Goal: Information Seeking & Learning: Learn about a topic

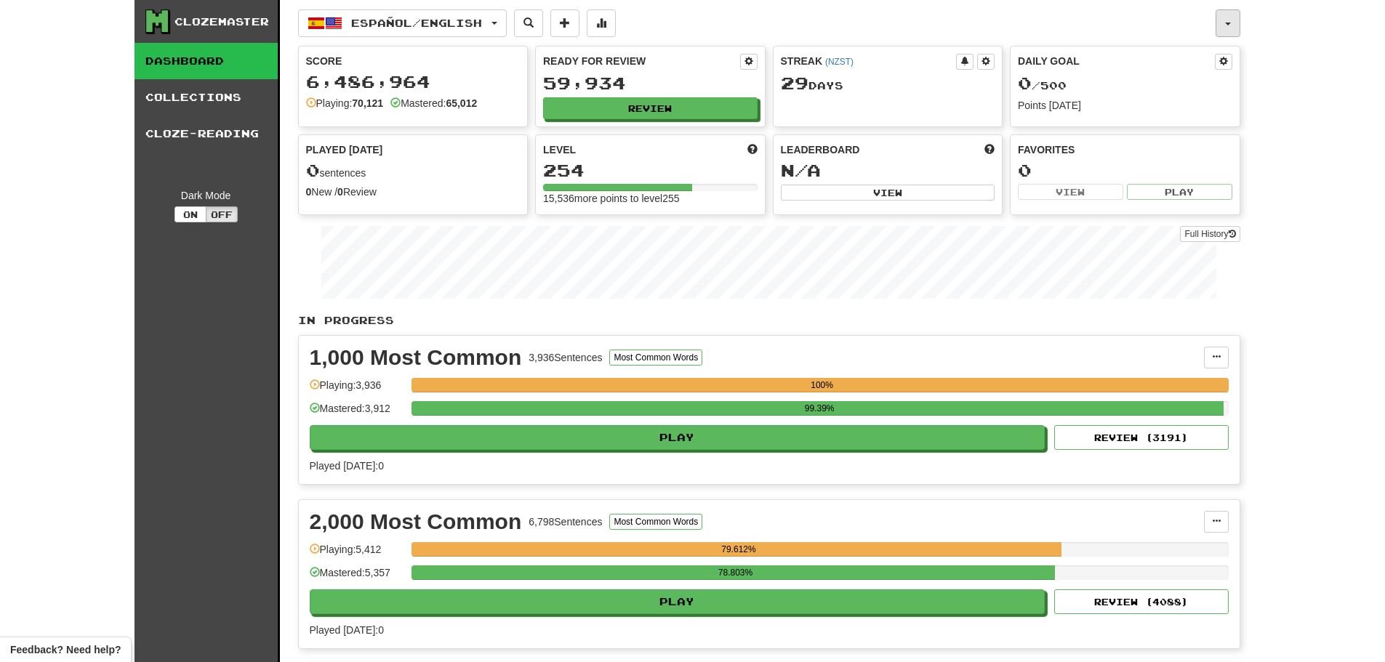
click at [1230, 23] on button "button" at bounding box center [1227, 23] width 25 height 28
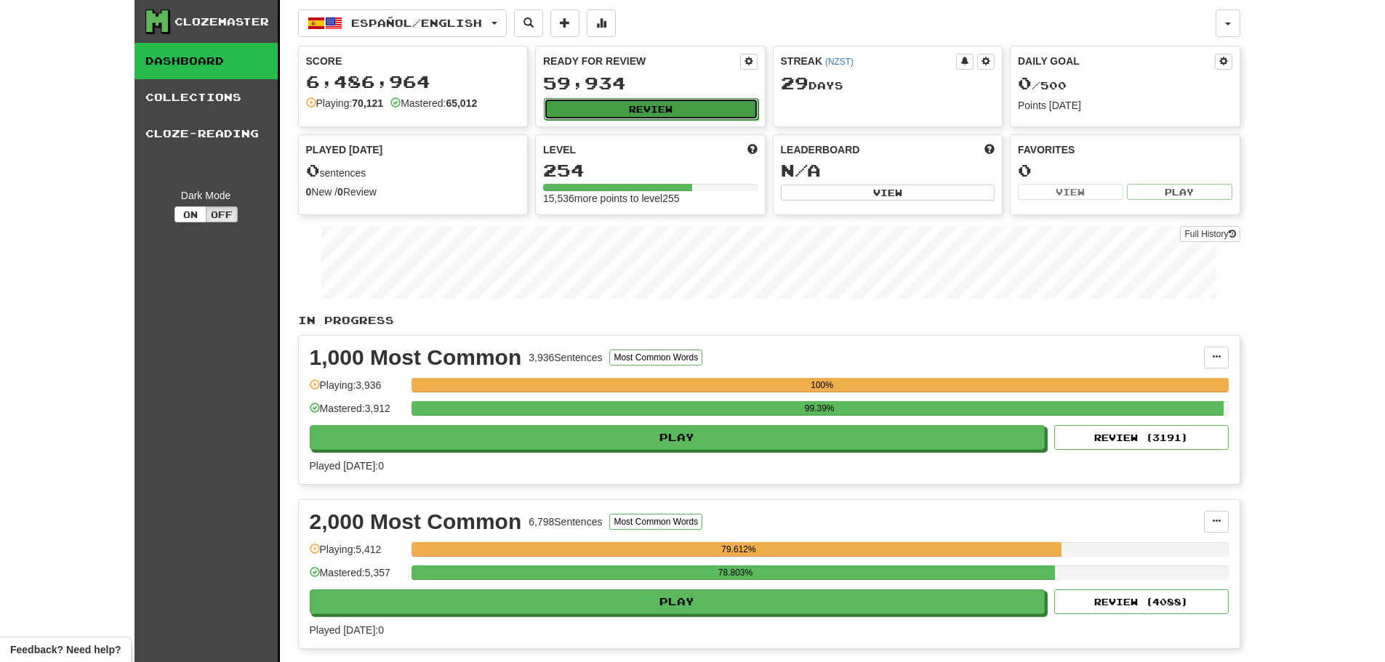
click at [654, 105] on button "Review" at bounding box center [651, 109] width 214 height 22
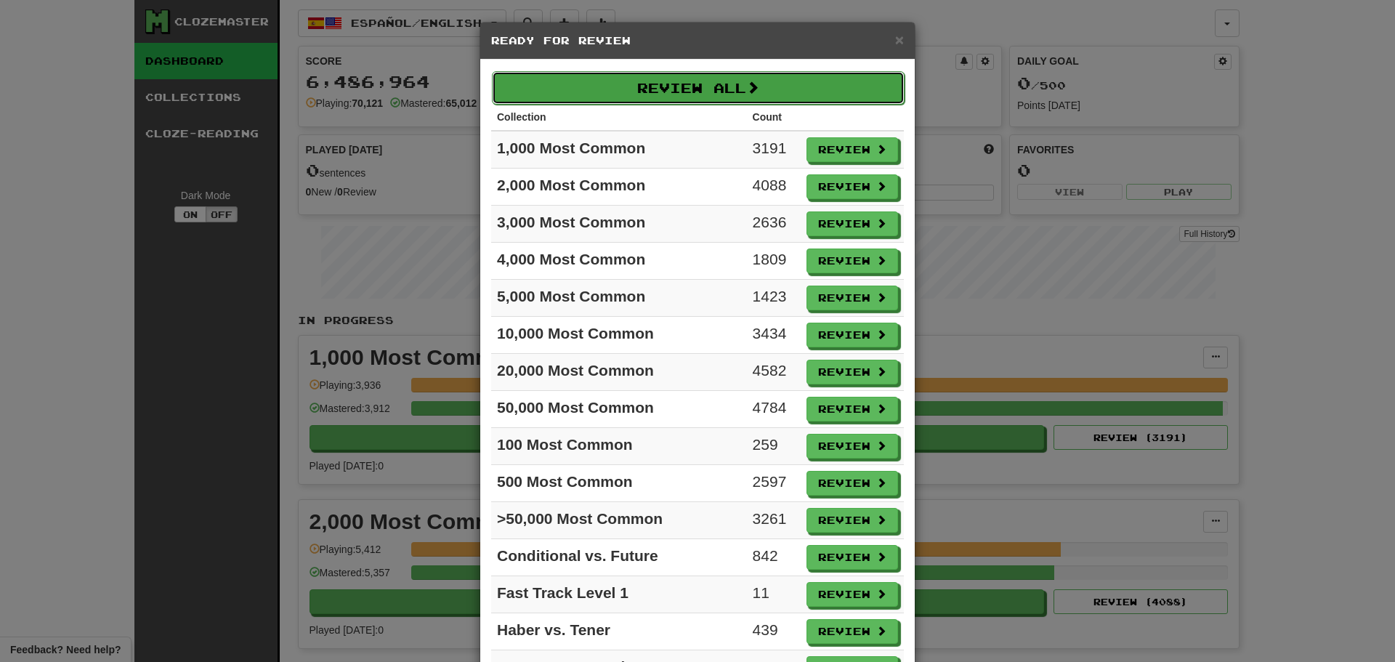
click at [710, 91] on button "Review All" at bounding box center [698, 87] width 413 height 33
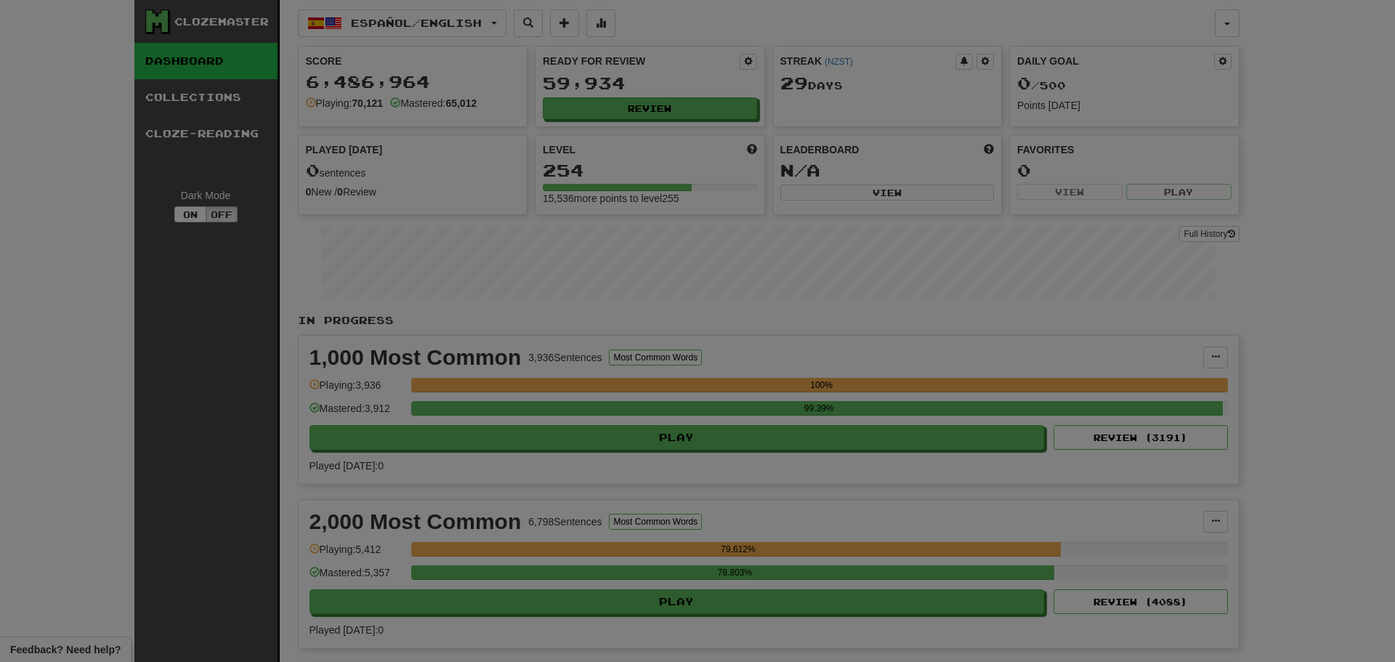
select select "********"
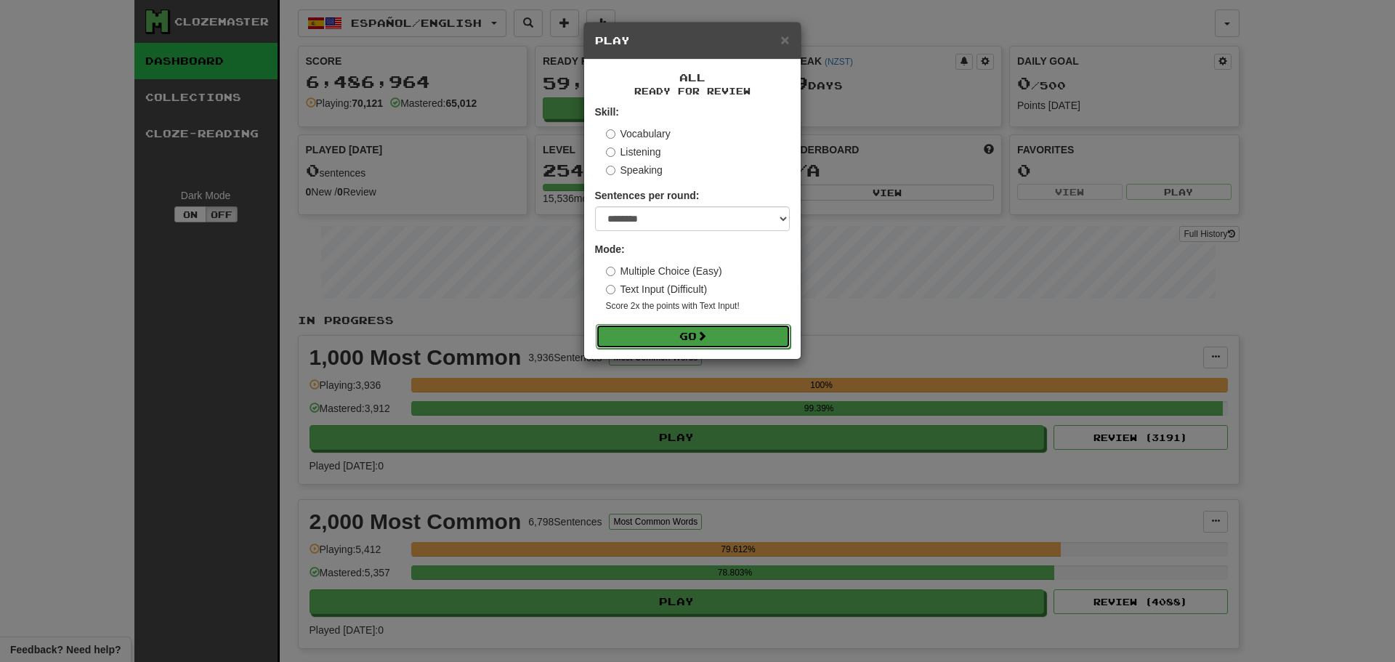
click at [685, 335] on button "Go" at bounding box center [693, 336] width 195 height 25
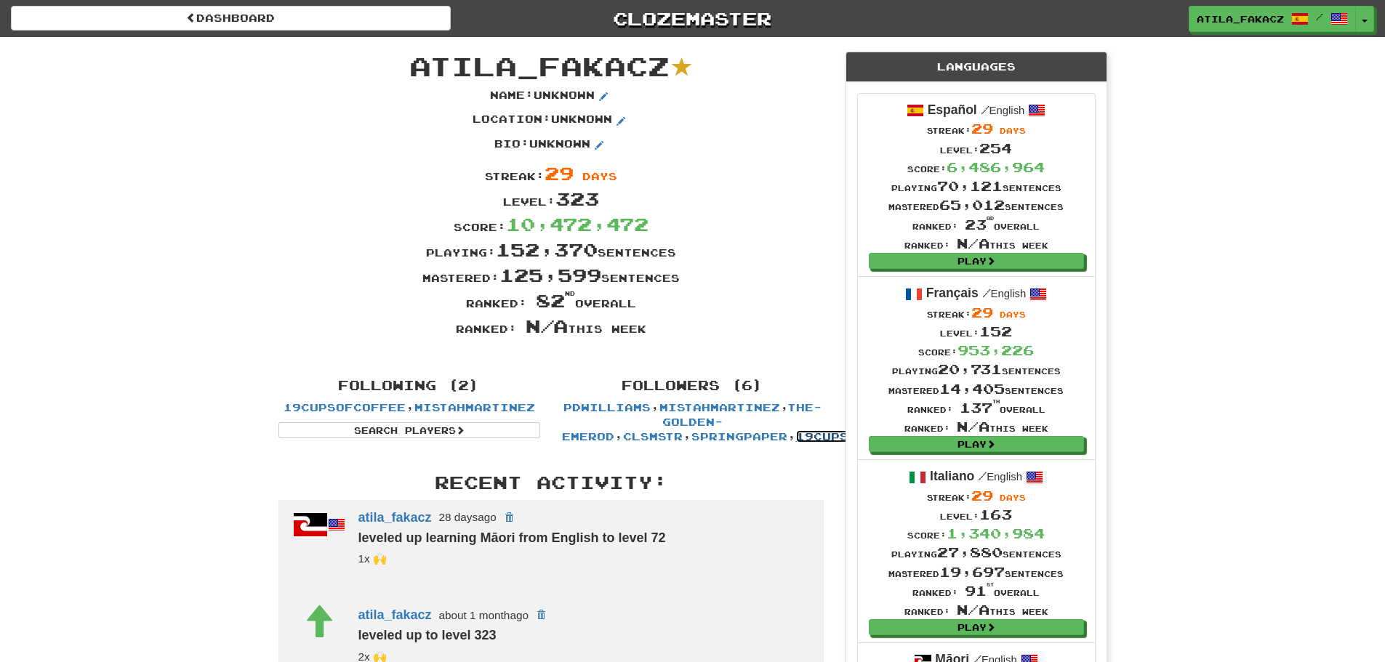
click at [796, 435] on link "19cupsofcoffee" at bounding box center [857, 436] width 122 height 12
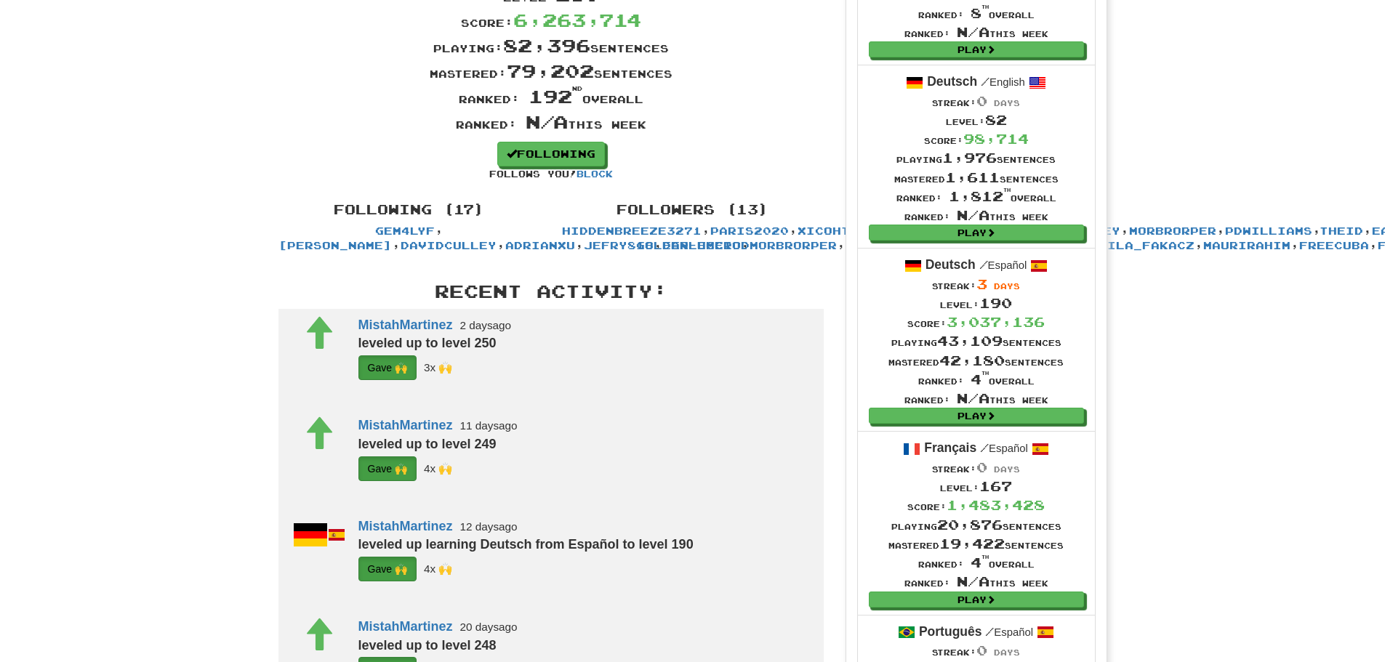
scroll to position [363, 0]
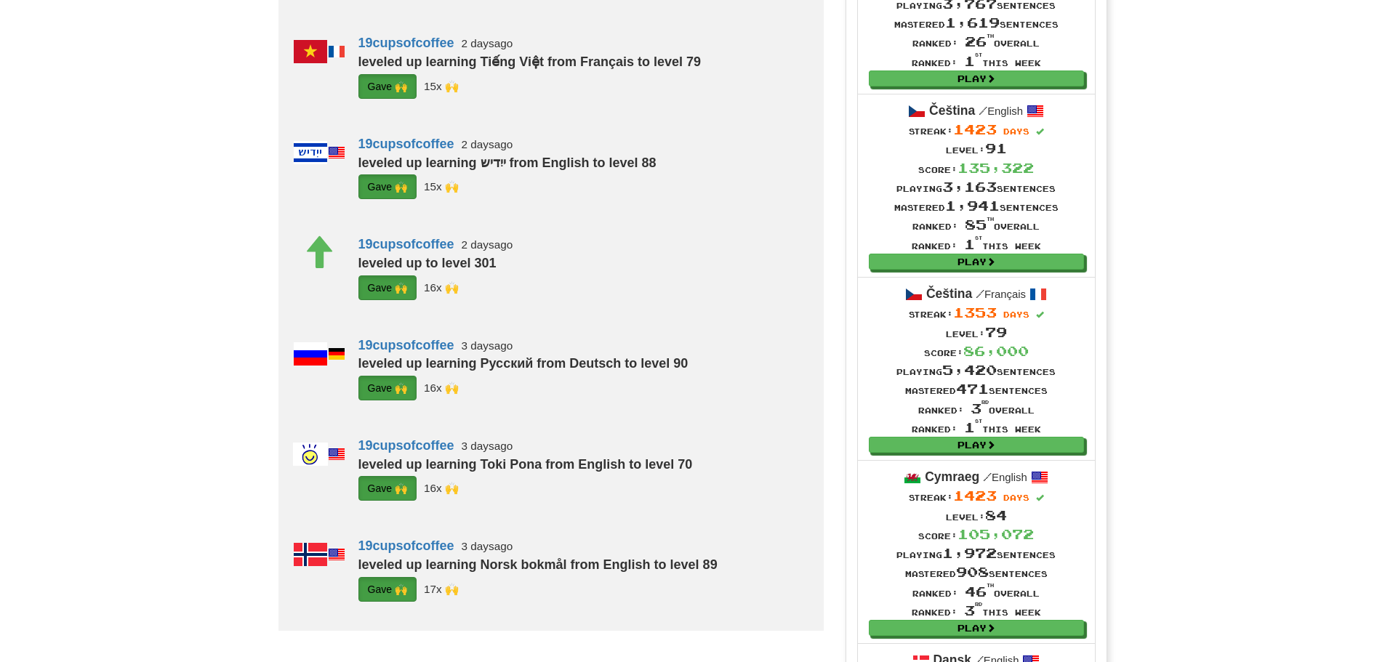
scroll to position [1236, 0]
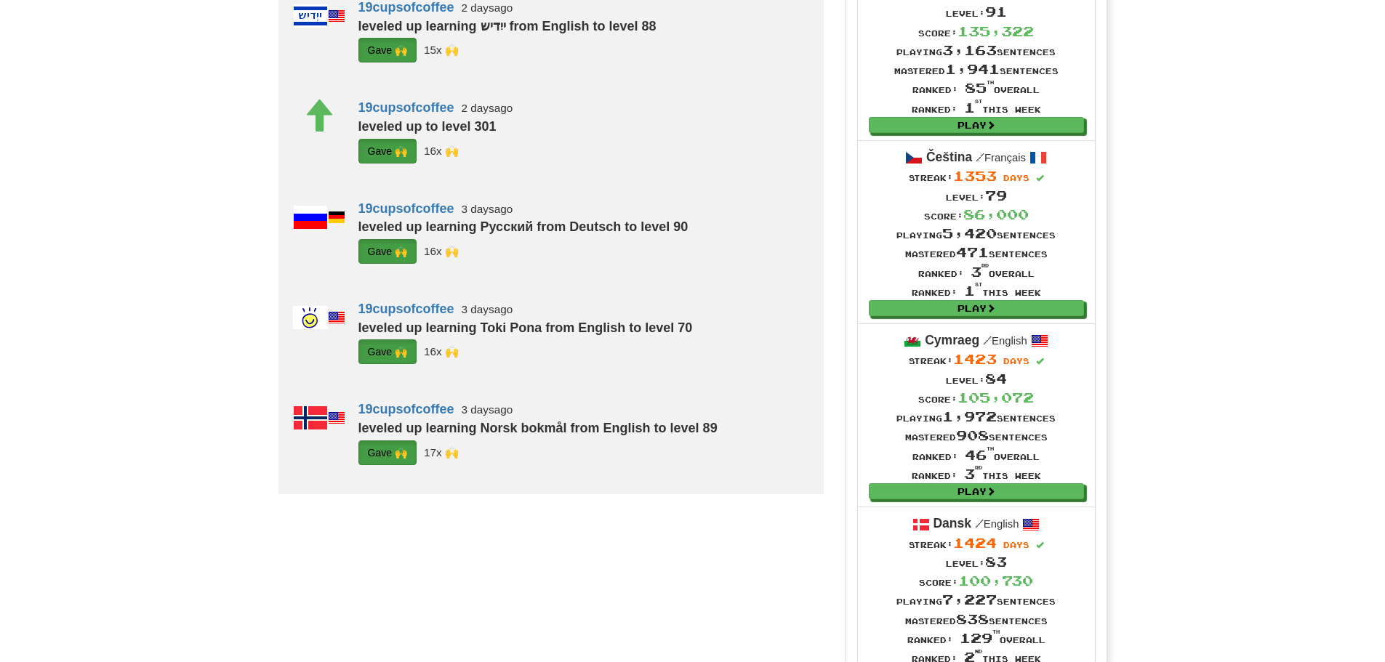
drag, startPoint x: 387, startPoint y: 92, endPoint x: 421, endPoint y: 78, distance: 37.1
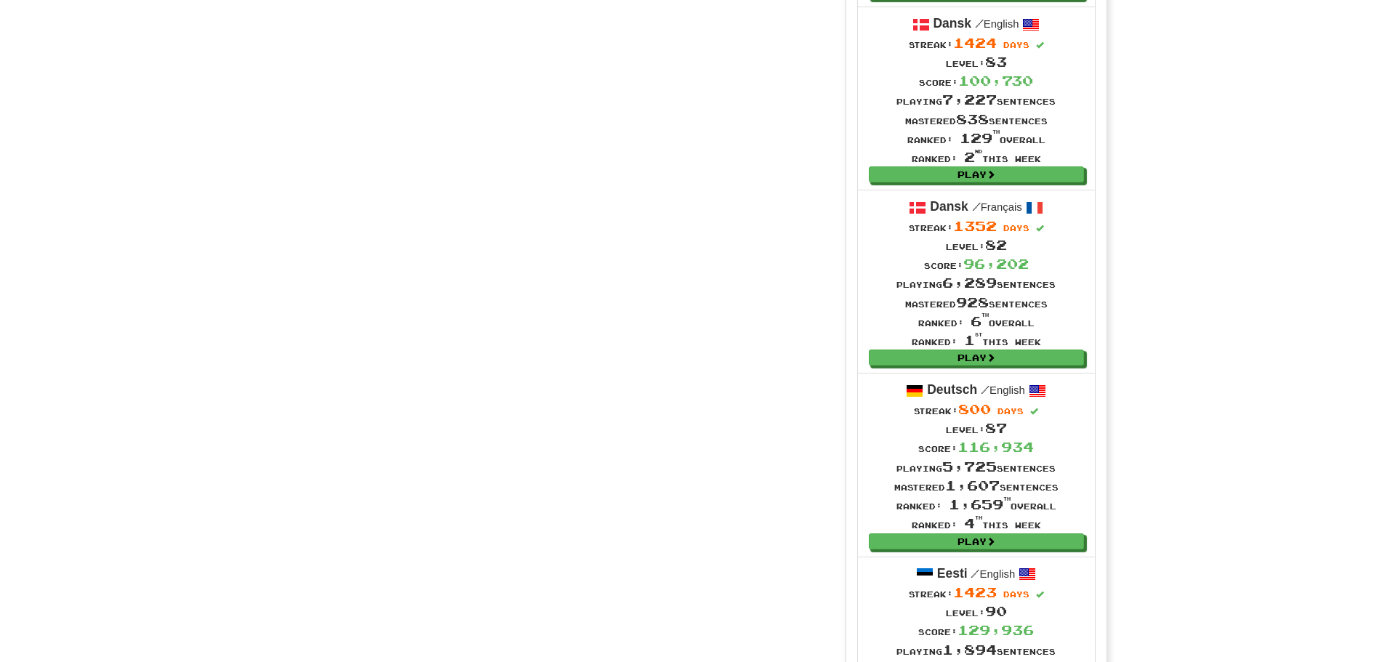
scroll to position [1962, 0]
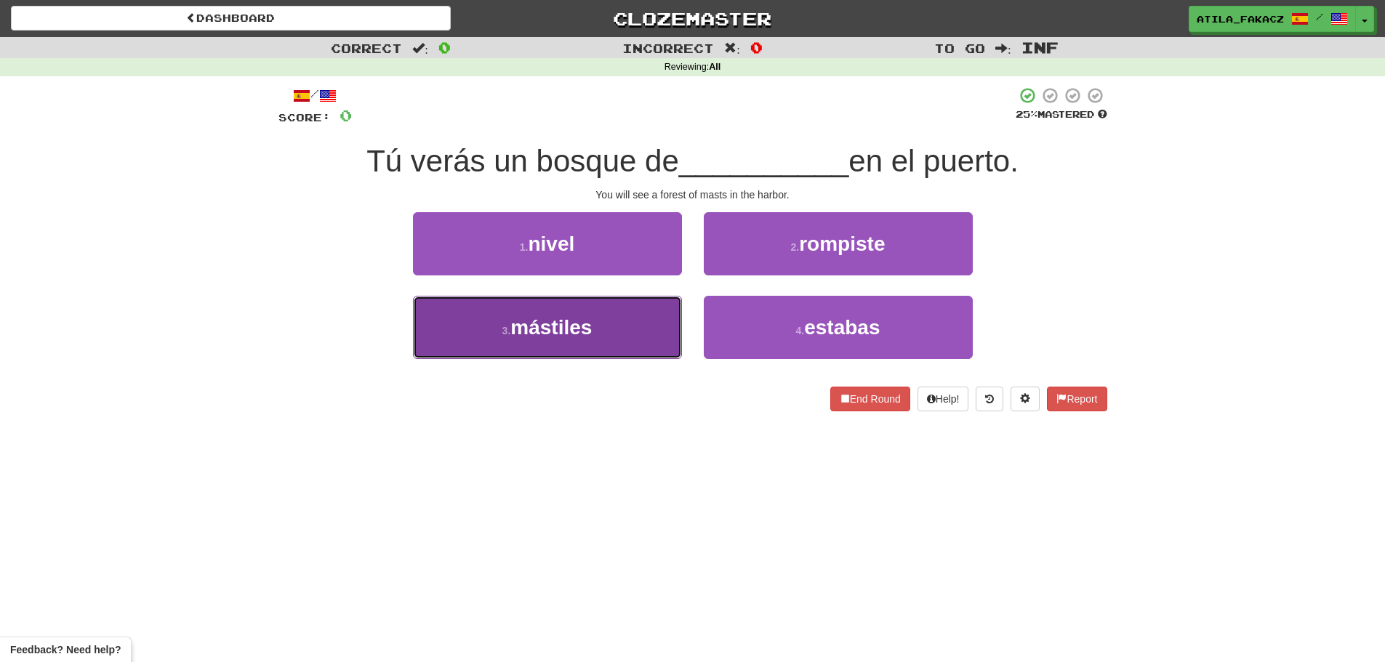
click at [561, 326] on span "mástiles" at bounding box center [550, 327] width 81 height 23
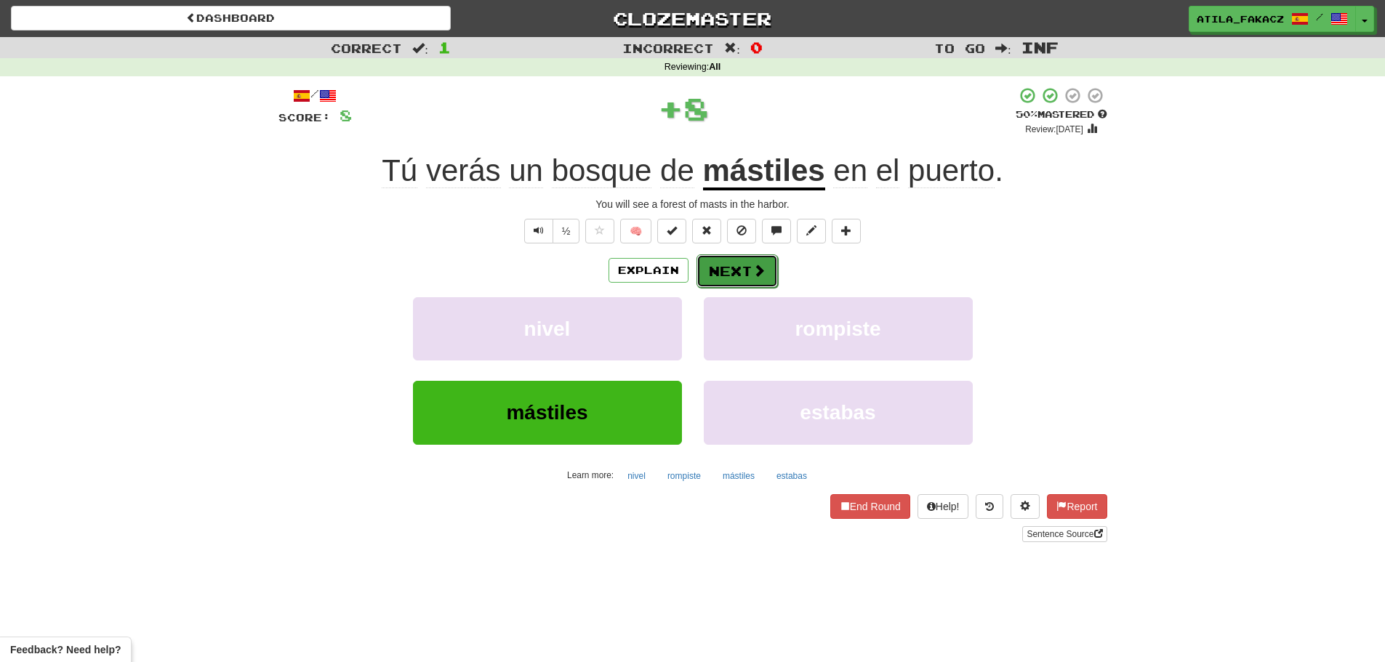
click at [743, 267] on button "Next" at bounding box center [736, 270] width 81 height 33
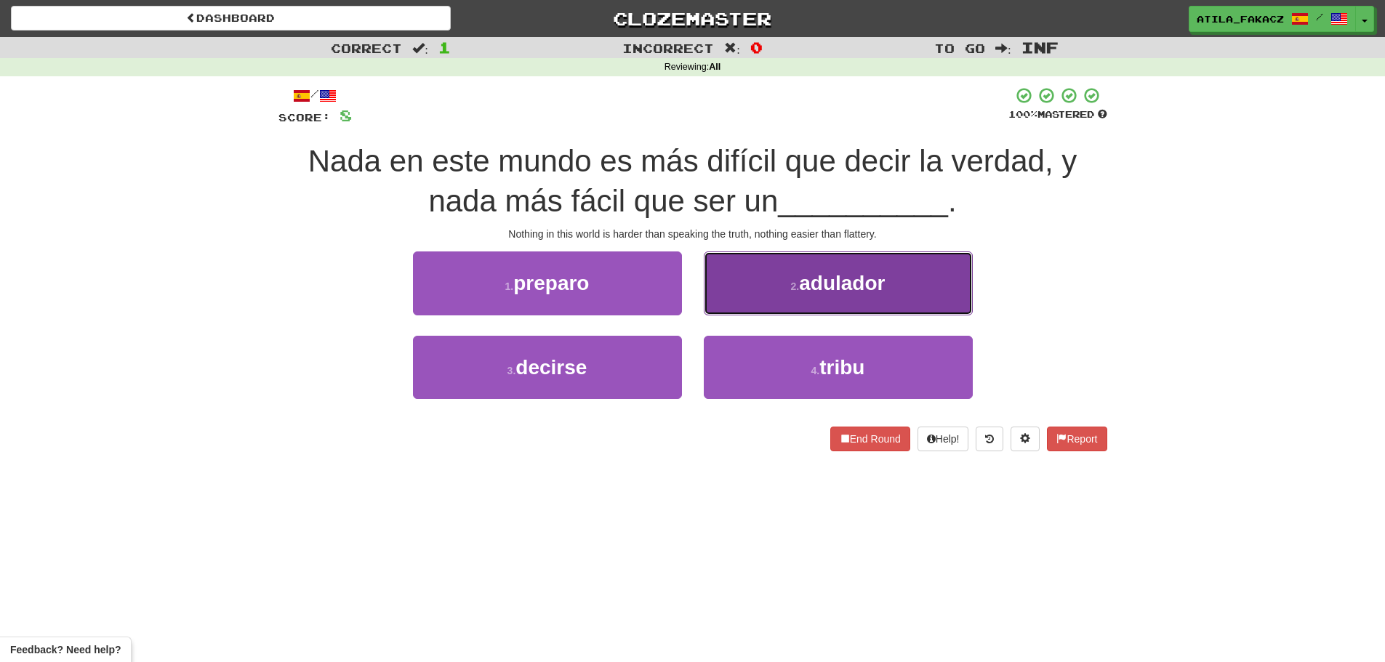
click at [753, 291] on button "2 . adulador" at bounding box center [838, 282] width 269 height 63
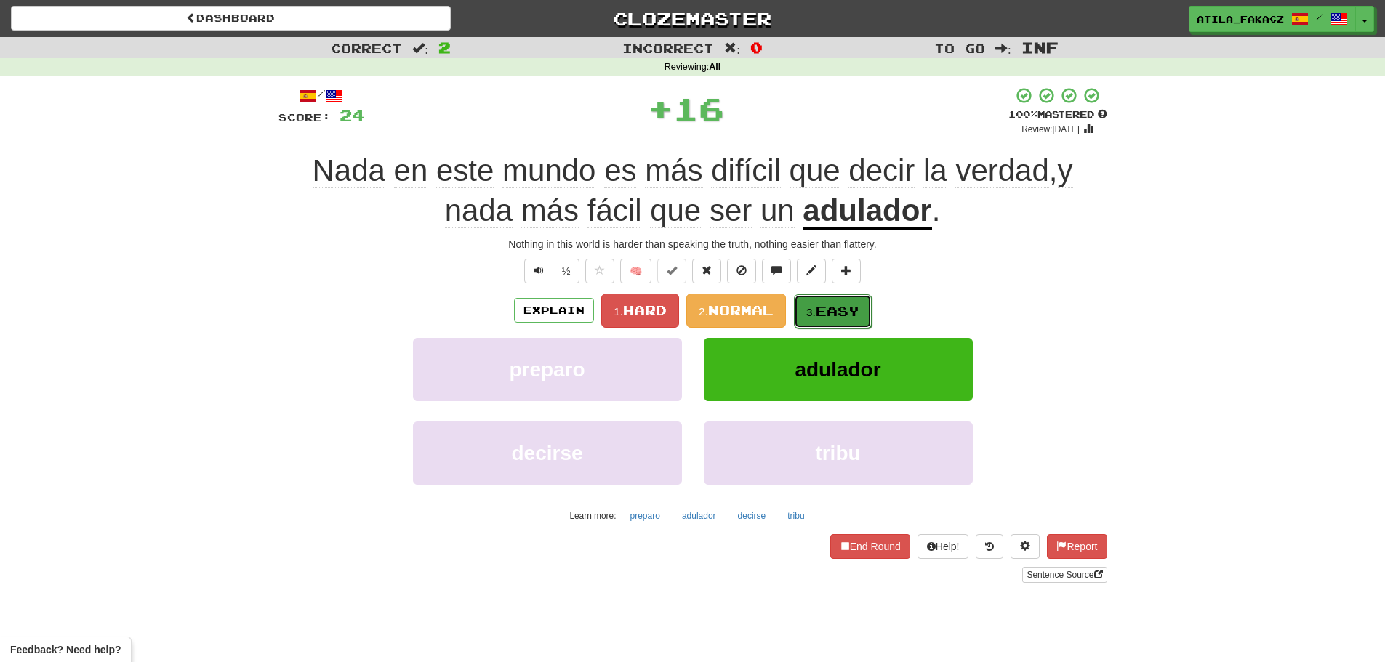
click at [829, 317] on span "Easy" at bounding box center [837, 311] width 44 height 16
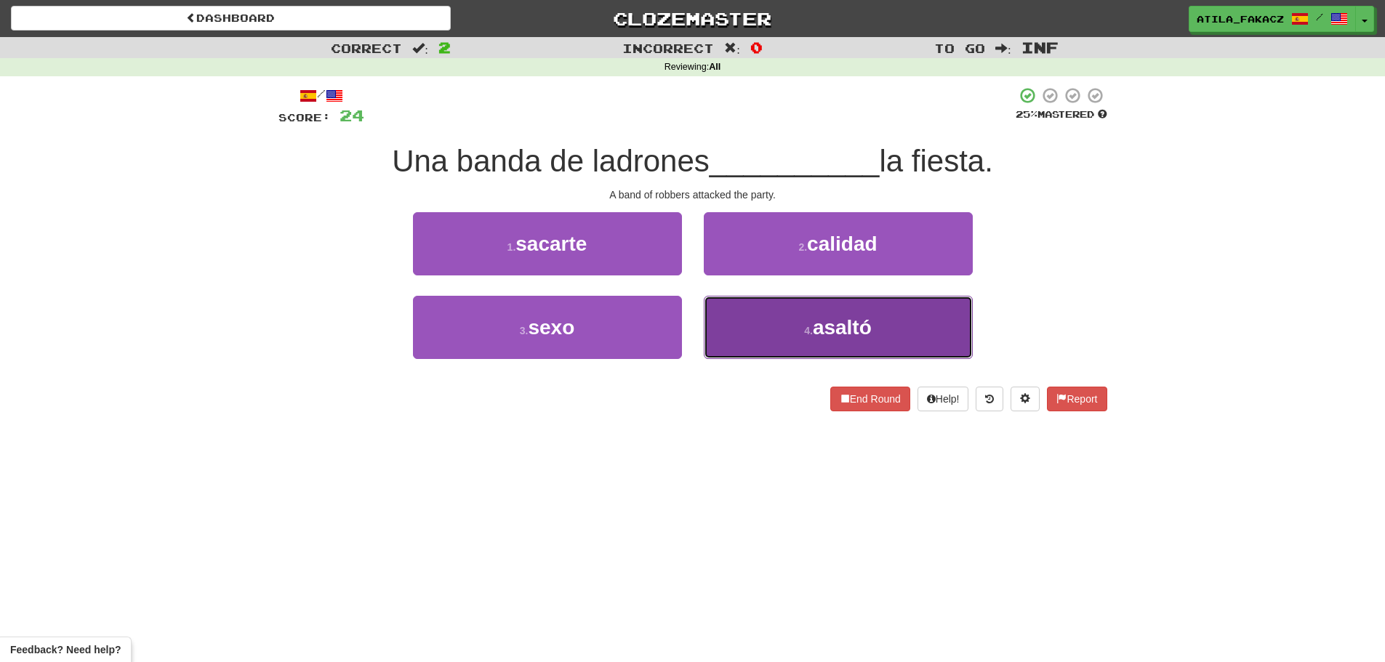
click at [831, 330] on span "asaltó" at bounding box center [842, 327] width 59 height 23
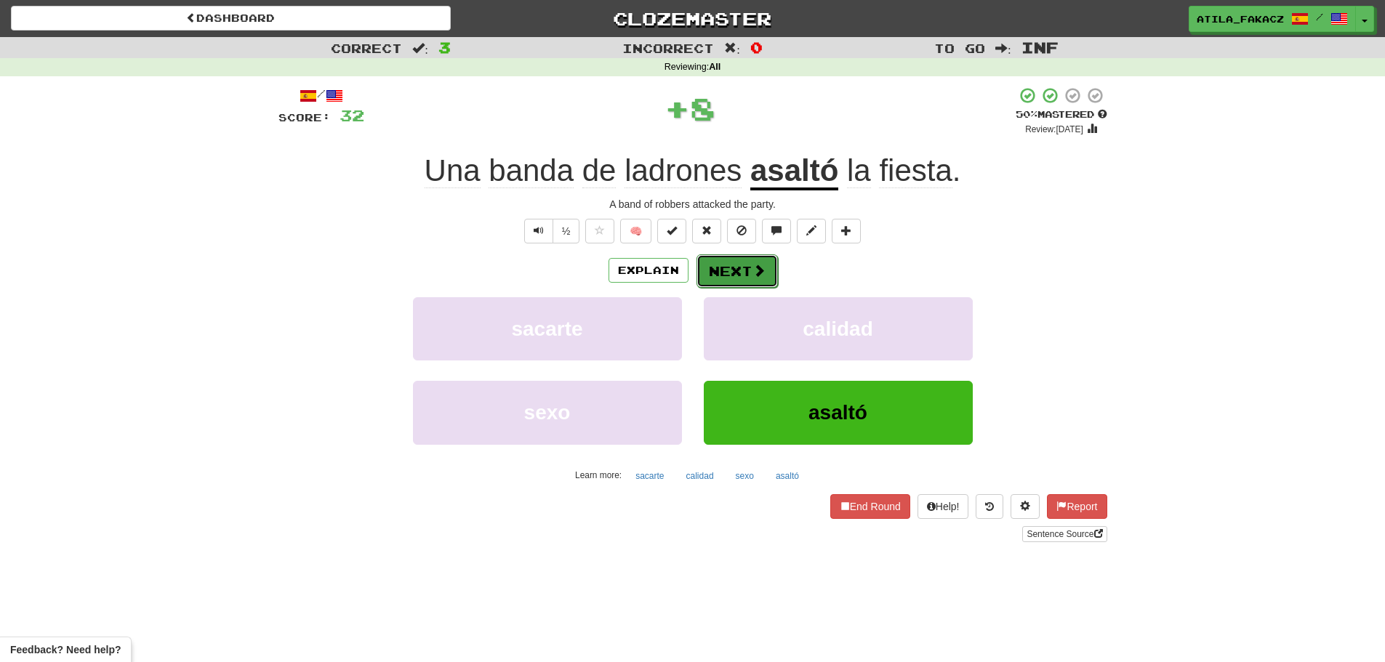
click at [735, 260] on button "Next" at bounding box center [736, 270] width 81 height 33
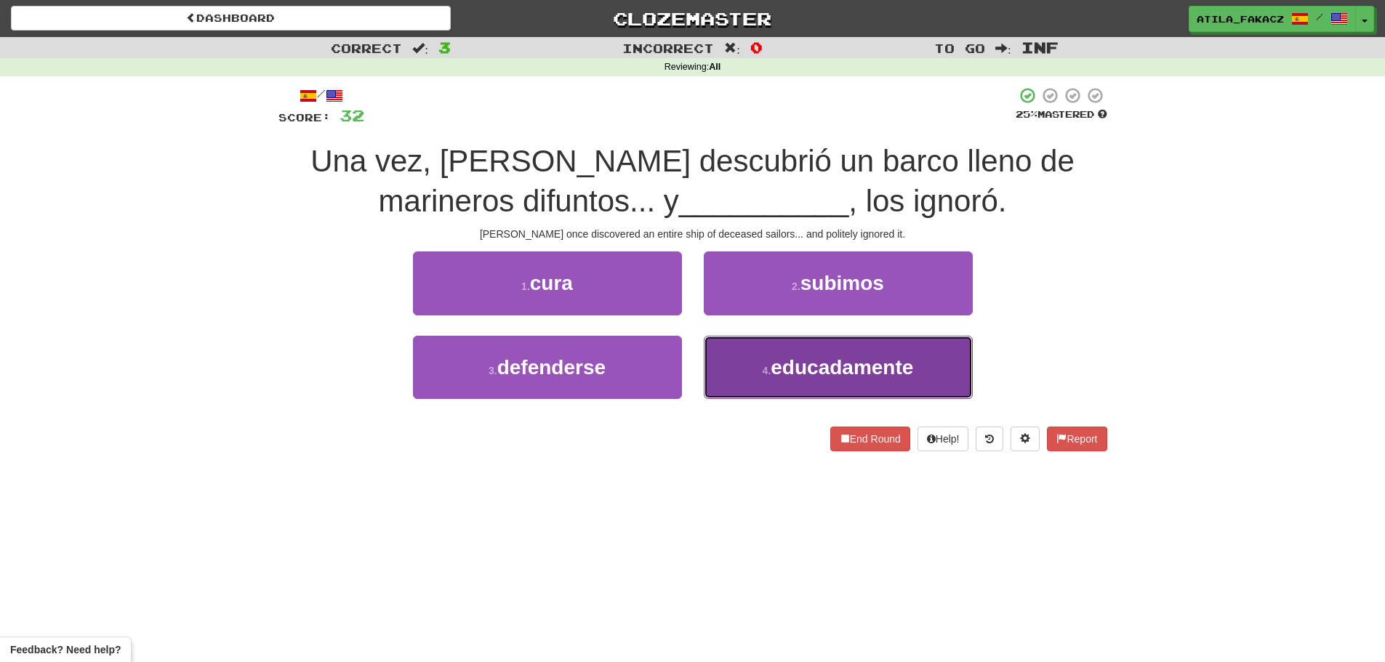
click at [771, 367] on small "4 ." at bounding box center [766, 371] width 9 height 12
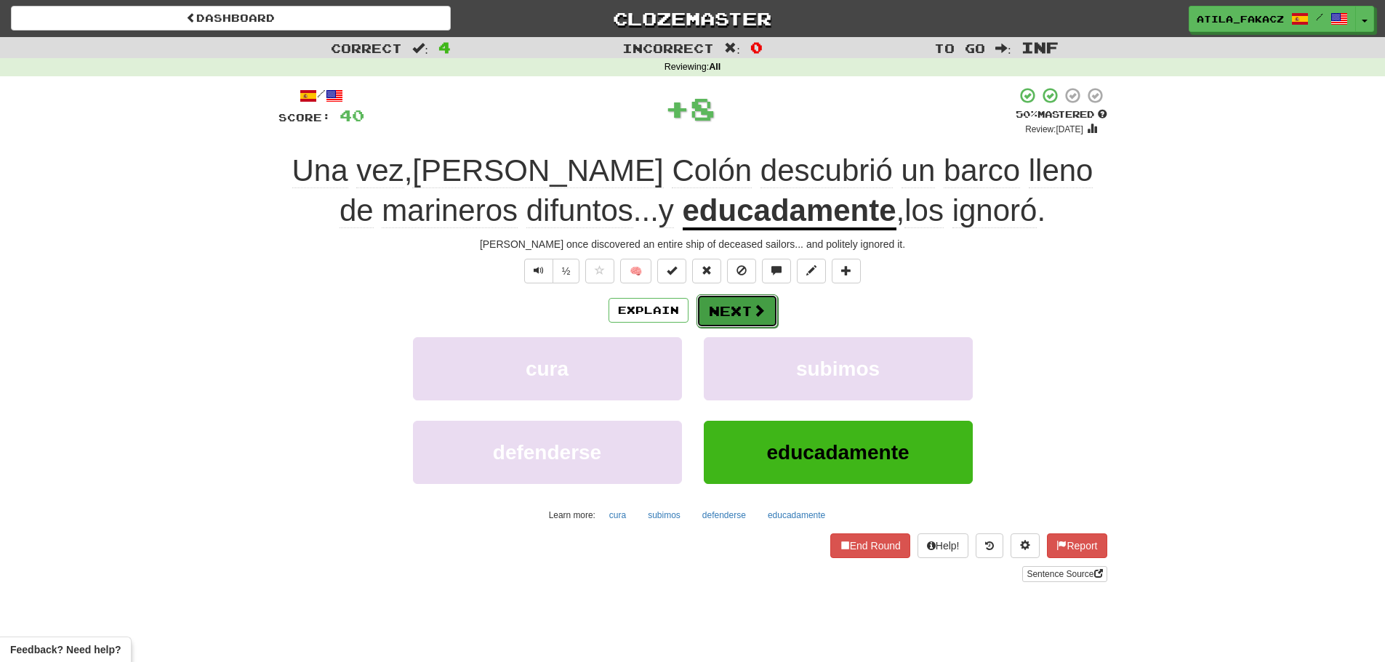
click at [758, 317] on span at bounding box center [758, 310] width 13 height 13
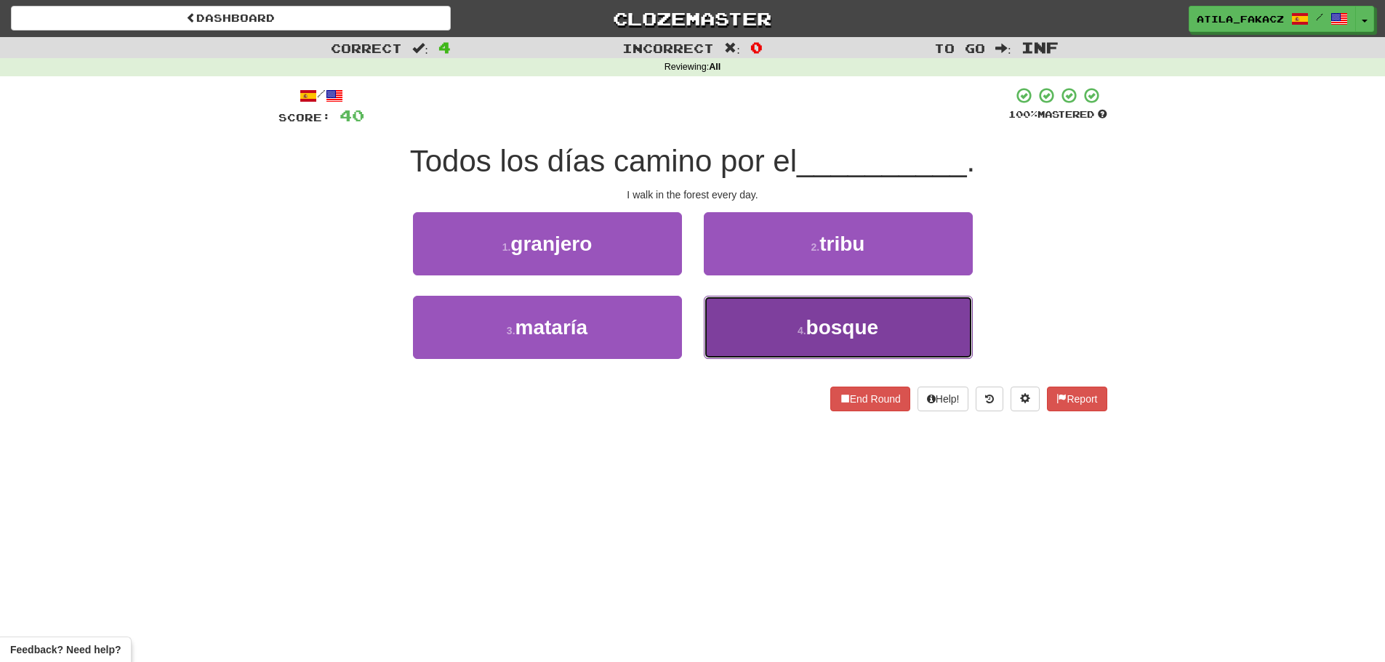
click at [805, 333] on small "4 ." at bounding box center [801, 331] width 9 height 12
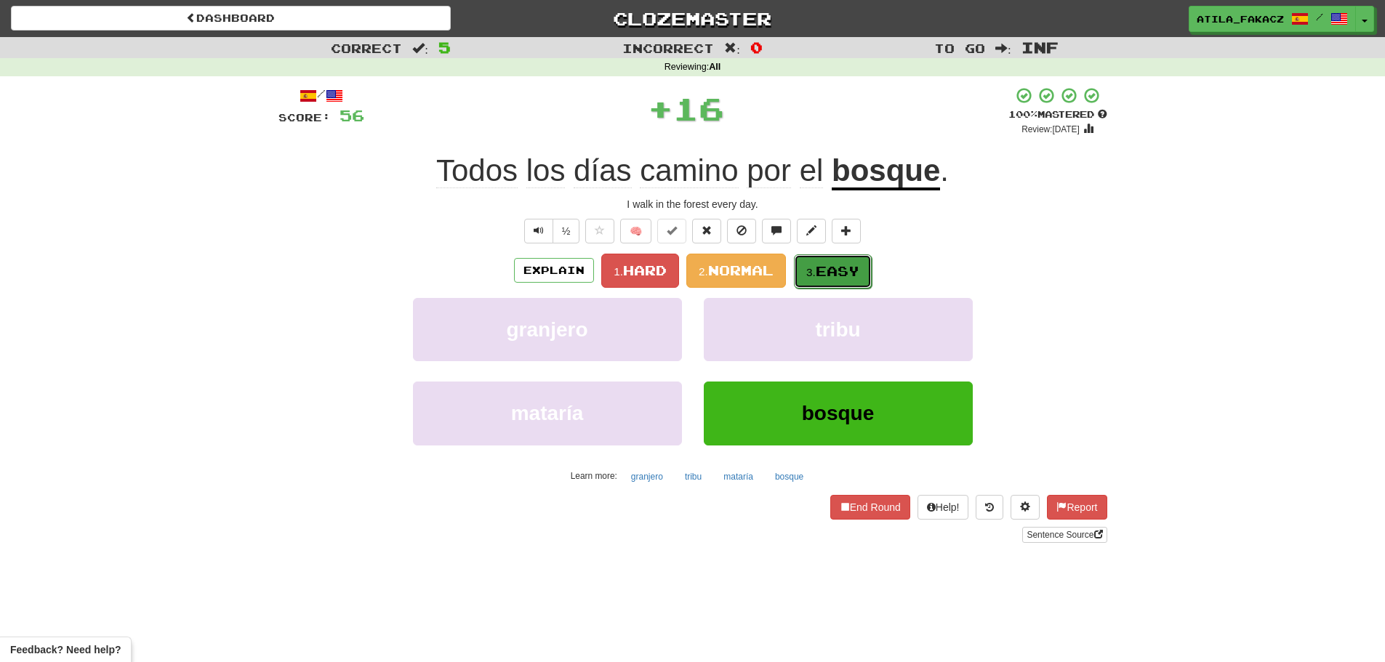
click at [841, 275] on span "Easy" at bounding box center [837, 271] width 44 height 16
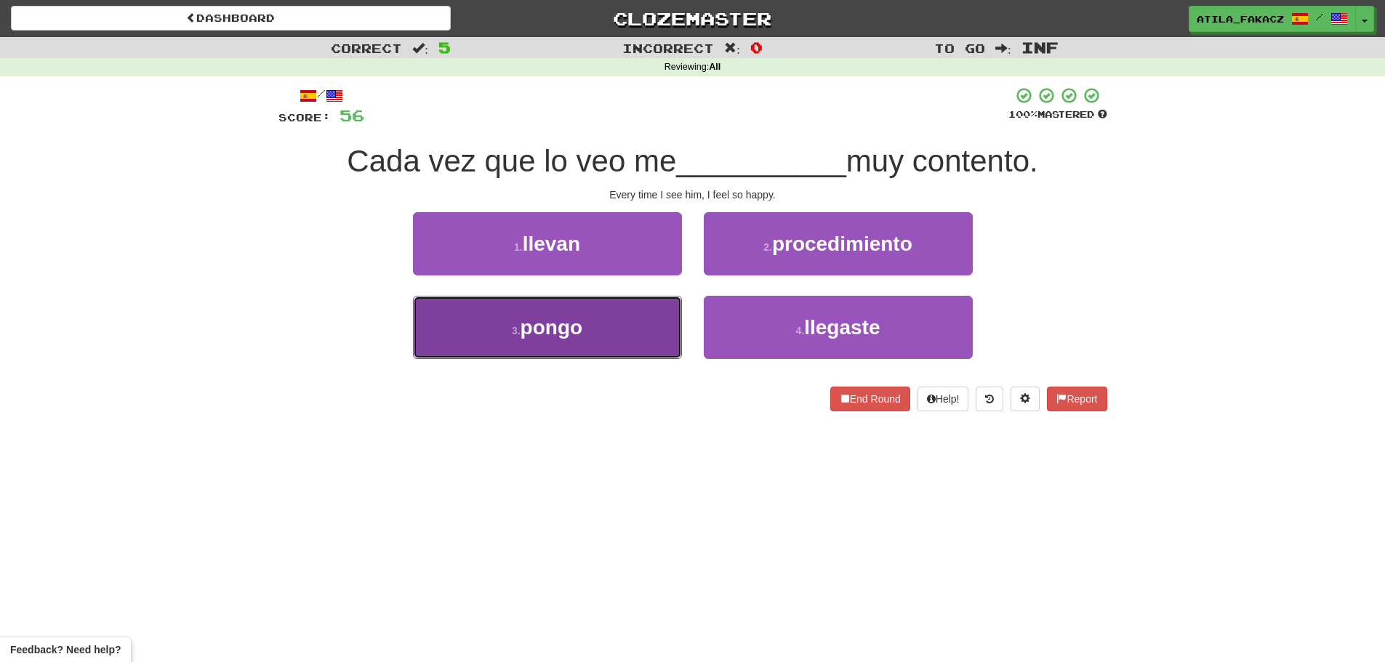
click at [579, 334] on span "pongo" at bounding box center [551, 327] width 63 height 23
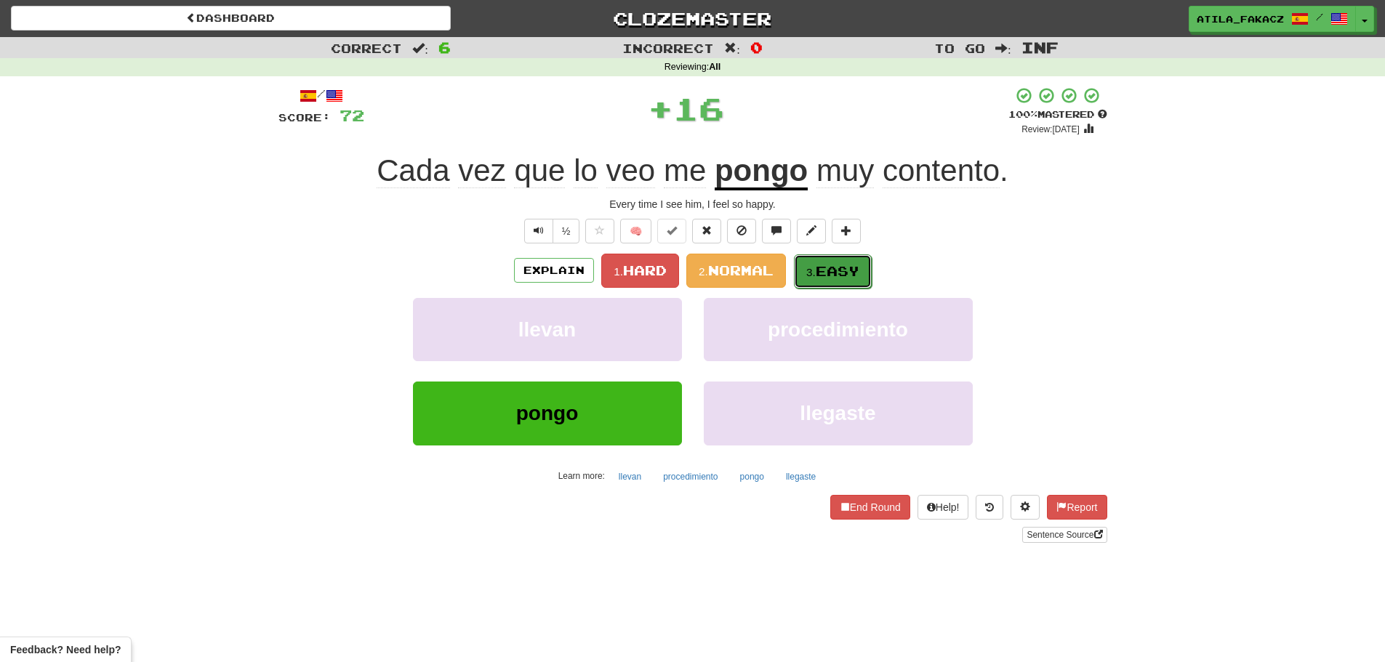
click at [816, 260] on button "3. Easy" at bounding box center [833, 271] width 78 height 34
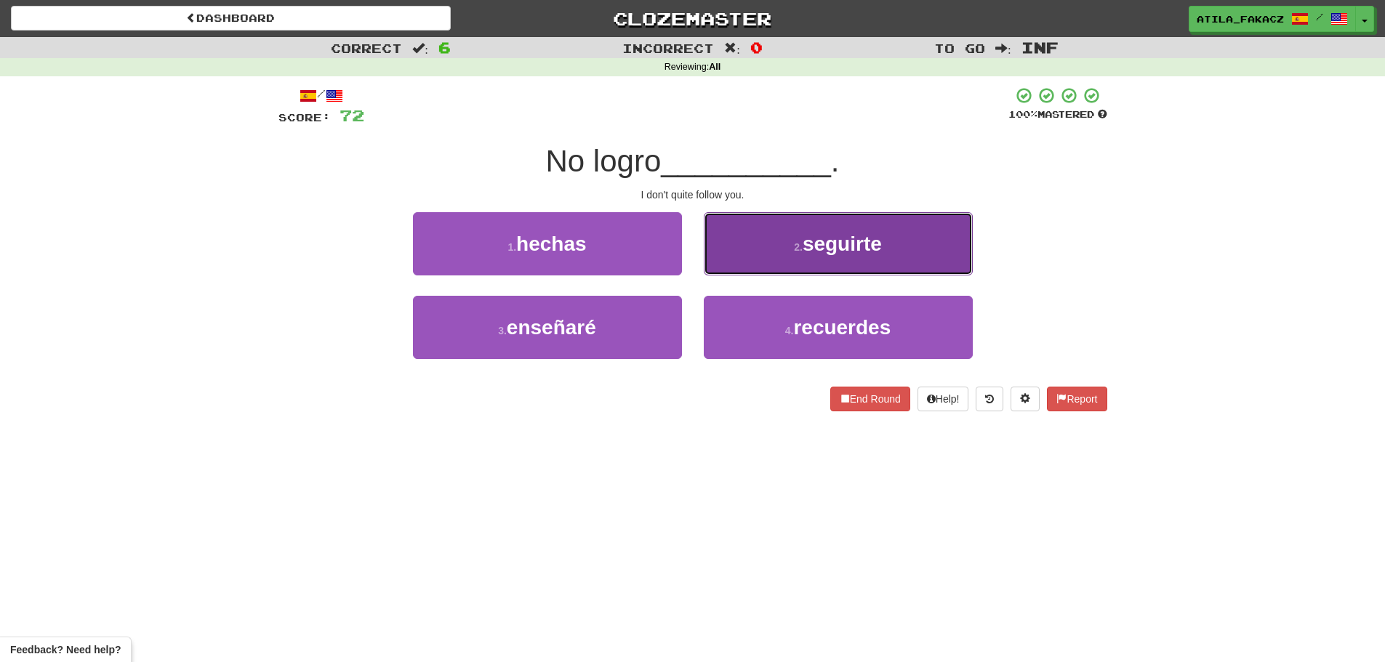
click at [783, 251] on button "2 . seguirte" at bounding box center [838, 243] width 269 height 63
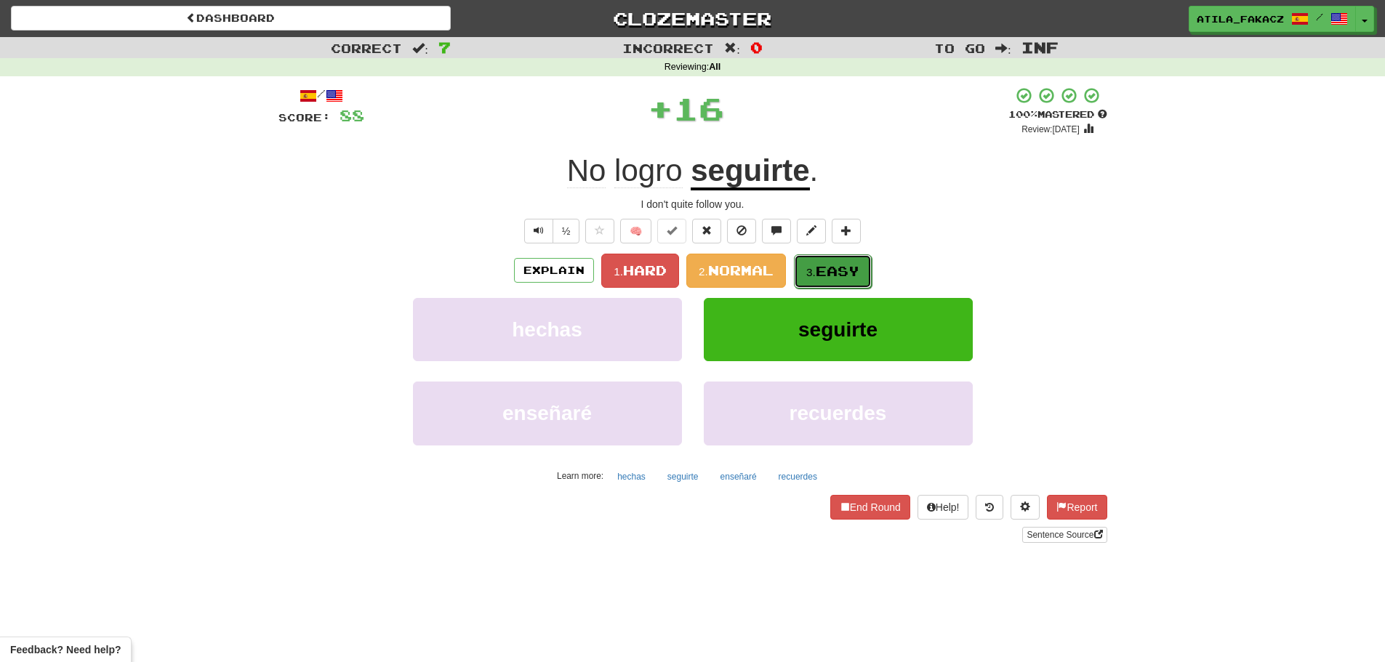
click at [815, 259] on button "3. Easy" at bounding box center [833, 271] width 78 height 34
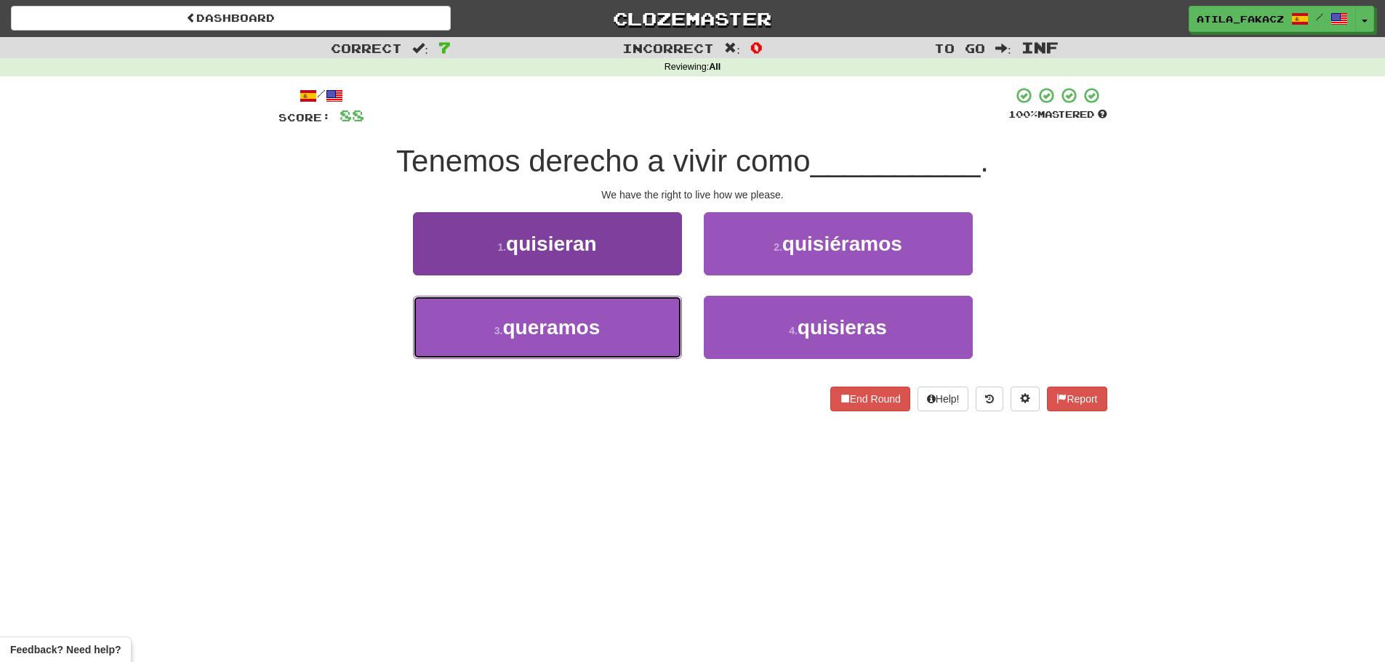
click at [651, 307] on button "3 . queramos" at bounding box center [547, 327] width 269 height 63
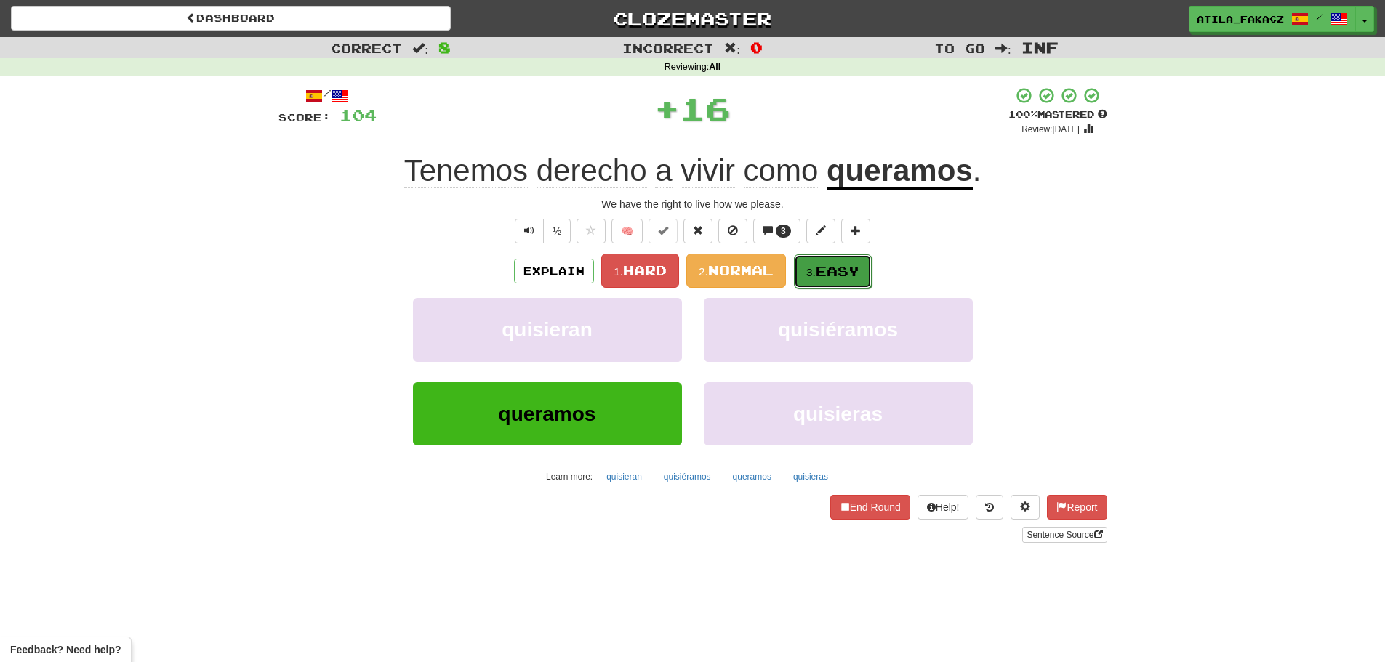
click at [826, 262] on button "3. Easy" at bounding box center [833, 271] width 78 height 34
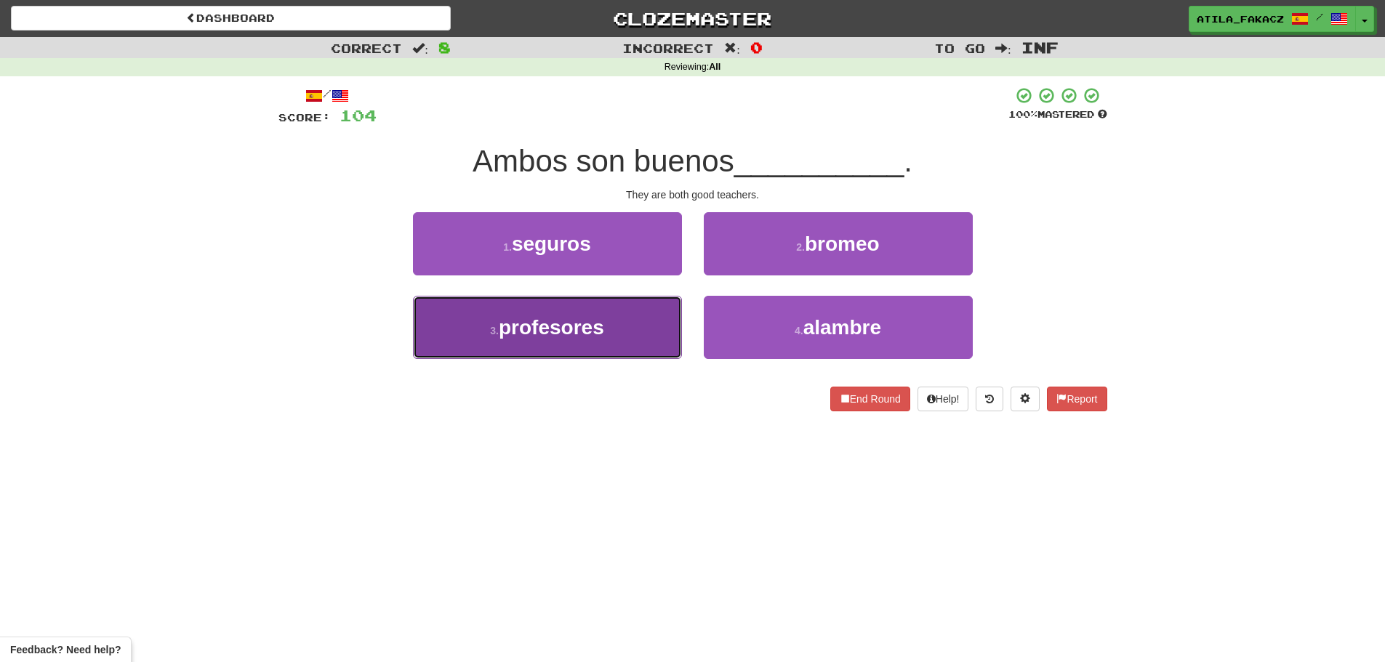
click at [645, 318] on button "3 . profesores" at bounding box center [547, 327] width 269 height 63
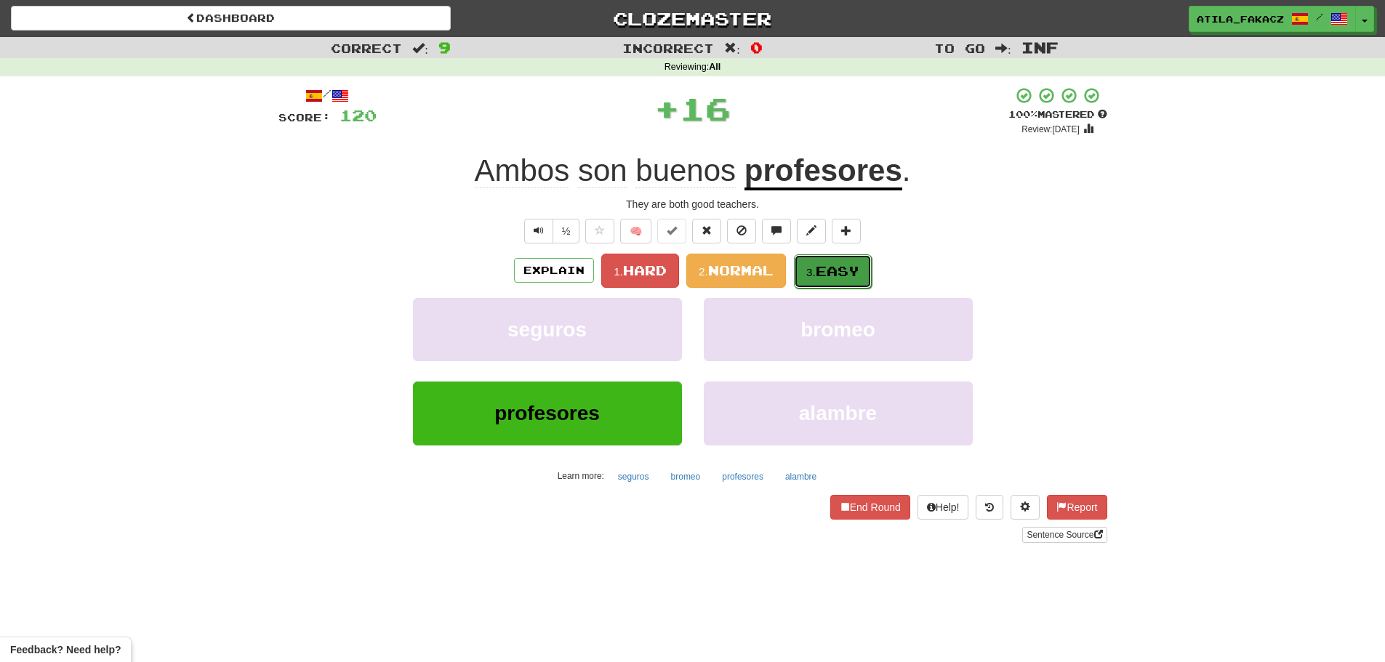
click at [806, 276] on small "3." at bounding box center [810, 272] width 9 height 12
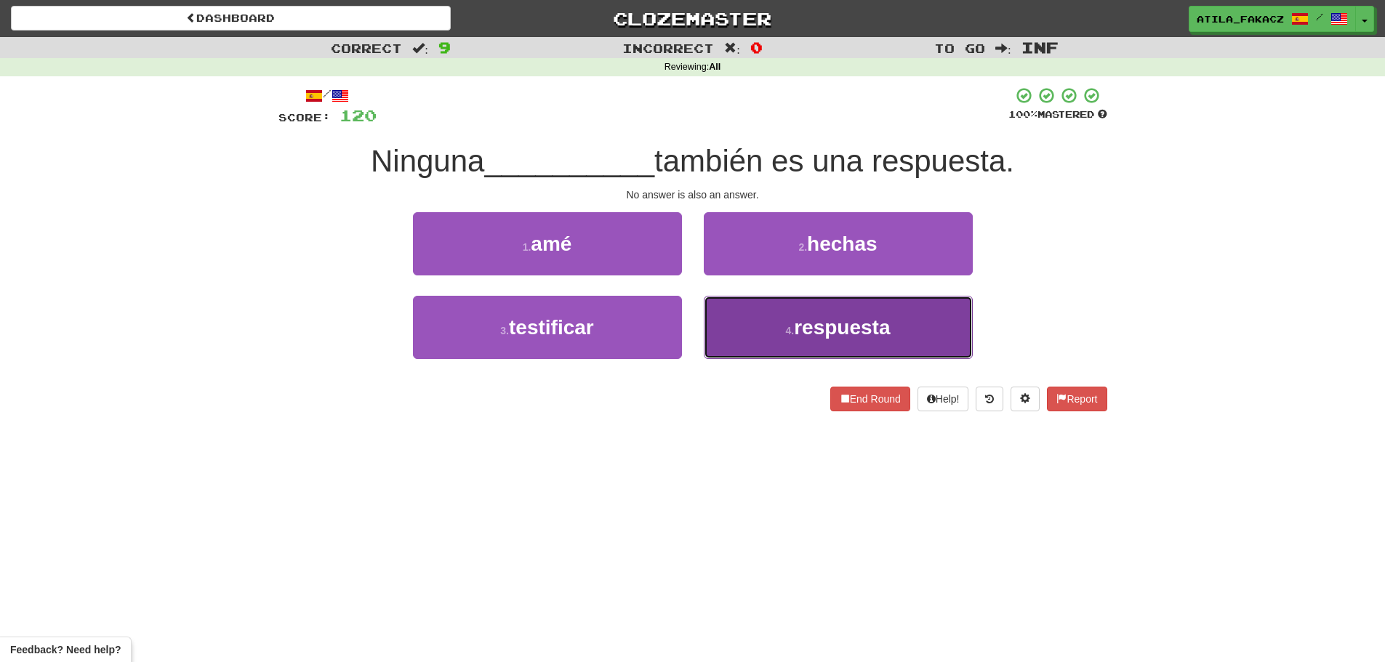
click at [764, 352] on button "4 . respuesta" at bounding box center [838, 327] width 269 height 63
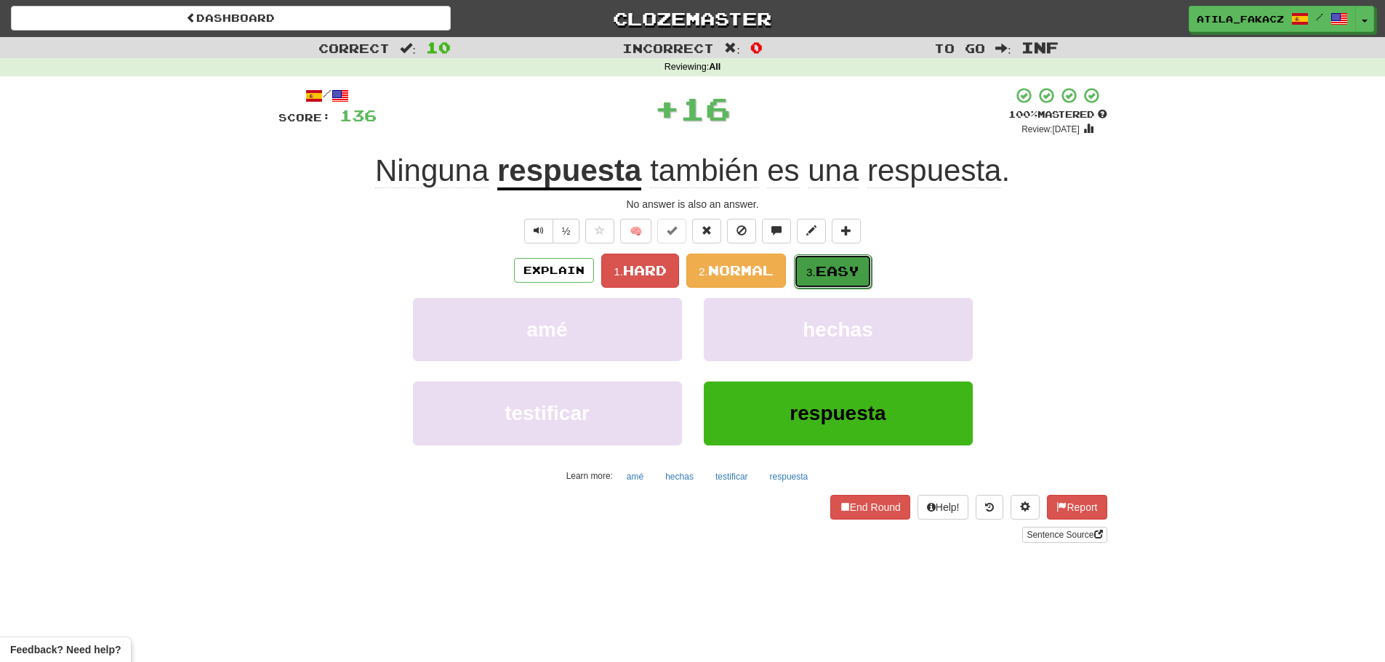
click at [832, 266] on span "Easy" at bounding box center [837, 271] width 44 height 16
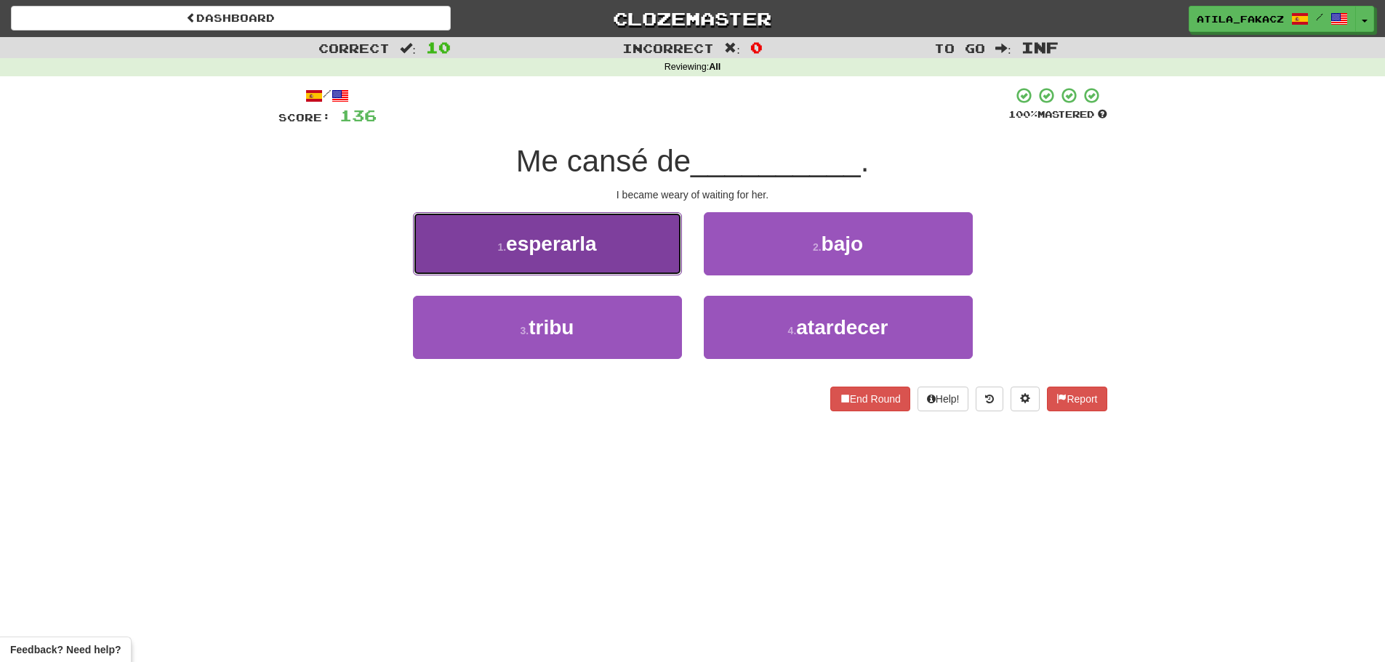
click at [560, 235] on span "esperarla" at bounding box center [551, 244] width 91 height 23
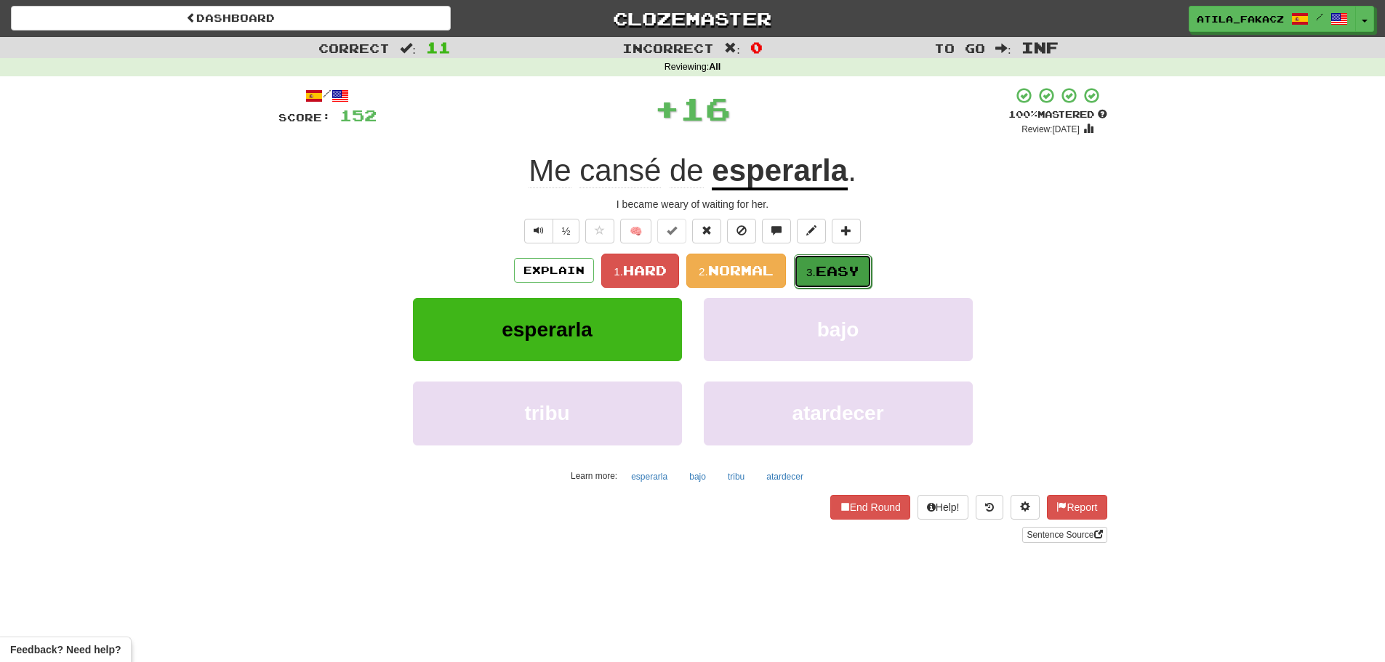
click at [824, 265] on span "Easy" at bounding box center [837, 271] width 44 height 16
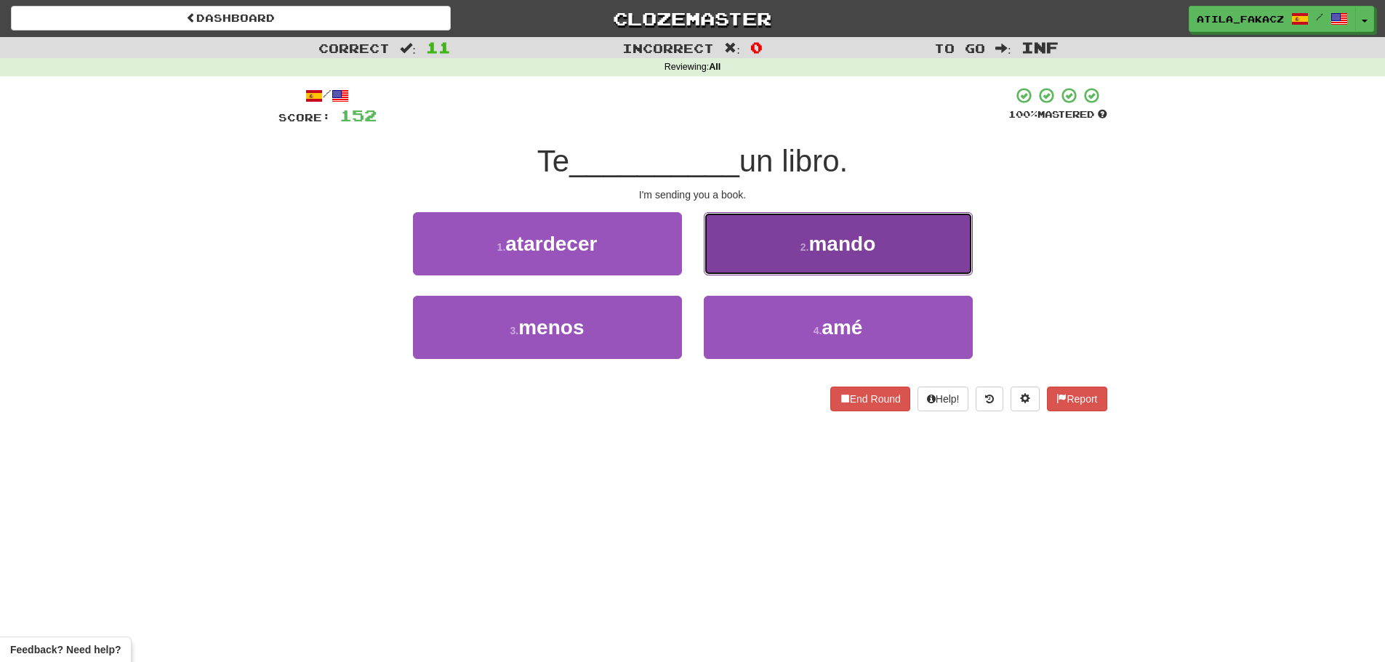
click at [782, 260] on button "2 . mando" at bounding box center [838, 243] width 269 height 63
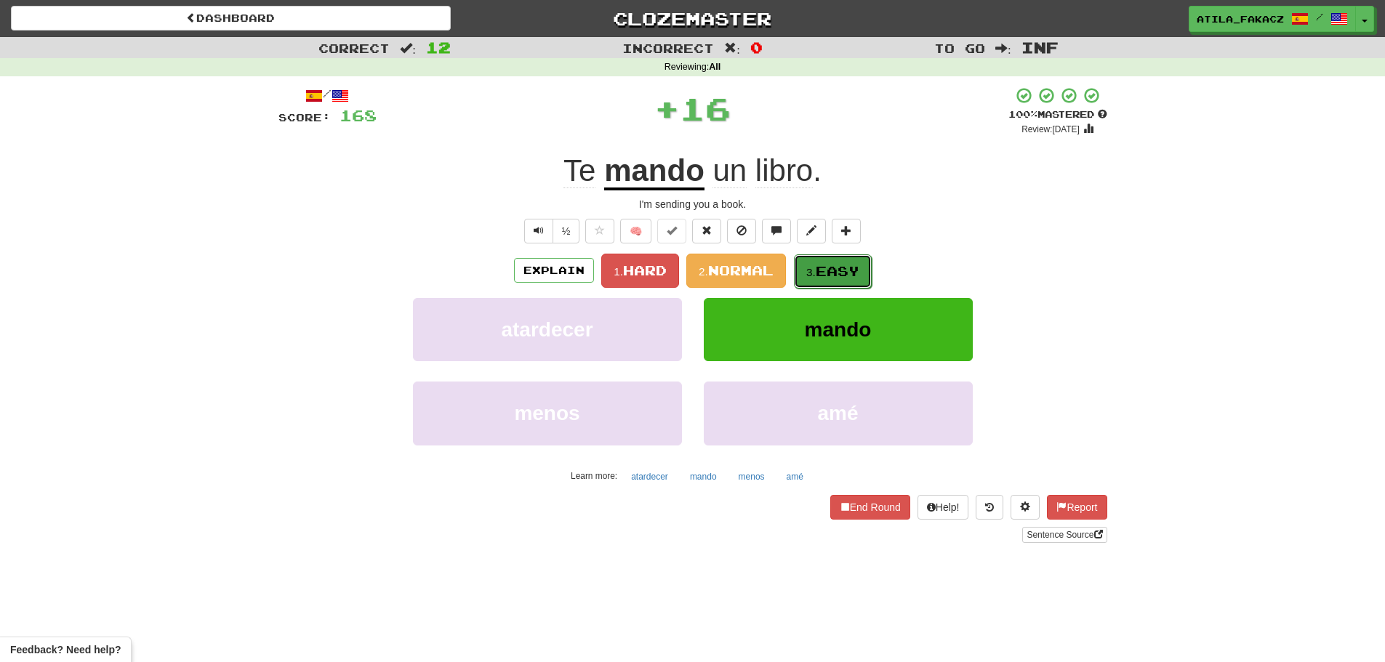
click at [822, 267] on span "Easy" at bounding box center [837, 271] width 44 height 16
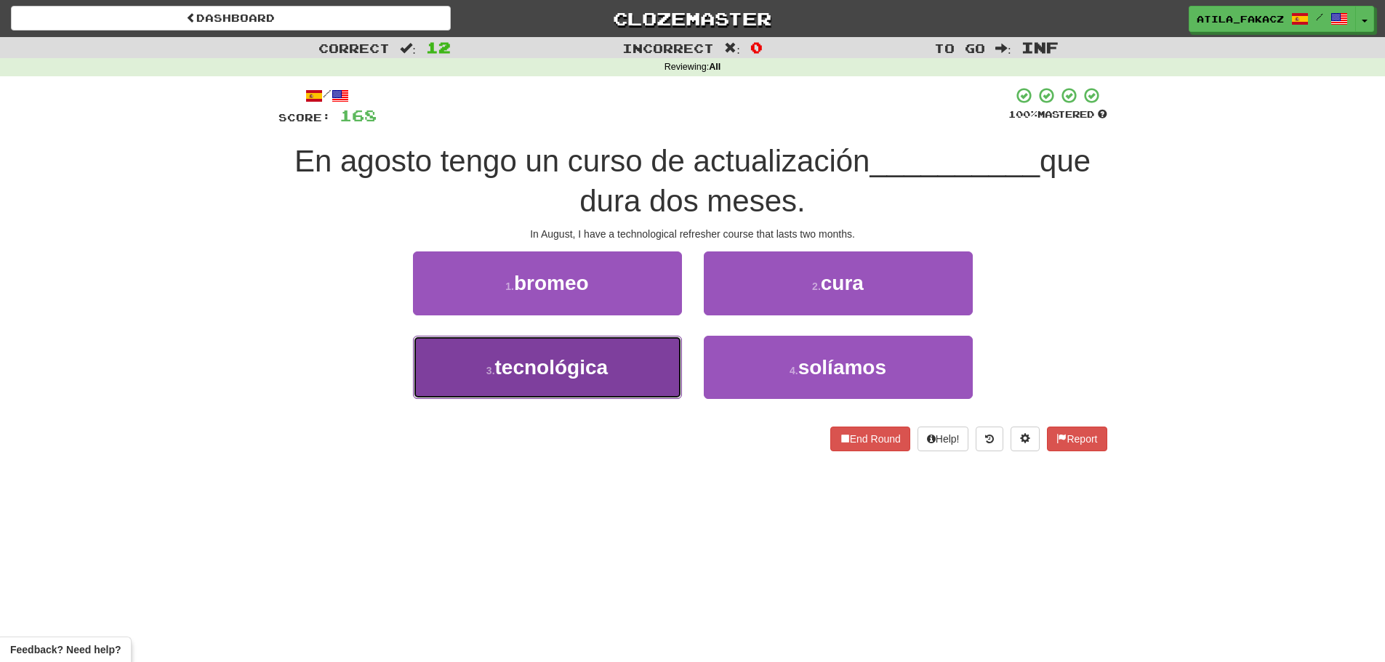
click at [587, 362] on span "tecnológica" at bounding box center [551, 367] width 113 height 23
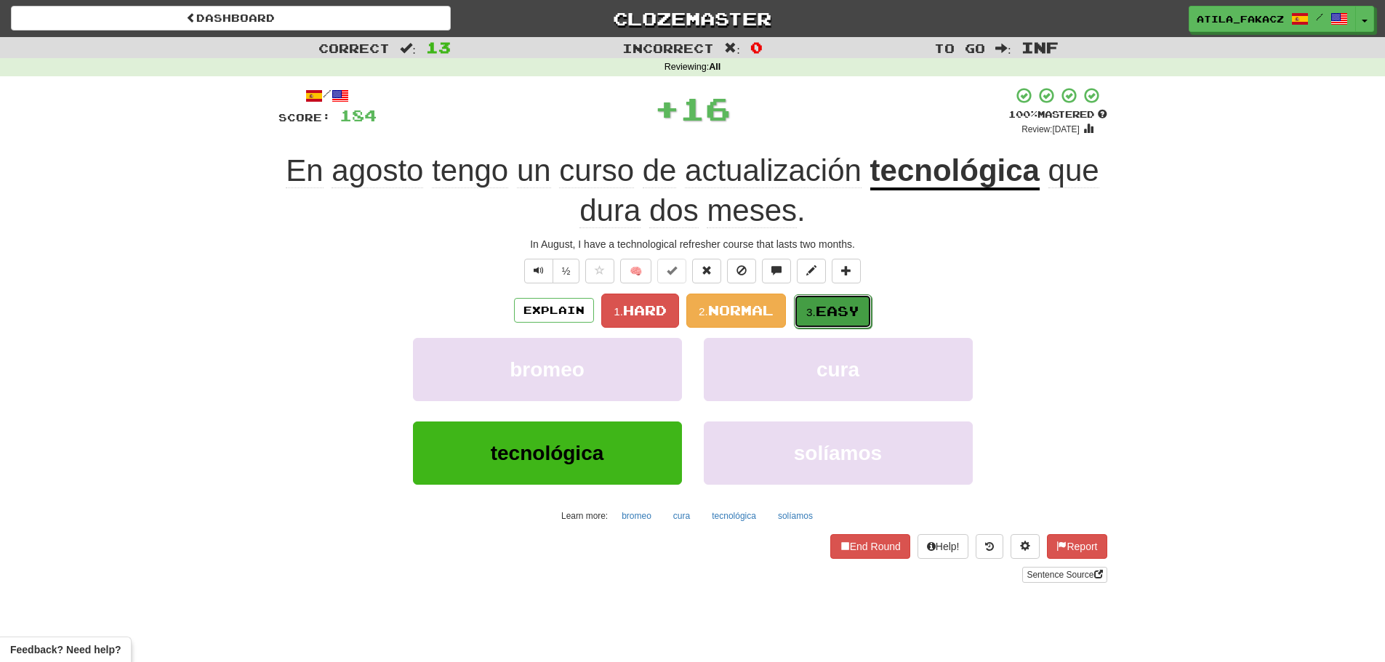
click at [822, 316] on span "Easy" at bounding box center [837, 311] width 44 height 16
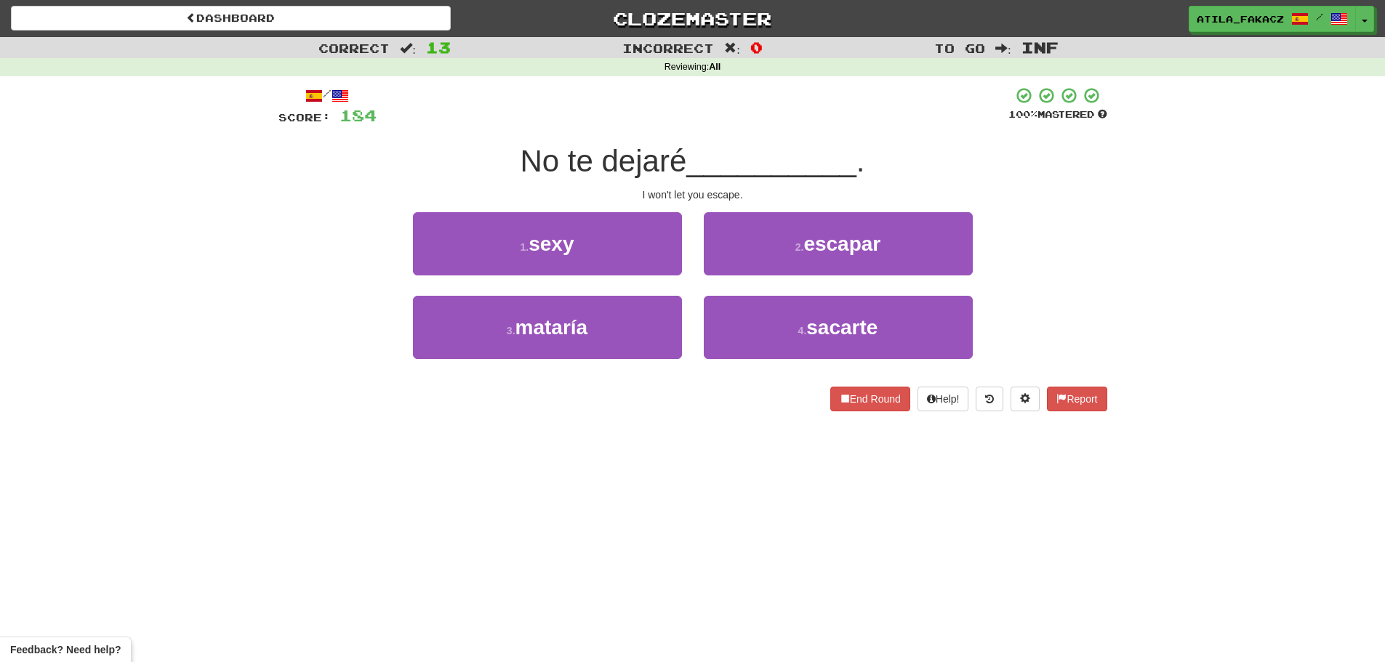
click at [800, 276] on div "2 . escapar" at bounding box center [838, 254] width 291 height 84
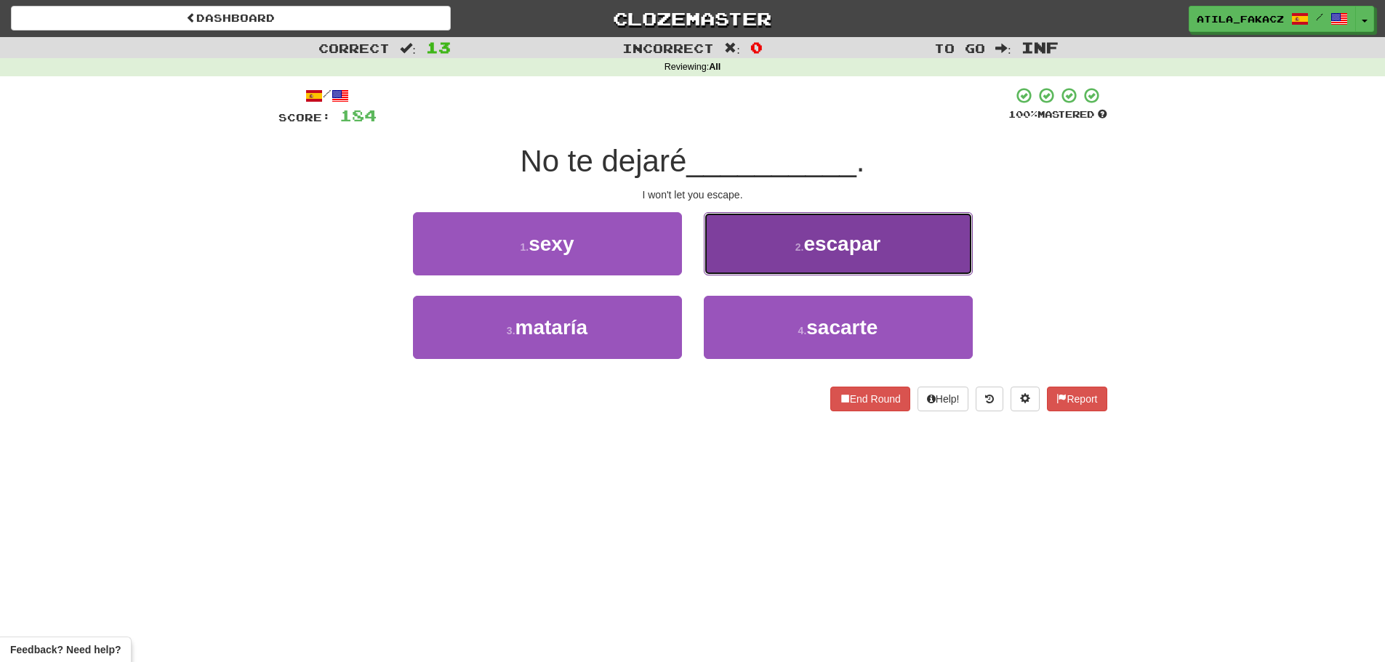
click at [804, 260] on button "2 . escapar" at bounding box center [838, 243] width 269 height 63
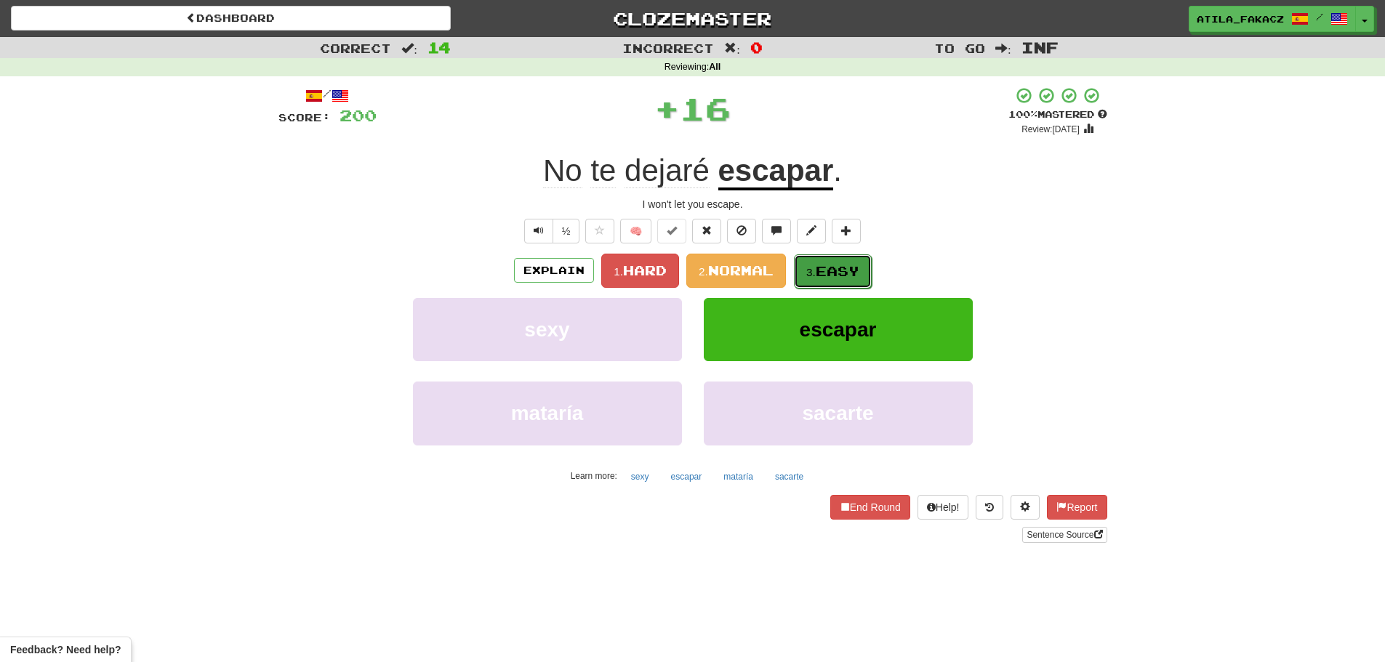
click at [813, 266] on small "3." at bounding box center [810, 272] width 9 height 12
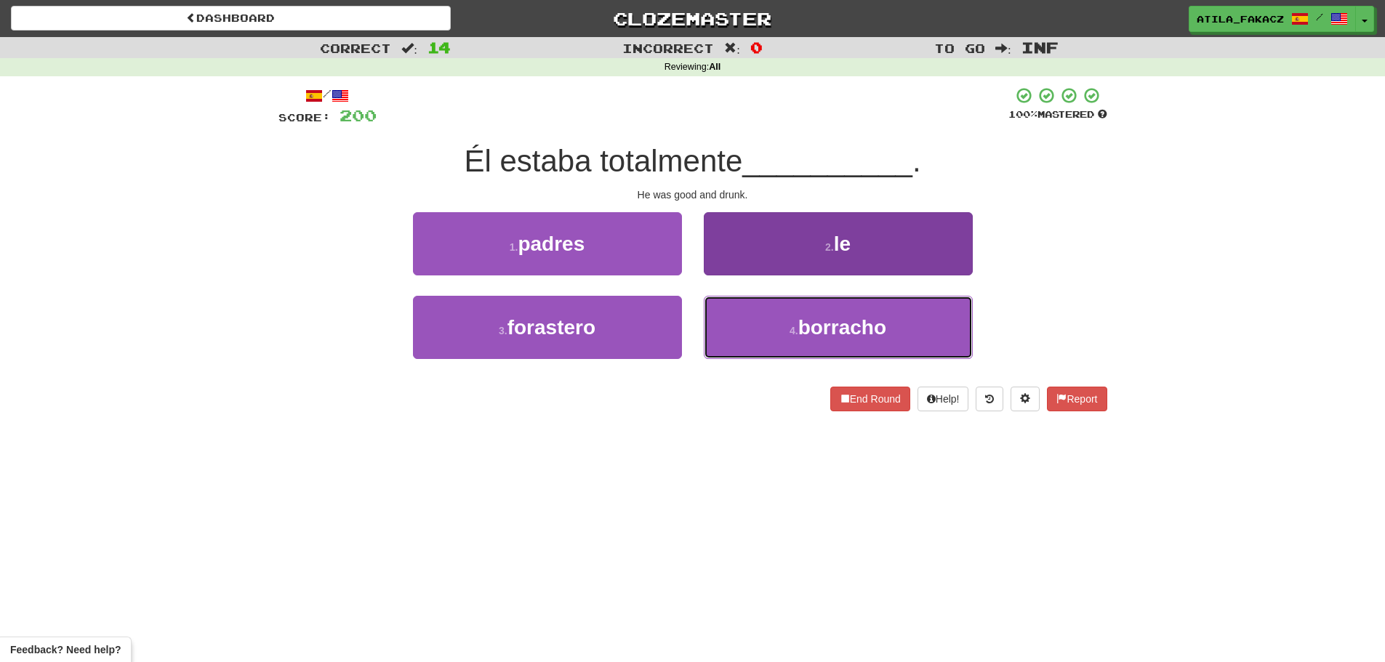
click at [731, 336] on button "4 . borracho" at bounding box center [838, 327] width 269 height 63
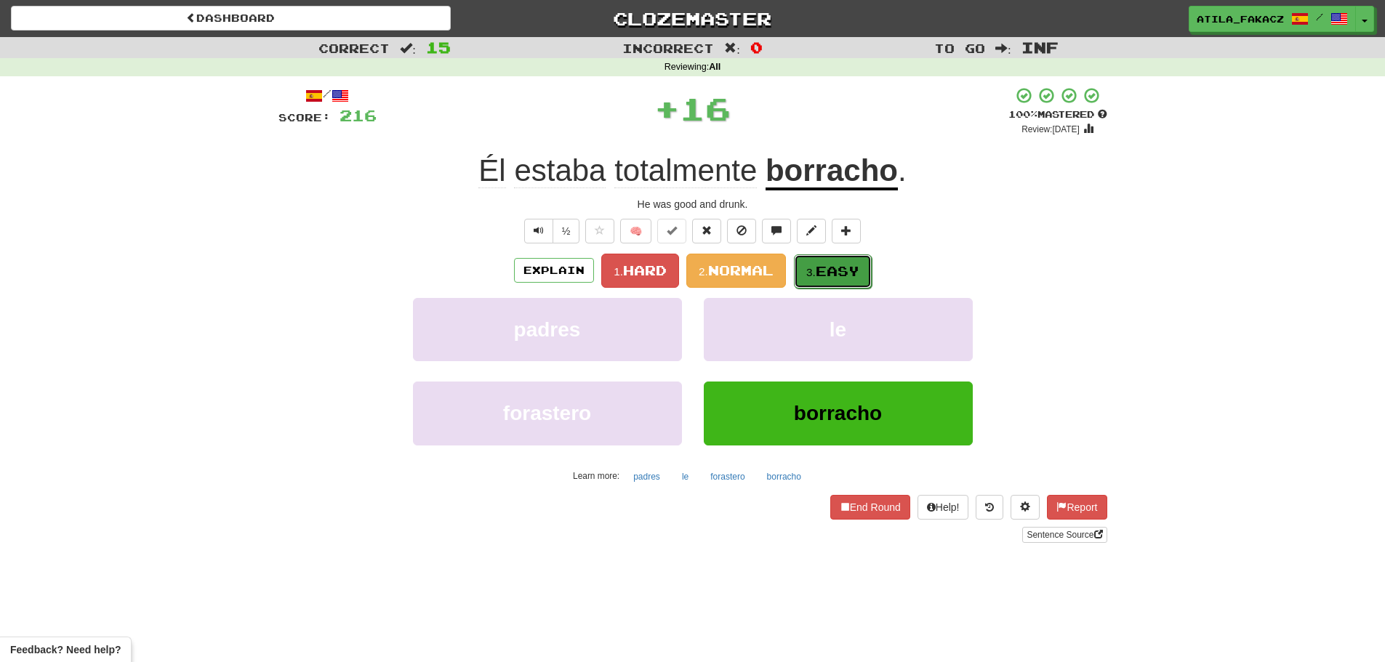
click at [823, 267] on span "Easy" at bounding box center [837, 271] width 44 height 16
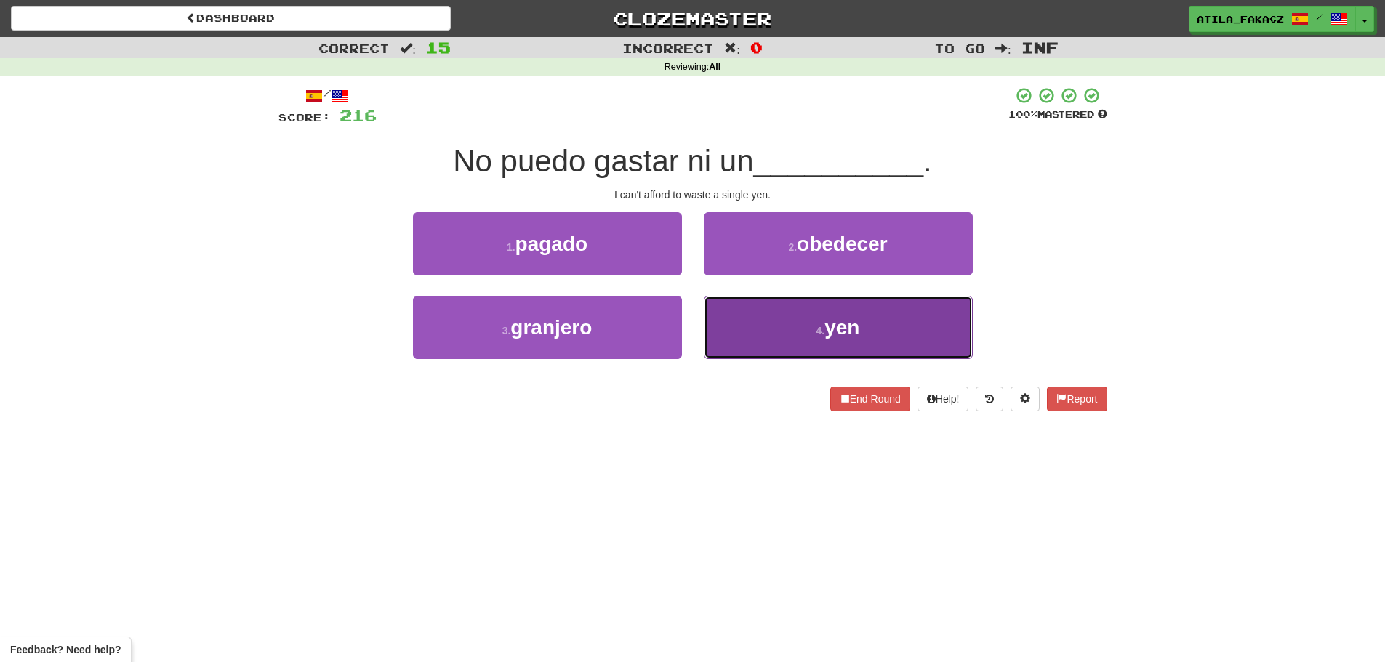
click at [780, 323] on button "4 . yen" at bounding box center [838, 327] width 269 height 63
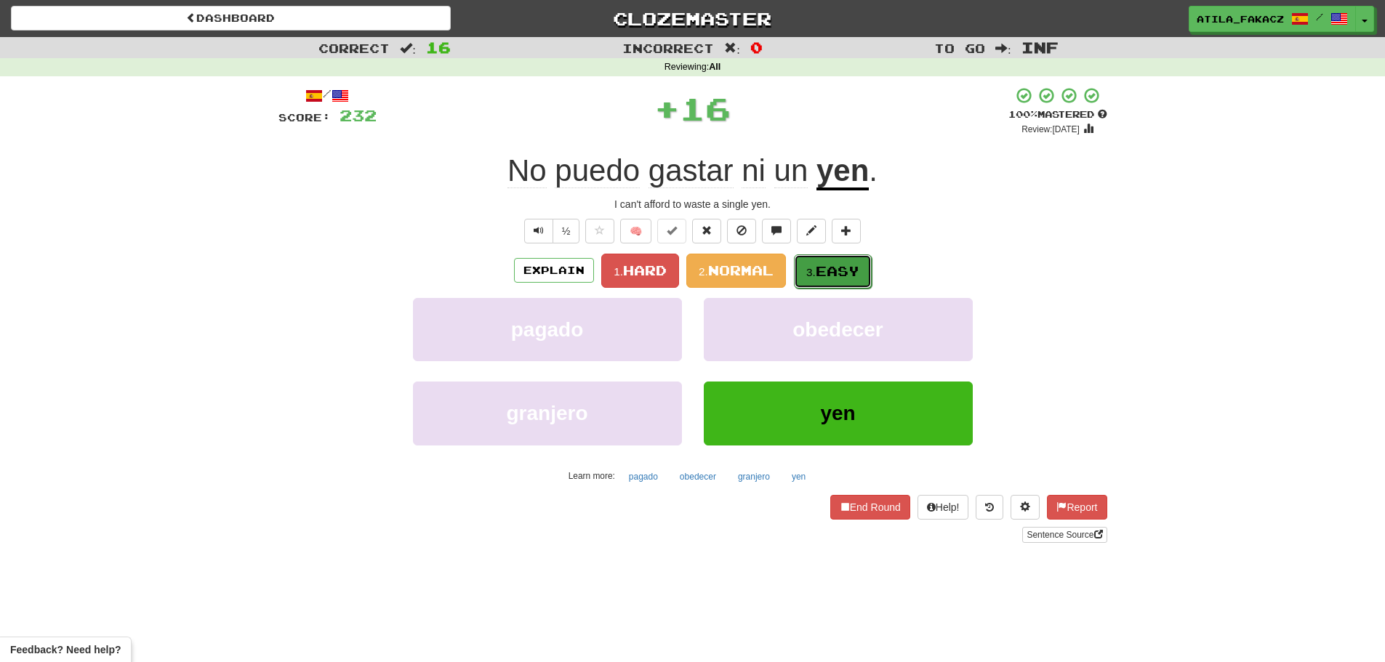
click at [820, 264] on span "Easy" at bounding box center [837, 271] width 44 height 16
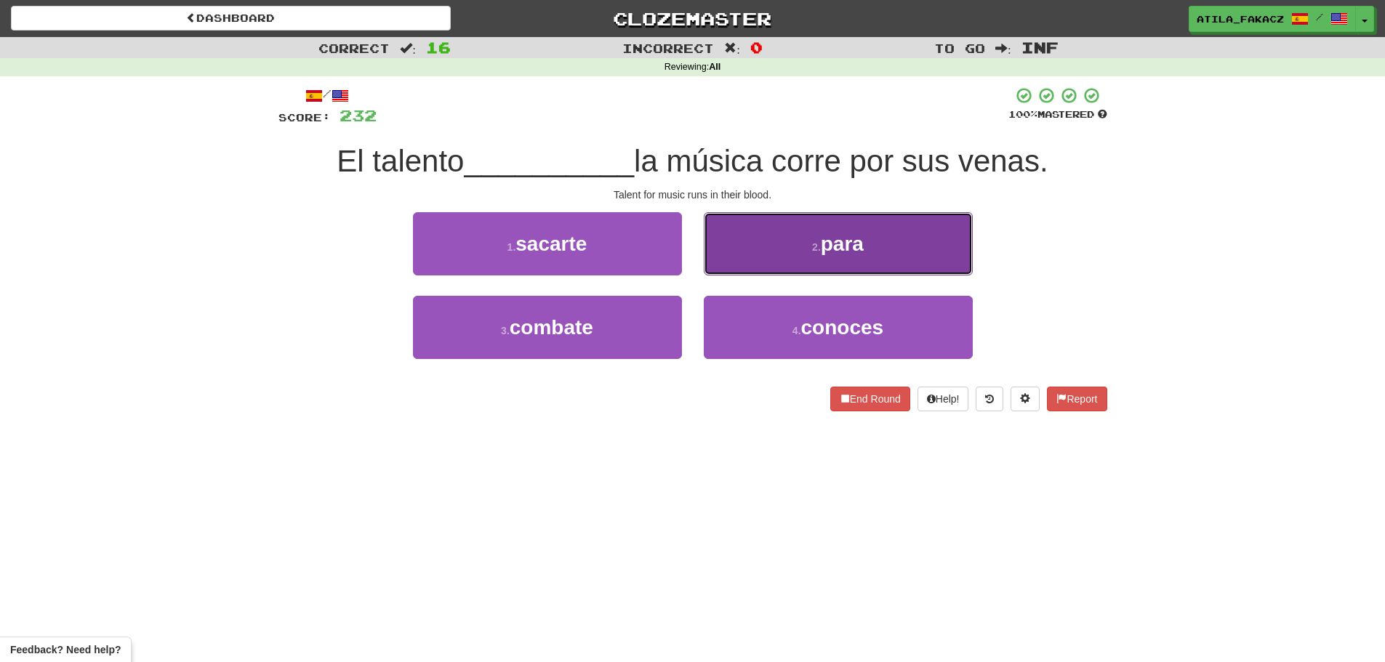
click at [839, 267] on button "2 . para" at bounding box center [838, 243] width 269 height 63
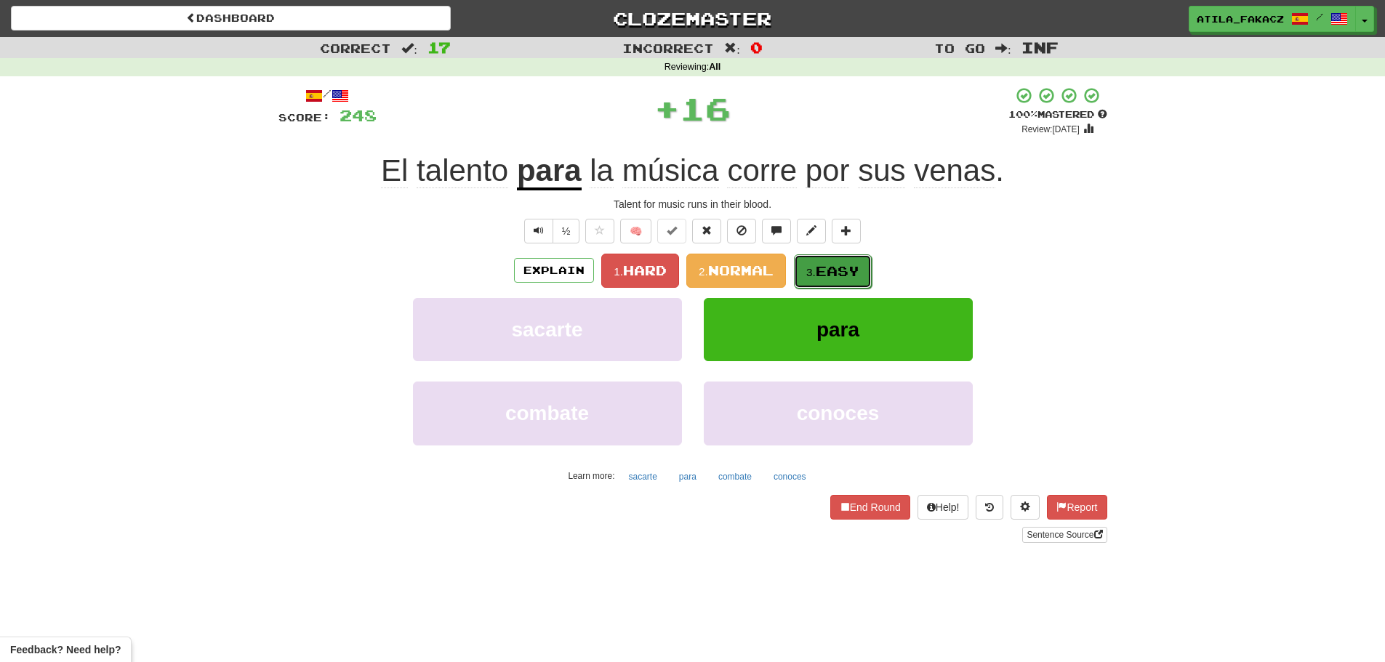
click at [829, 263] on span "Easy" at bounding box center [837, 271] width 44 height 16
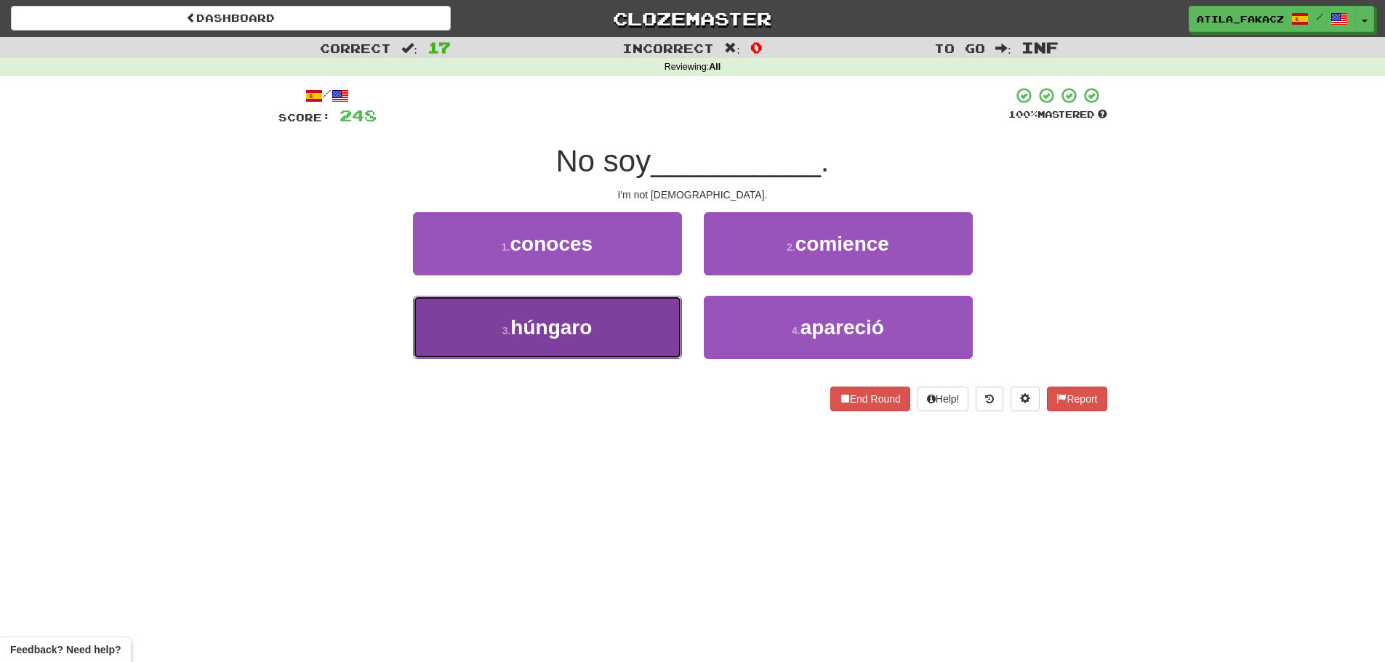
click at [589, 308] on button "3 . húngaro" at bounding box center [547, 327] width 269 height 63
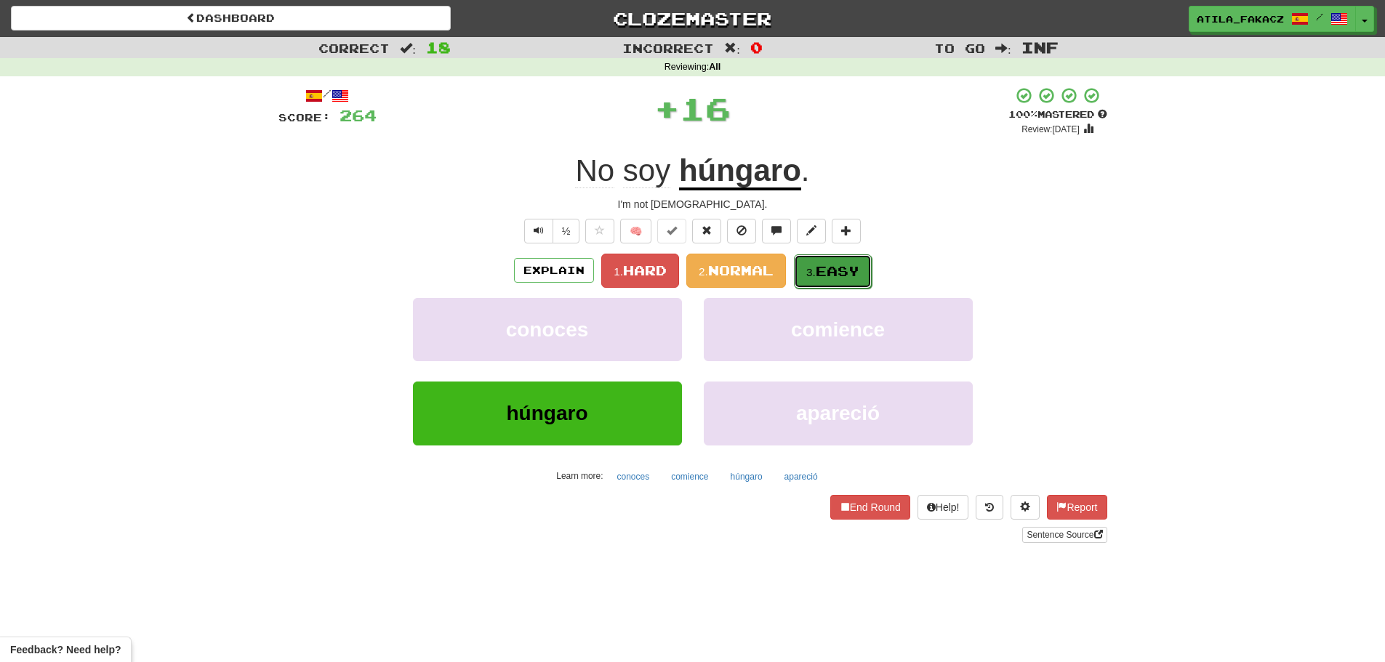
click at [846, 264] on span "Easy" at bounding box center [837, 271] width 44 height 16
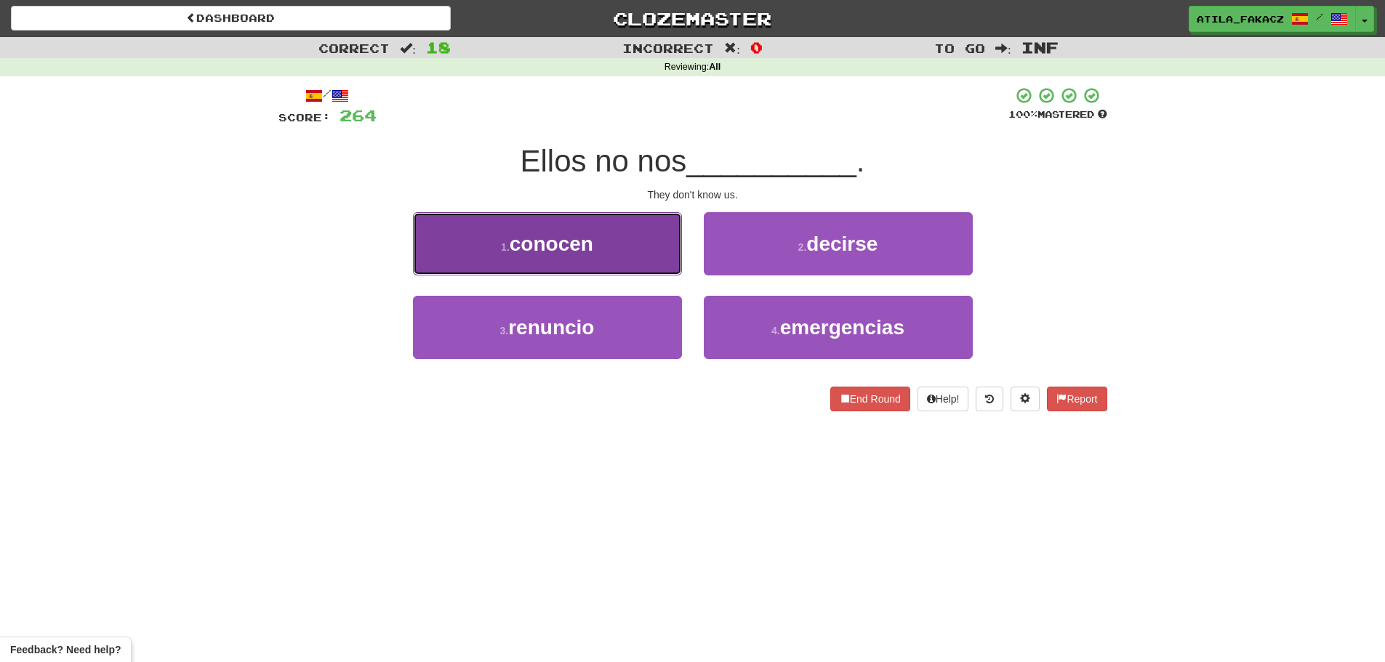
click at [672, 251] on button "1 . conocen" at bounding box center [547, 243] width 269 height 63
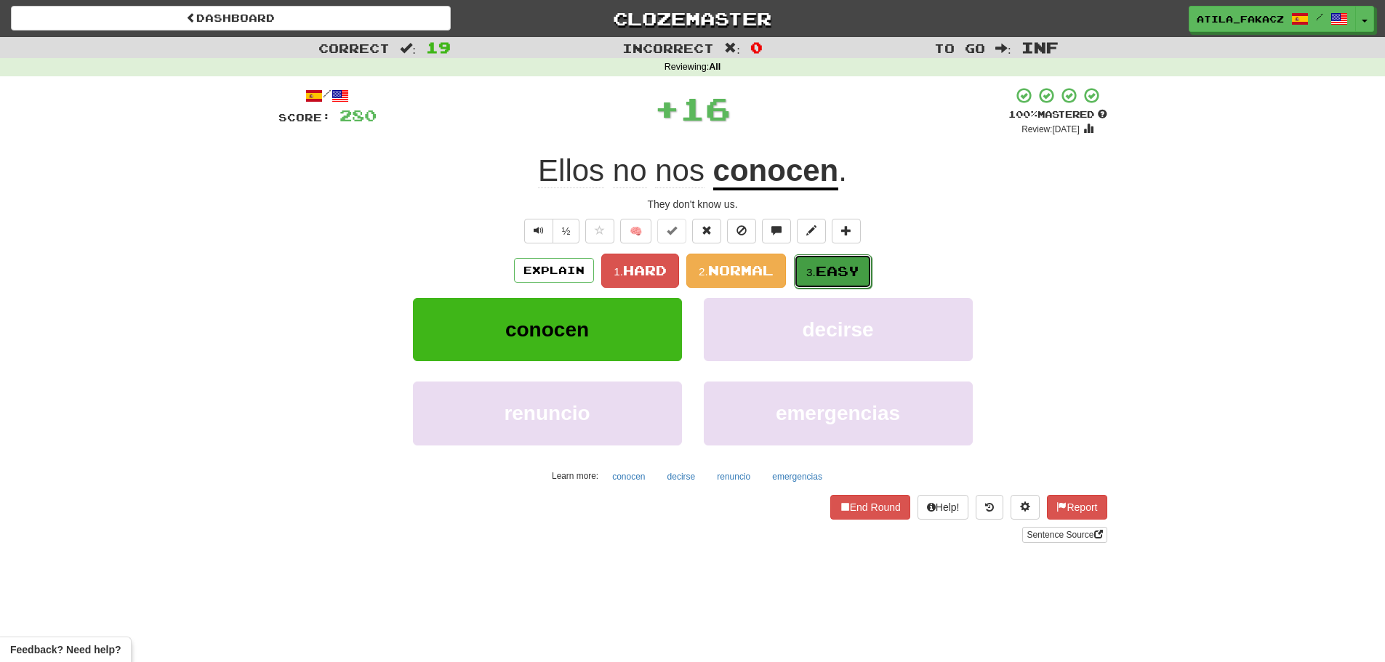
click at [857, 271] on span "Easy" at bounding box center [837, 271] width 44 height 16
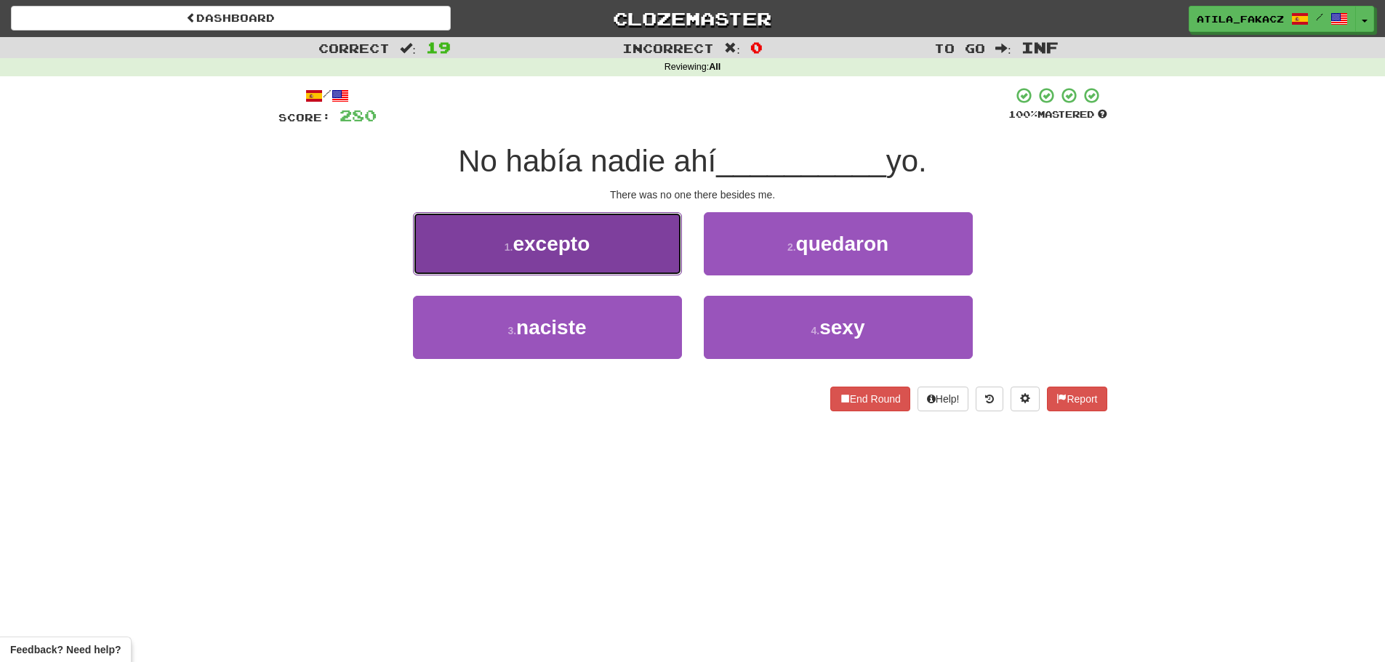
click at [628, 256] on button "1 . excepto" at bounding box center [547, 243] width 269 height 63
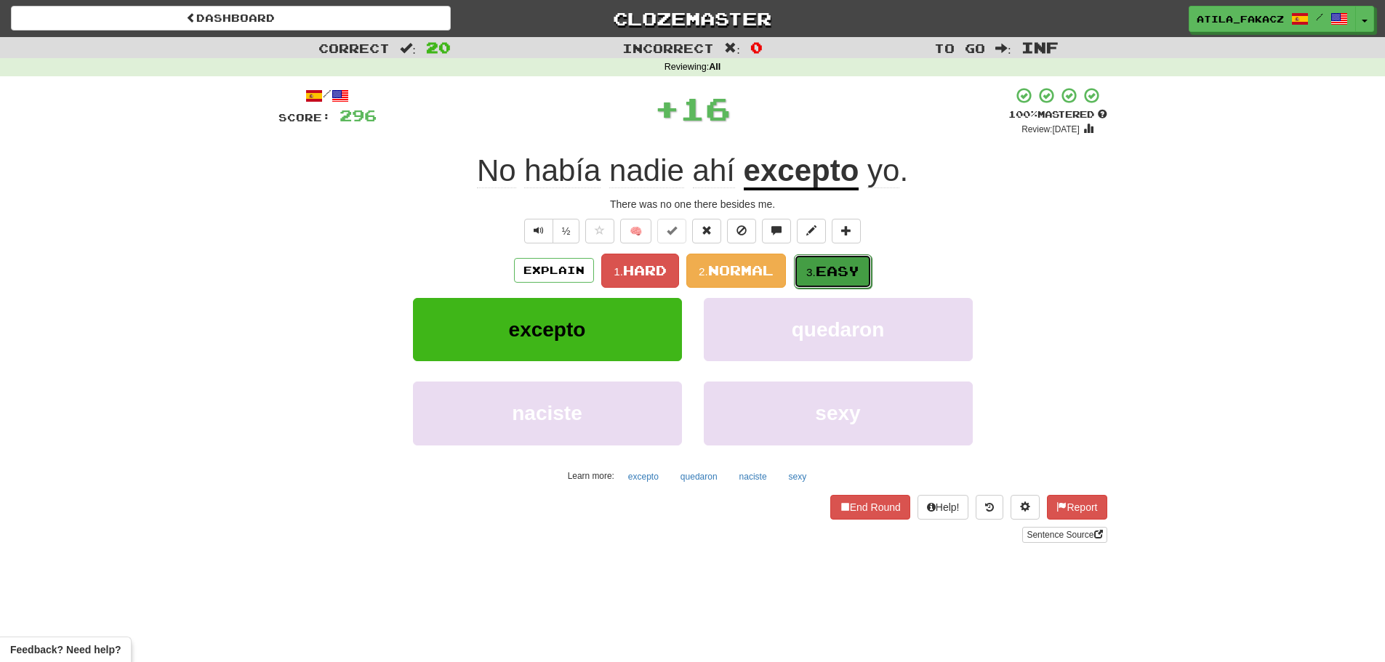
click at [833, 272] on span "Easy" at bounding box center [837, 271] width 44 height 16
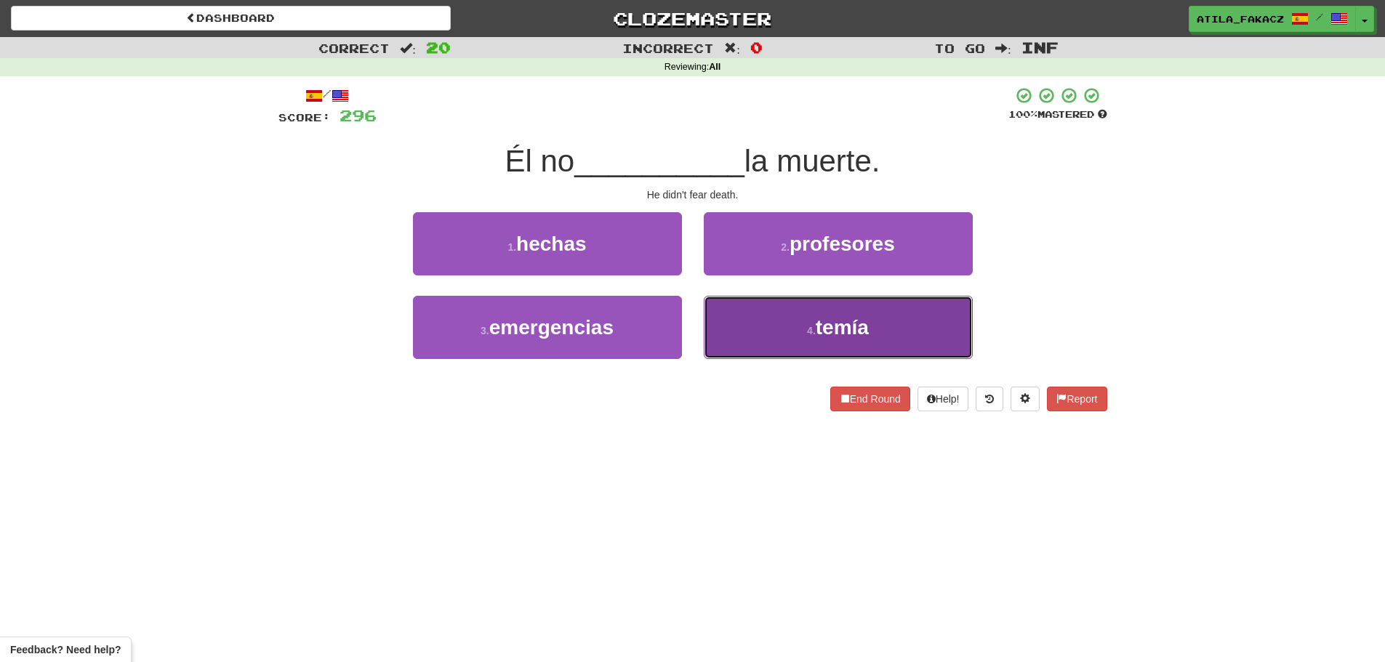
click at [763, 304] on button "4 . temía" at bounding box center [838, 327] width 269 height 63
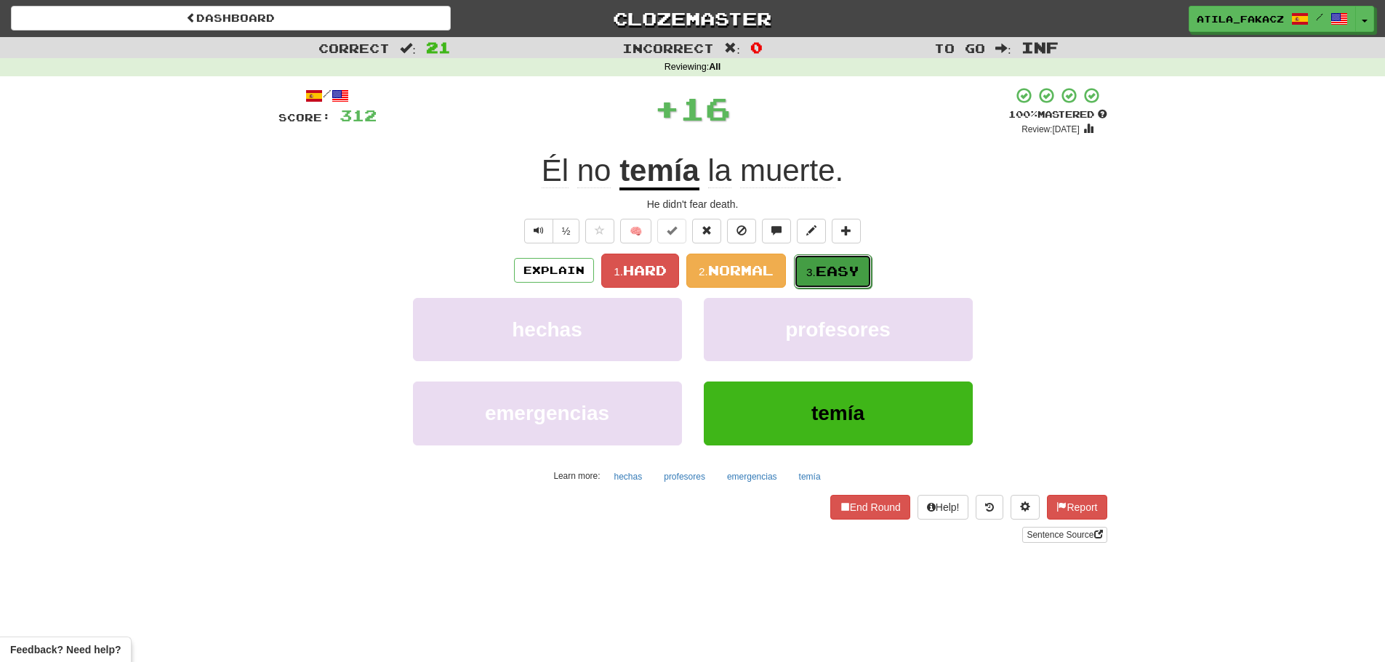
click at [837, 277] on span "Easy" at bounding box center [837, 271] width 44 height 16
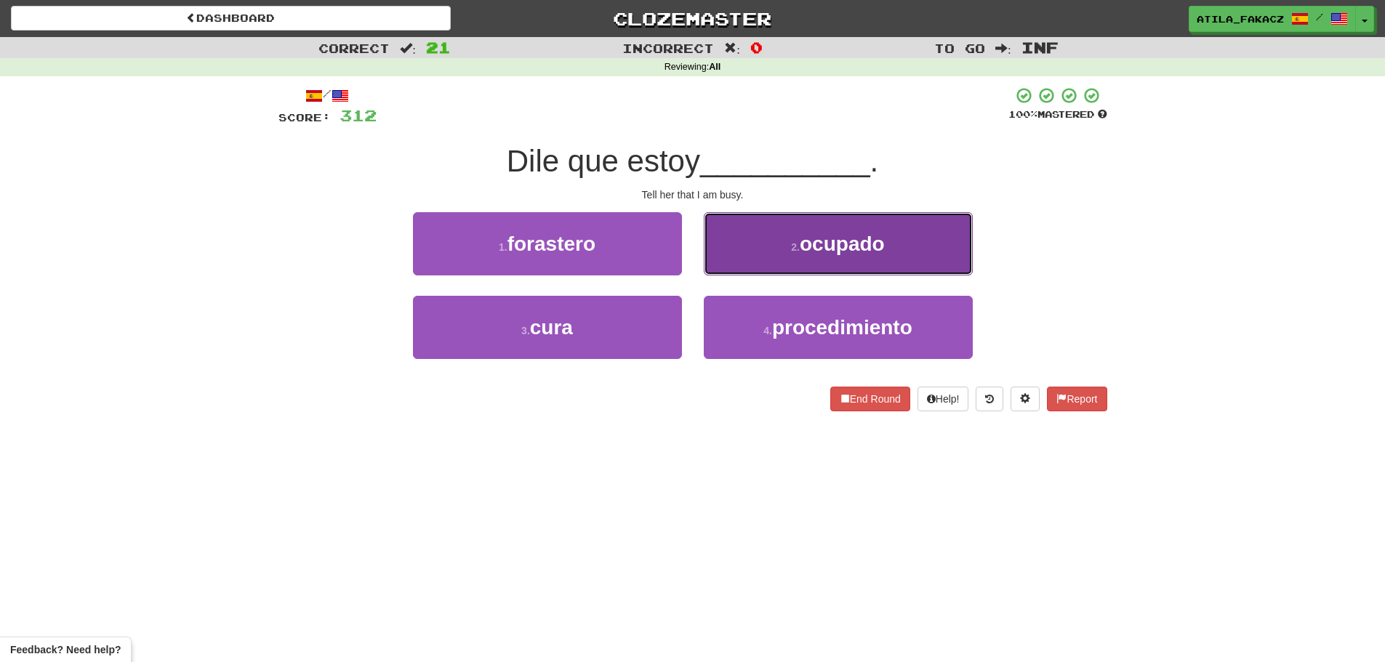
click at [740, 262] on button "2 . ocupado" at bounding box center [838, 243] width 269 height 63
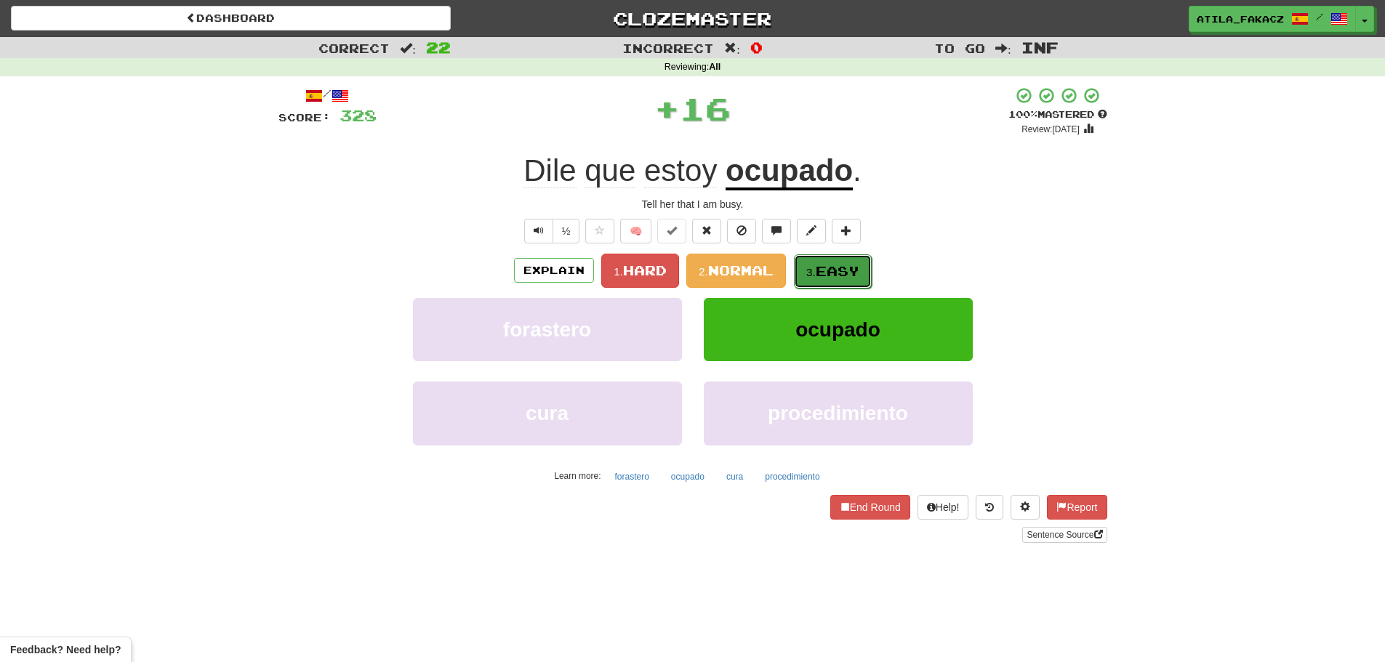
click at [829, 275] on span "Easy" at bounding box center [837, 271] width 44 height 16
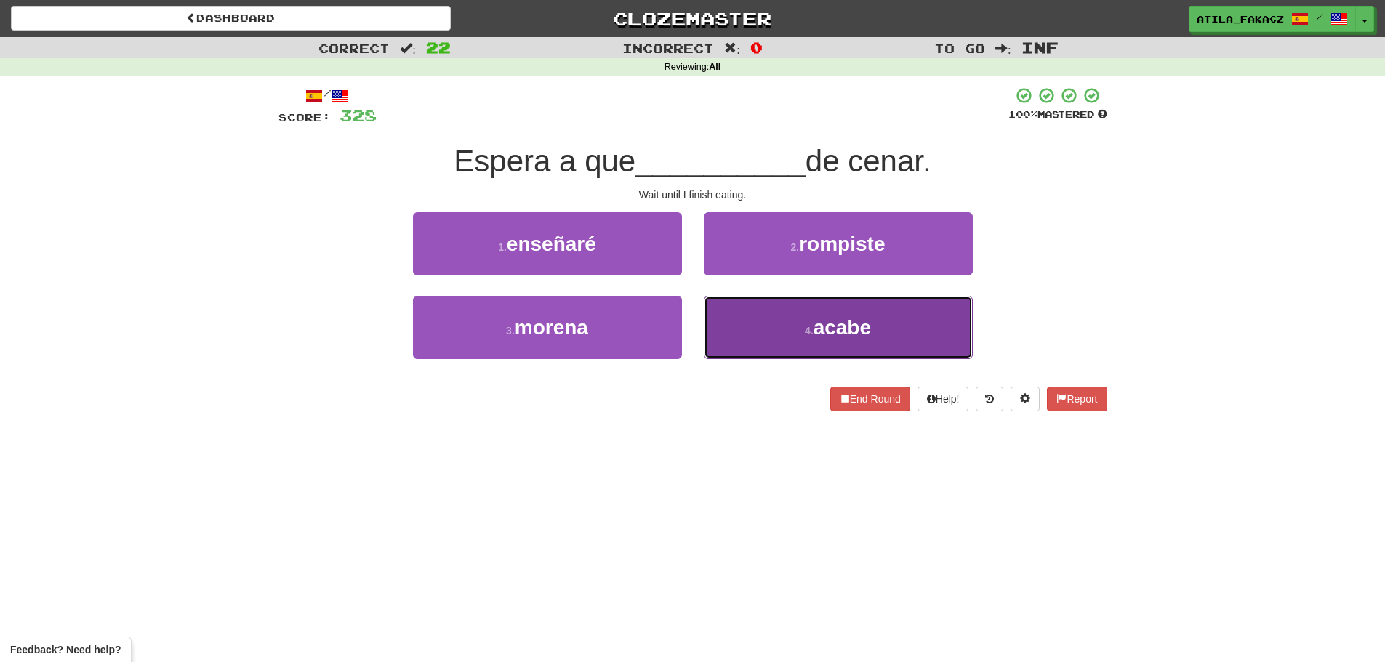
click at [757, 315] on button "4 . acabe" at bounding box center [838, 327] width 269 height 63
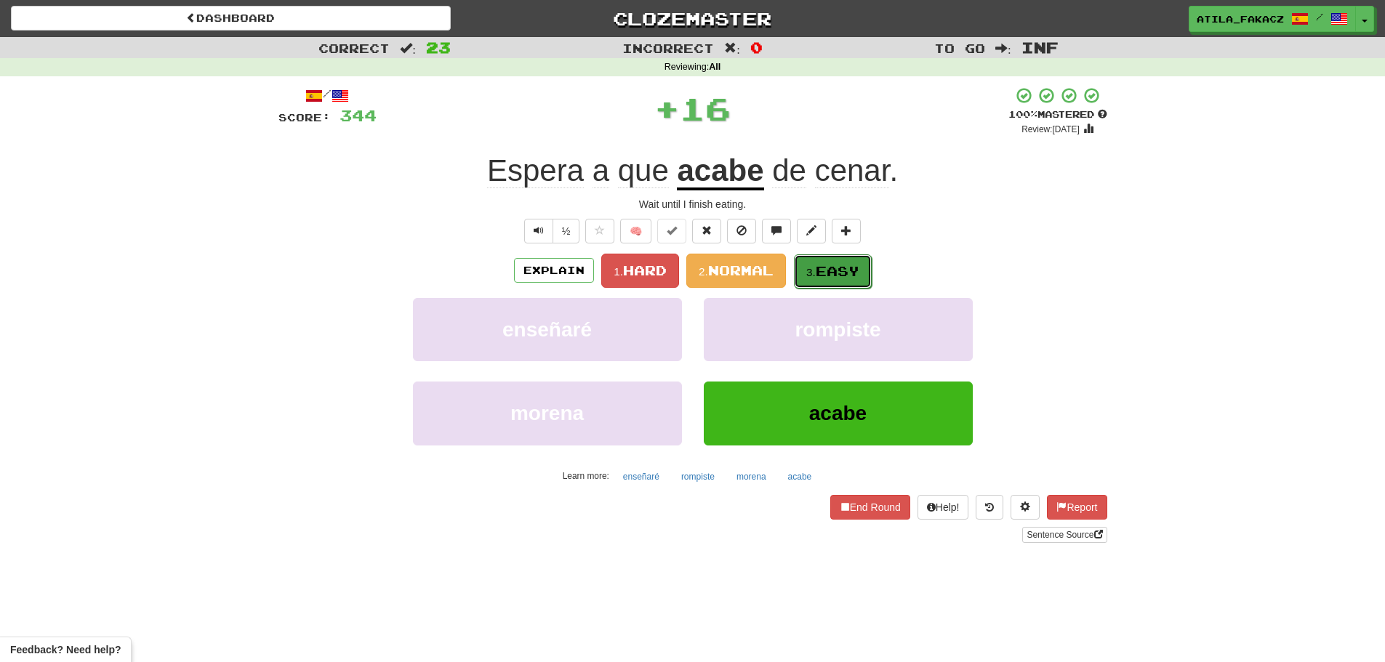
click at [829, 266] on span "Easy" at bounding box center [837, 271] width 44 height 16
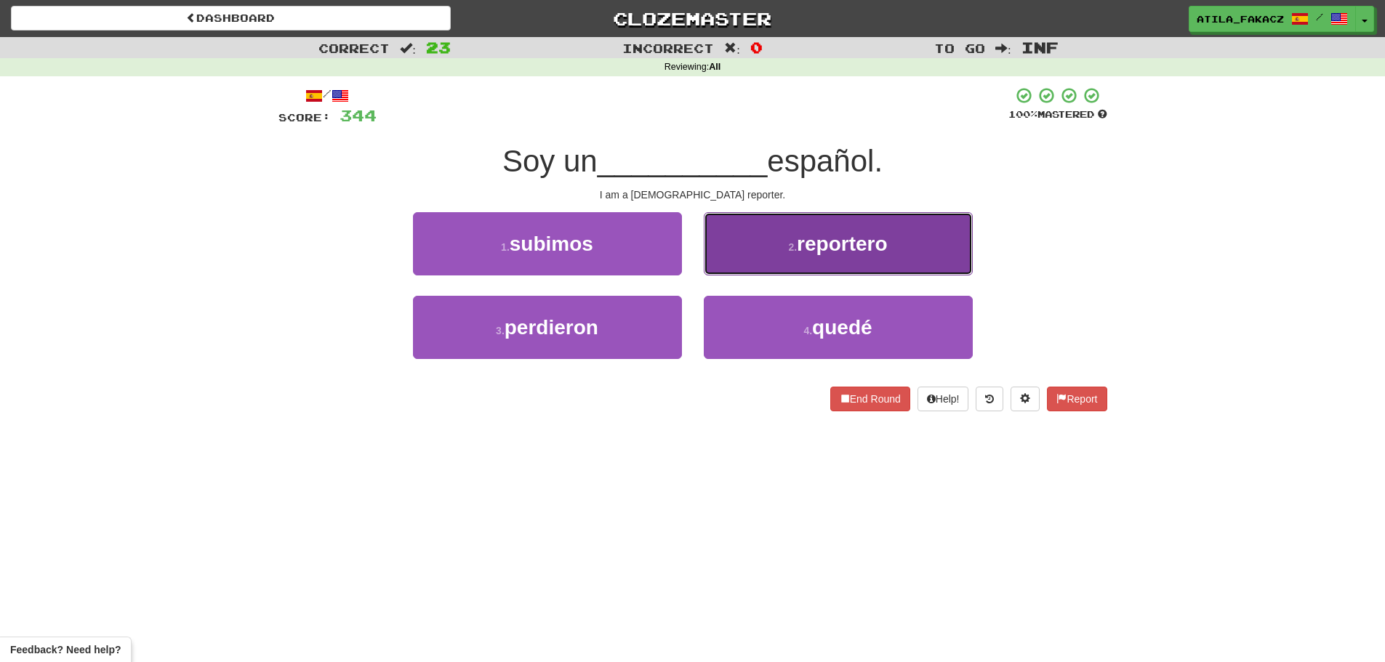
click at [781, 262] on button "2 . reportero" at bounding box center [838, 243] width 269 height 63
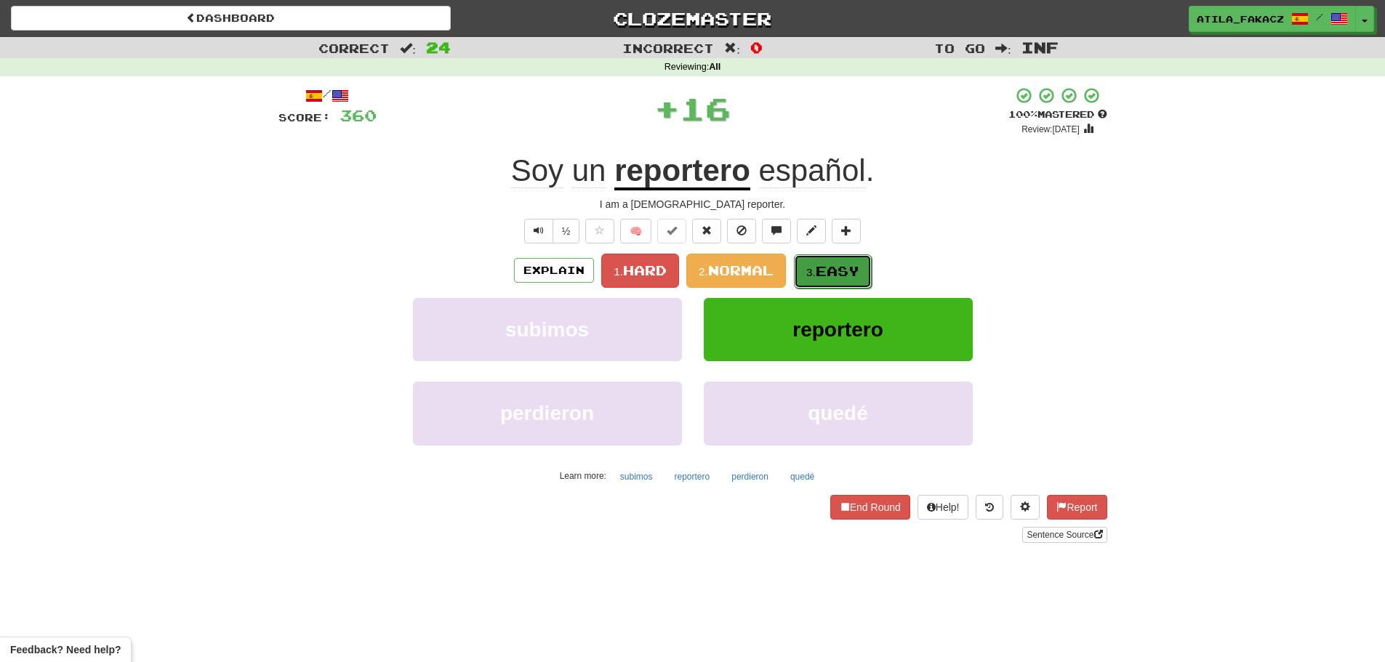
click at [852, 273] on span "Easy" at bounding box center [837, 271] width 44 height 16
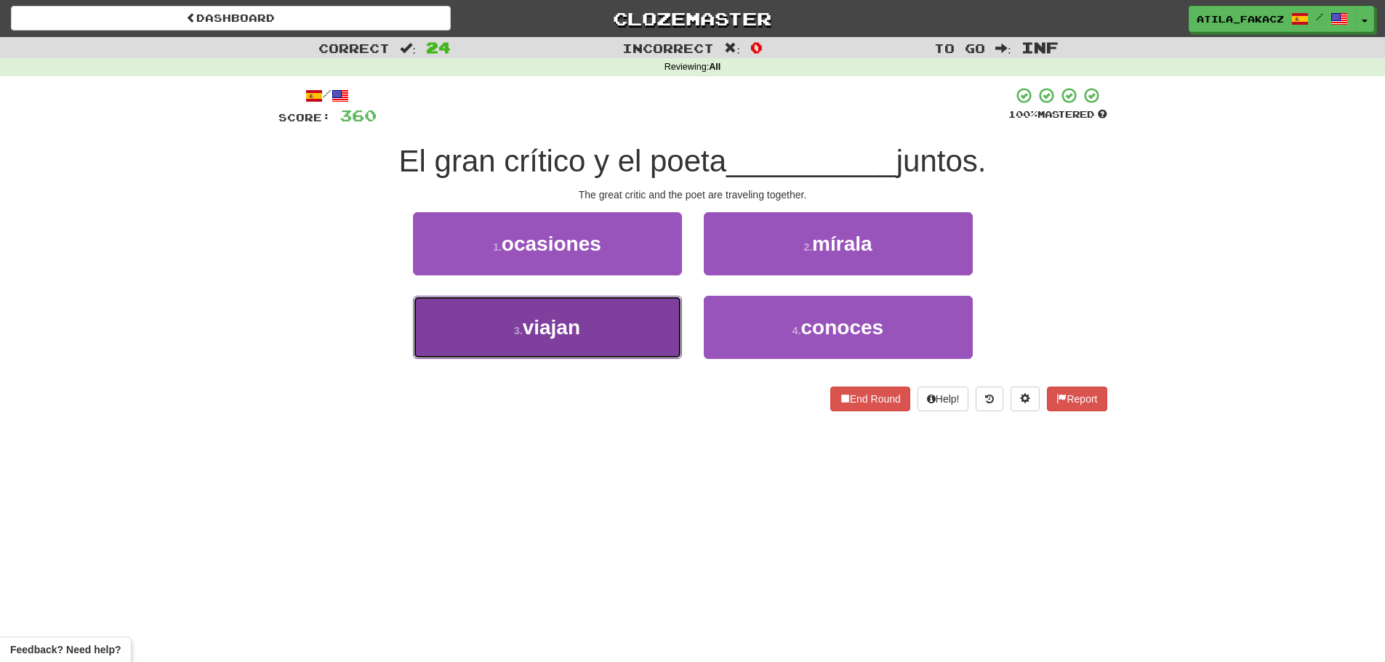
click at [630, 304] on button "3 . viajan" at bounding box center [547, 327] width 269 height 63
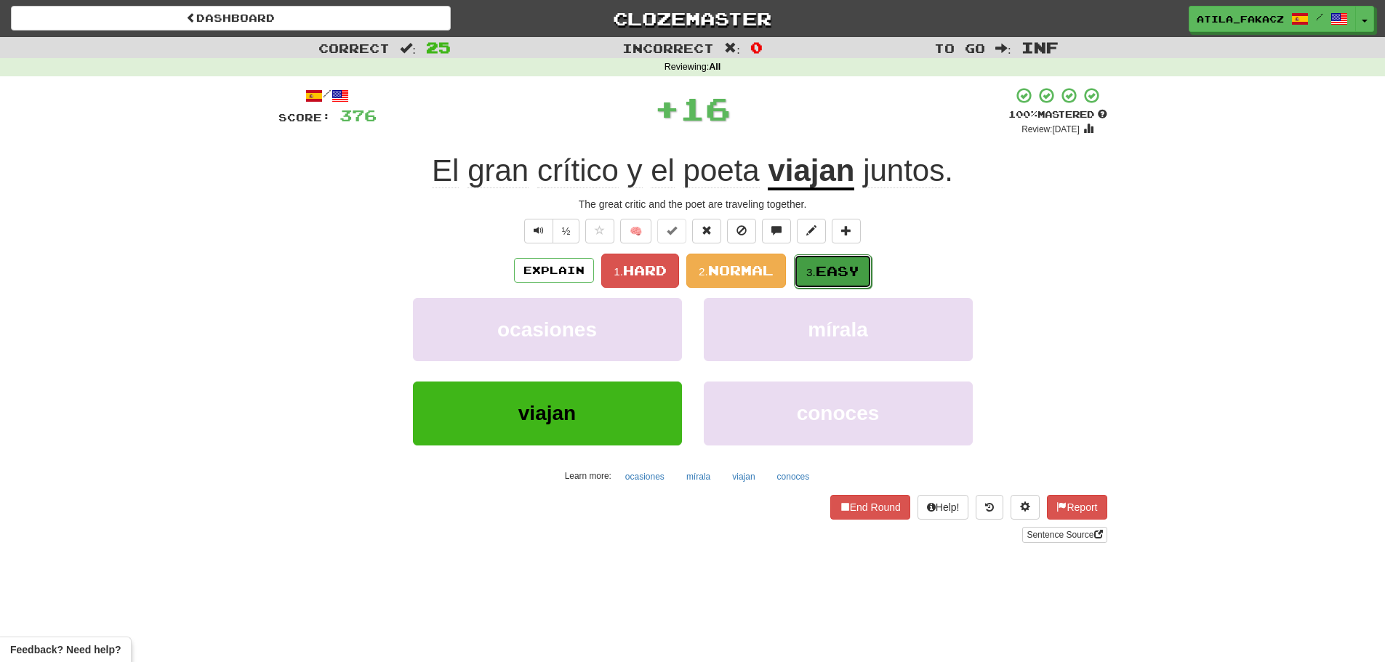
click at [847, 263] on span "Easy" at bounding box center [837, 271] width 44 height 16
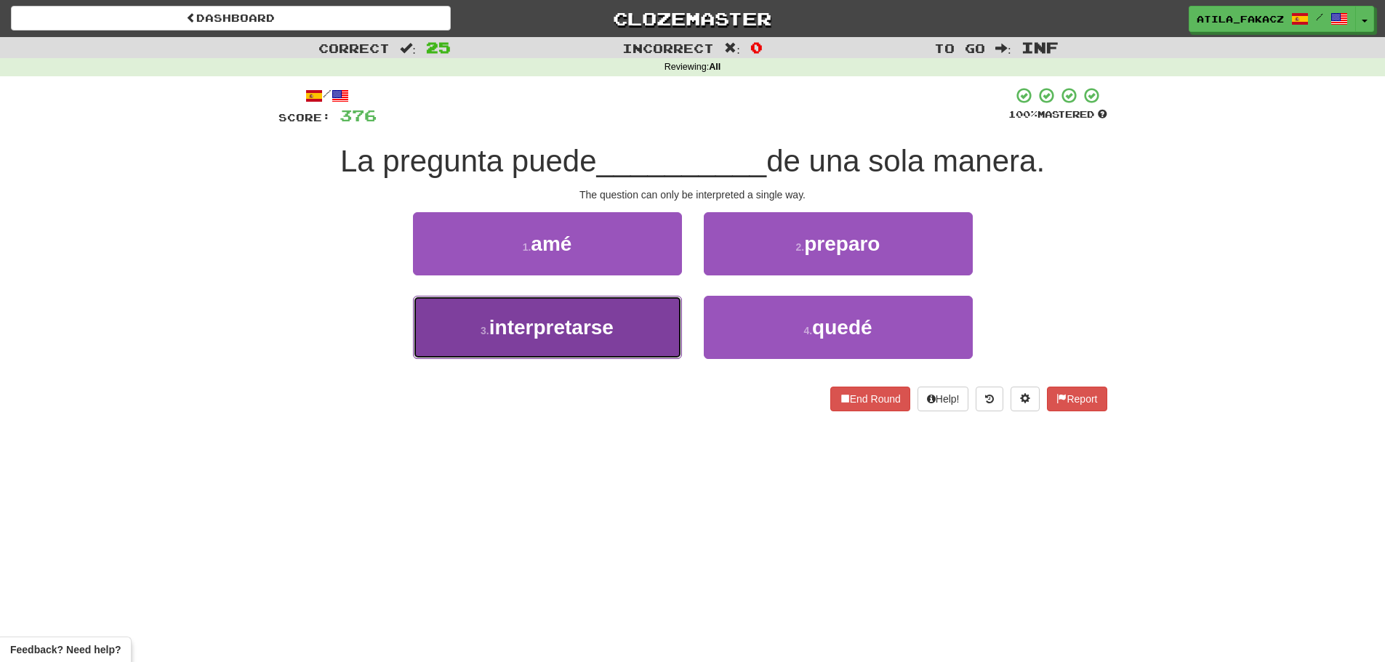
click at [622, 313] on button "3 . interpretarse" at bounding box center [547, 327] width 269 height 63
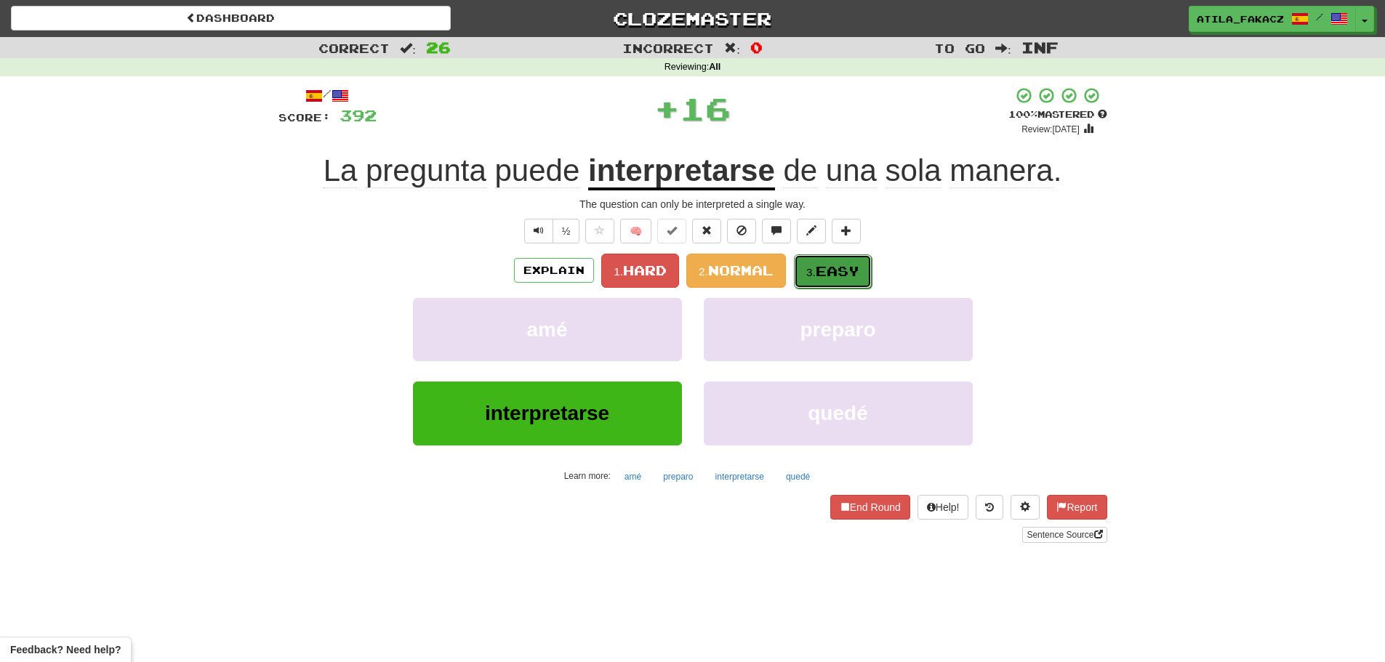
click at [818, 270] on span "Easy" at bounding box center [837, 271] width 44 height 16
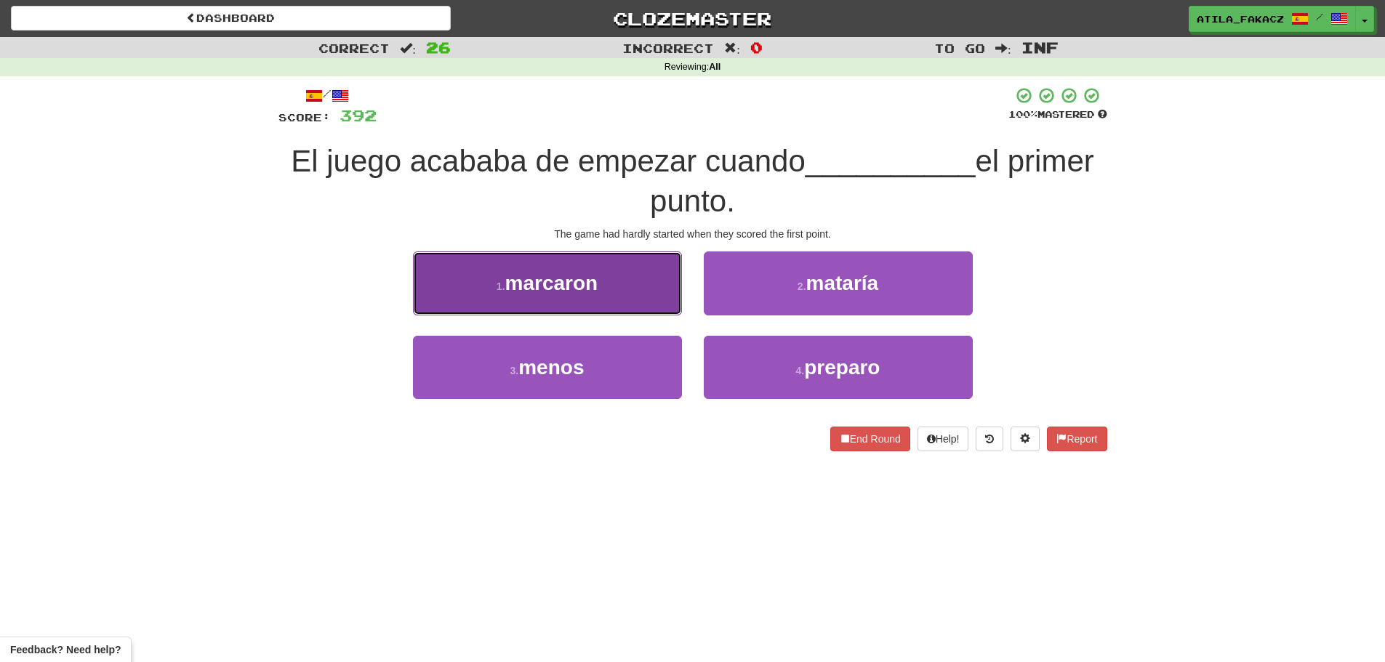
click at [606, 298] on button "1 . marcaron" at bounding box center [547, 282] width 269 height 63
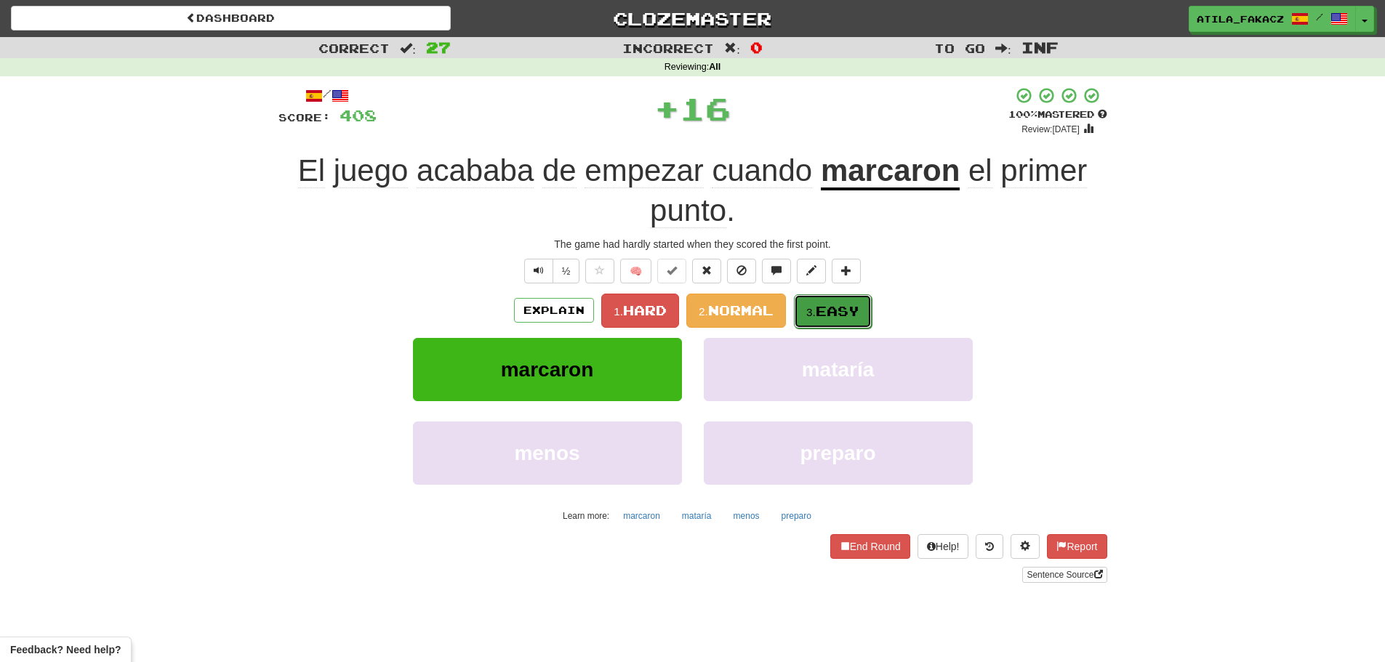
click at [842, 319] on button "3. Easy" at bounding box center [833, 311] width 78 height 34
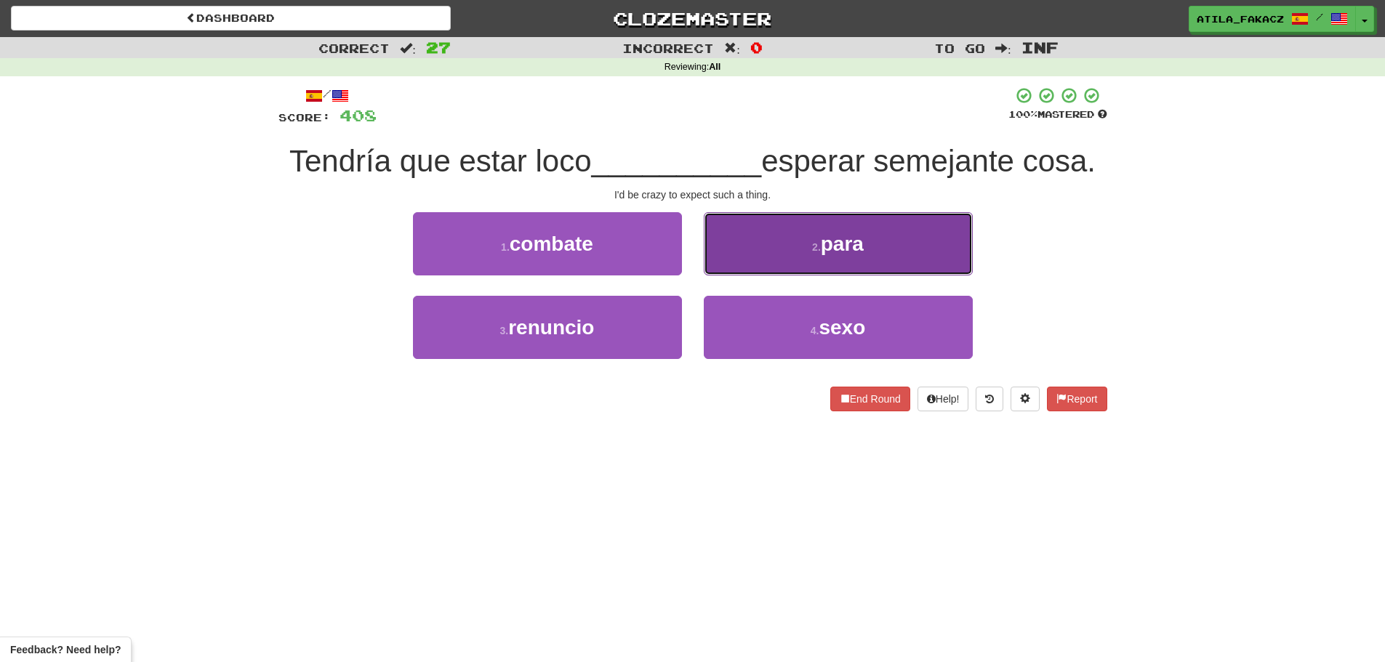
click at [772, 247] on button "2 . para" at bounding box center [838, 243] width 269 height 63
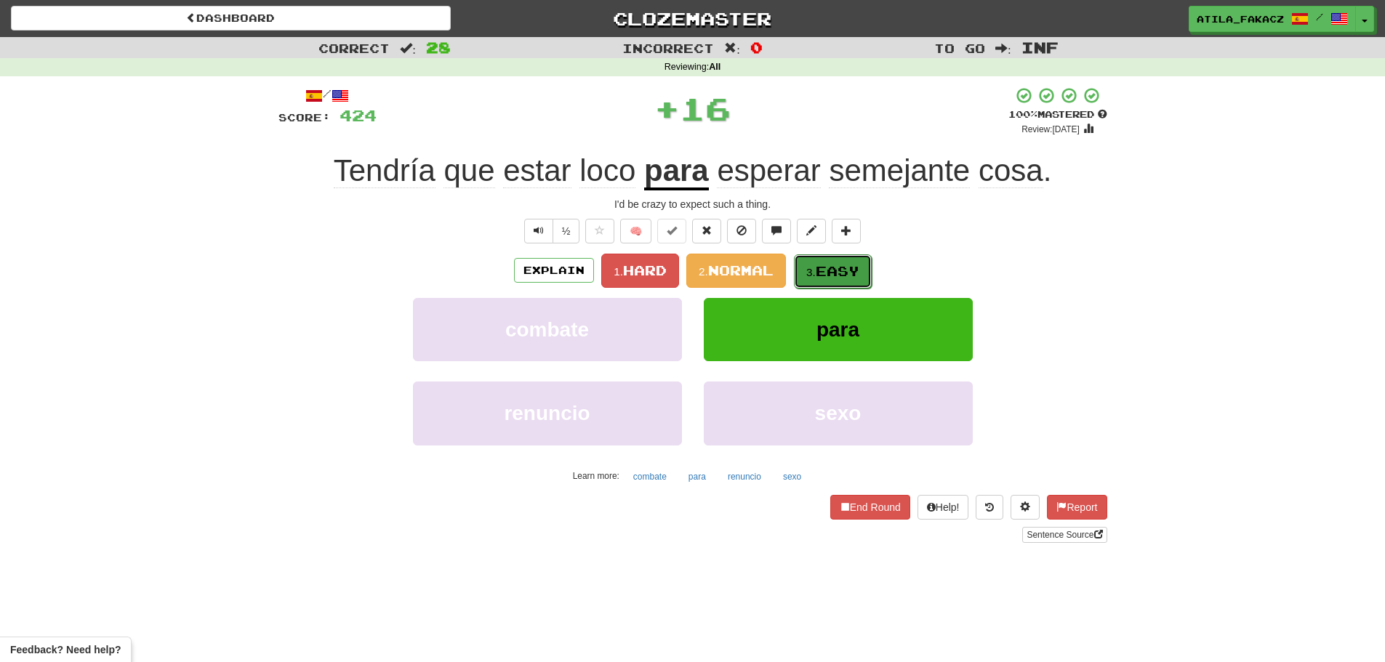
click at [829, 267] on span "Easy" at bounding box center [837, 271] width 44 height 16
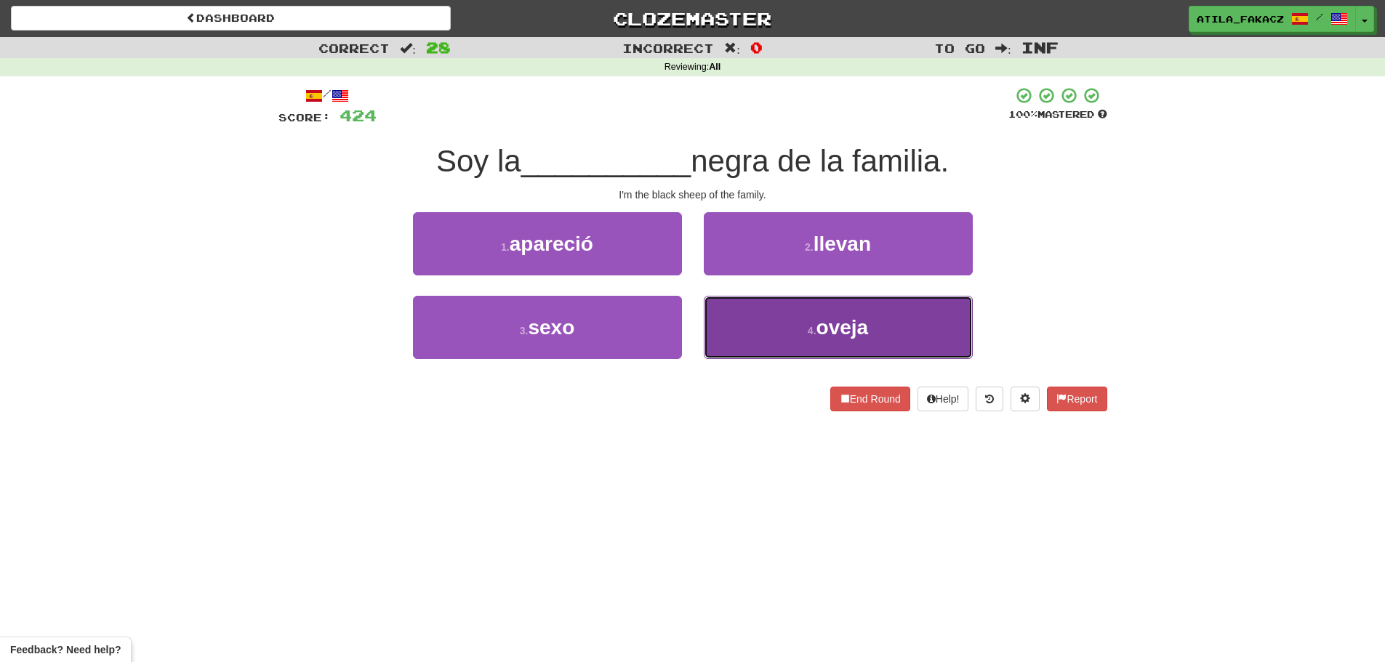
click at [760, 313] on button "4 . oveja" at bounding box center [838, 327] width 269 height 63
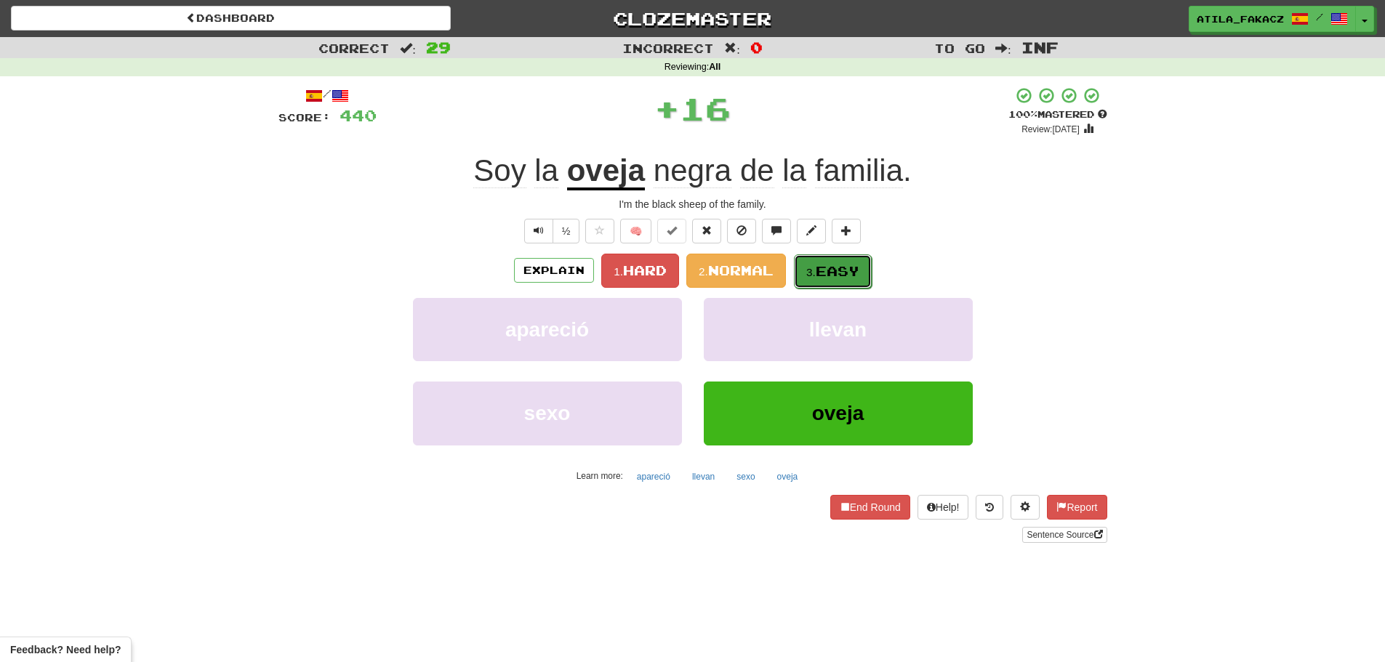
click at [853, 267] on span "Easy" at bounding box center [837, 271] width 44 height 16
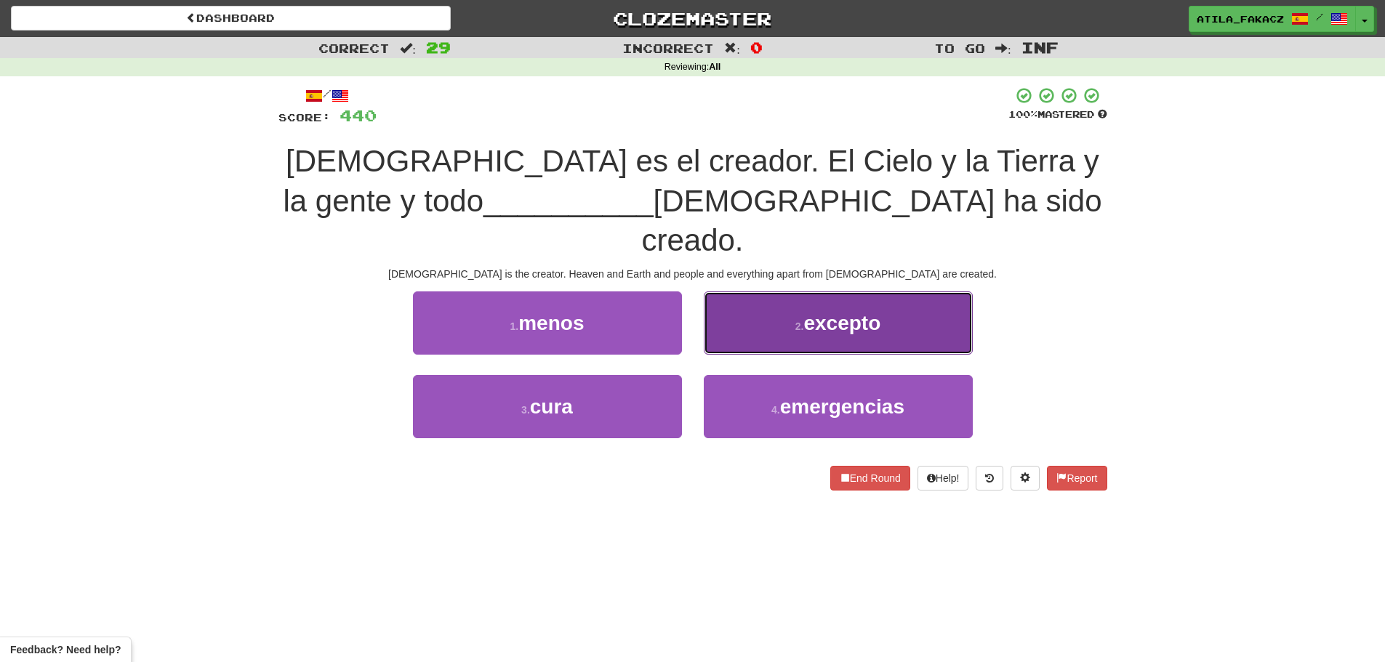
click at [734, 291] on button "2 . excepto" at bounding box center [838, 322] width 269 height 63
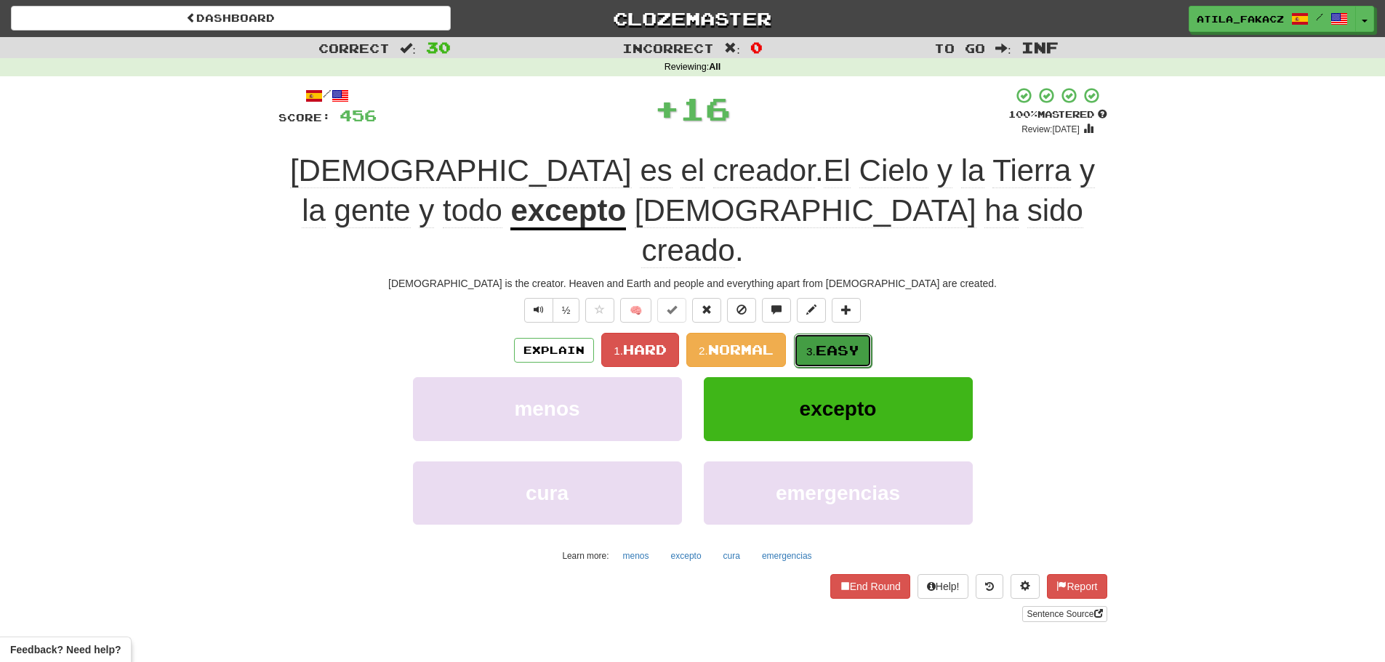
click at [839, 342] on span "Easy" at bounding box center [837, 350] width 44 height 16
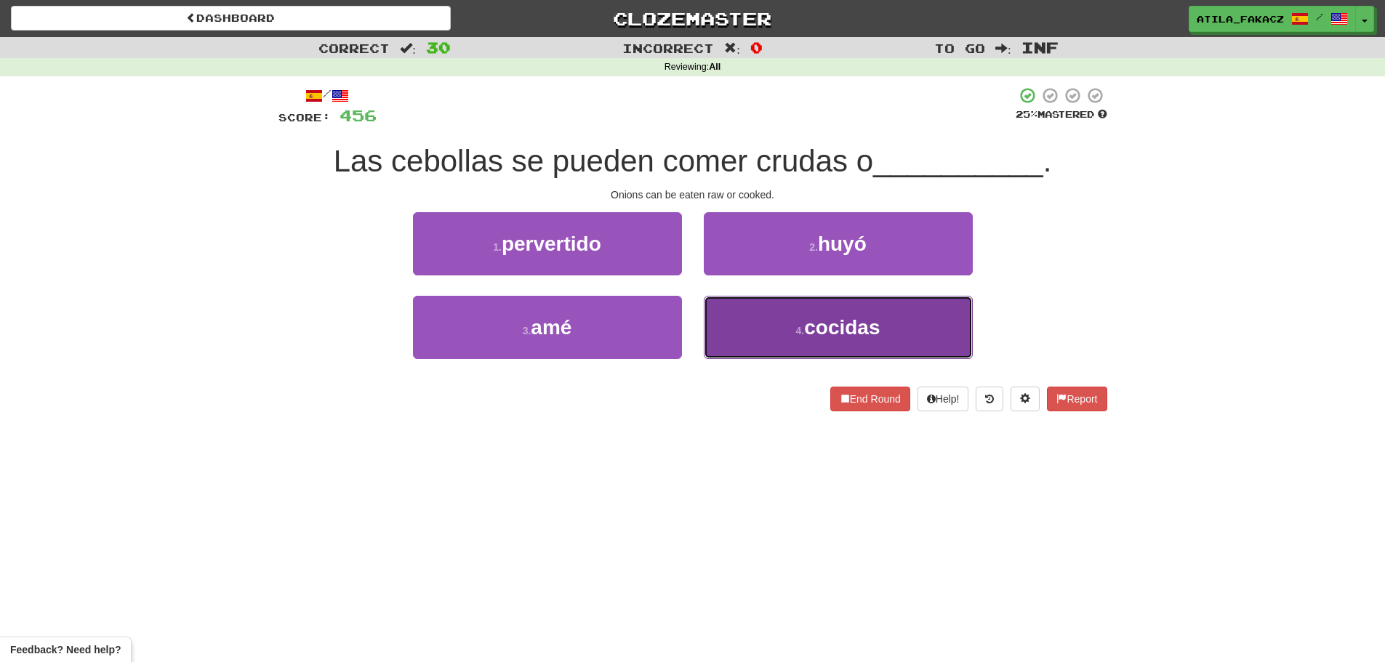
click at [786, 331] on button "4 . cocidas" at bounding box center [838, 327] width 269 height 63
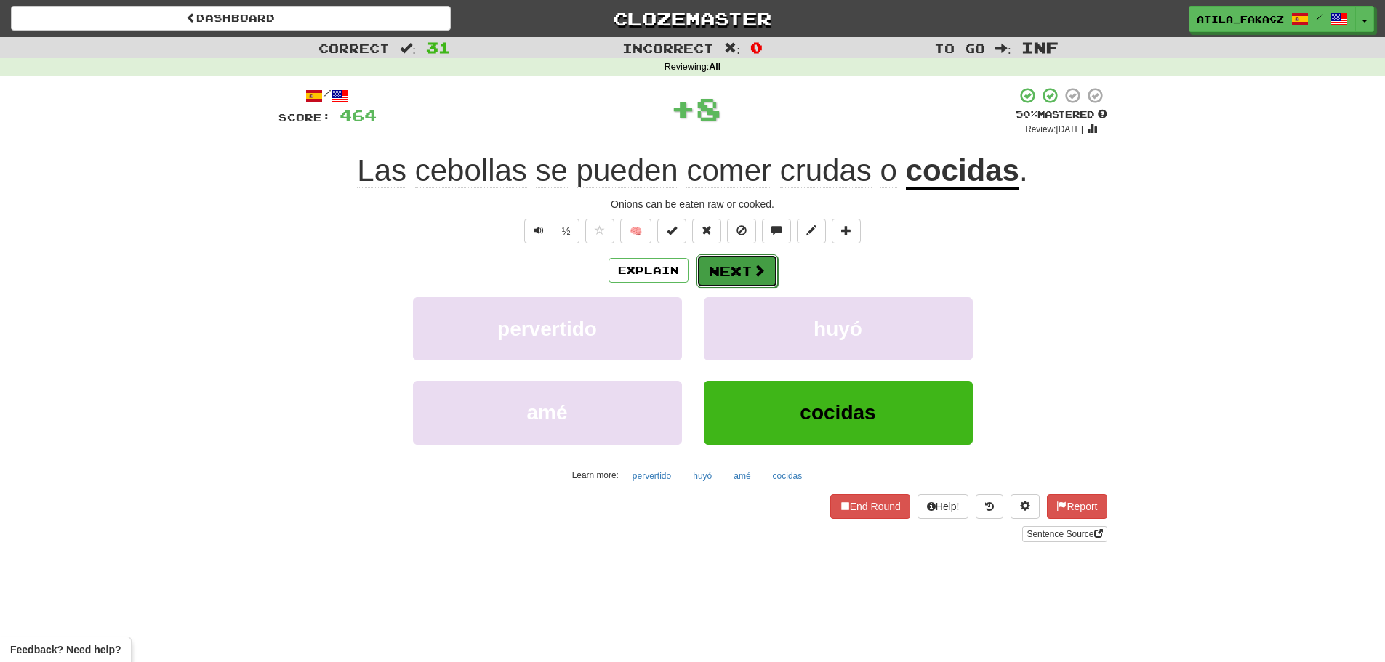
click at [736, 278] on button "Next" at bounding box center [736, 270] width 81 height 33
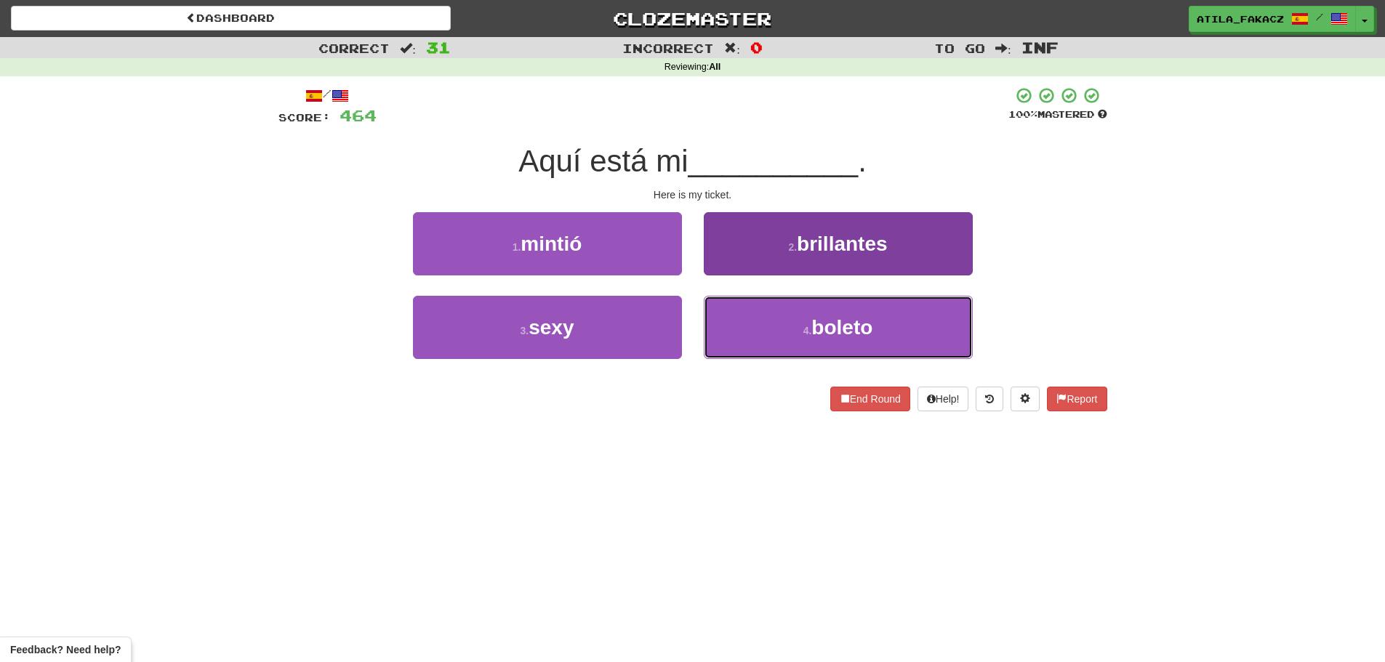
click at [755, 321] on button "4 . boleto" at bounding box center [838, 327] width 269 height 63
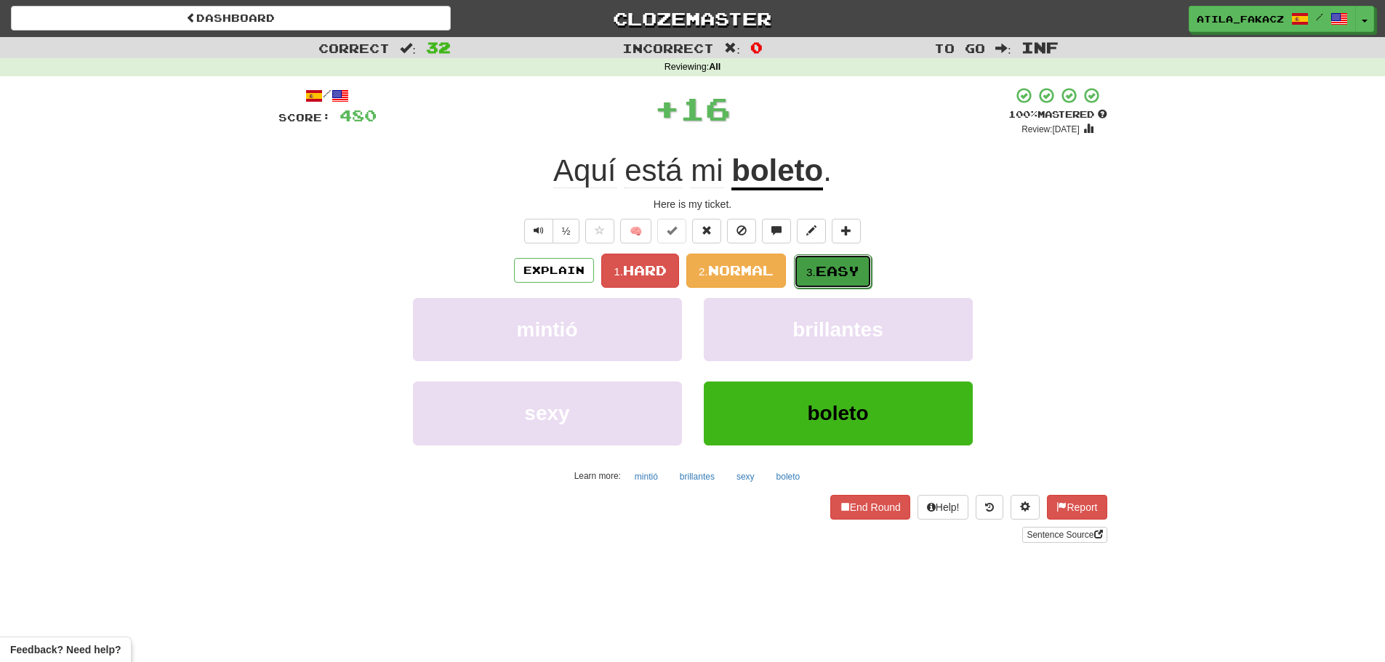
click at [805, 268] on button "3. Easy" at bounding box center [833, 271] width 78 height 34
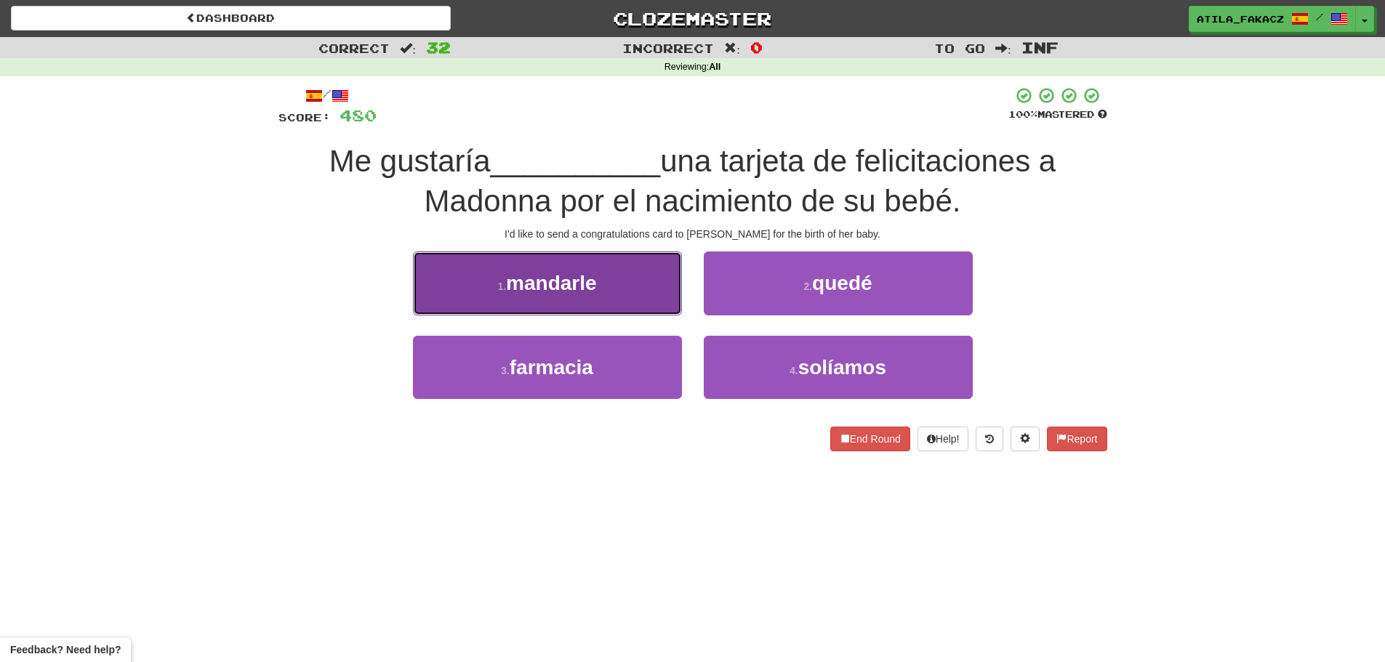
click at [638, 296] on button "1 . mandarle" at bounding box center [547, 282] width 269 height 63
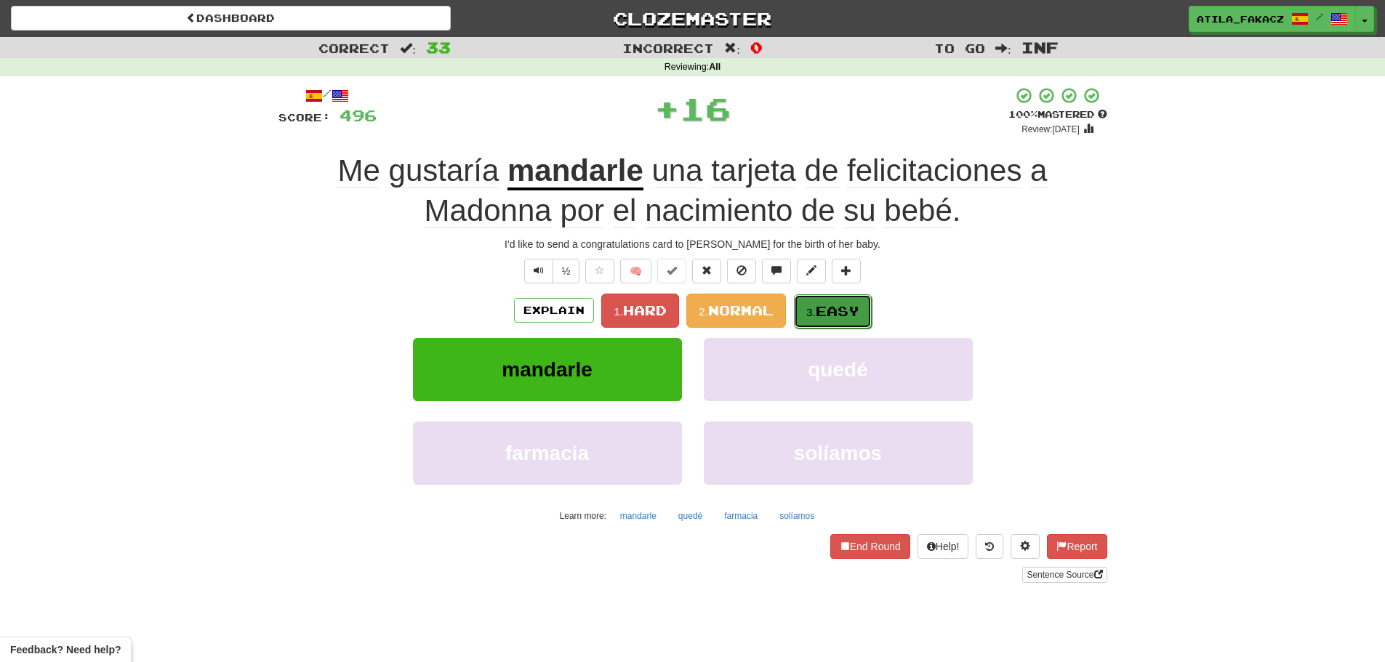
click at [831, 299] on button "3. Easy" at bounding box center [833, 311] width 78 height 34
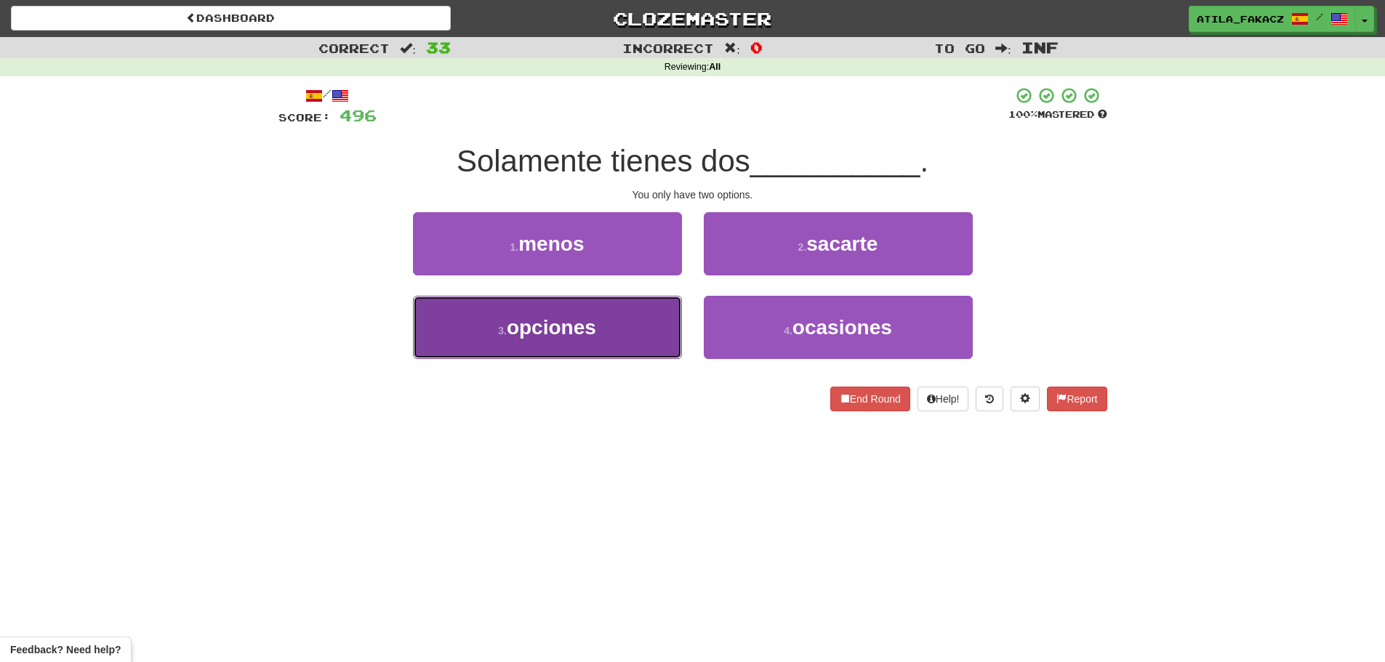
click at [642, 324] on button "3 . opciones" at bounding box center [547, 327] width 269 height 63
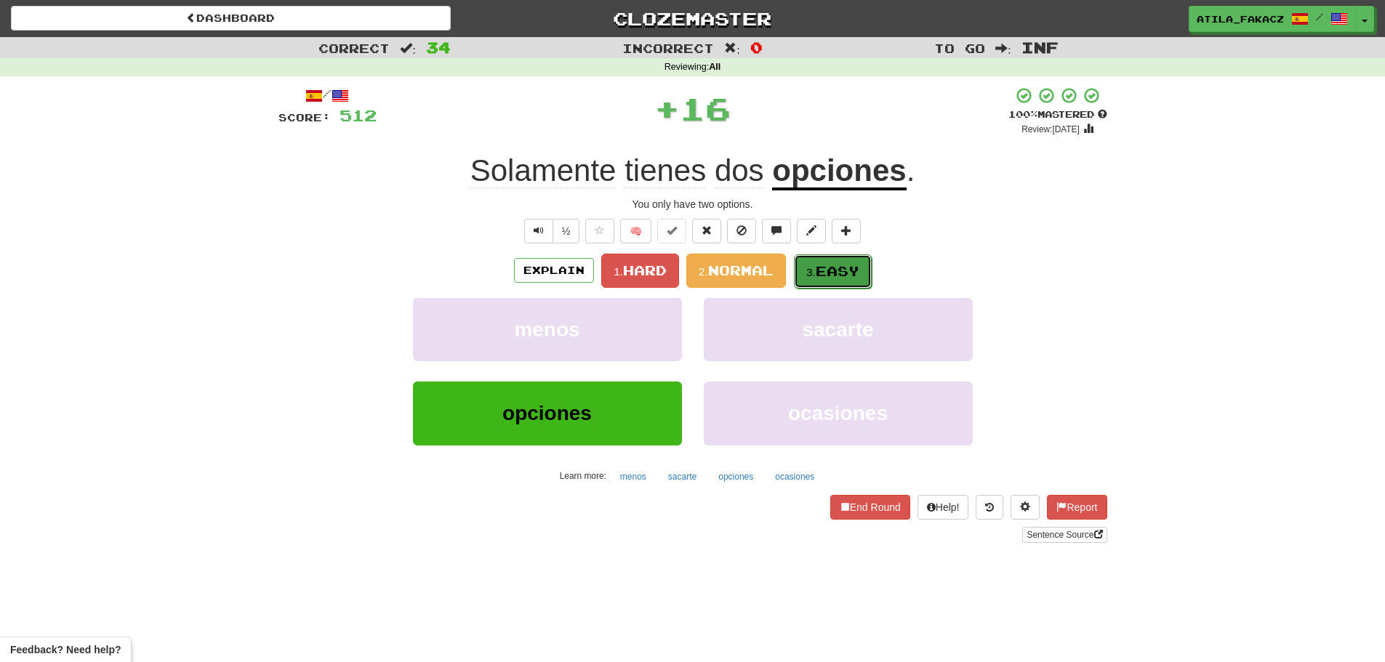
click at [829, 267] on span "Easy" at bounding box center [837, 271] width 44 height 16
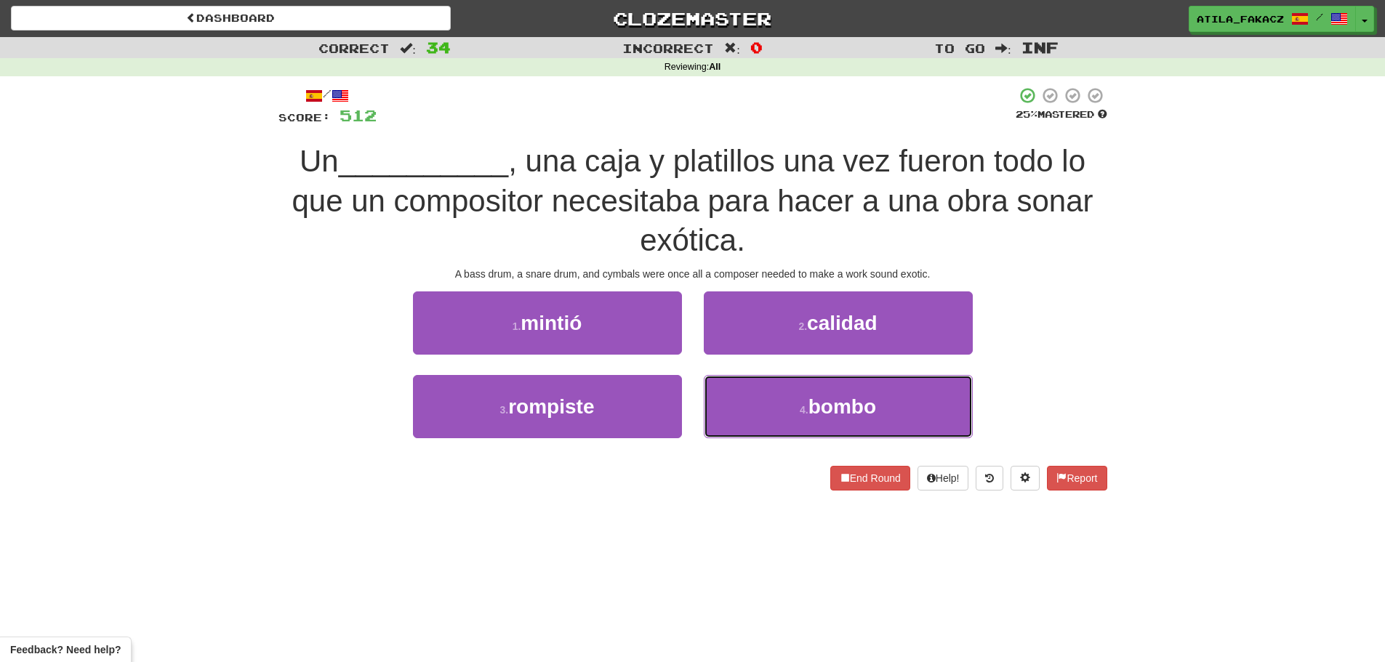
click at [793, 411] on button "4 . bombo" at bounding box center [838, 406] width 269 height 63
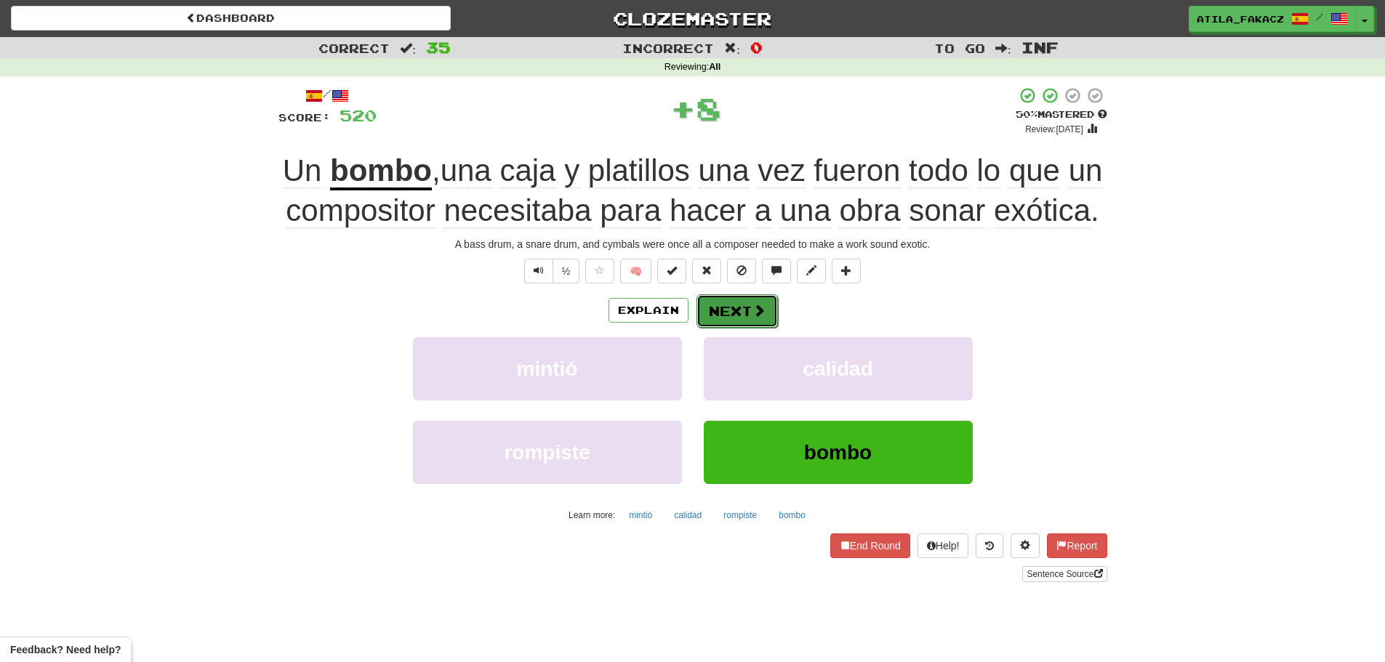
click at [746, 309] on button "Next" at bounding box center [736, 310] width 81 height 33
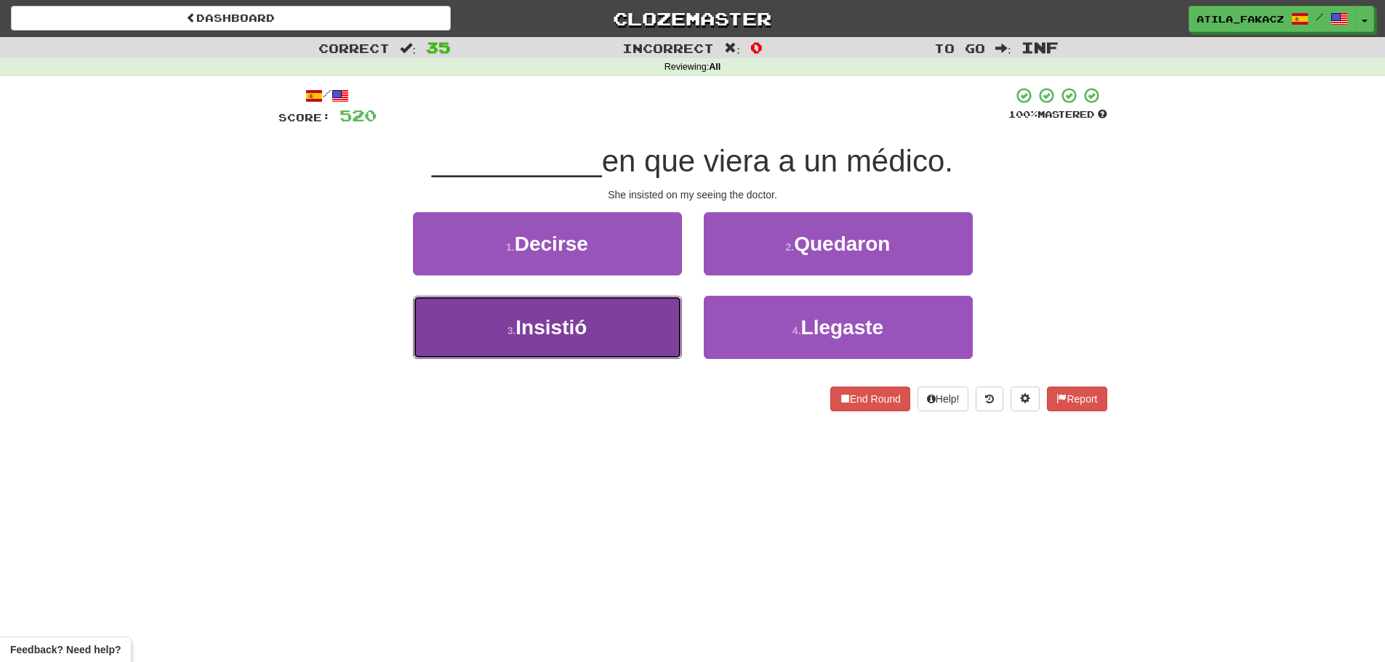
click at [624, 317] on button "3 . Insistió" at bounding box center [547, 327] width 269 height 63
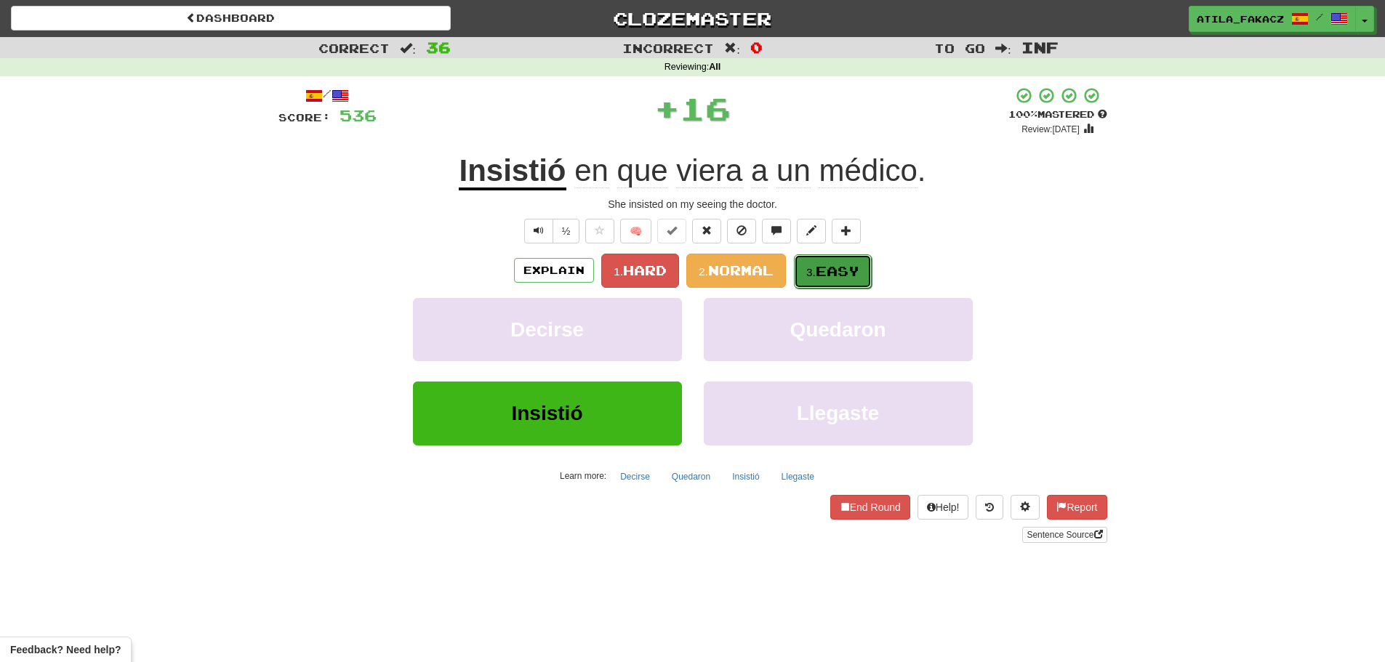
click at [859, 276] on span "Easy" at bounding box center [837, 271] width 44 height 16
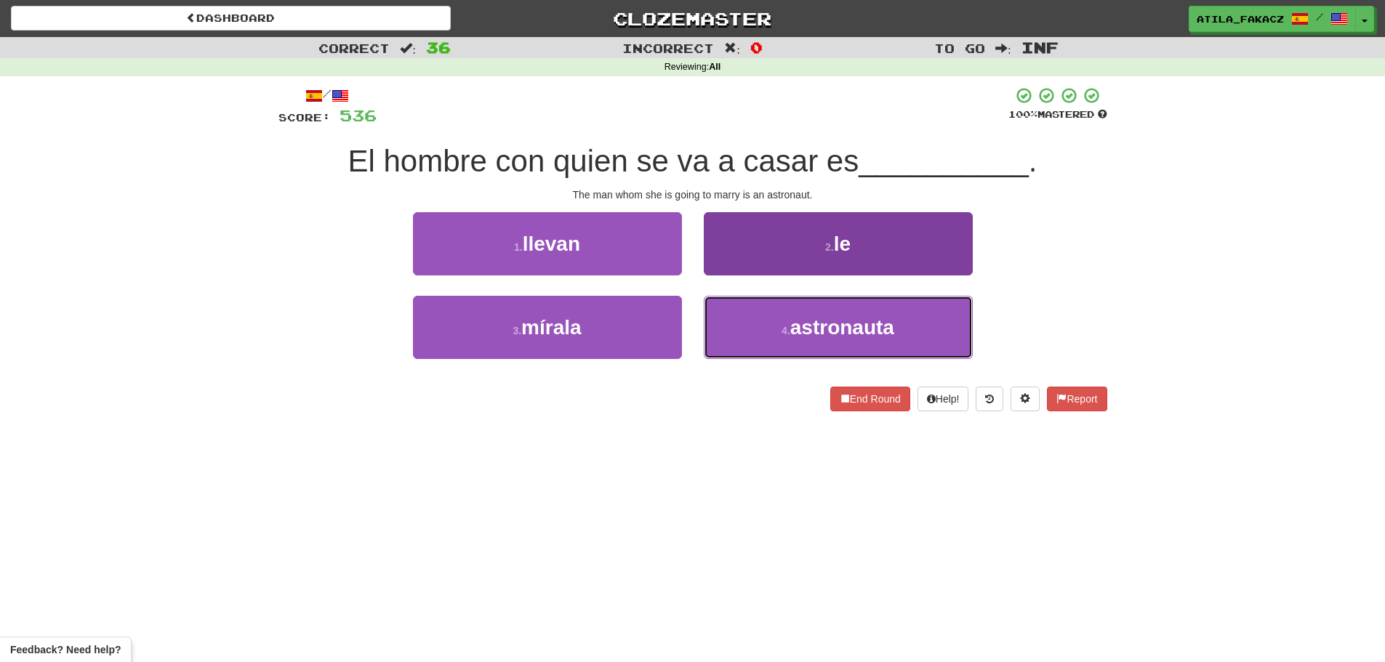
click at [791, 339] on button "4 . astronauta" at bounding box center [838, 327] width 269 height 63
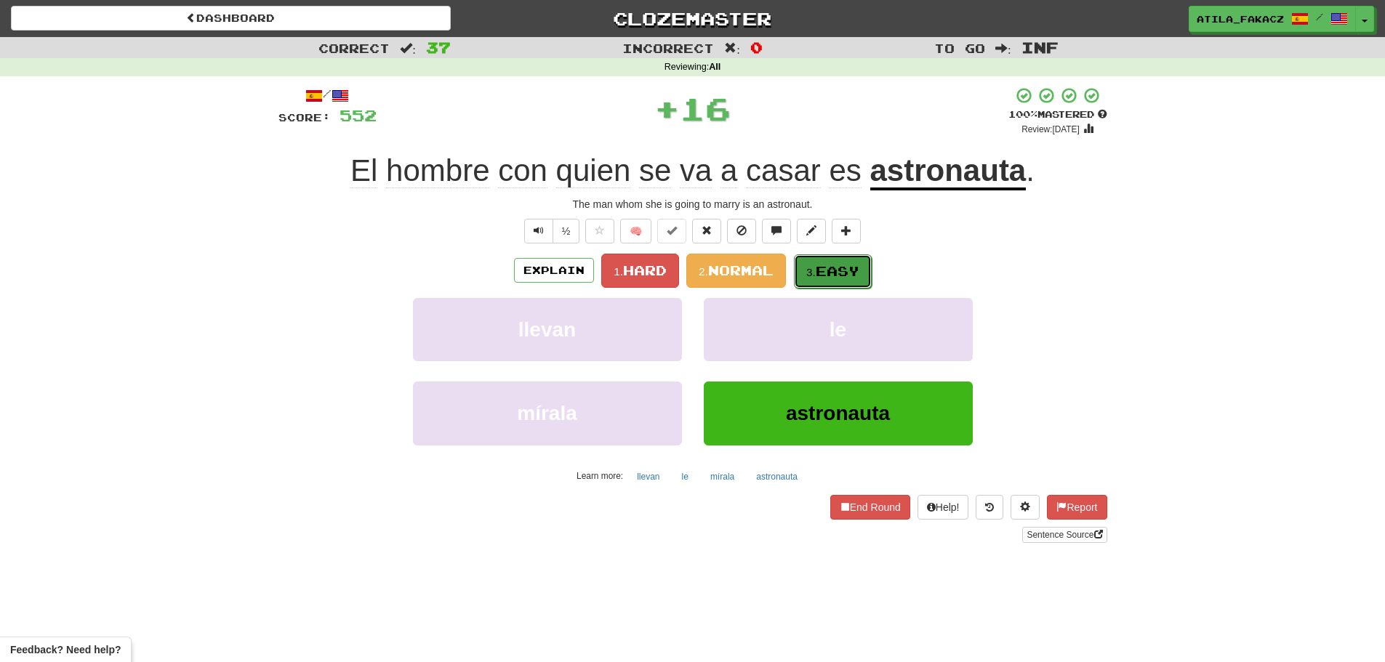
click at [842, 278] on span "Easy" at bounding box center [837, 271] width 44 height 16
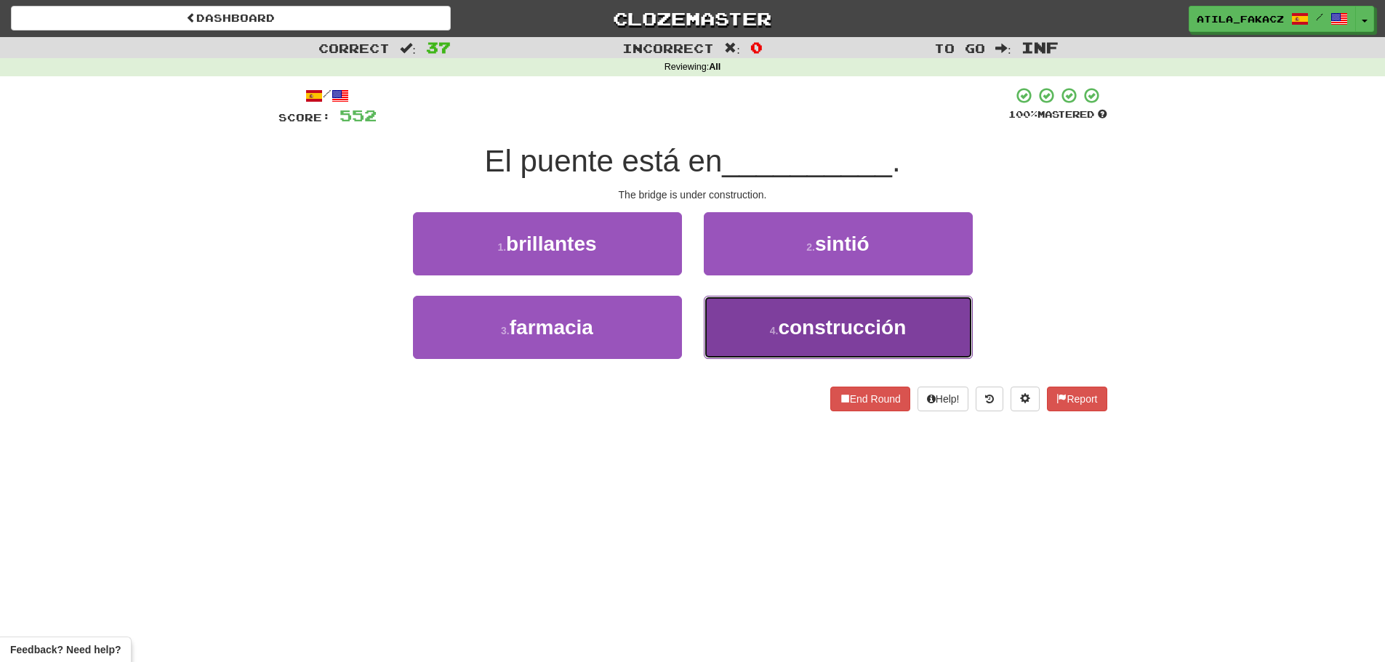
click at [799, 322] on span "construcción" at bounding box center [842, 327] width 128 height 23
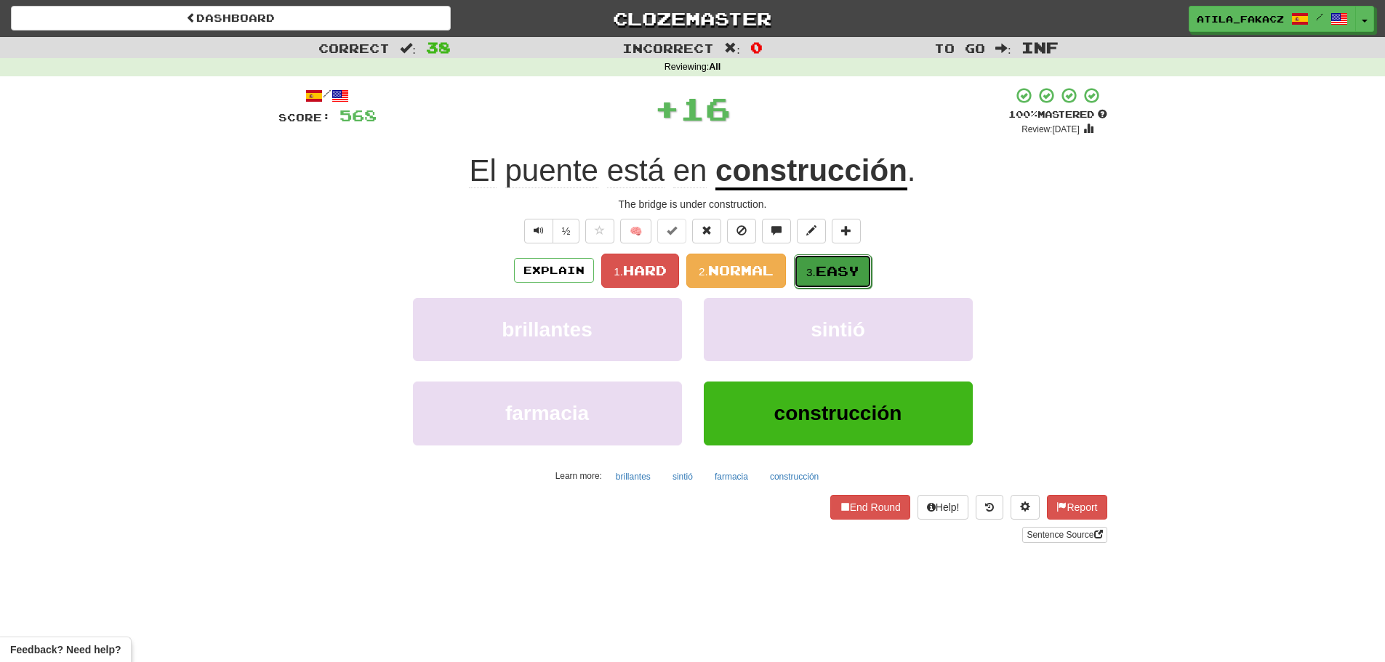
click at [823, 261] on button "3. Easy" at bounding box center [833, 271] width 78 height 34
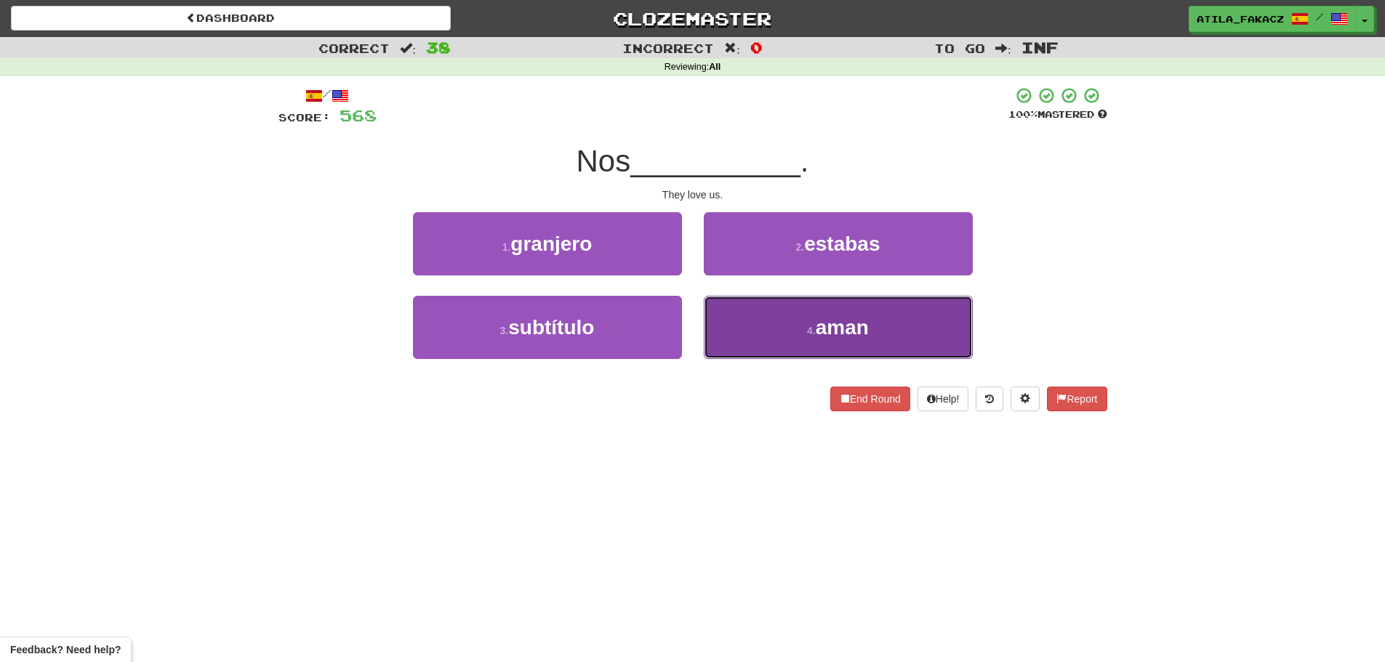
click at [765, 336] on button "4 . aman" at bounding box center [838, 327] width 269 height 63
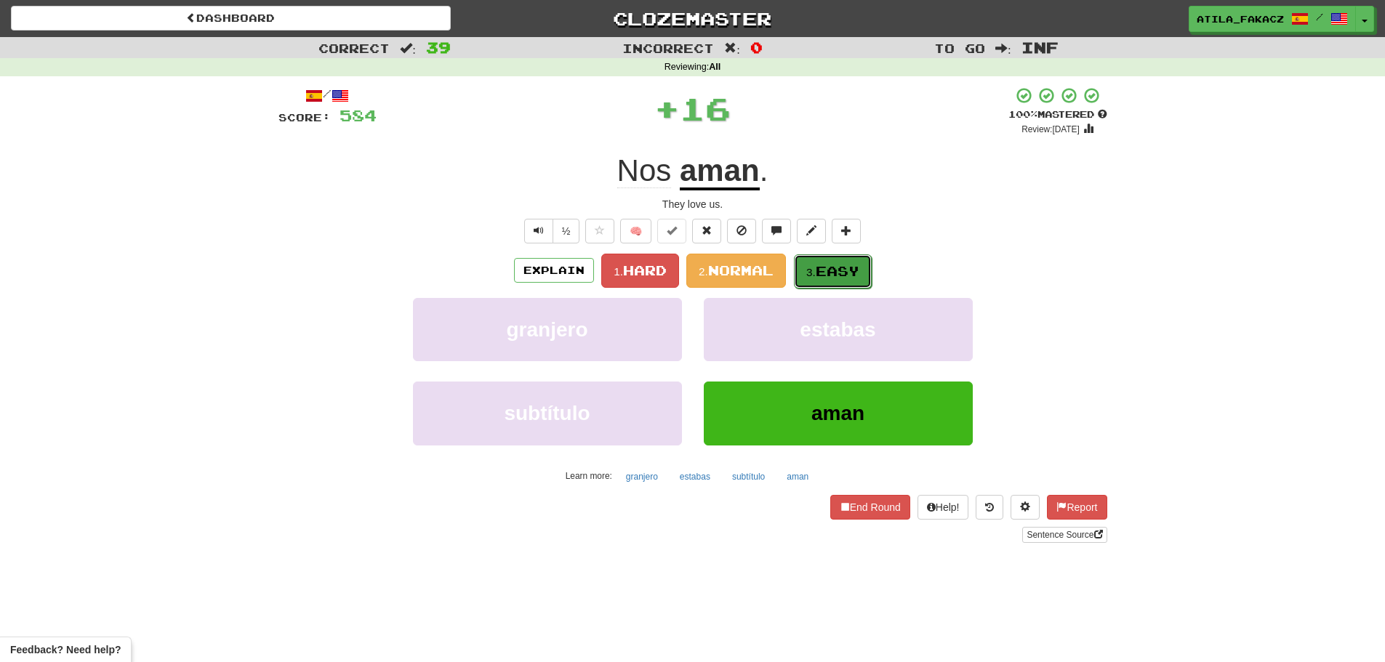
click at [807, 257] on button "3. Easy" at bounding box center [833, 271] width 78 height 34
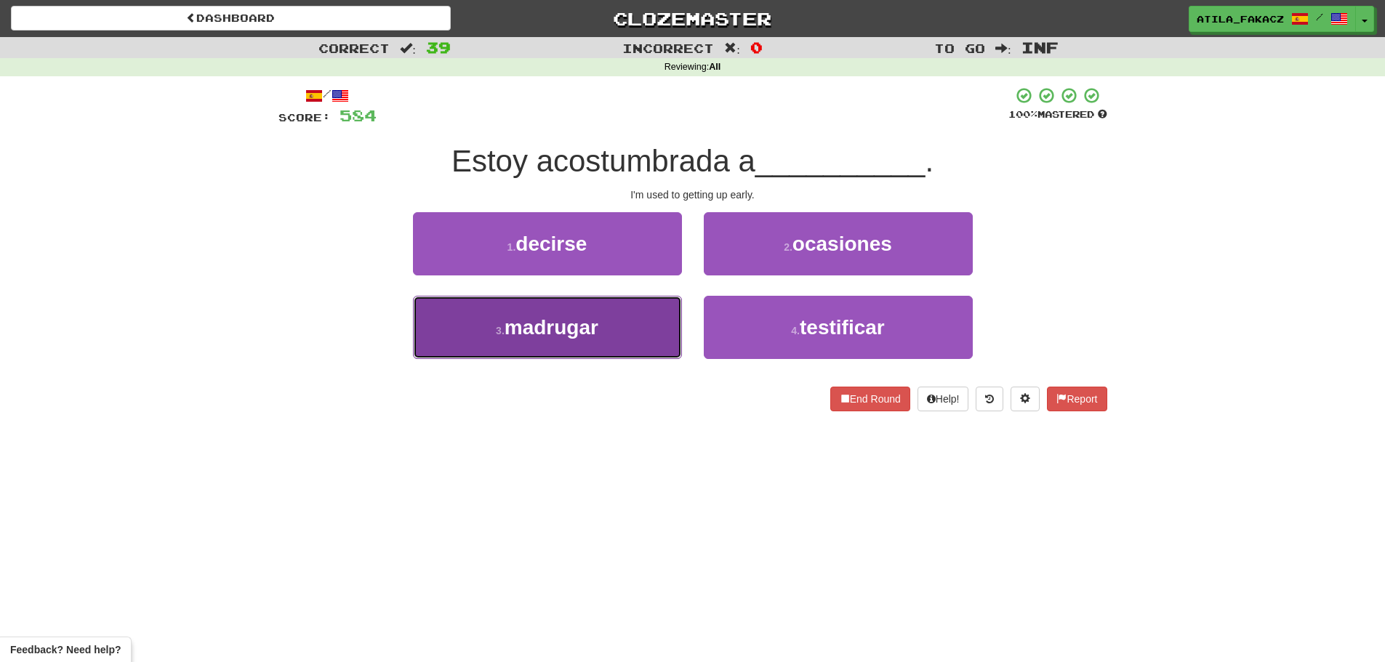
click at [597, 316] on span "madrugar" at bounding box center [551, 327] width 94 height 23
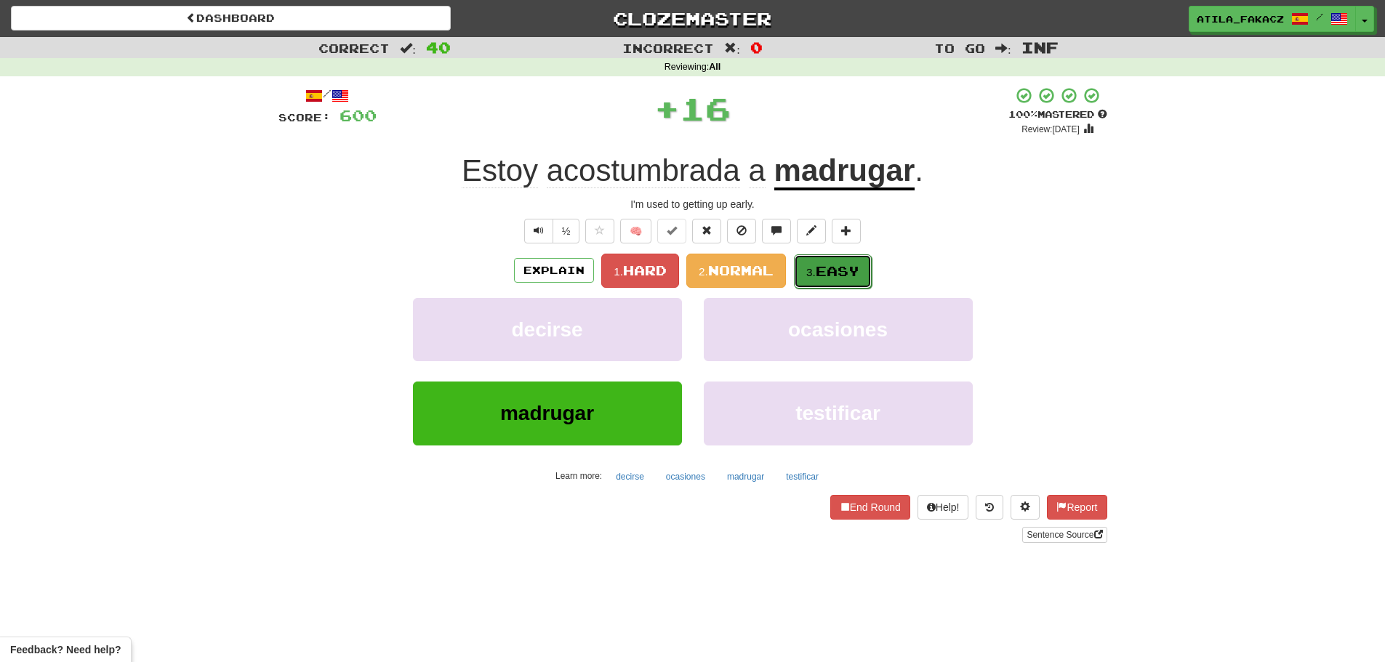
click at [833, 270] on span "Easy" at bounding box center [837, 271] width 44 height 16
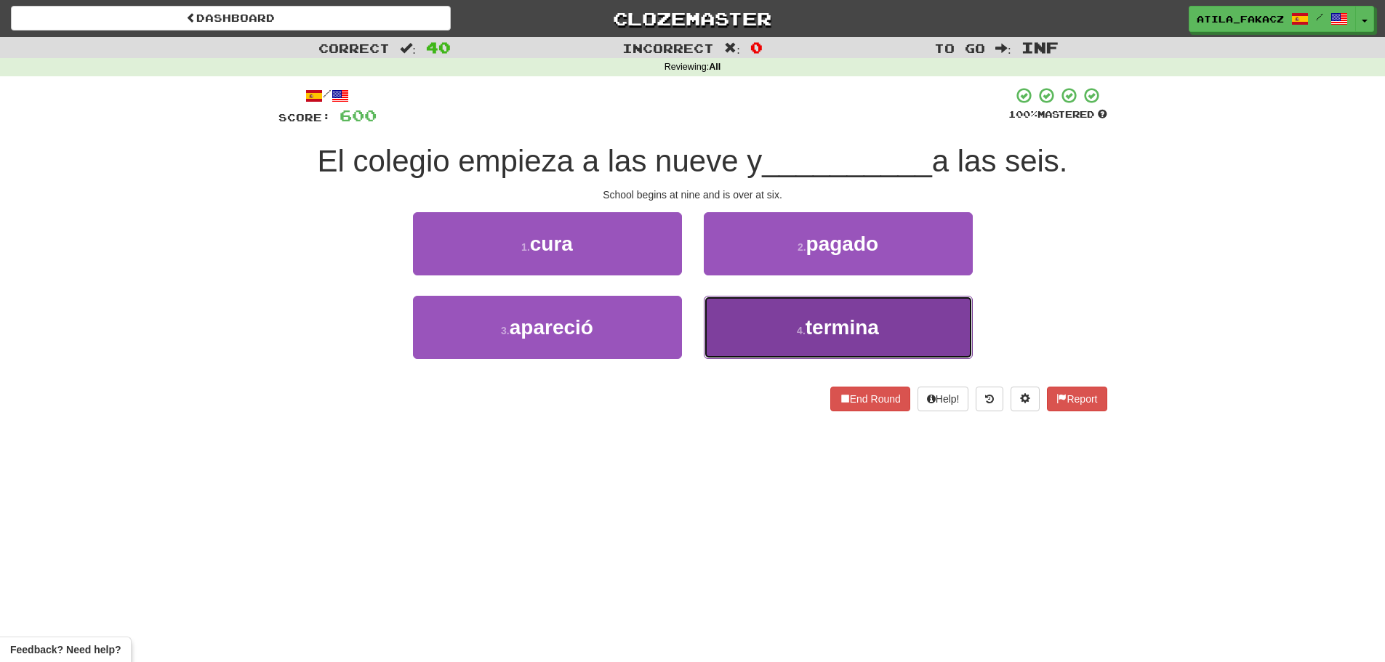
click at [775, 315] on button "4 . termina" at bounding box center [838, 327] width 269 height 63
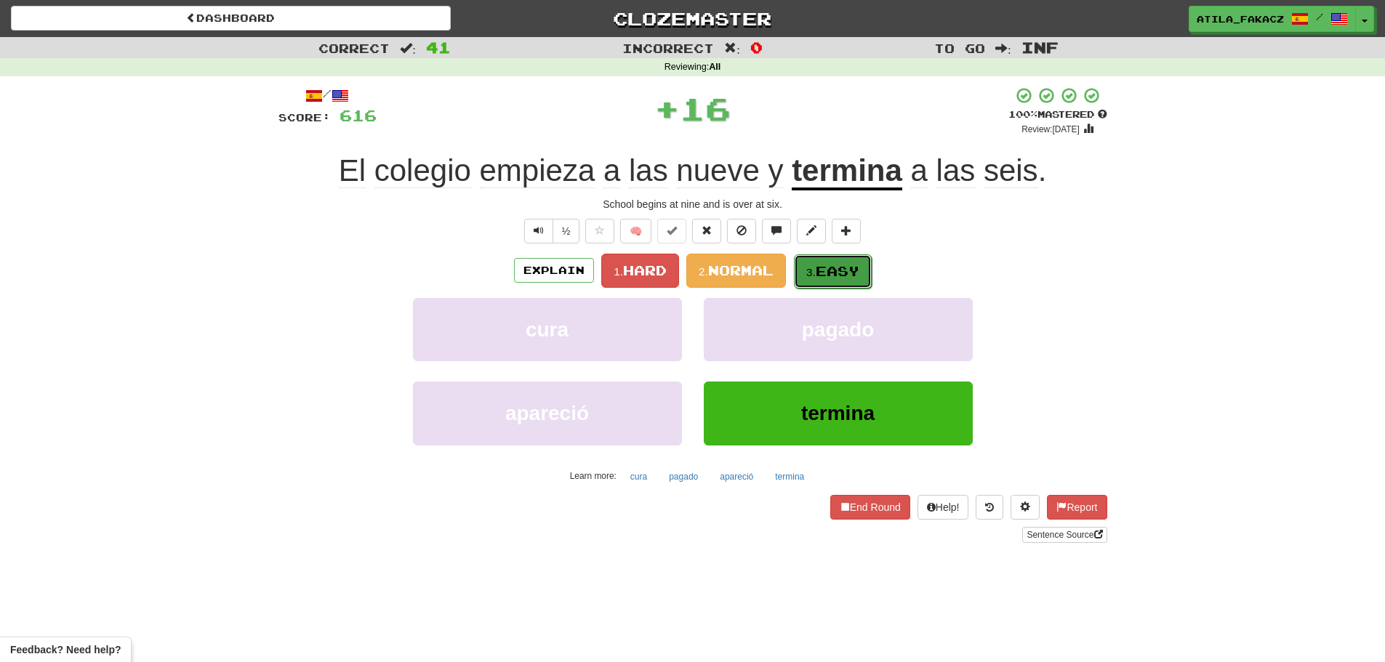
click at [839, 272] on span "Easy" at bounding box center [837, 271] width 44 height 16
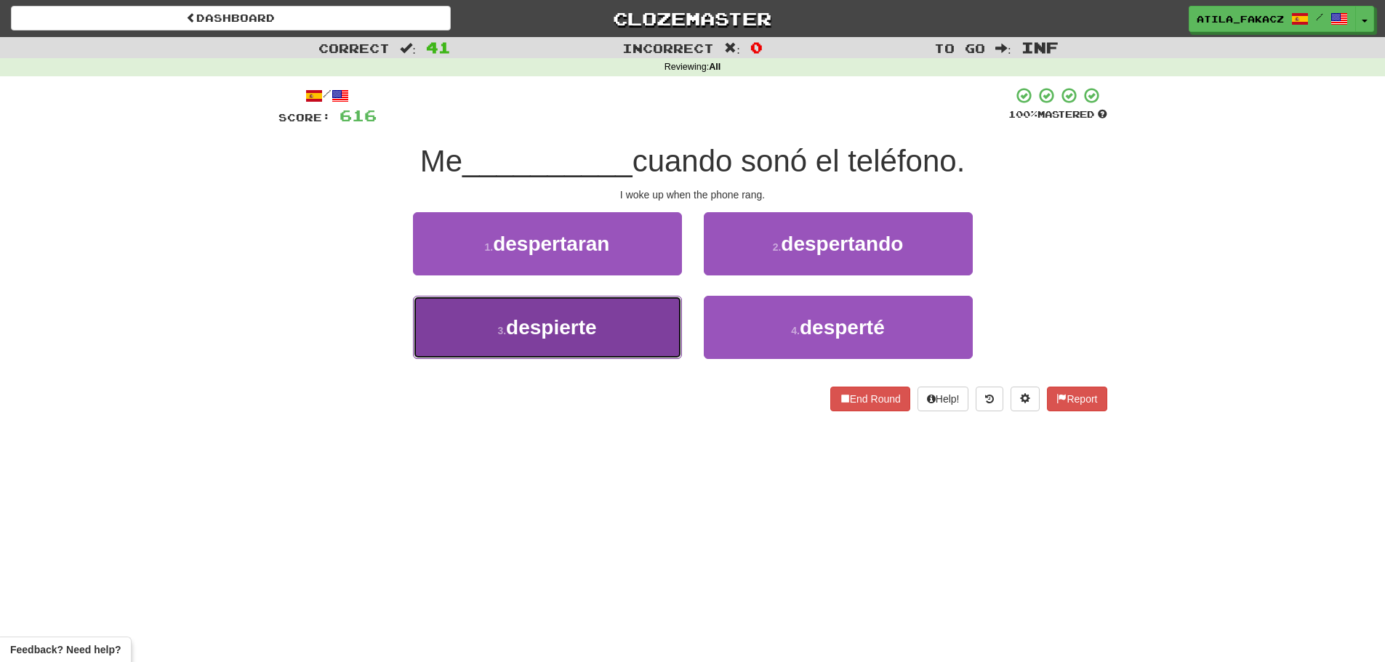
click at [619, 316] on button "3 . despierte" at bounding box center [547, 327] width 269 height 63
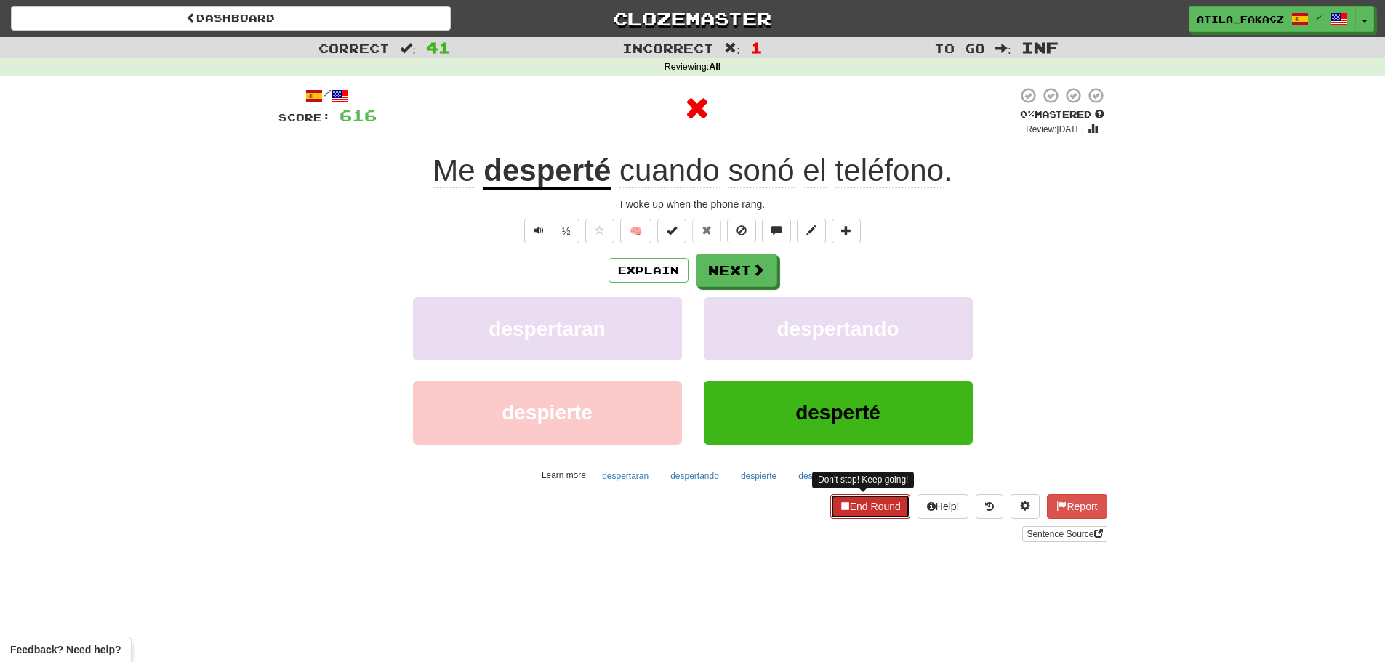
click at [859, 501] on button "End Round" at bounding box center [870, 506] width 80 height 25
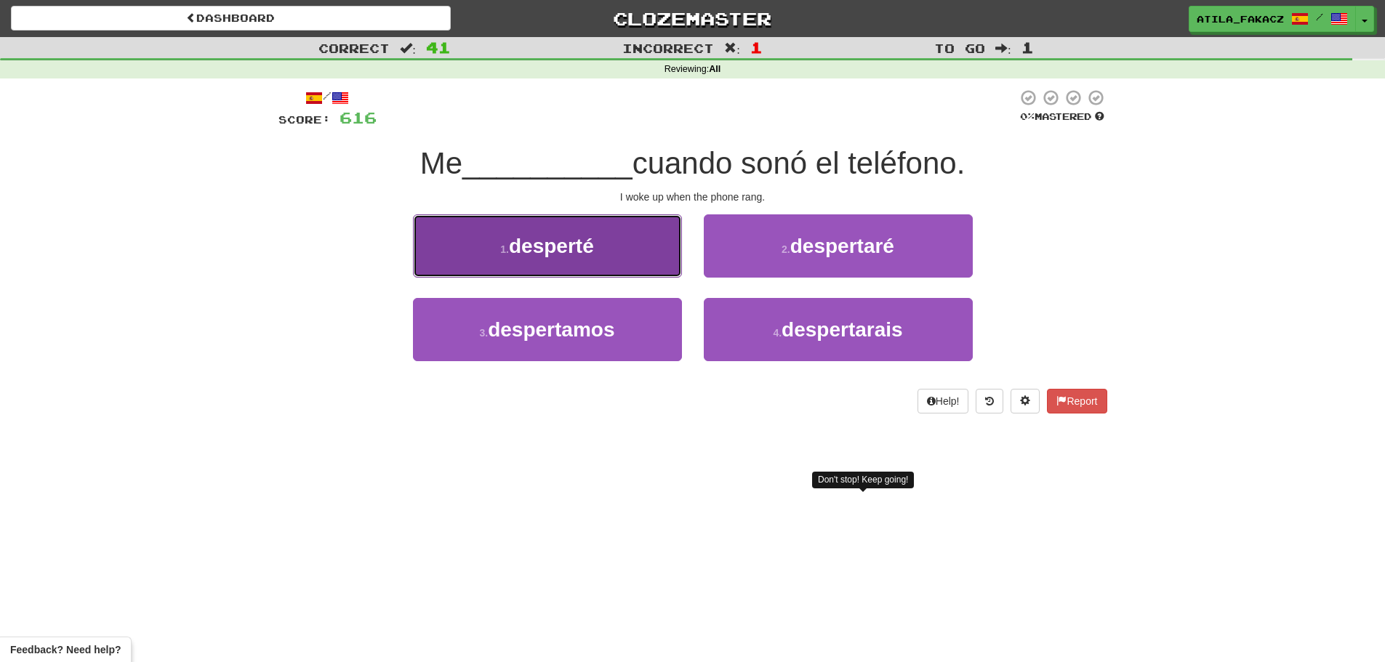
click at [597, 239] on button "1 . desperté" at bounding box center [547, 245] width 269 height 63
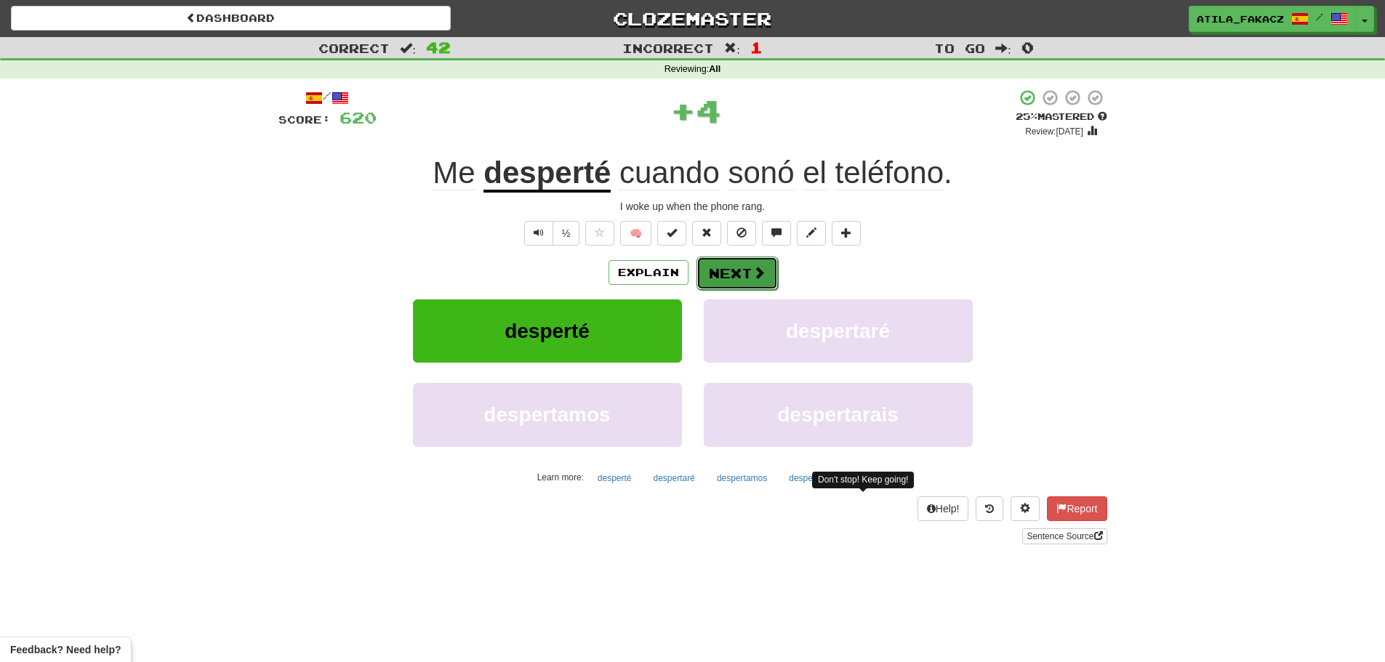
click at [752, 275] on span at bounding box center [758, 272] width 13 height 13
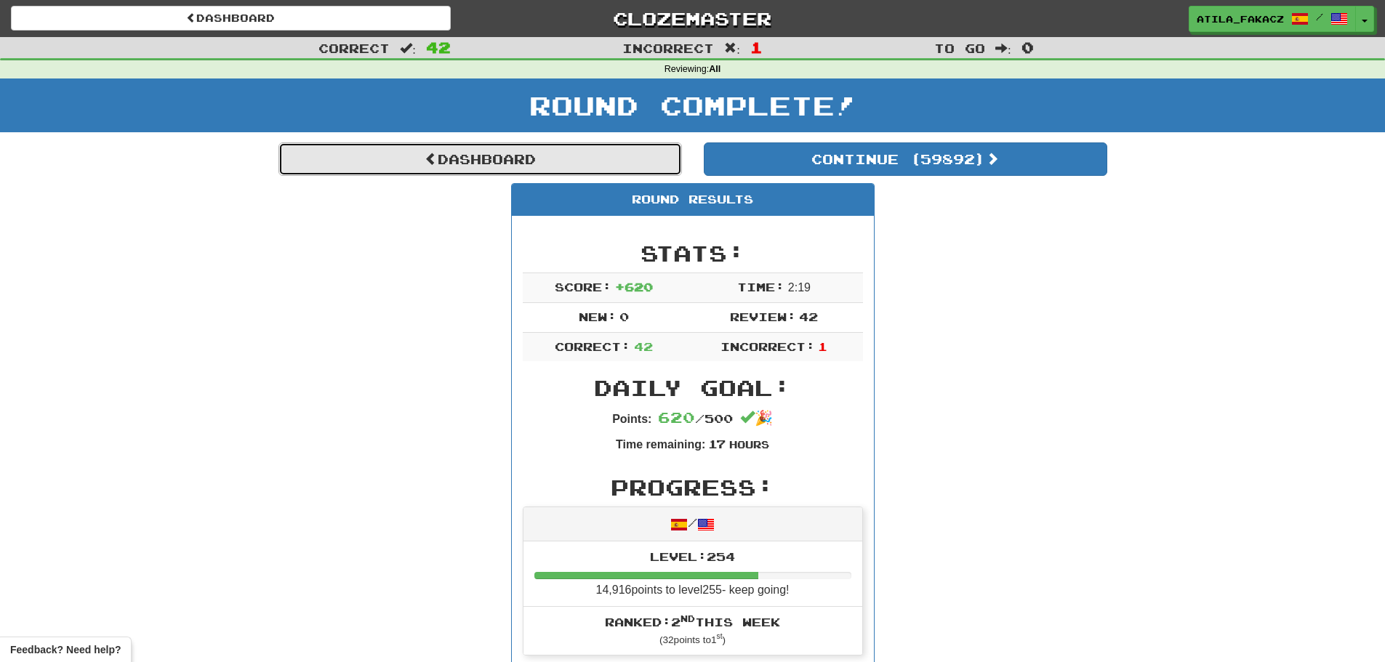
click at [506, 156] on link "Dashboard" at bounding box center [479, 158] width 403 height 33
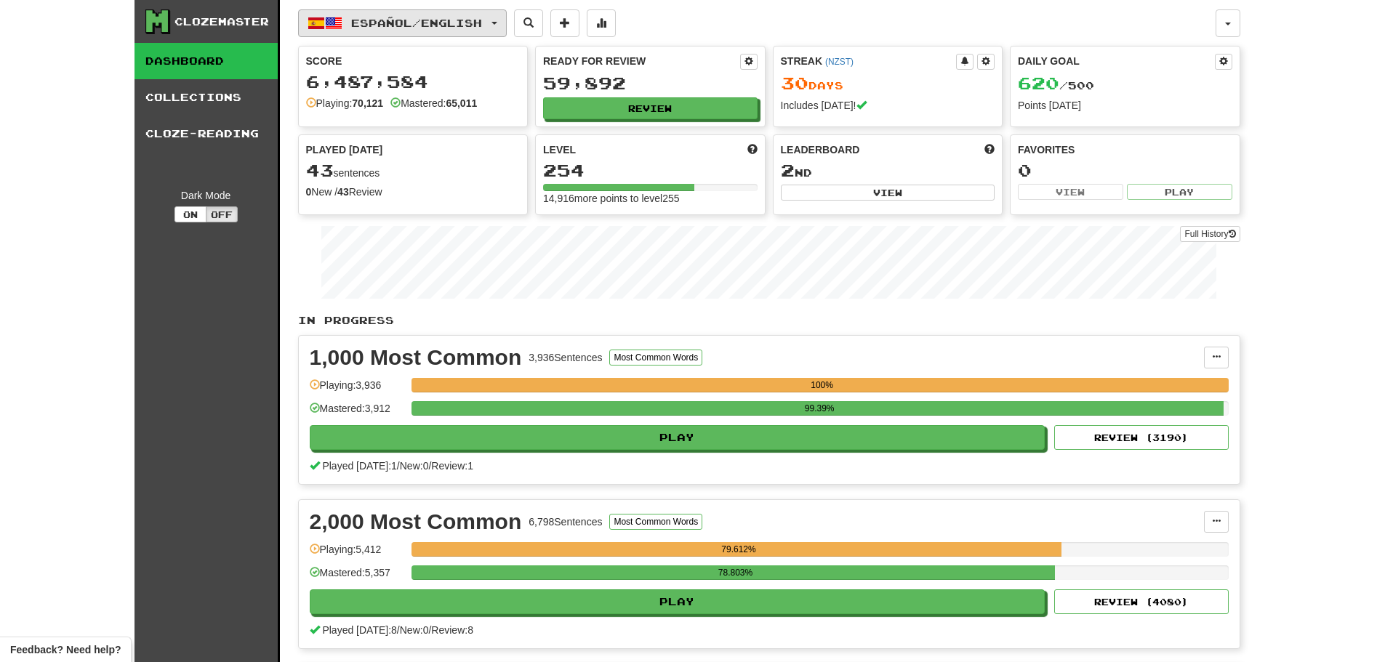
click at [406, 18] on span "Español / English" at bounding box center [416, 23] width 131 height 12
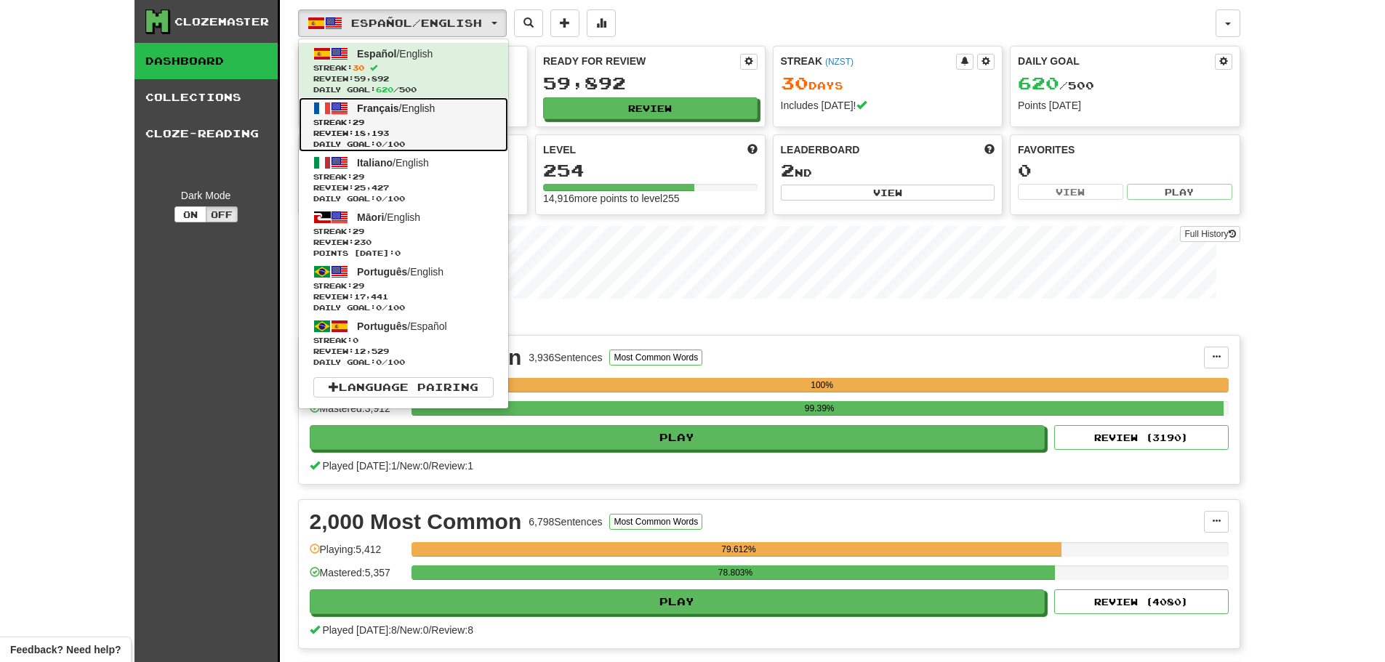
click at [383, 120] on span "Streak: 29" at bounding box center [403, 122] width 180 height 11
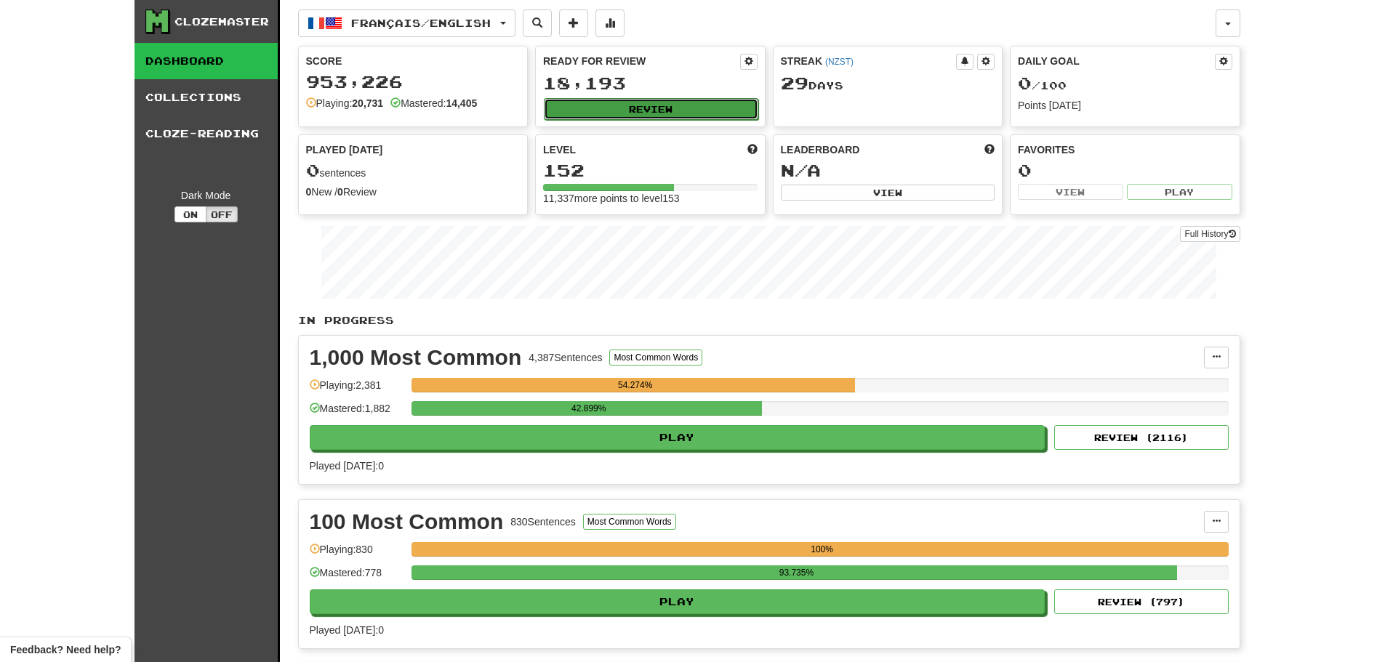
click at [674, 104] on button "Review" at bounding box center [651, 109] width 214 height 22
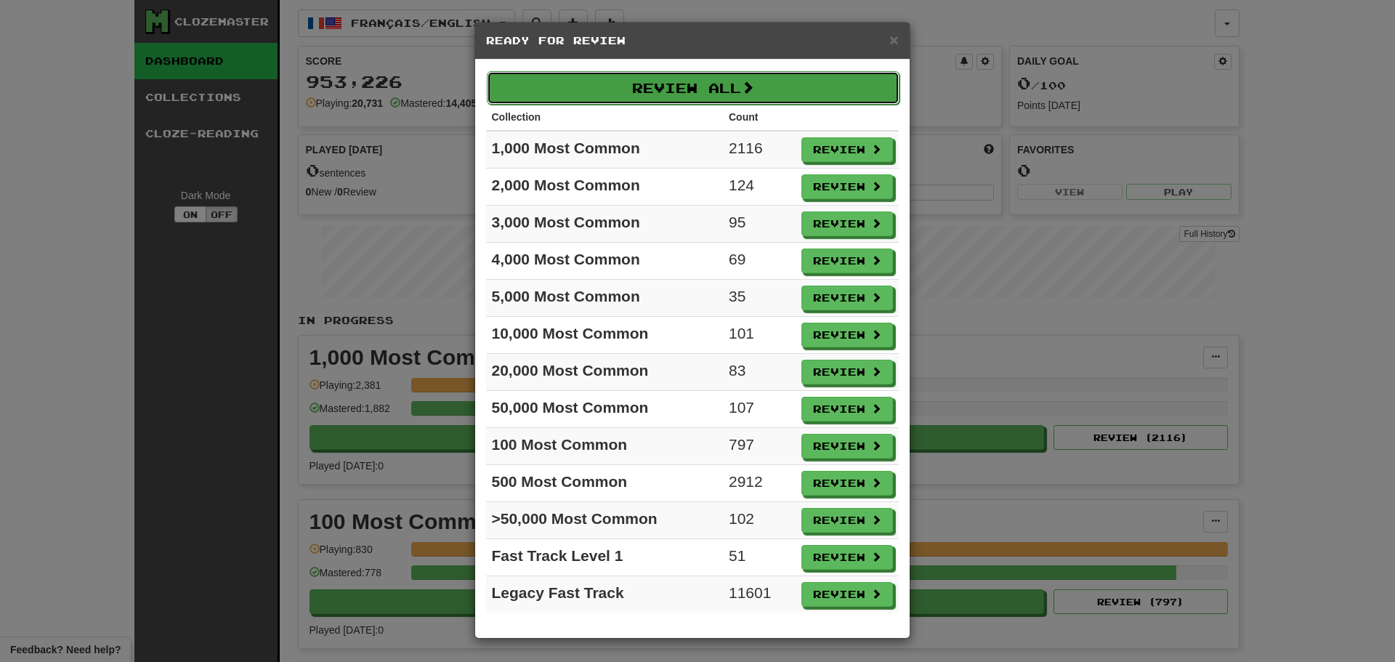
click at [658, 98] on button "Review All" at bounding box center [693, 87] width 413 height 33
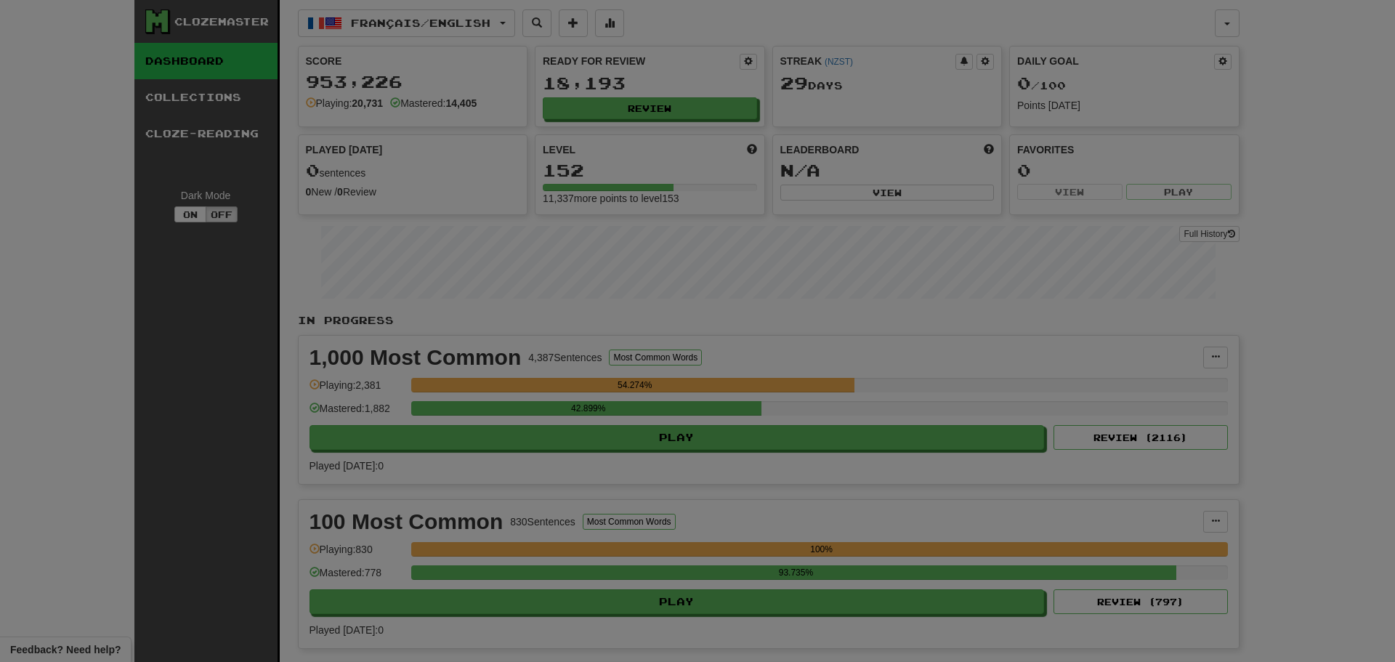
select select "********"
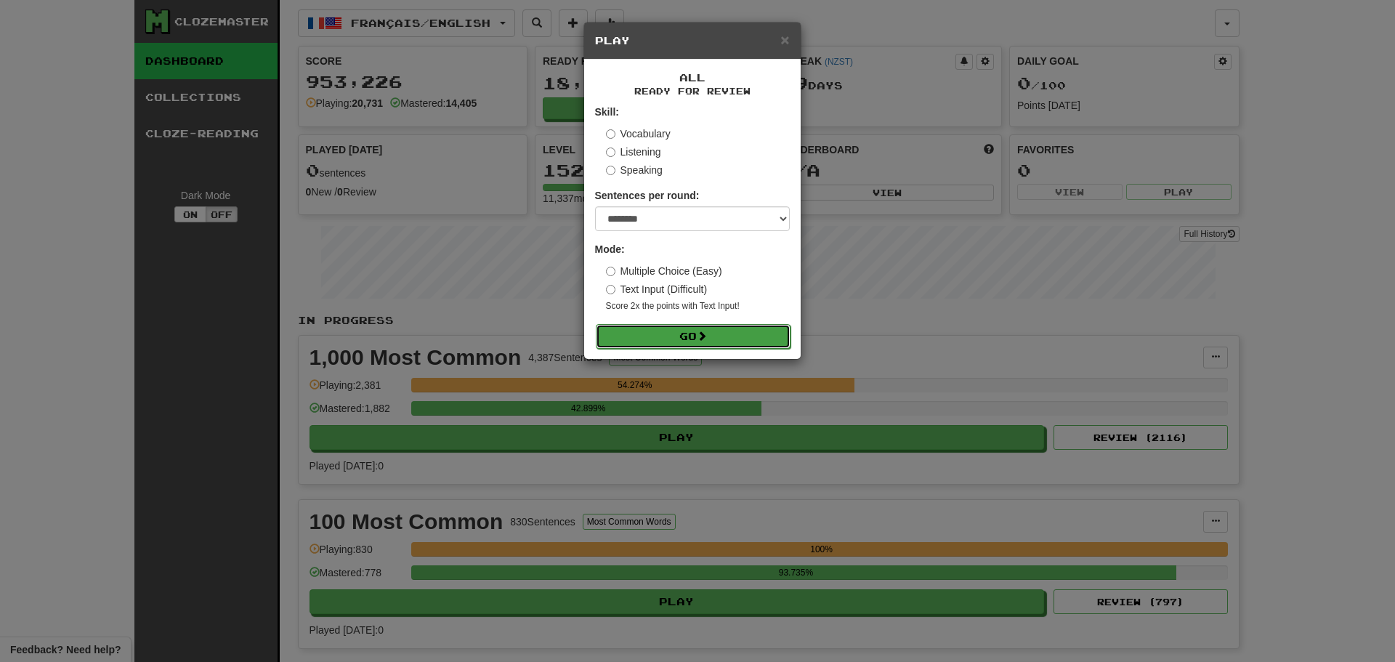
click at [682, 337] on button "Go" at bounding box center [693, 336] width 195 height 25
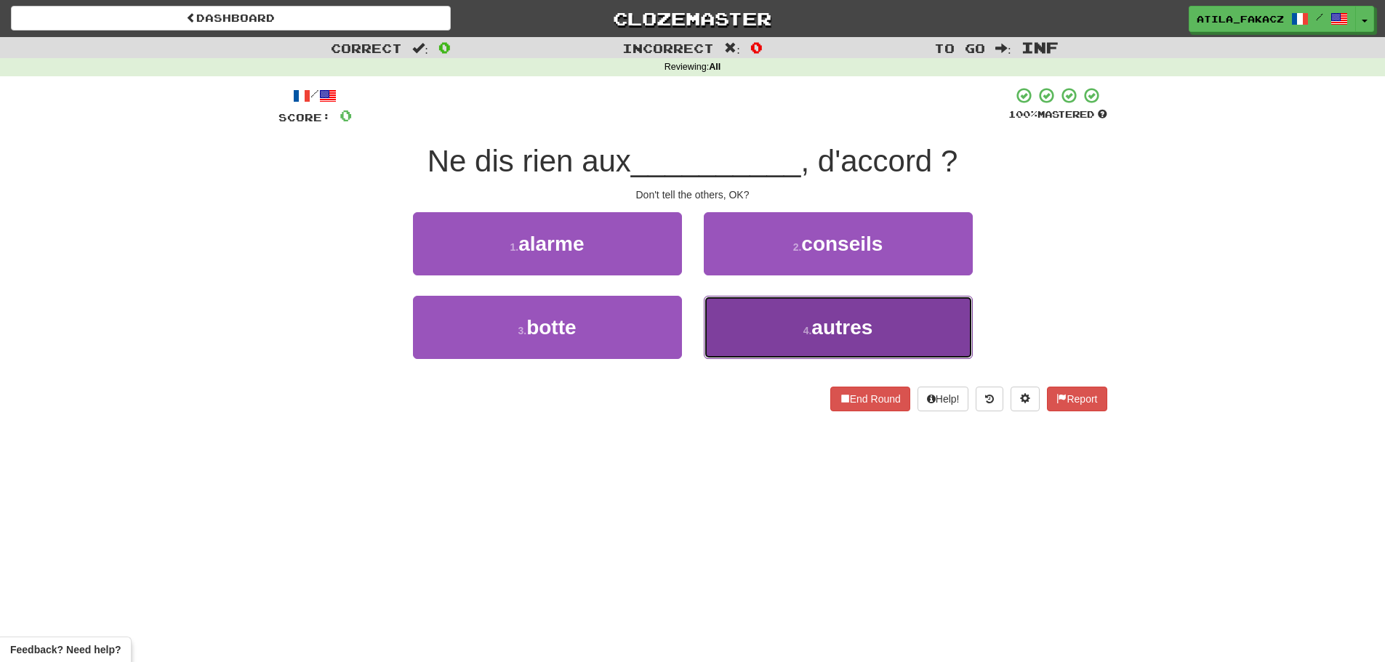
click at [795, 340] on button "4 . autres" at bounding box center [838, 327] width 269 height 63
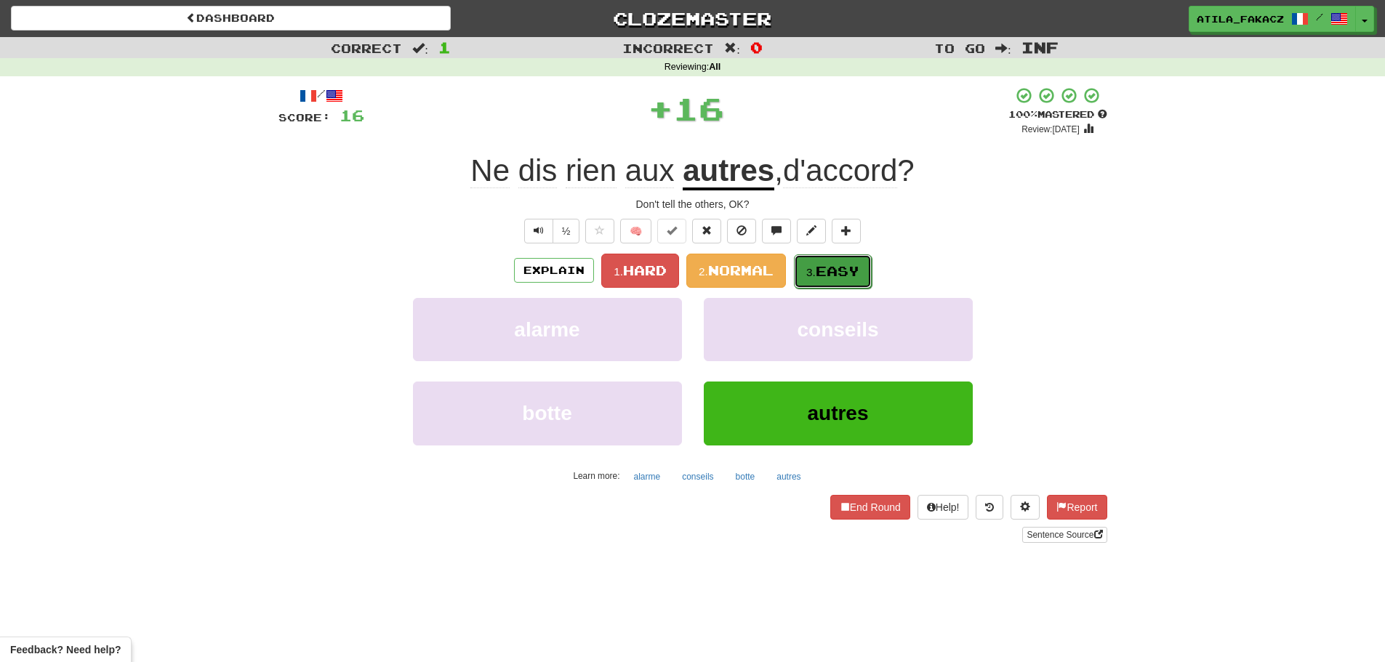
click at [807, 267] on button "3. Easy" at bounding box center [833, 271] width 78 height 34
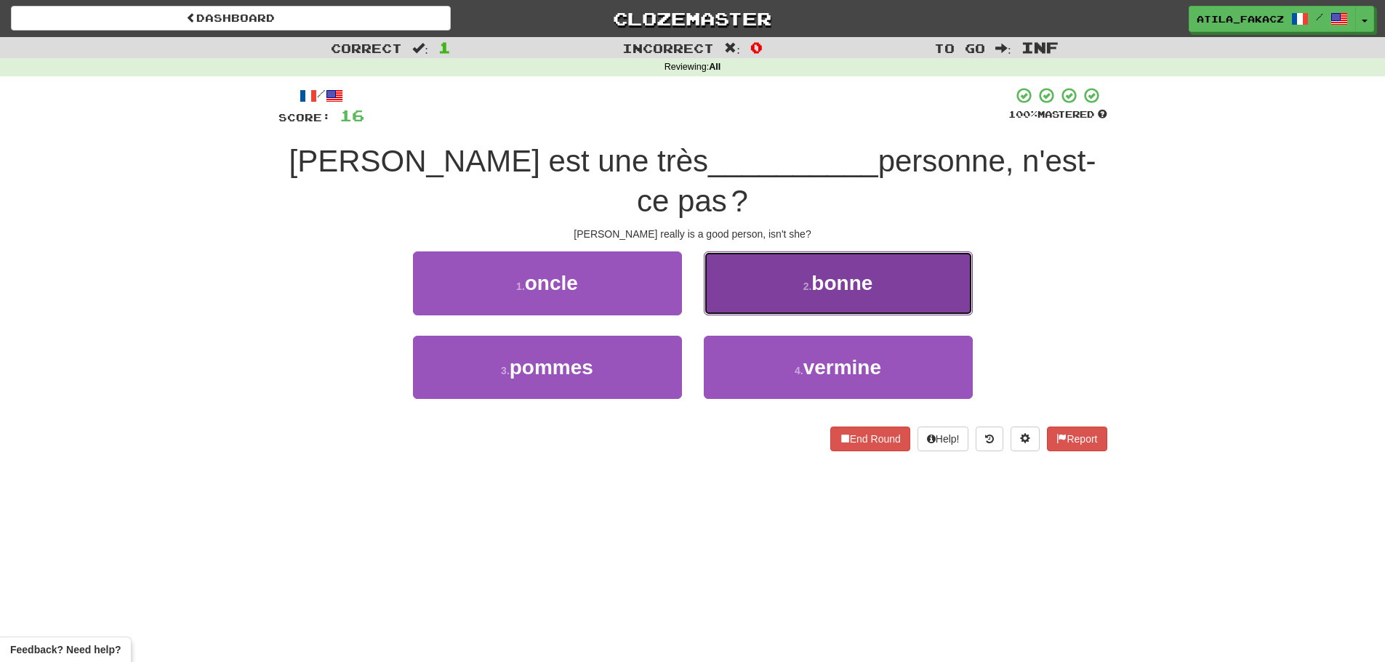
click at [751, 251] on button "2 . bonne" at bounding box center [838, 282] width 269 height 63
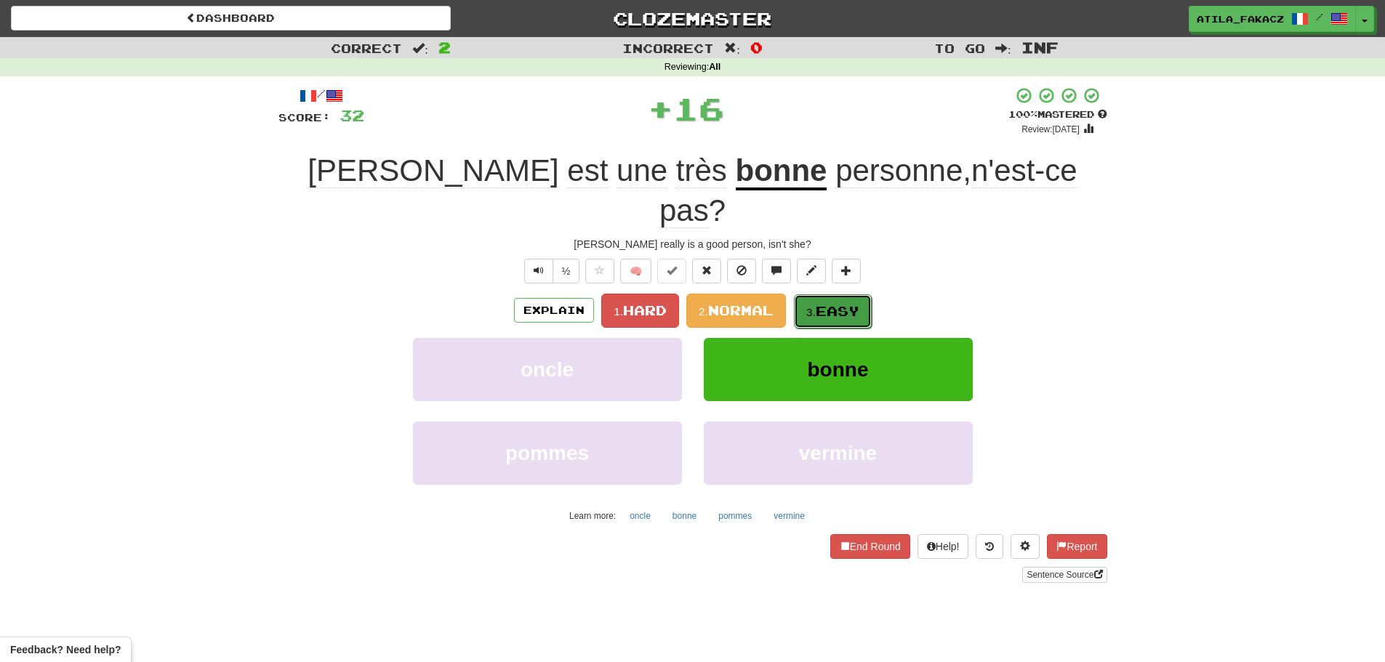
click at [815, 306] on small "3." at bounding box center [810, 312] width 9 height 12
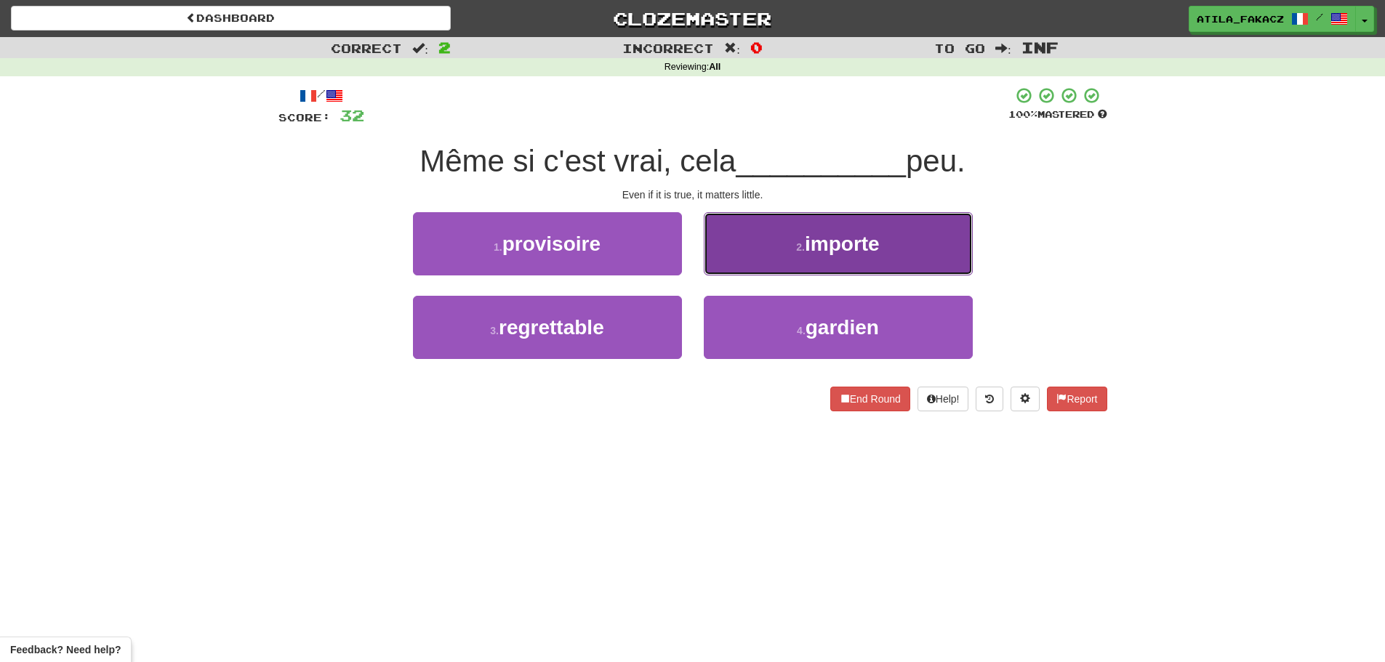
click at [741, 259] on button "2 . importe" at bounding box center [838, 243] width 269 height 63
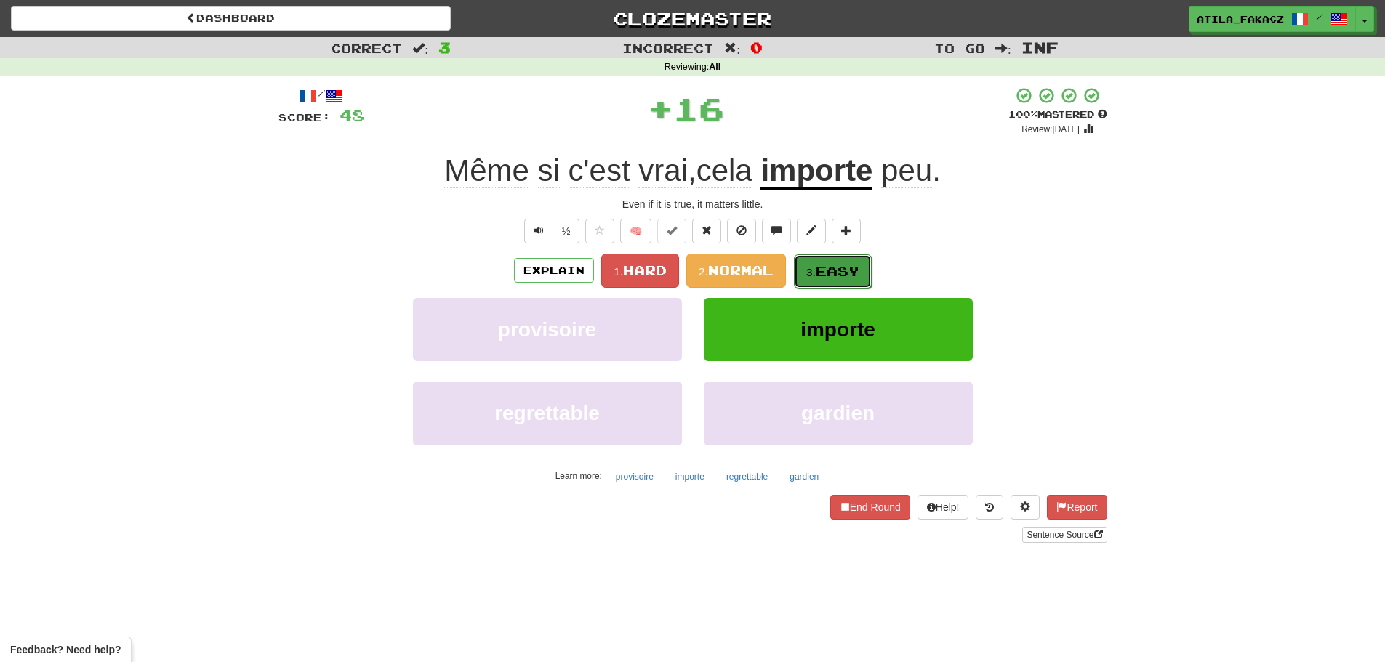
click at [802, 273] on button "3. Easy" at bounding box center [833, 271] width 78 height 34
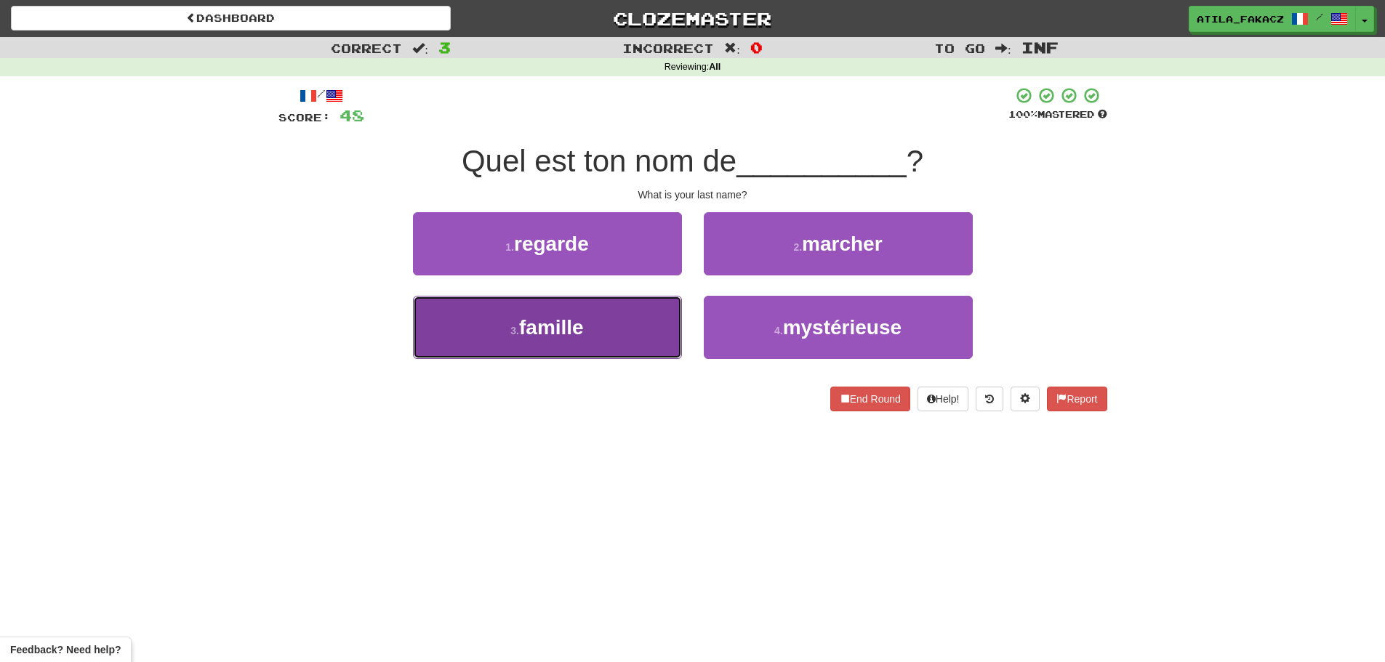
click at [669, 326] on button "3 . famille" at bounding box center [547, 327] width 269 height 63
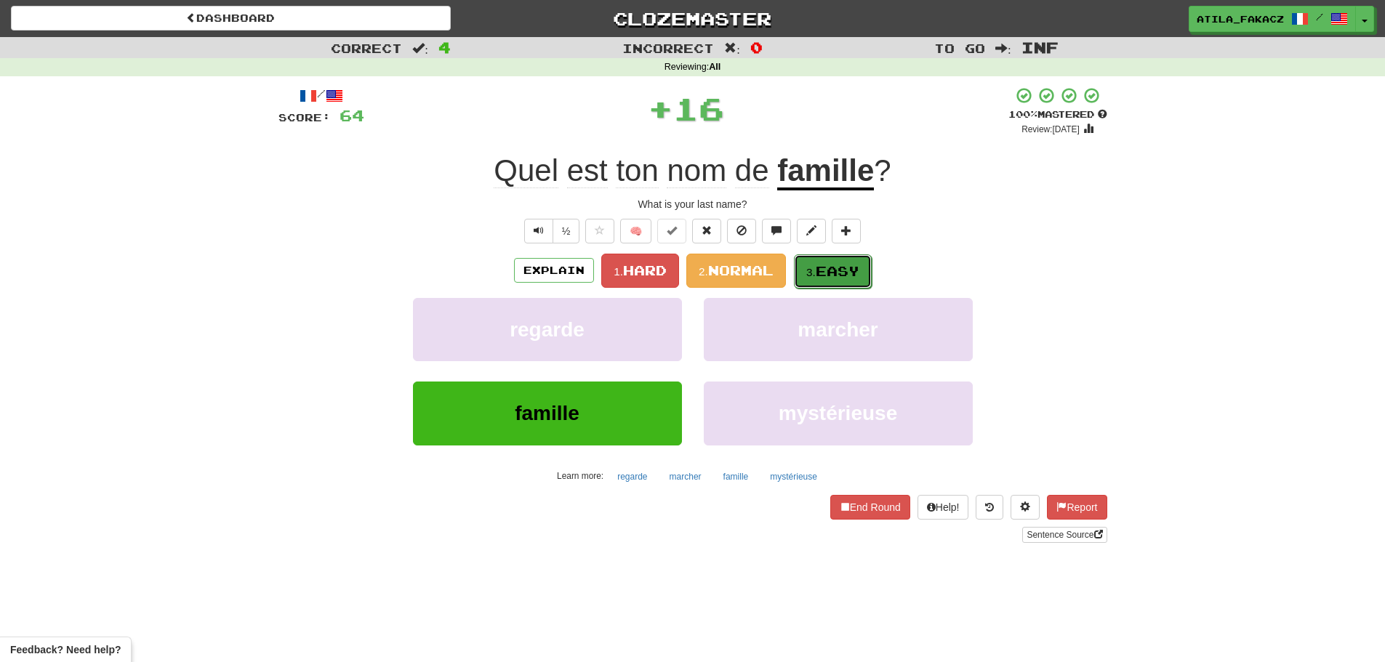
click at [817, 262] on button "3. Easy" at bounding box center [833, 271] width 78 height 34
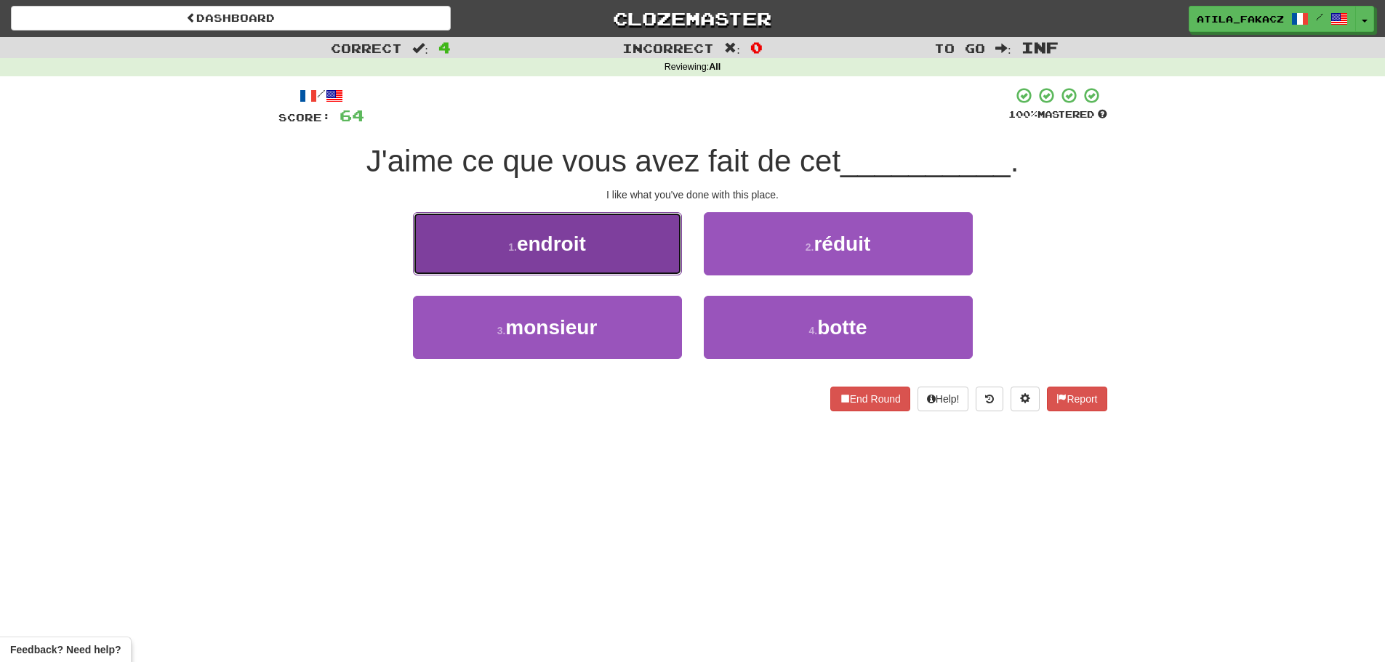
click at [628, 256] on button "1 . endroit" at bounding box center [547, 243] width 269 height 63
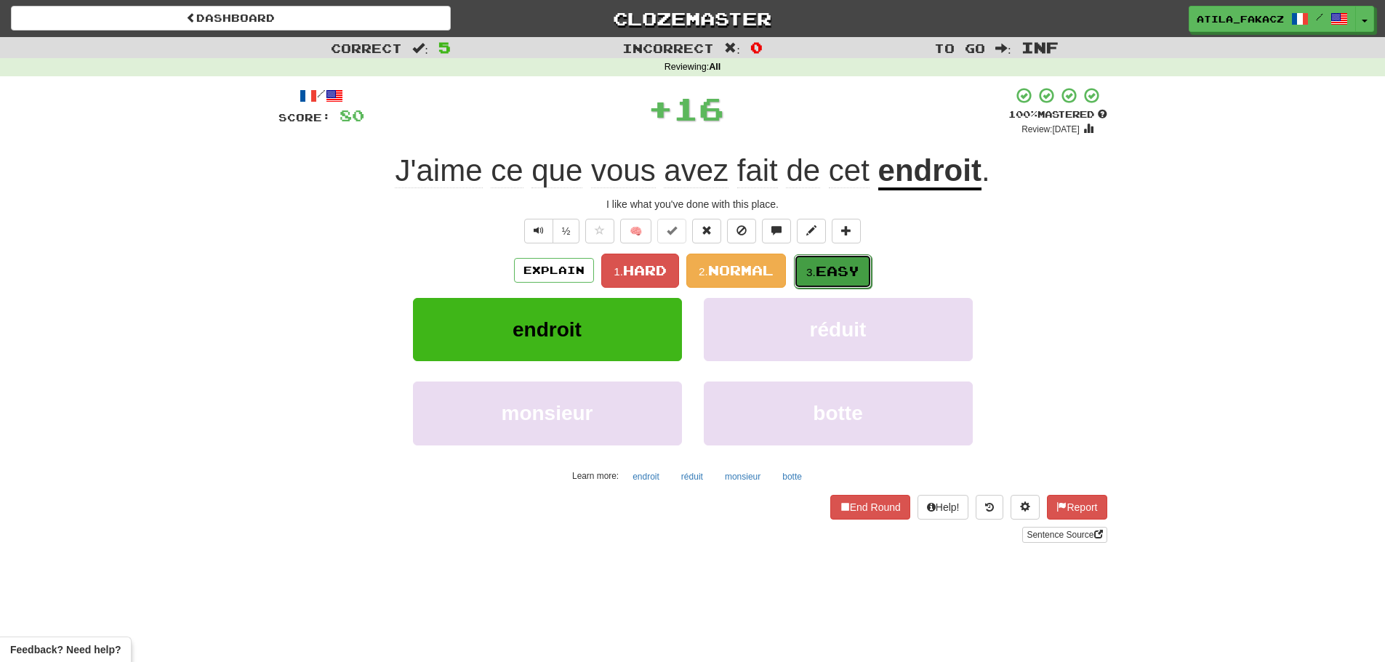
click at [855, 270] on span "Easy" at bounding box center [837, 271] width 44 height 16
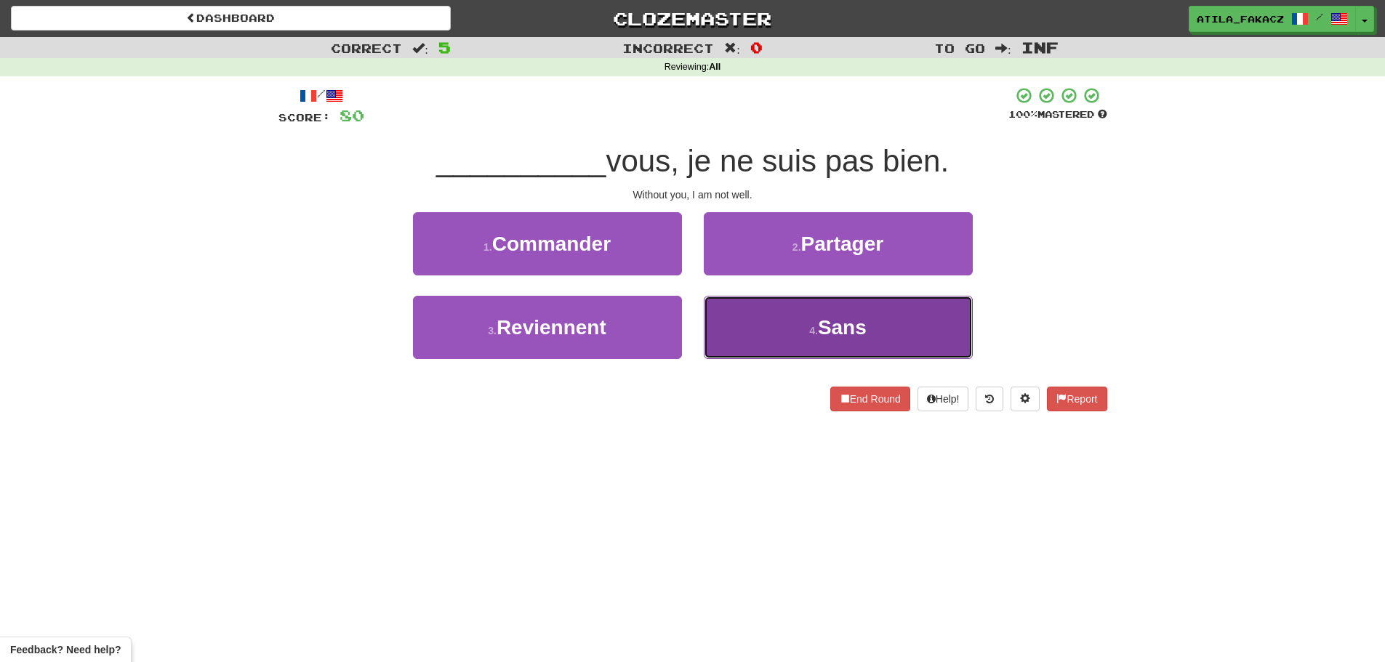
click at [746, 329] on button "4 . Sans" at bounding box center [838, 327] width 269 height 63
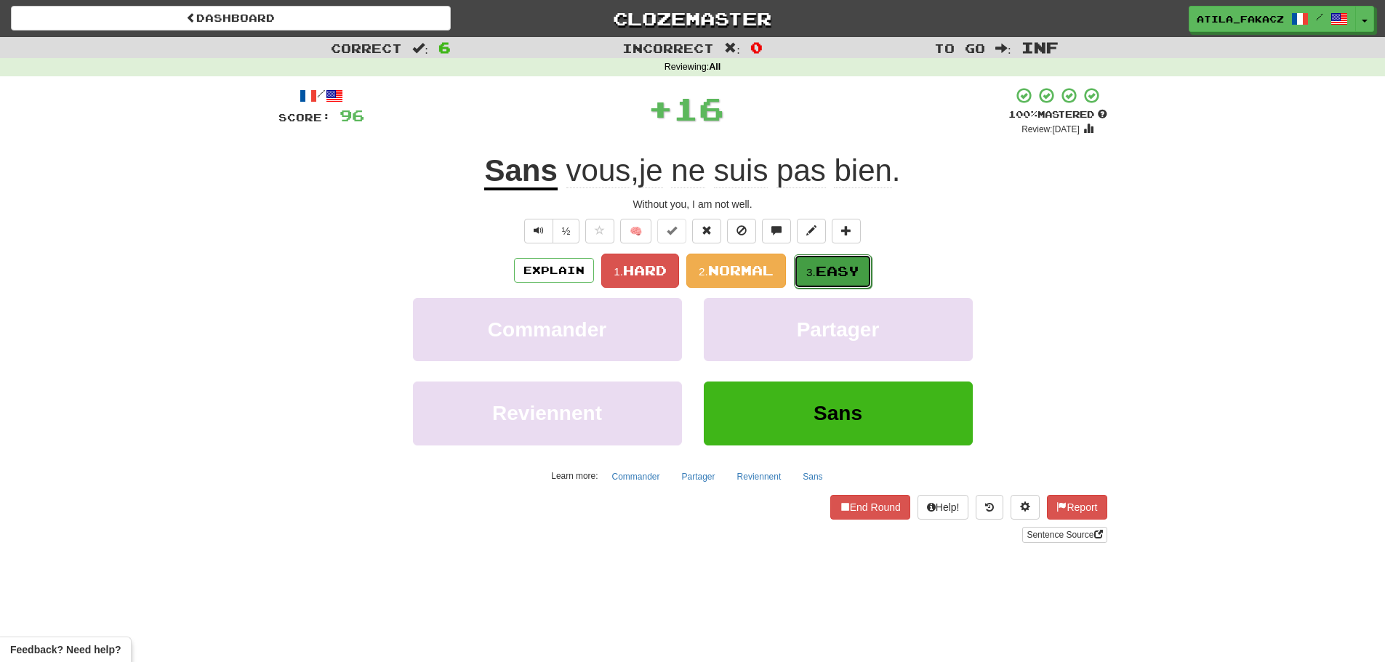
click at [831, 270] on span "Easy" at bounding box center [837, 271] width 44 height 16
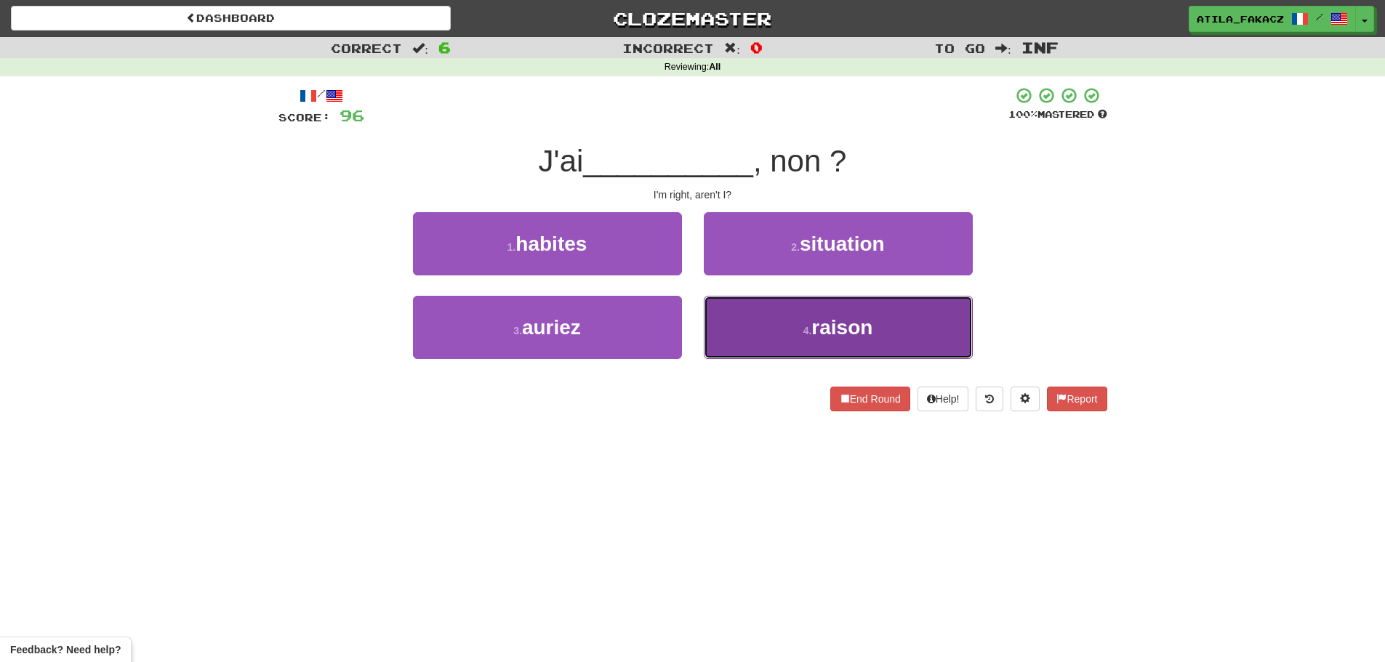
click at [745, 319] on button "4 . raison" at bounding box center [838, 327] width 269 height 63
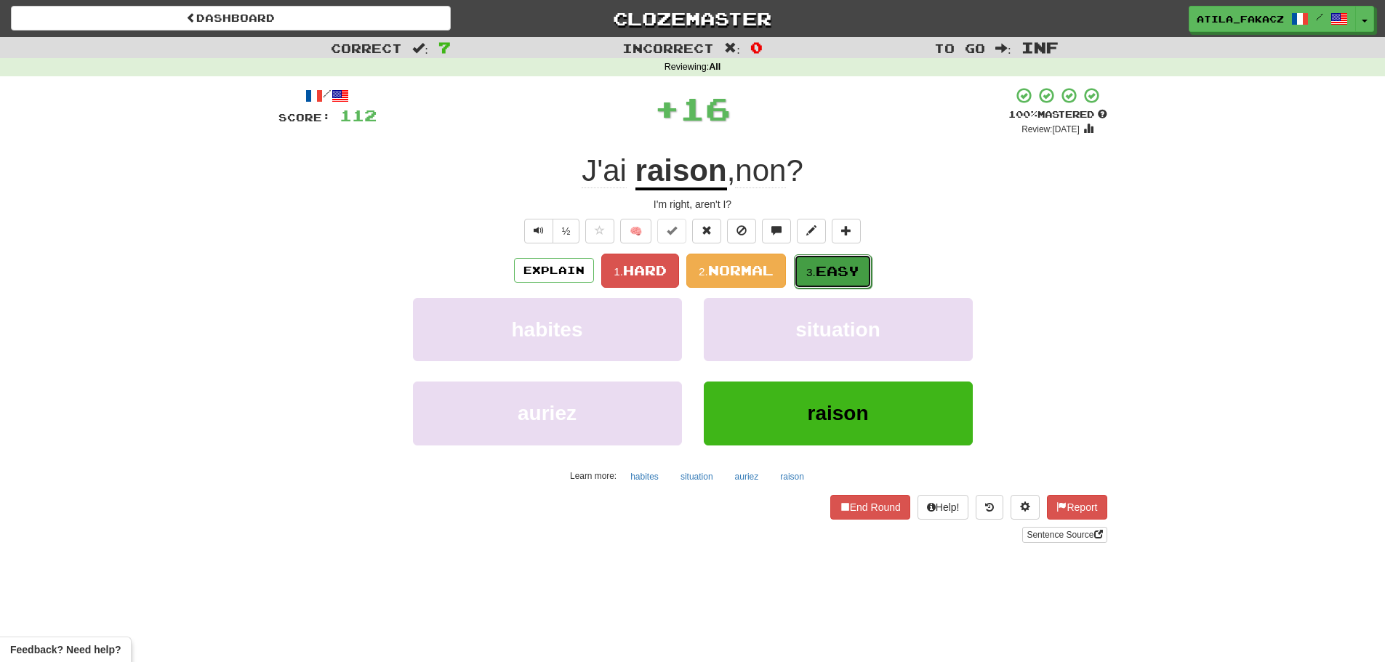
click at [834, 265] on span "Easy" at bounding box center [837, 271] width 44 height 16
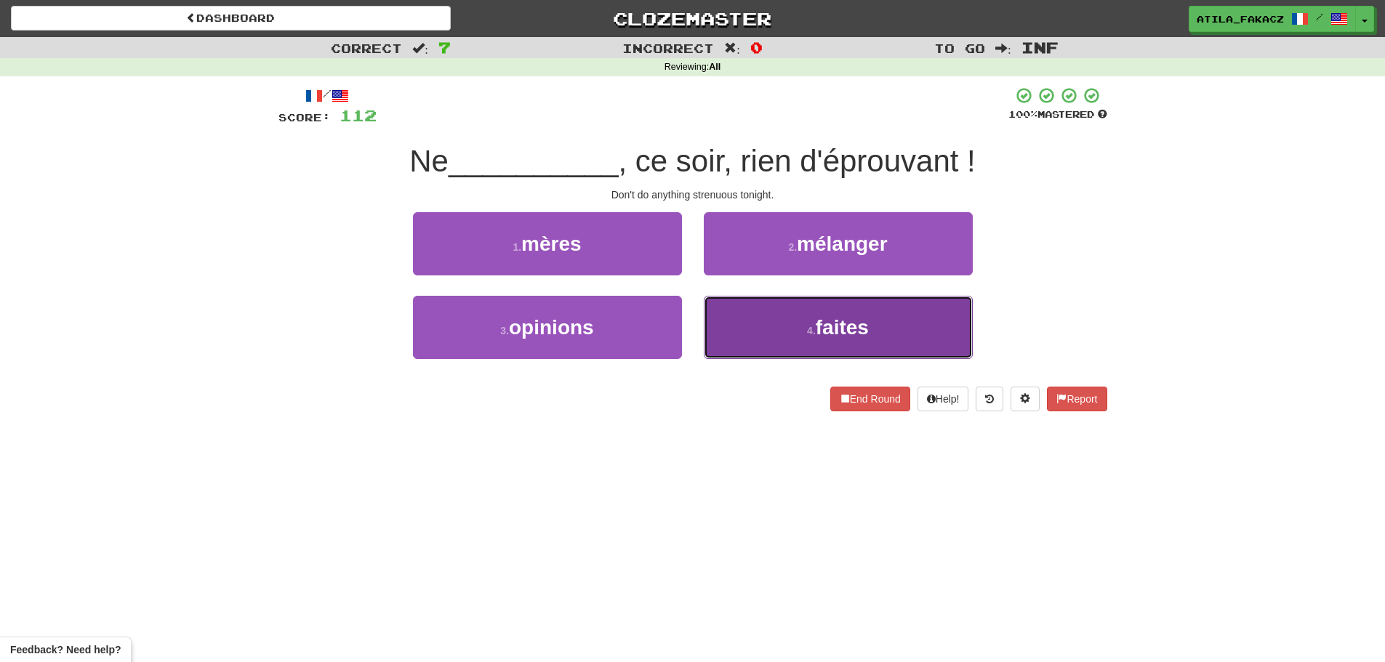
click at [775, 333] on button "4 . faites" at bounding box center [838, 327] width 269 height 63
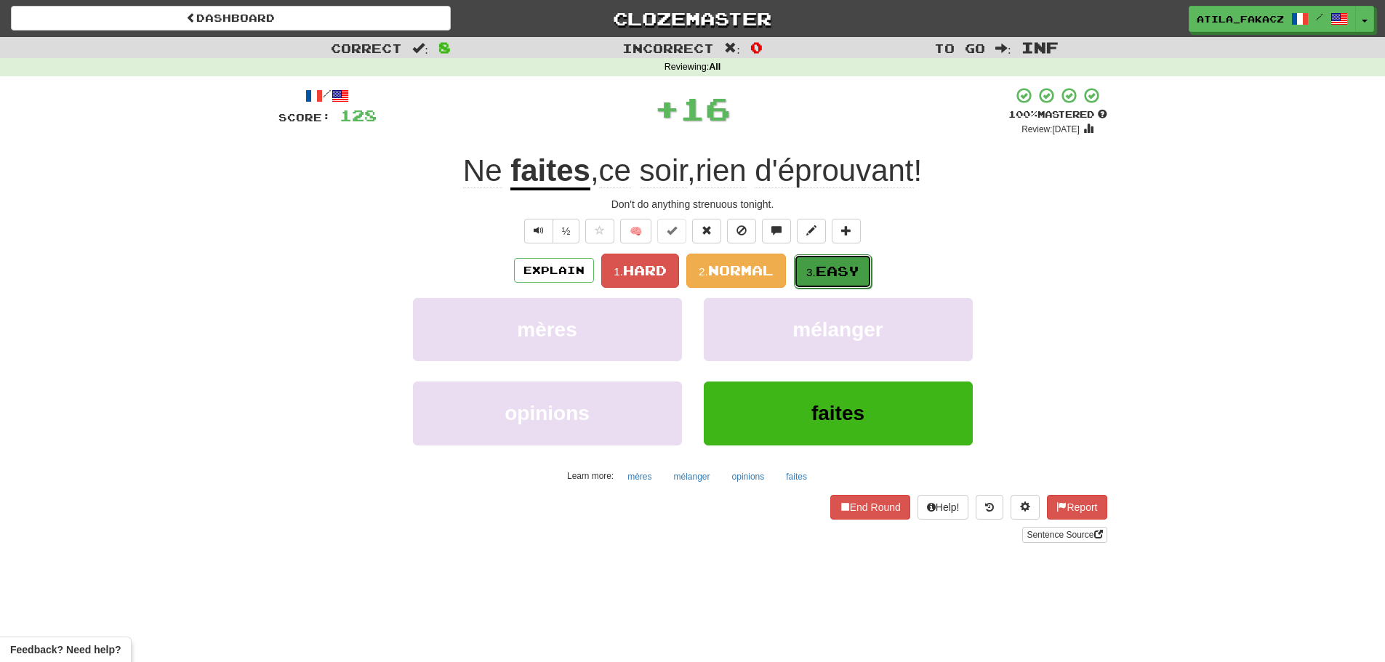
click at [818, 274] on button "3. Easy" at bounding box center [833, 271] width 78 height 34
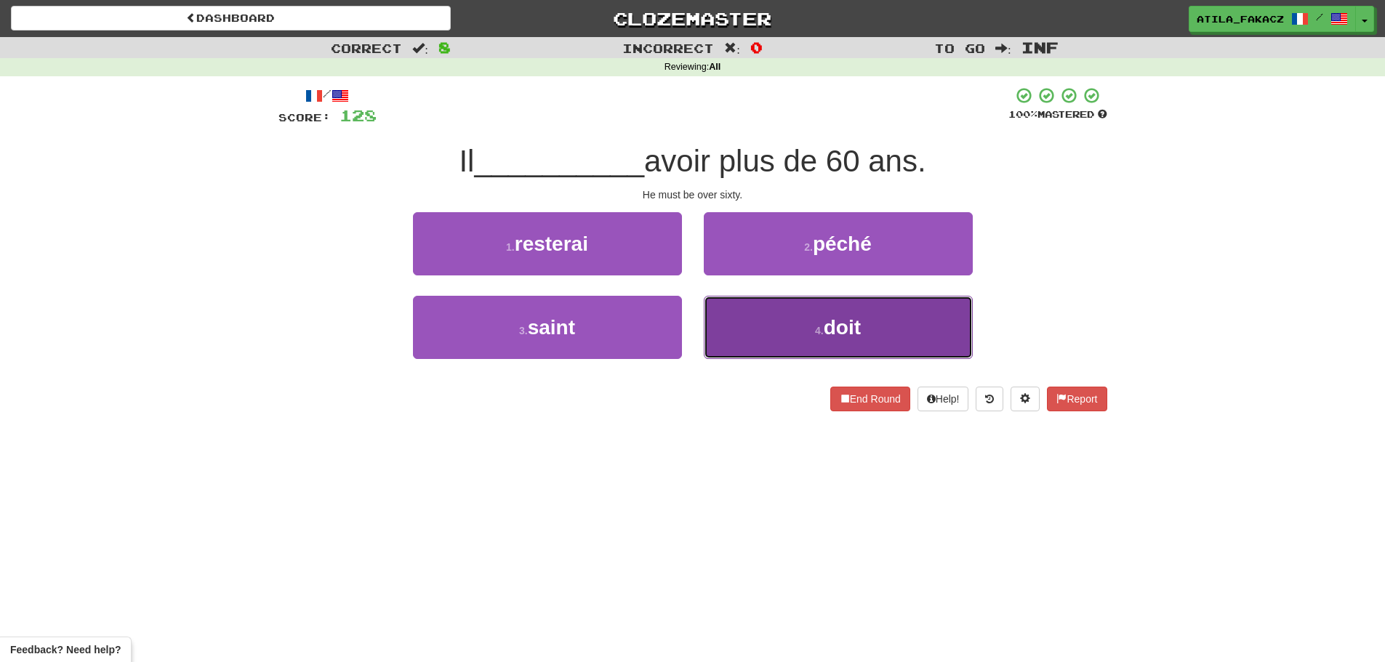
click at [760, 313] on button "4 . doit" at bounding box center [838, 327] width 269 height 63
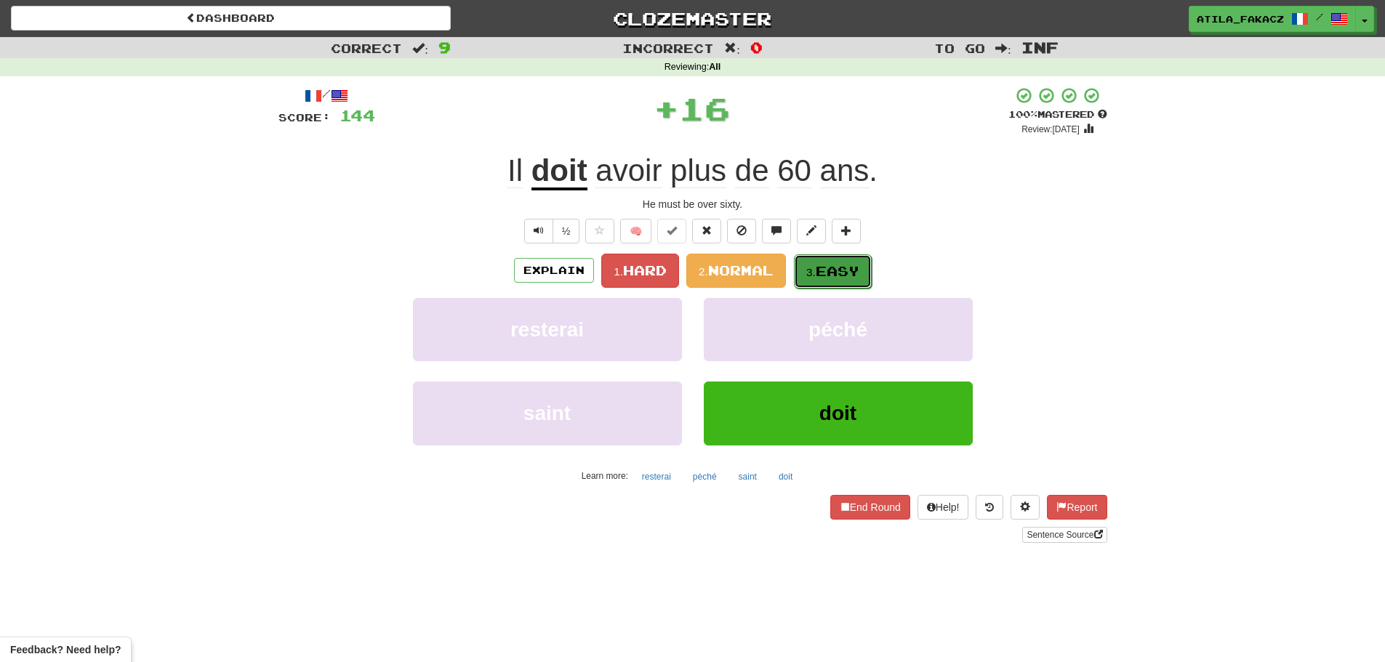
click at [825, 264] on span "Easy" at bounding box center [837, 271] width 44 height 16
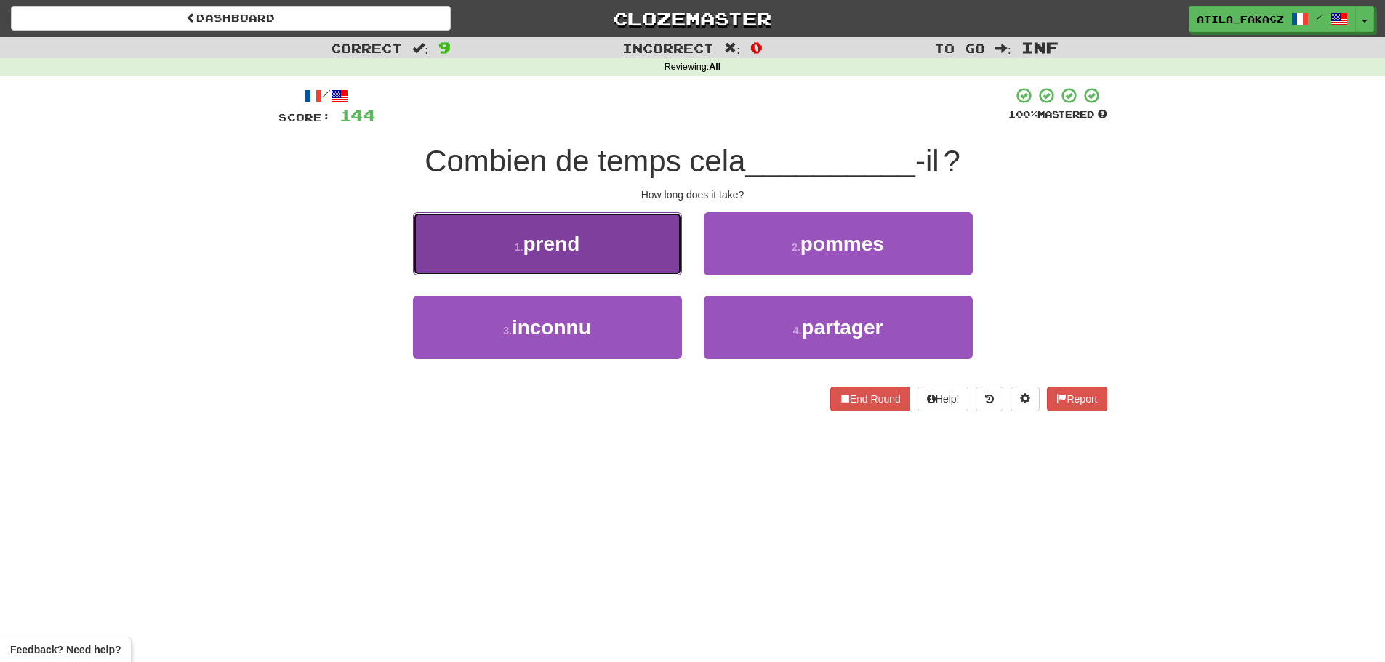
click at [656, 254] on button "1 . prend" at bounding box center [547, 243] width 269 height 63
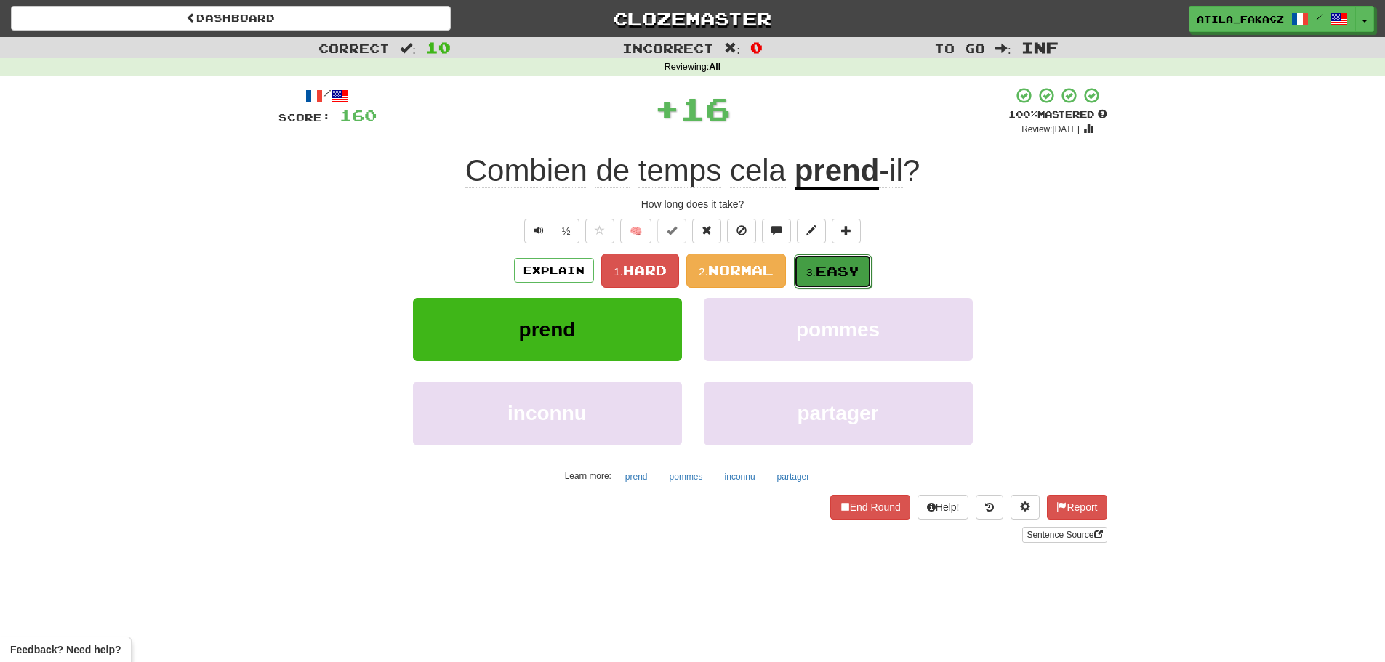
click at [847, 269] on span "Easy" at bounding box center [837, 271] width 44 height 16
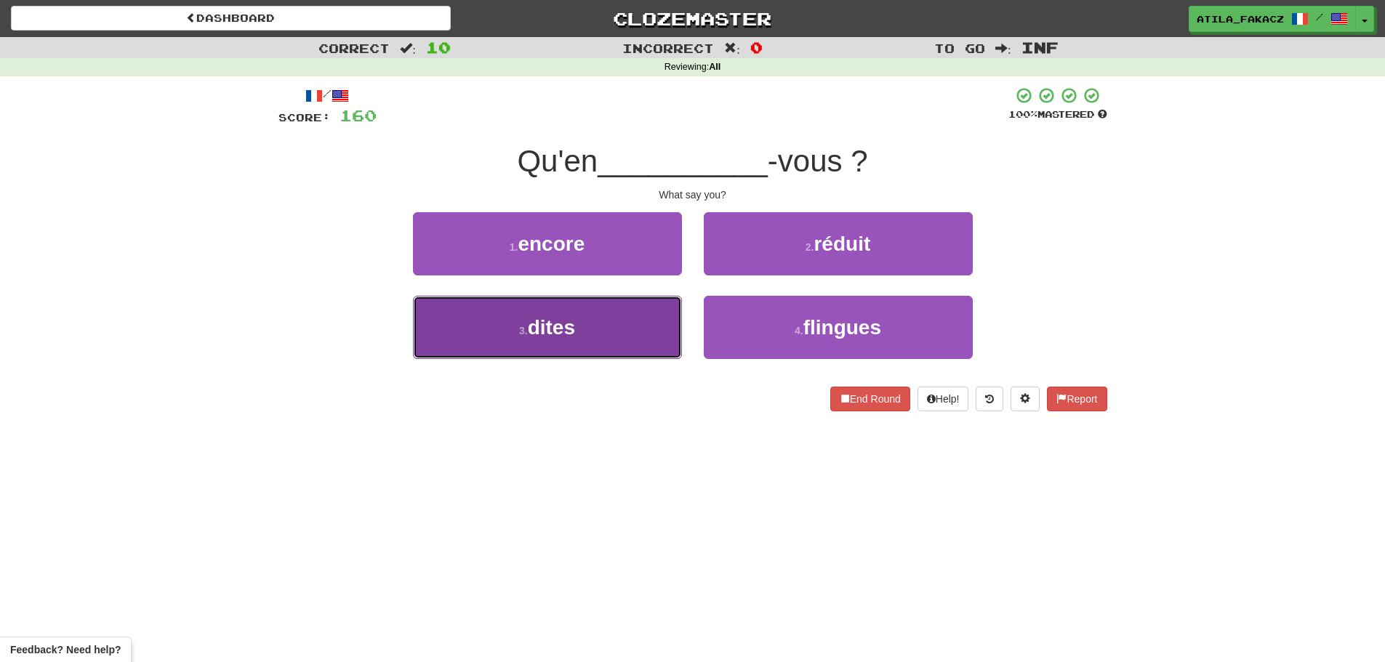
click at [604, 347] on button "3 . dites" at bounding box center [547, 327] width 269 height 63
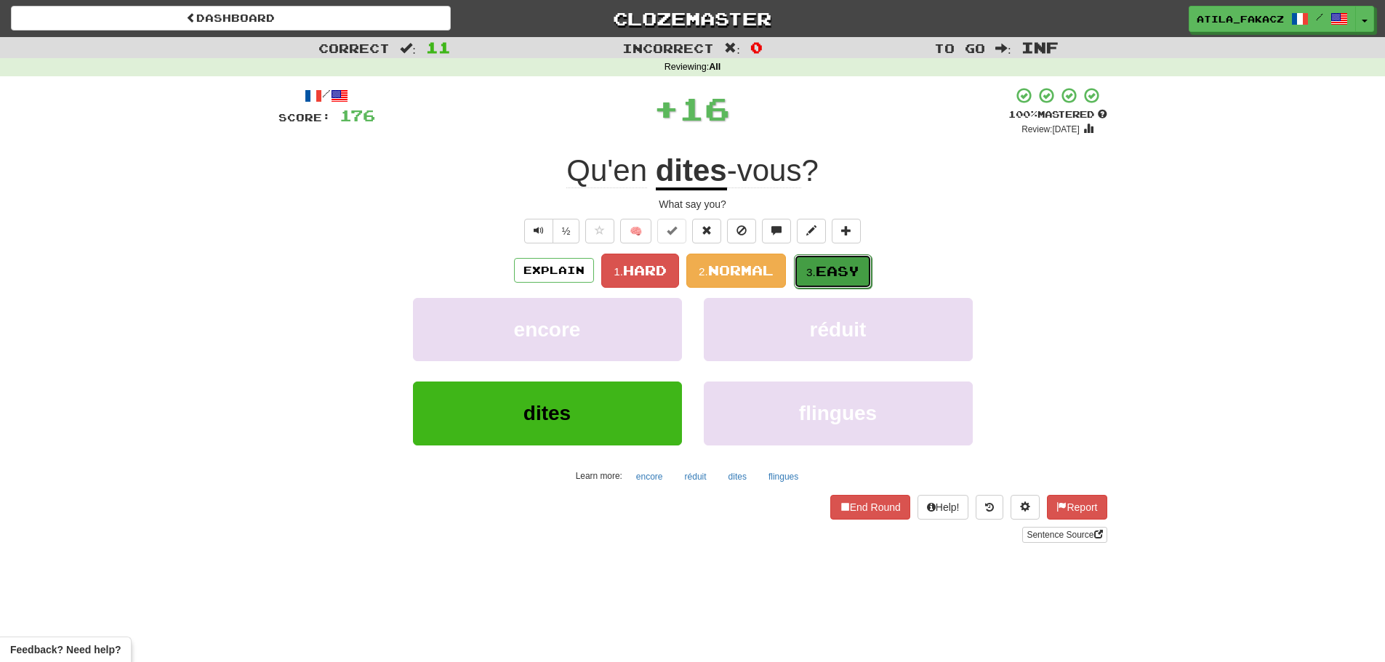
click at [836, 268] on span "Easy" at bounding box center [837, 271] width 44 height 16
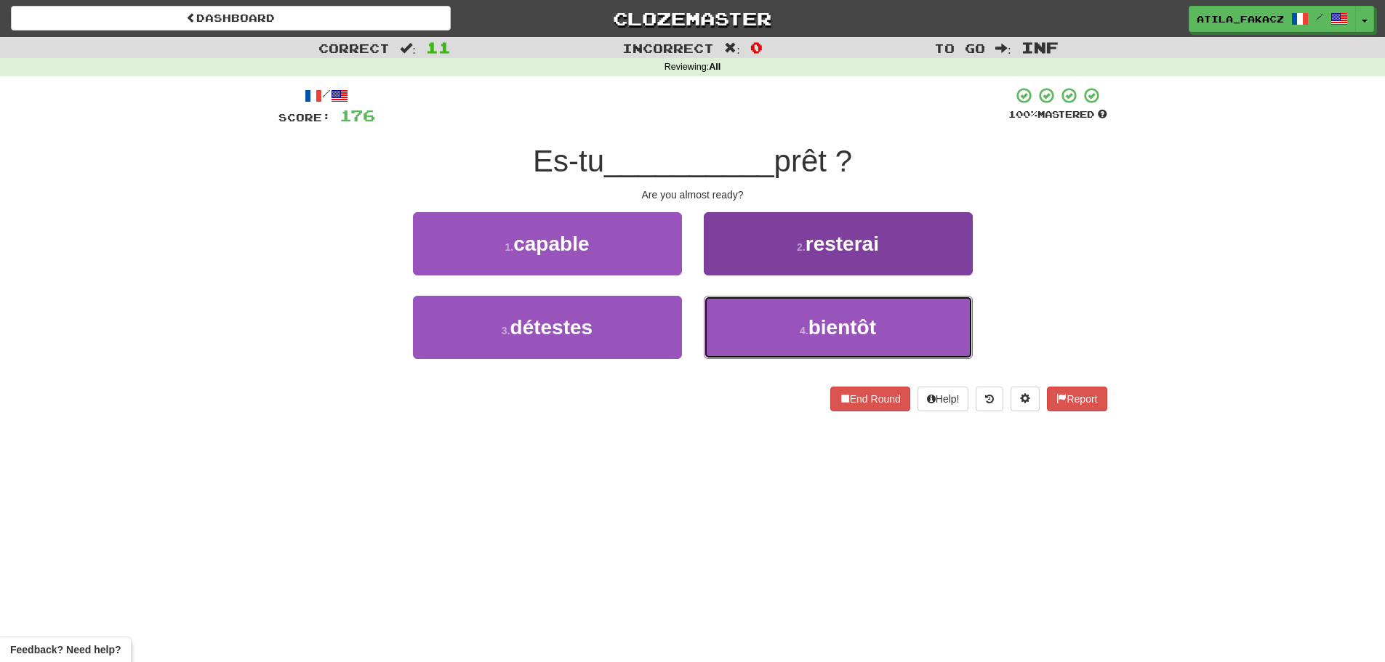
click at [778, 318] on button "4 . bientôt" at bounding box center [838, 327] width 269 height 63
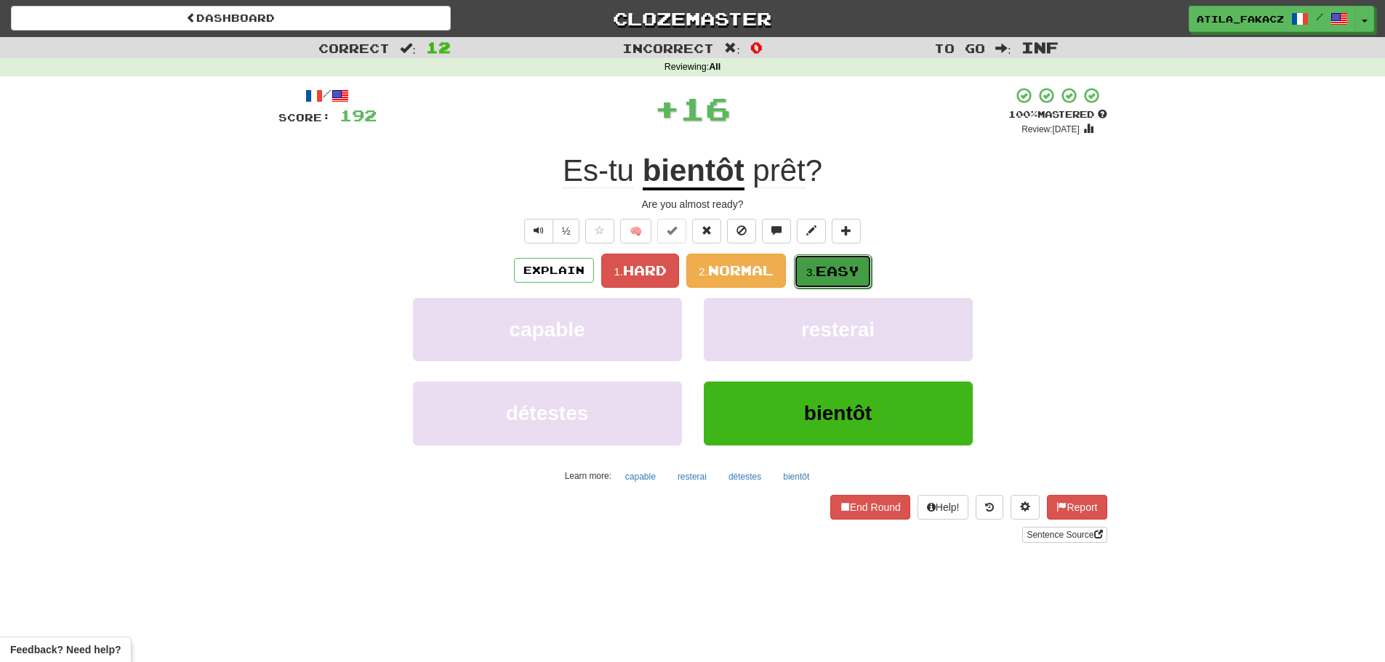
click at [815, 266] on small "3." at bounding box center [810, 272] width 9 height 12
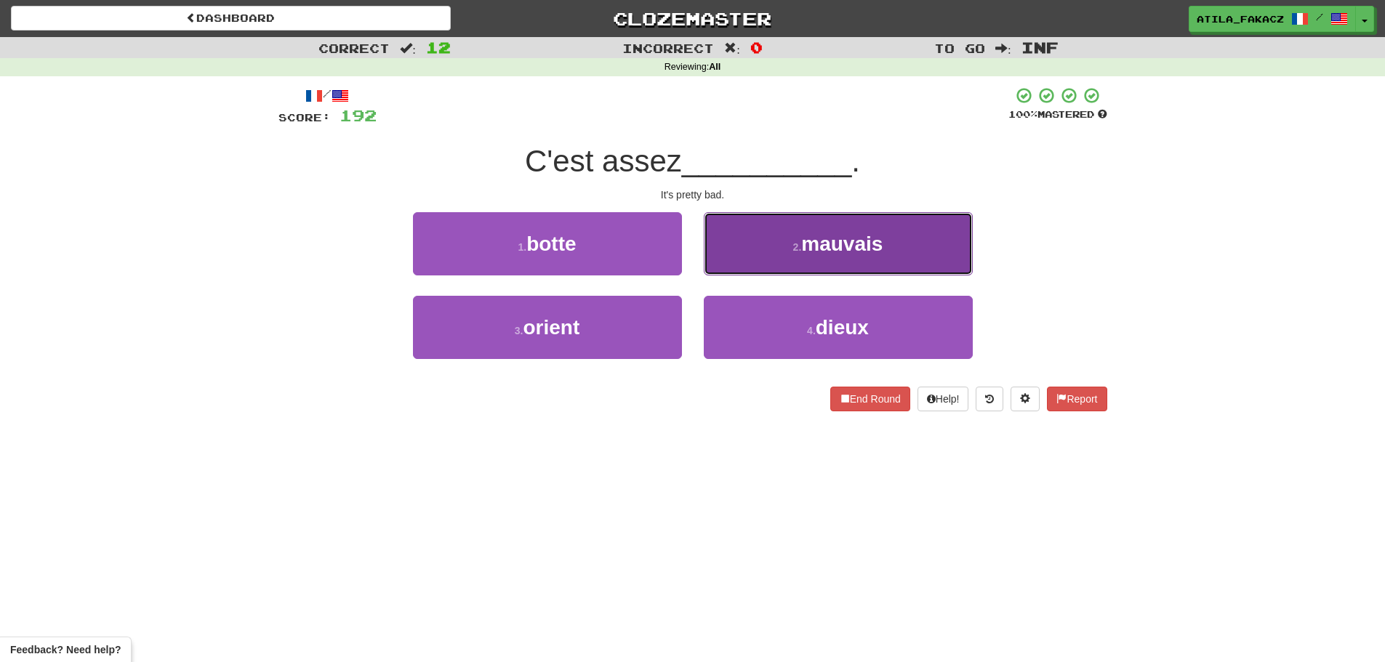
click at [785, 227] on button "2 . mauvais" at bounding box center [838, 243] width 269 height 63
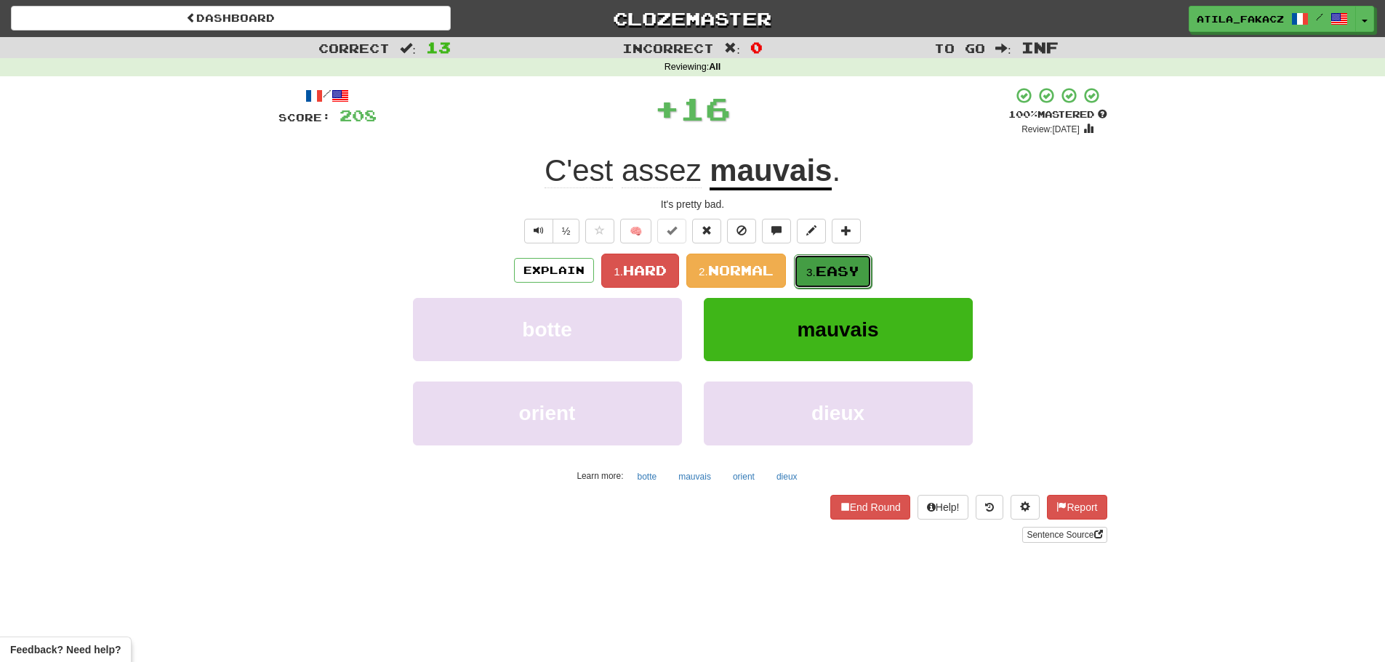
click at [824, 273] on span "Easy" at bounding box center [837, 271] width 44 height 16
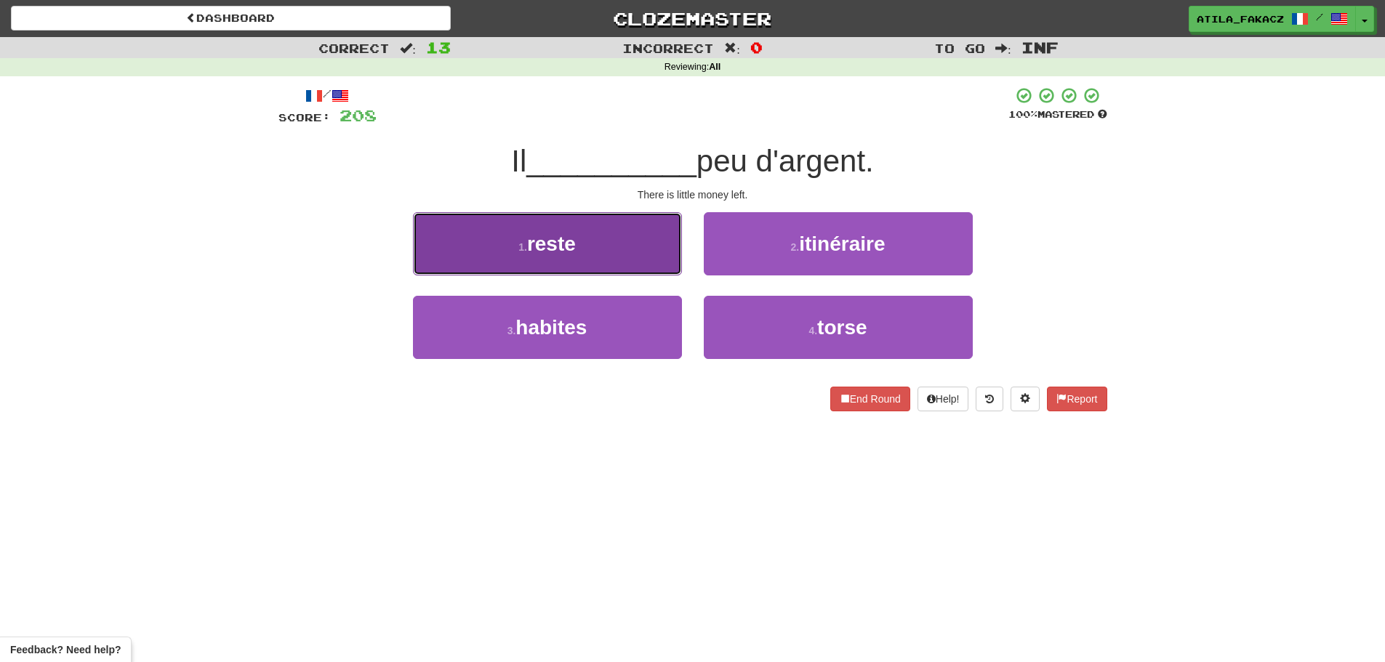
click at [633, 250] on button "1 . reste" at bounding box center [547, 243] width 269 height 63
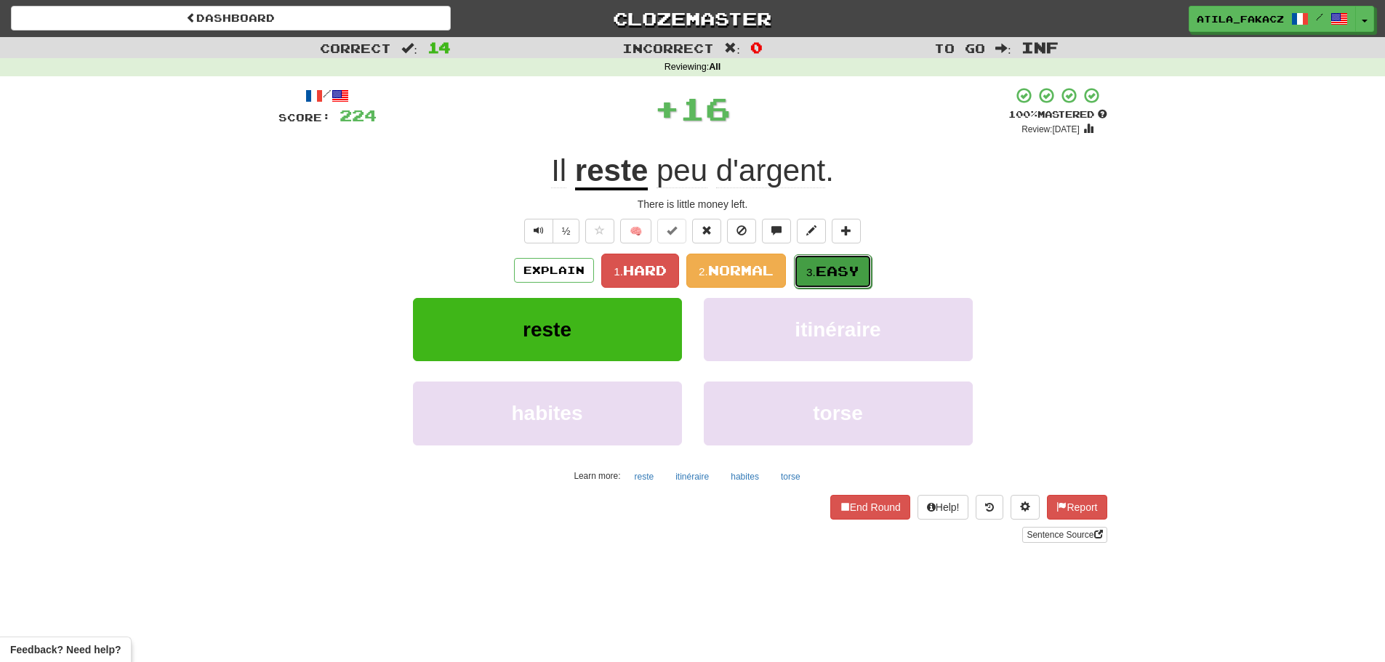
click at [807, 268] on small "3." at bounding box center [810, 272] width 9 height 12
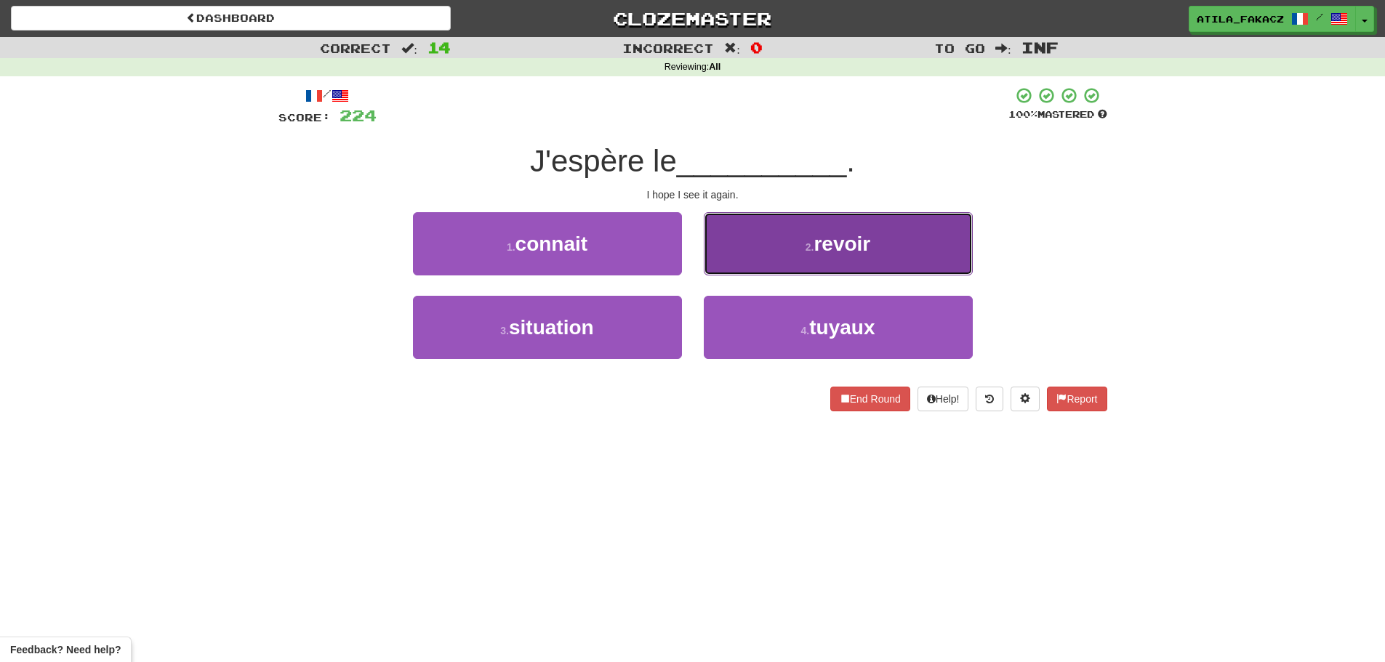
click at [800, 265] on button "2 . revoir" at bounding box center [838, 243] width 269 height 63
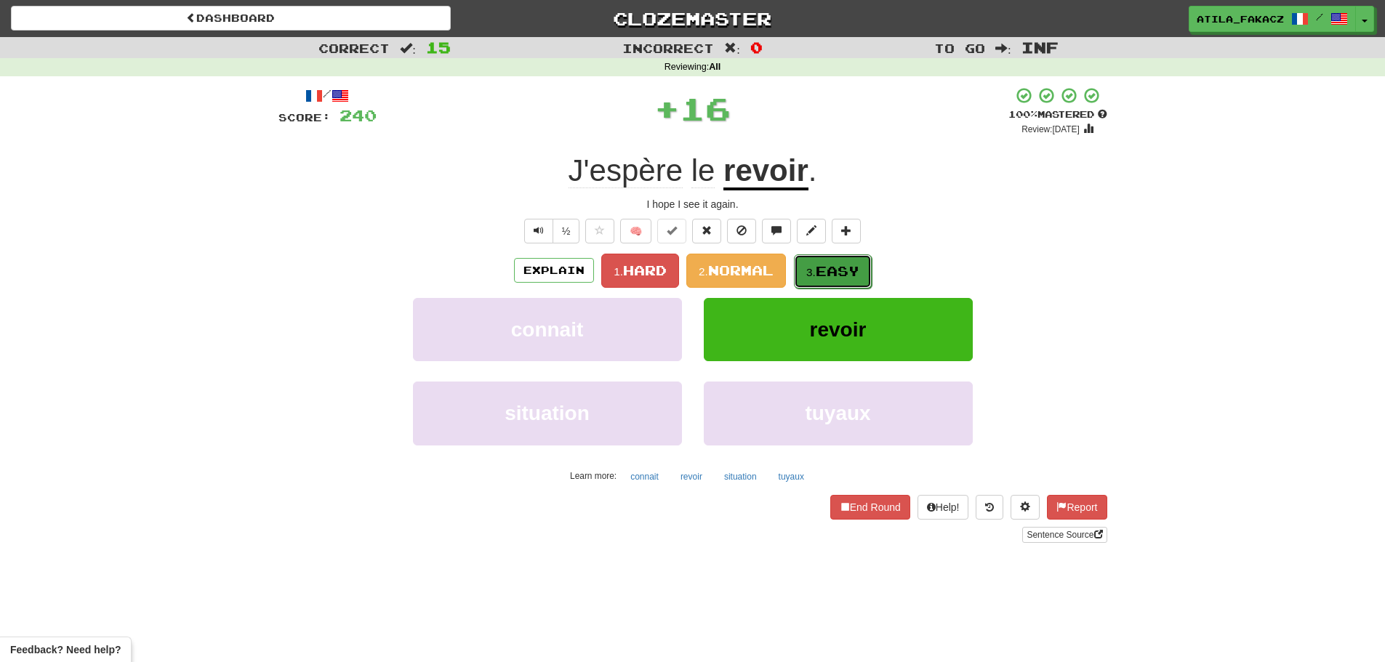
click at [834, 272] on span "Easy" at bounding box center [837, 271] width 44 height 16
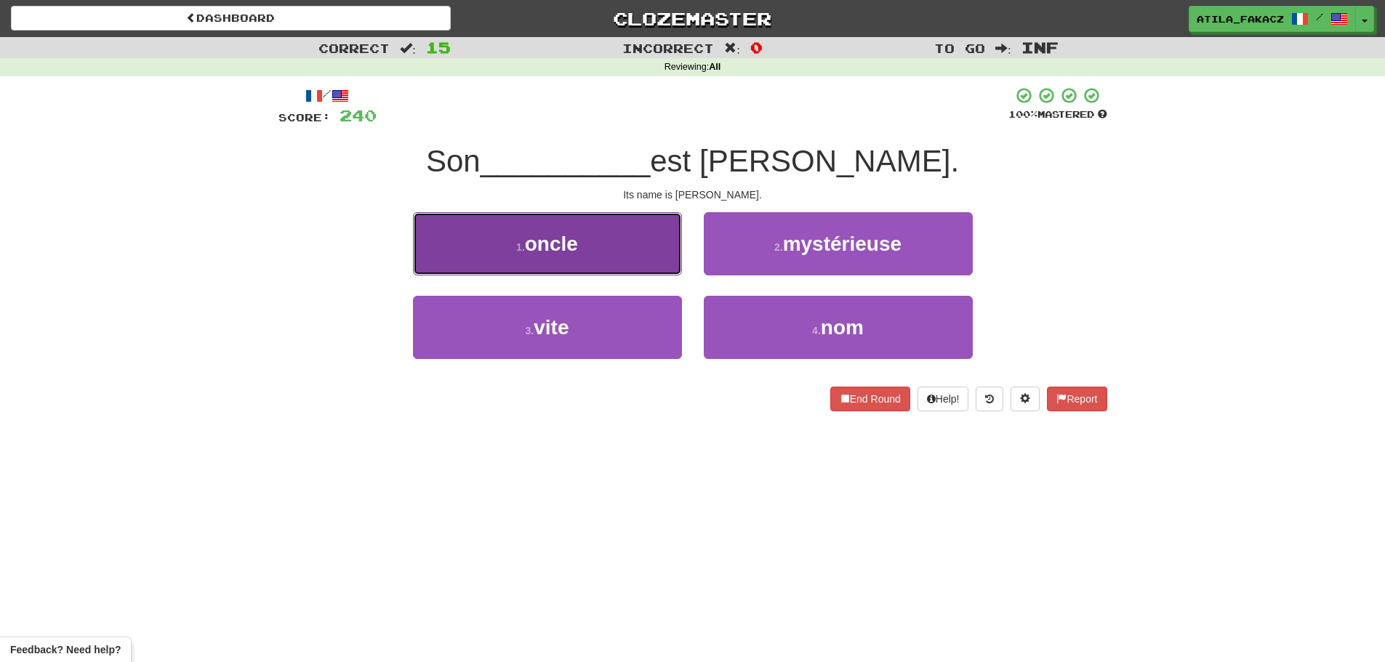
click at [638, 241] on button "1 . oncle" at bounding box center [547, 243] width 269 height 63
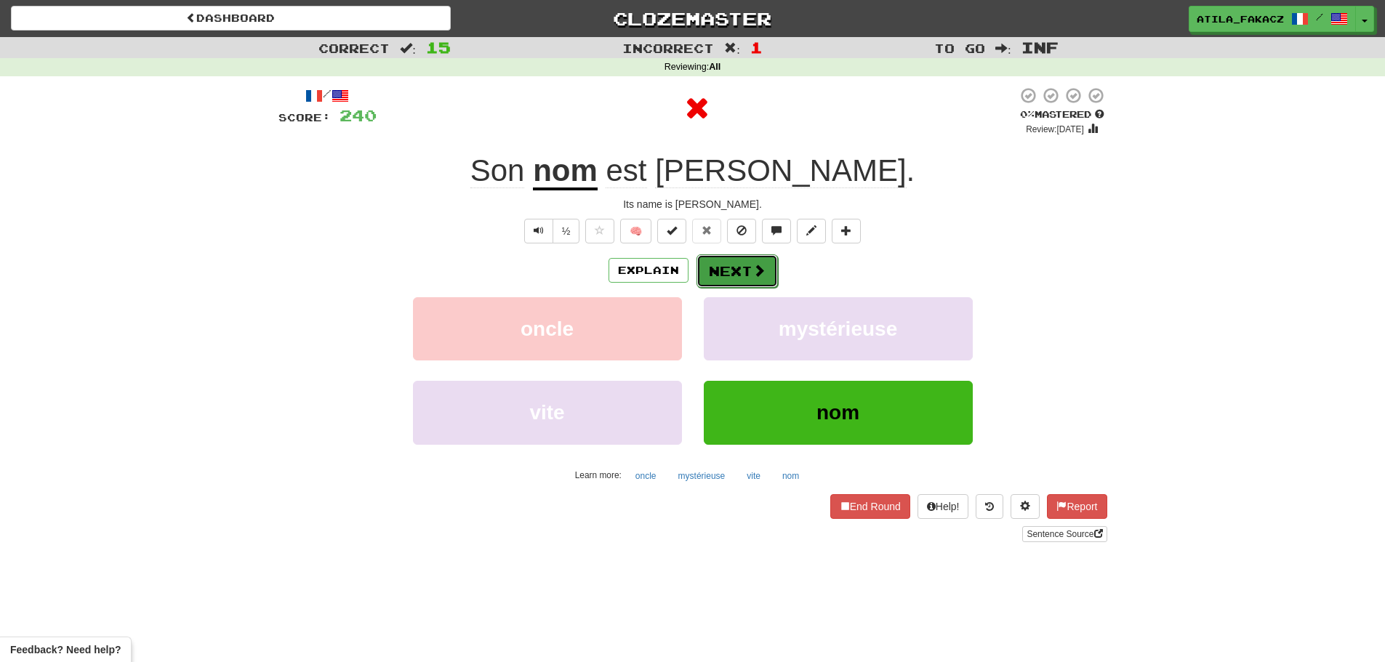
click at [711, 265] on button "Next" at bounding box center [736, 270] width 81 height 33
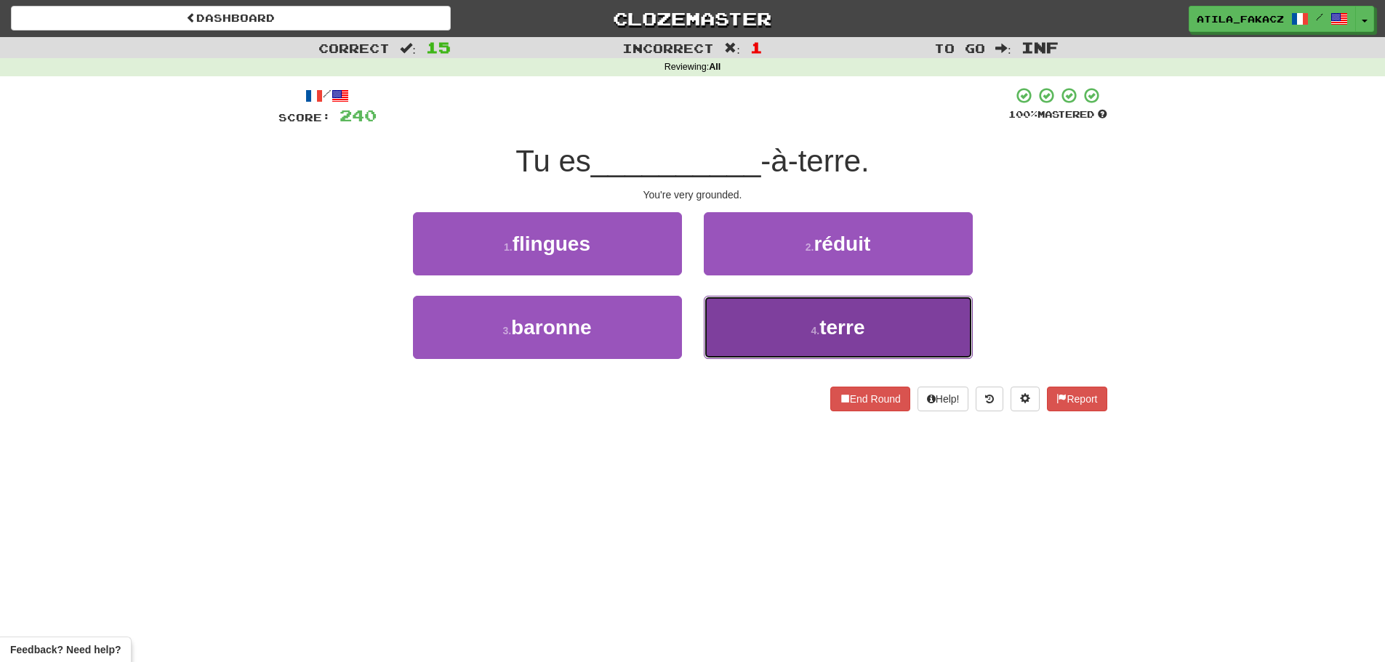
click at [782, 340] on button "4 . terre" at bounding box center [838, 327] width 269 height 63
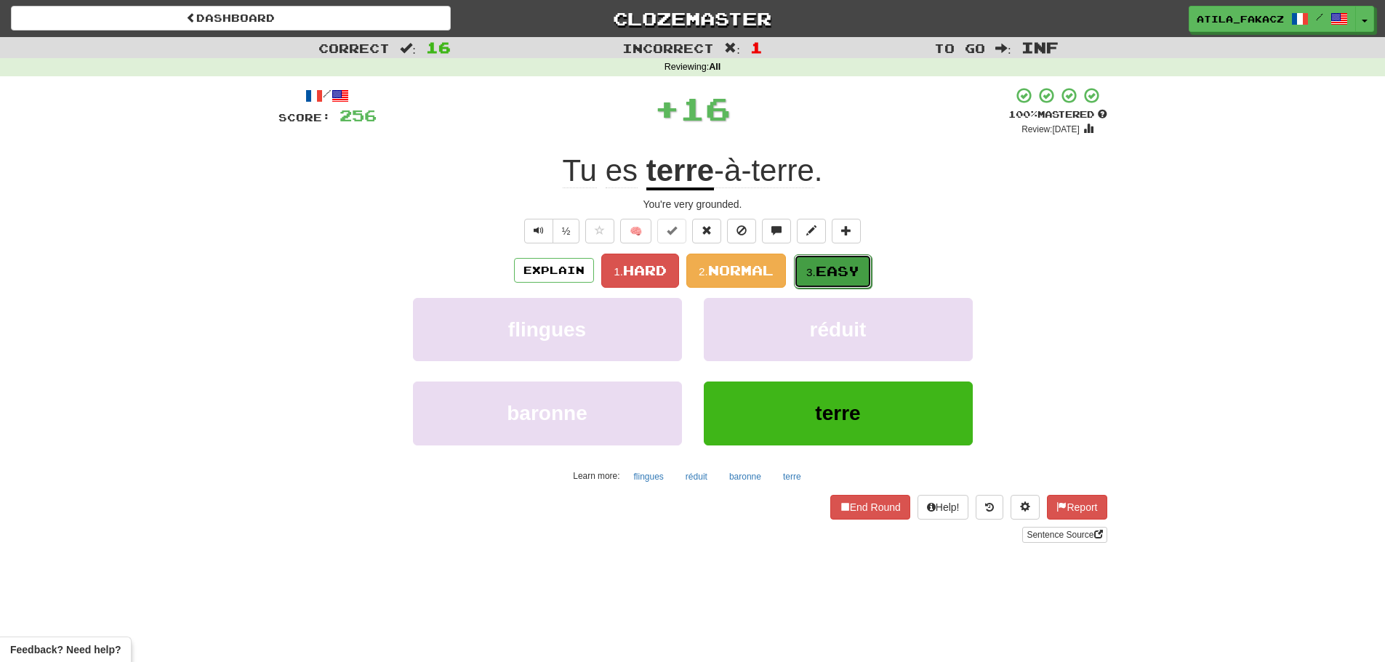
click at [837, 279] on button "3. Easy" at bounding box center [833, 271] width 78 height 34
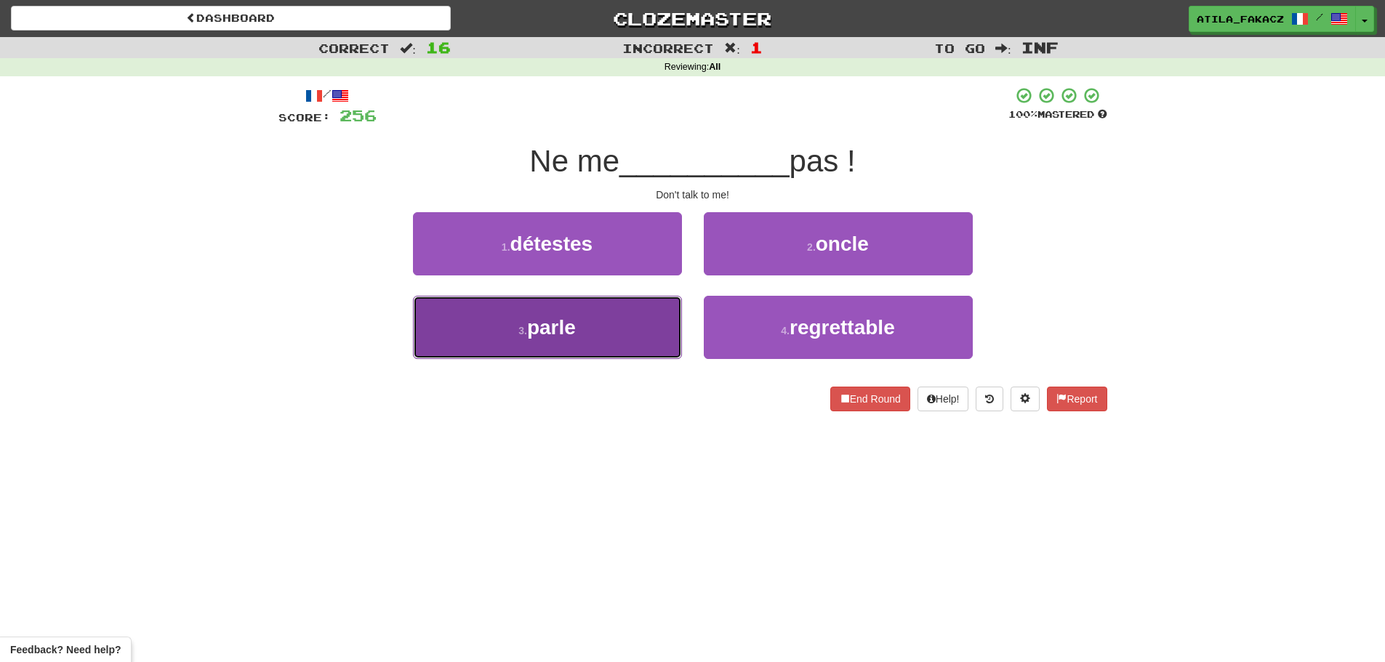
click at [613, 321] on button "3 . parle" at bounding box center [547, 327] width 269 height 63
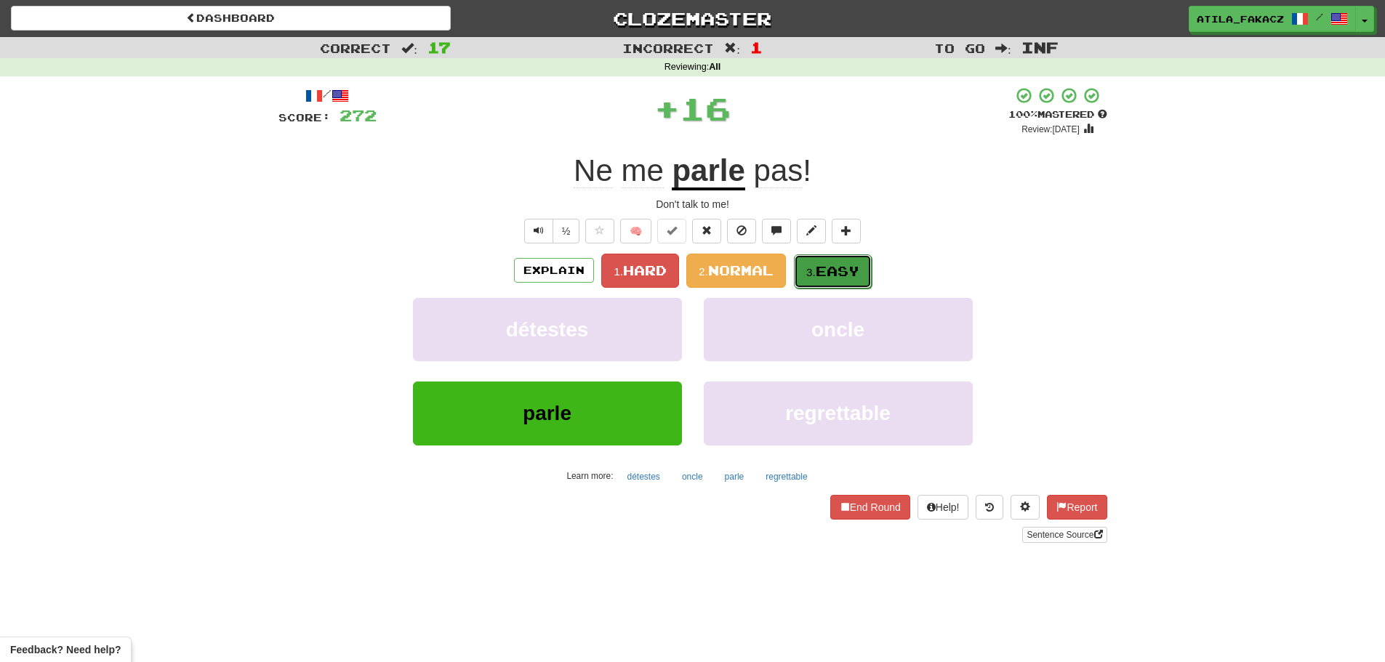
click at [849, 280] on button "3. Easy" at bounding box center [833, 271] width 78 height 34
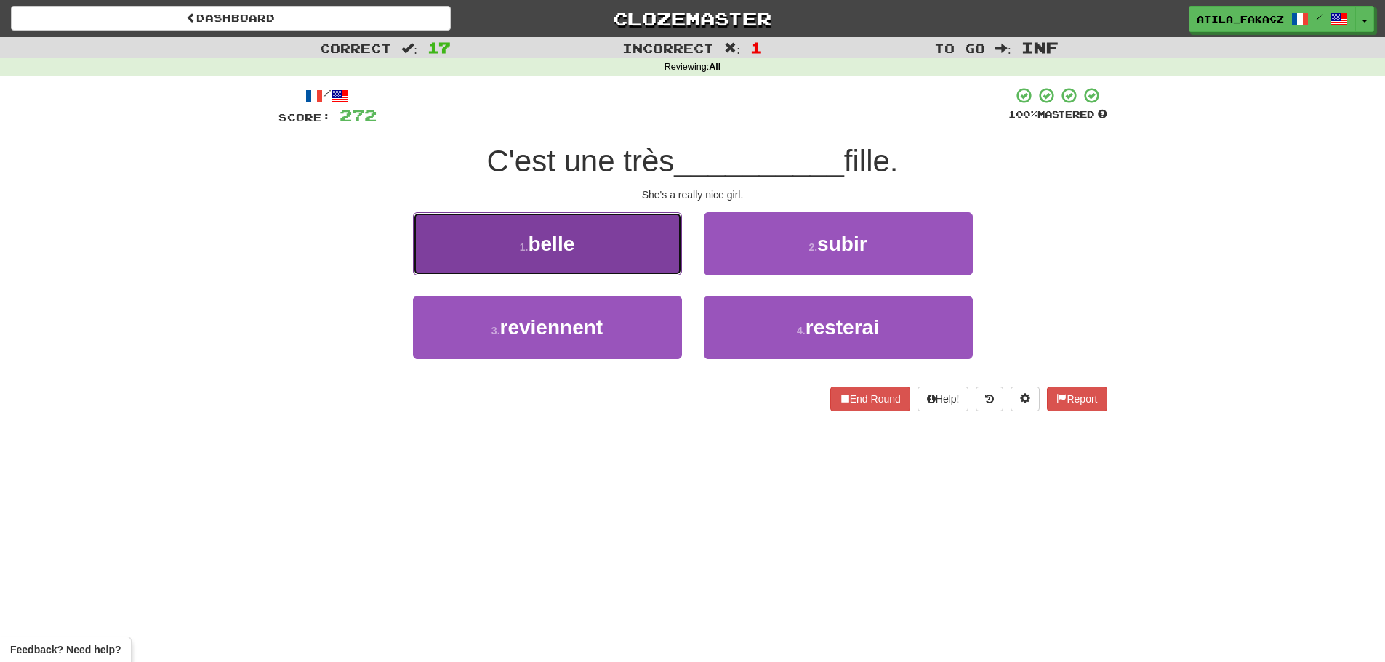
click at [663, 249] on button "1 . belle" at bounding box center [547, 243] width 269 height 63
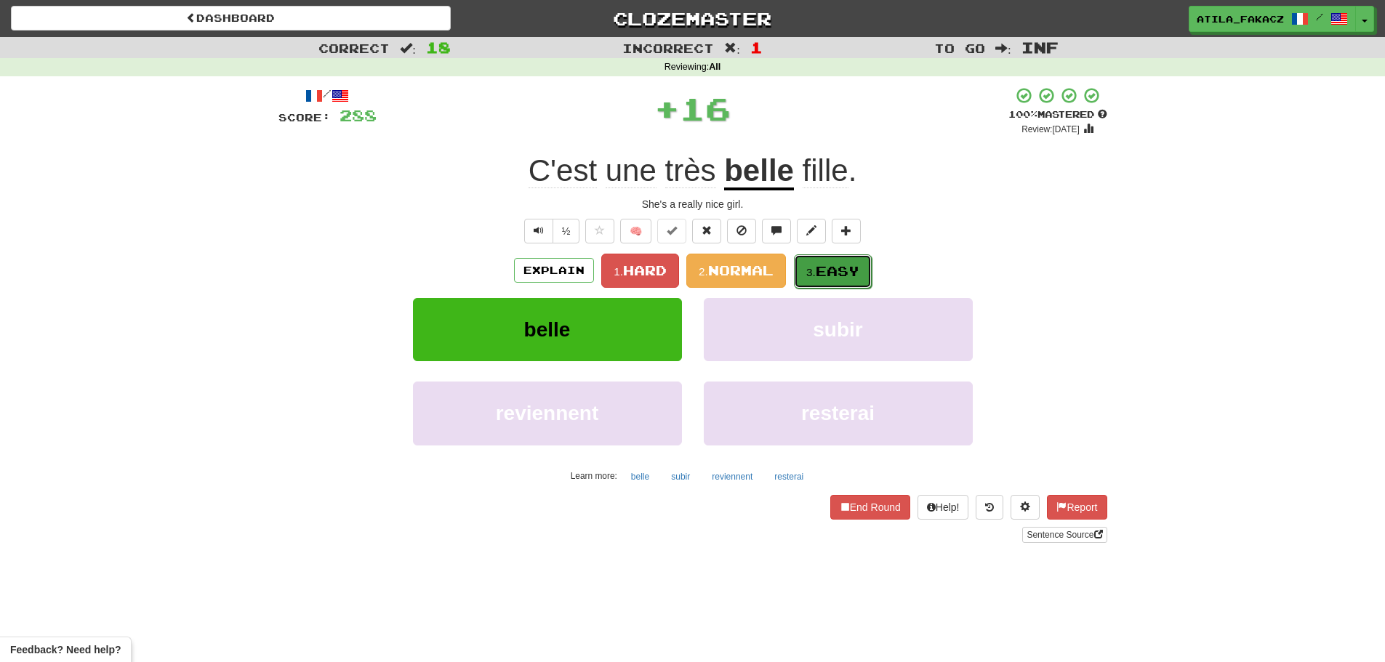
click at [814, 269] on small "3." at bounding box center [810, 272] width 9 height 12
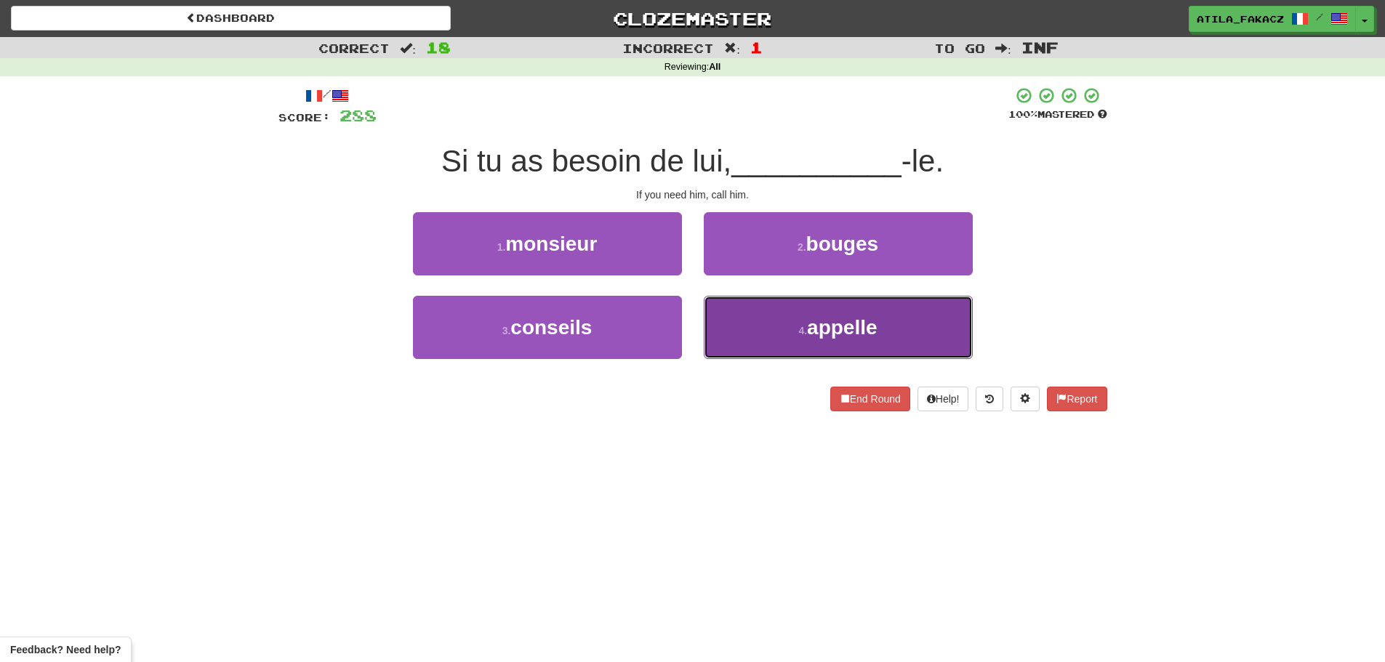
click at [799, 331] on small "4 ." at bounding box center [802, 331] width 9 height 12
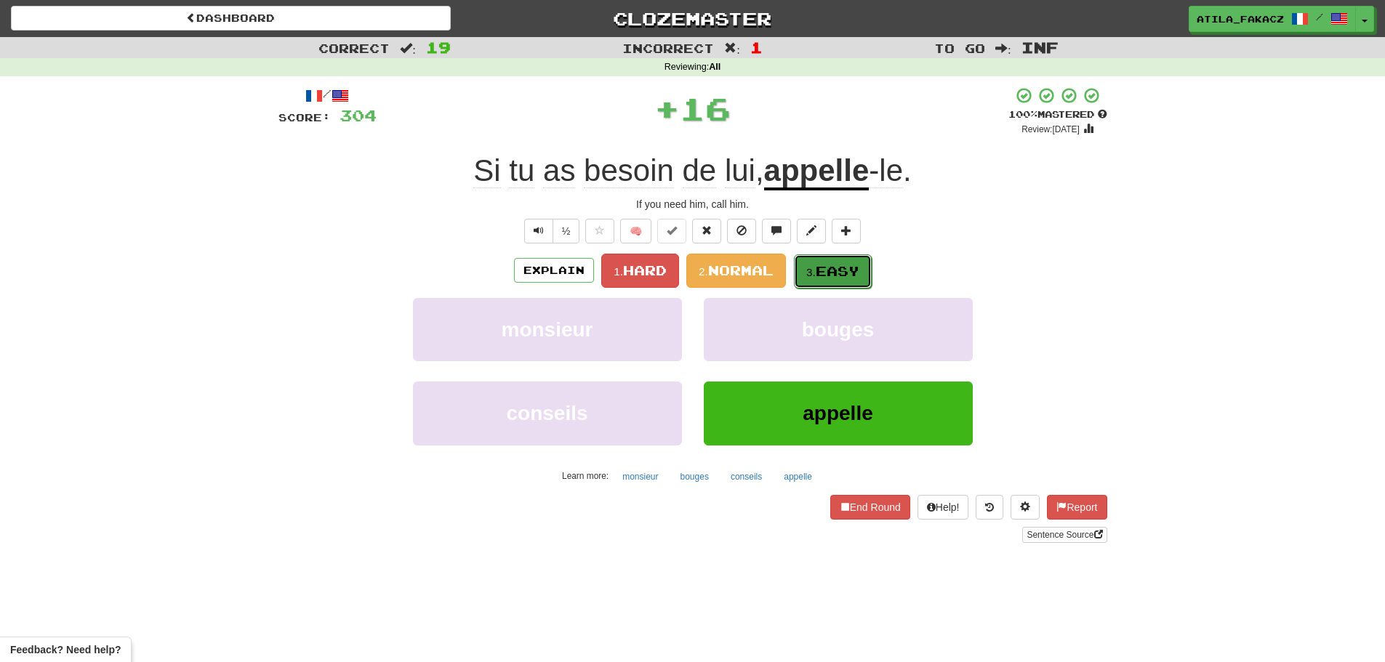
click at [824, 272] on span "Easy" at bounding box center [837, 271] width 44 height 16
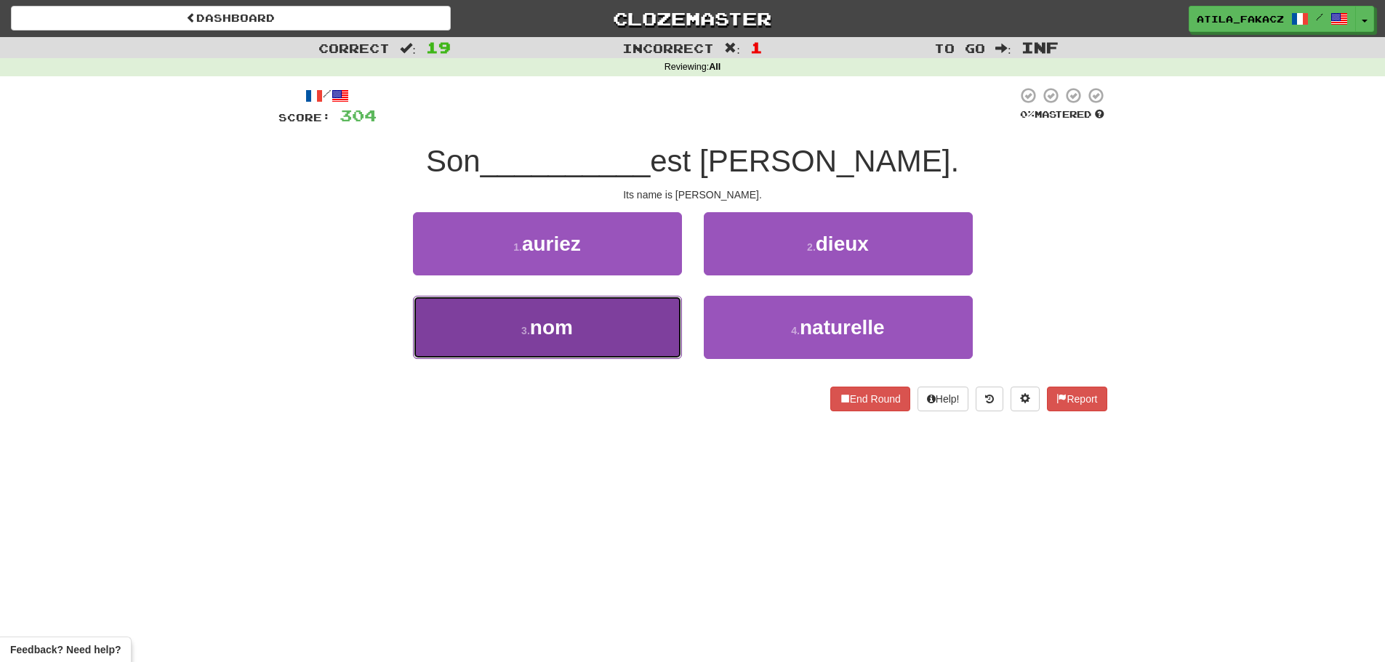
click at [608, 316] on button "3 . nom" at bounding box center [547, 327] width 269 height 63
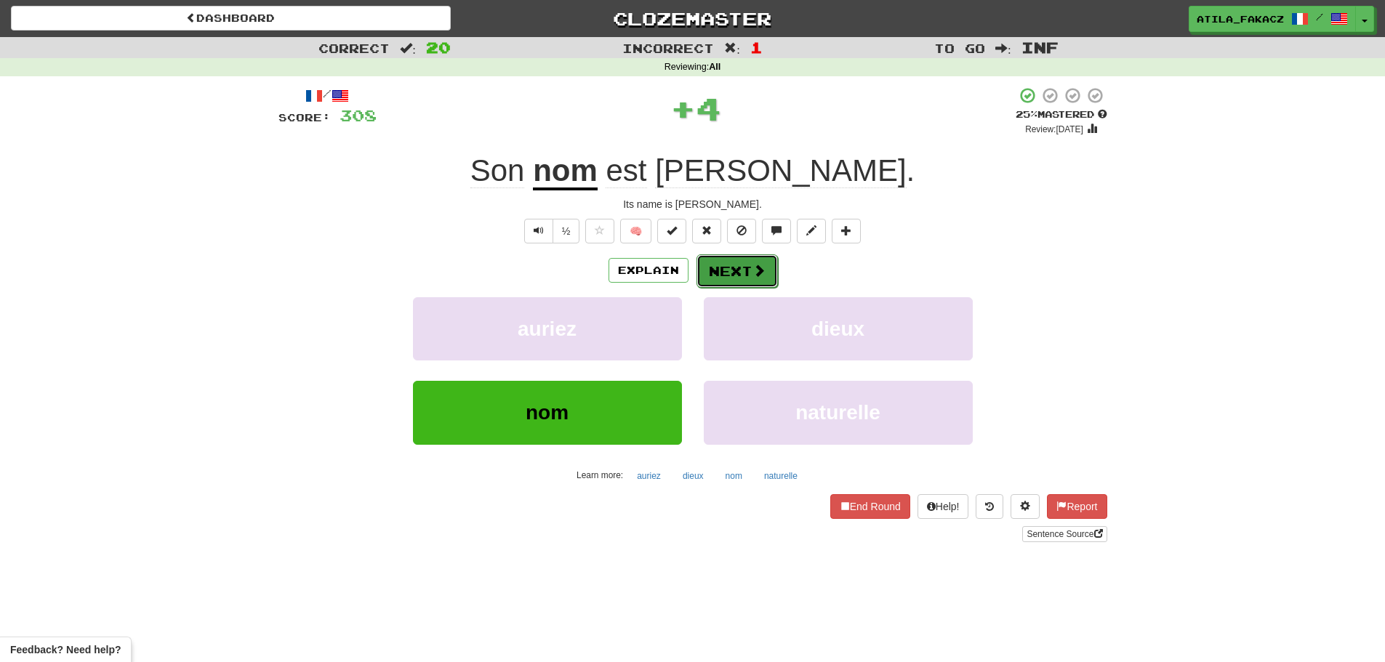
click at [745, 273] on button "Next" at bounding box center [736, 270] width 81 height 33
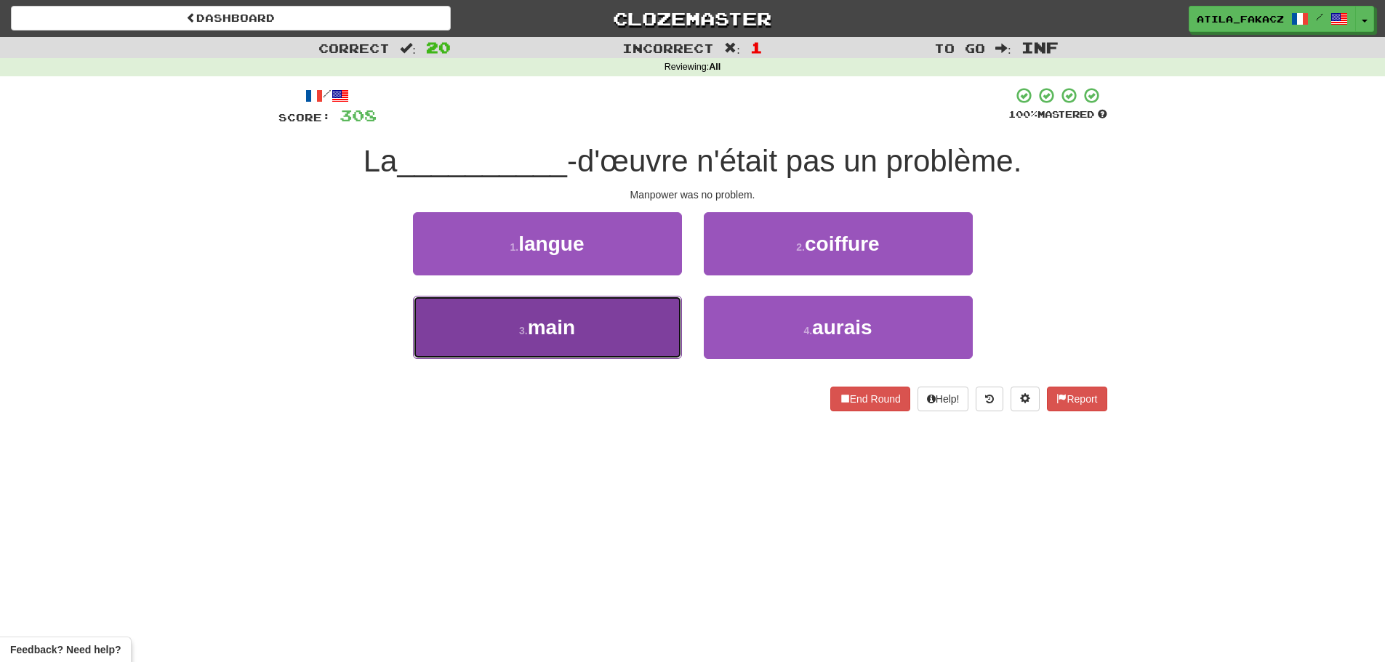
click at [597, 319] on button "3 . main" at bounding box center [547, 327] width 269 height 63
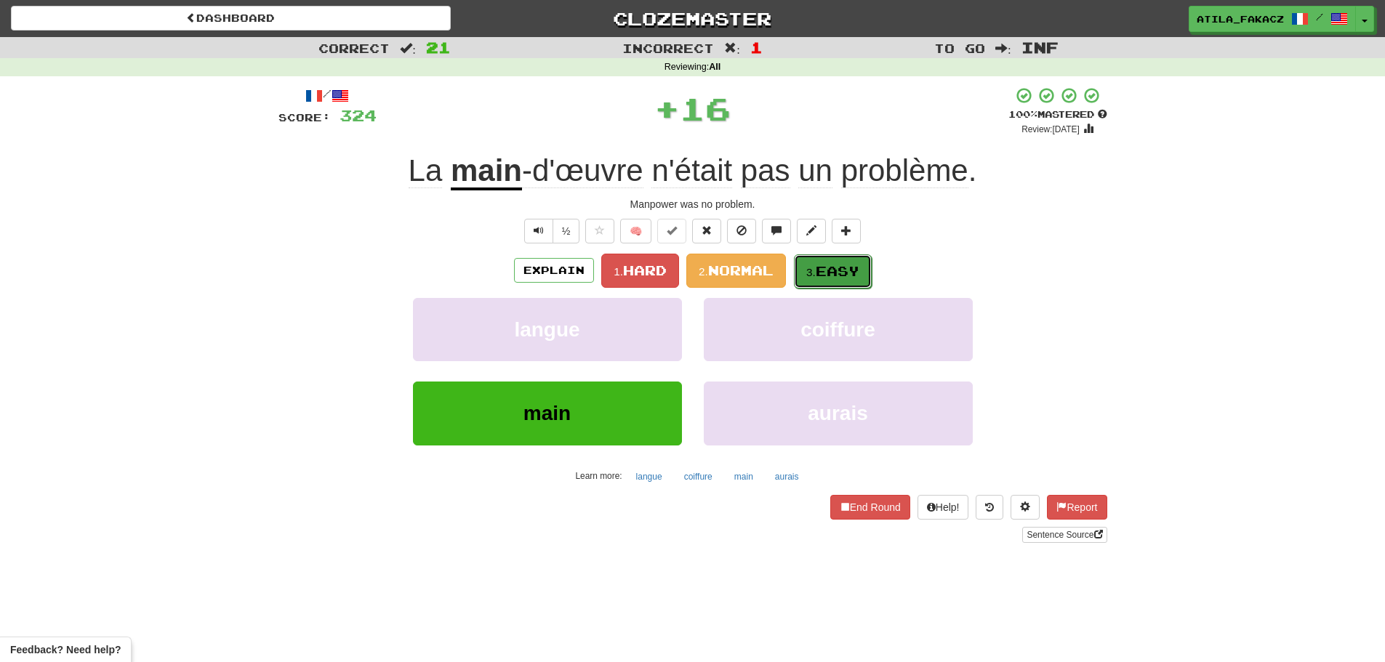
click at [852, 278] on span "Easy" at bounding box center [837, 271] width 44 height 16
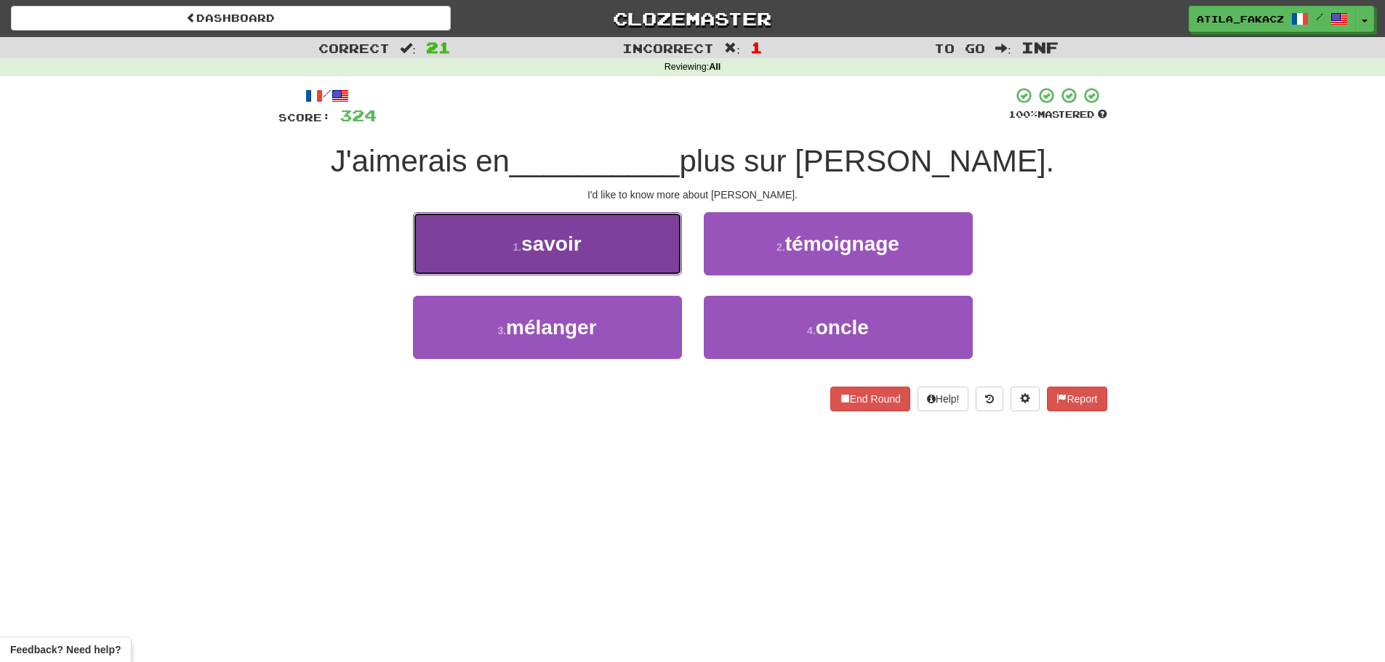
click at [637, 253] on button "1 . savoir" at bounding box center [547, 243] width 269 height 63
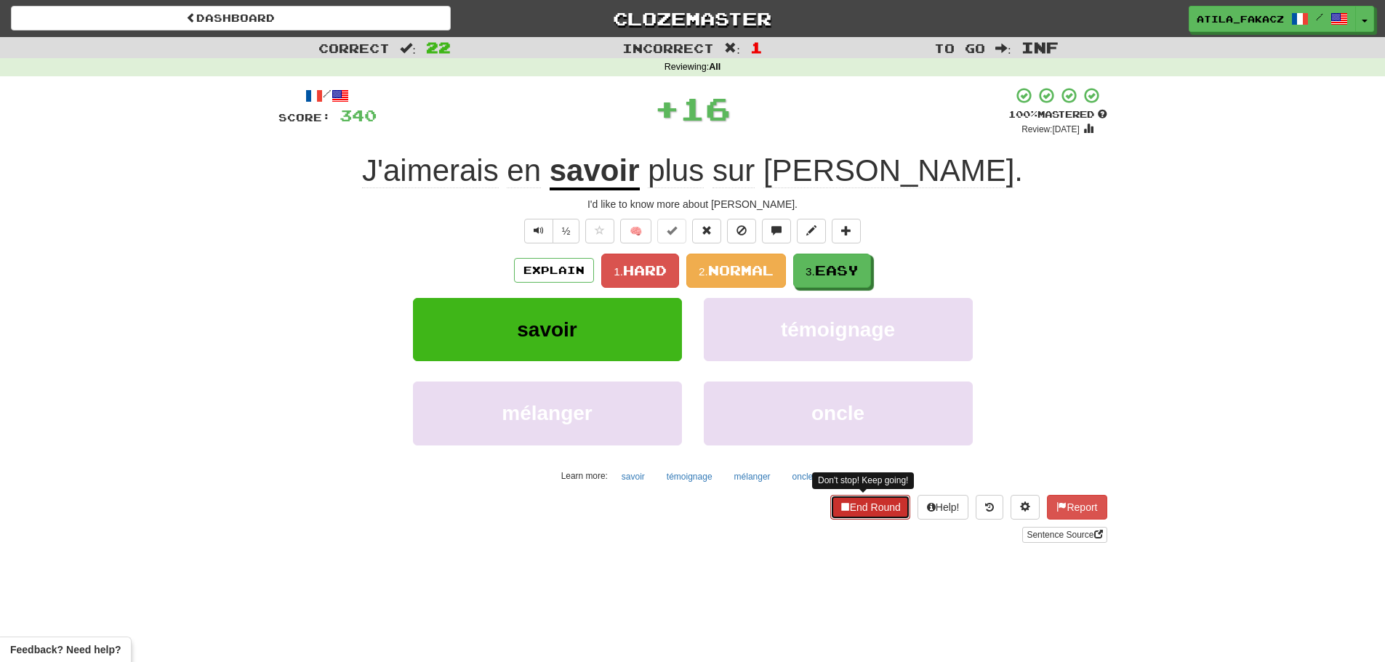
click at [869, 512] on button "End Round" at bounding box center [870, 507] width 80 height 25
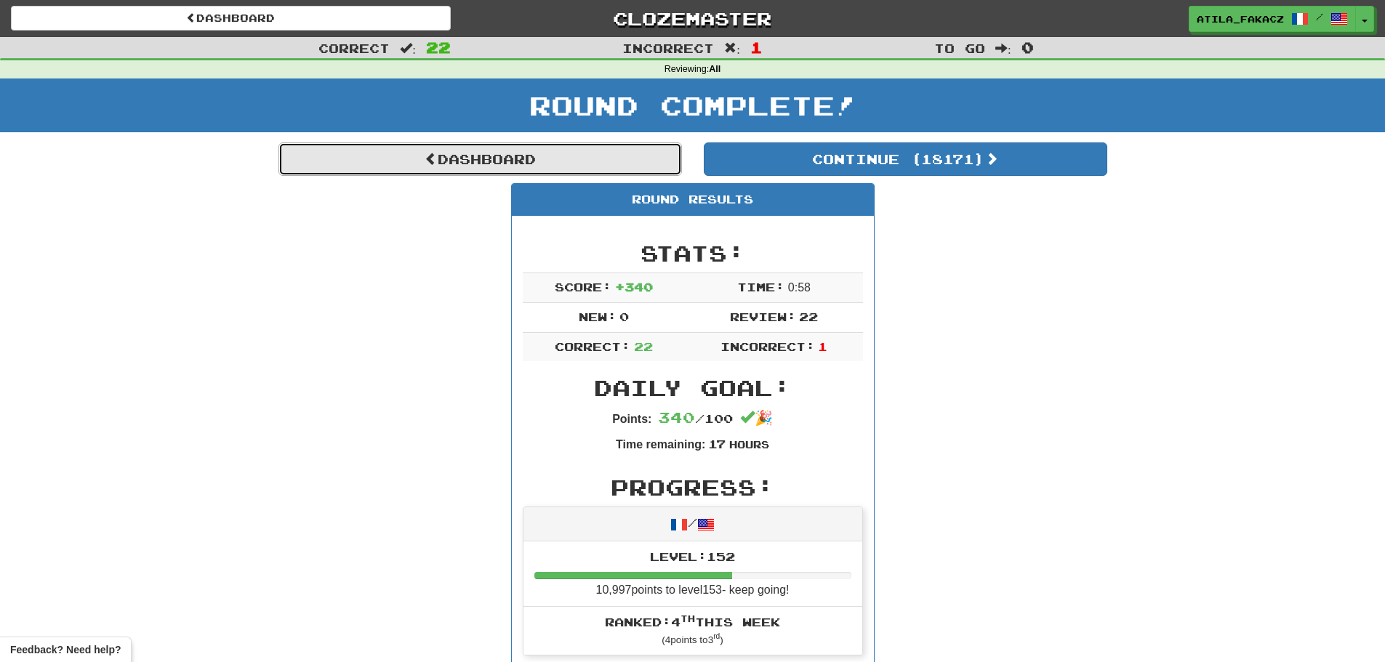
click at [430, 156] on span at bounding box center [430, 158] width 13 height 13
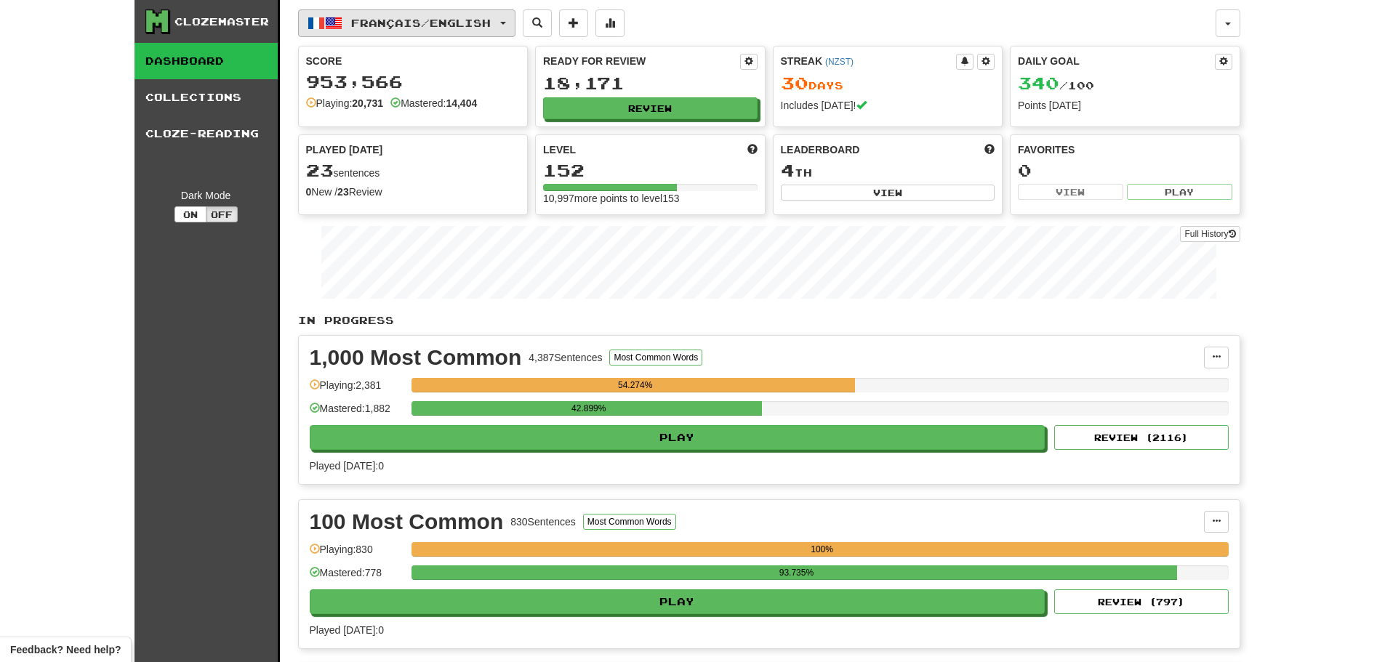
click at [400, 16] on button "Français / English" at bounding box center [406, 23] width 217 height 28
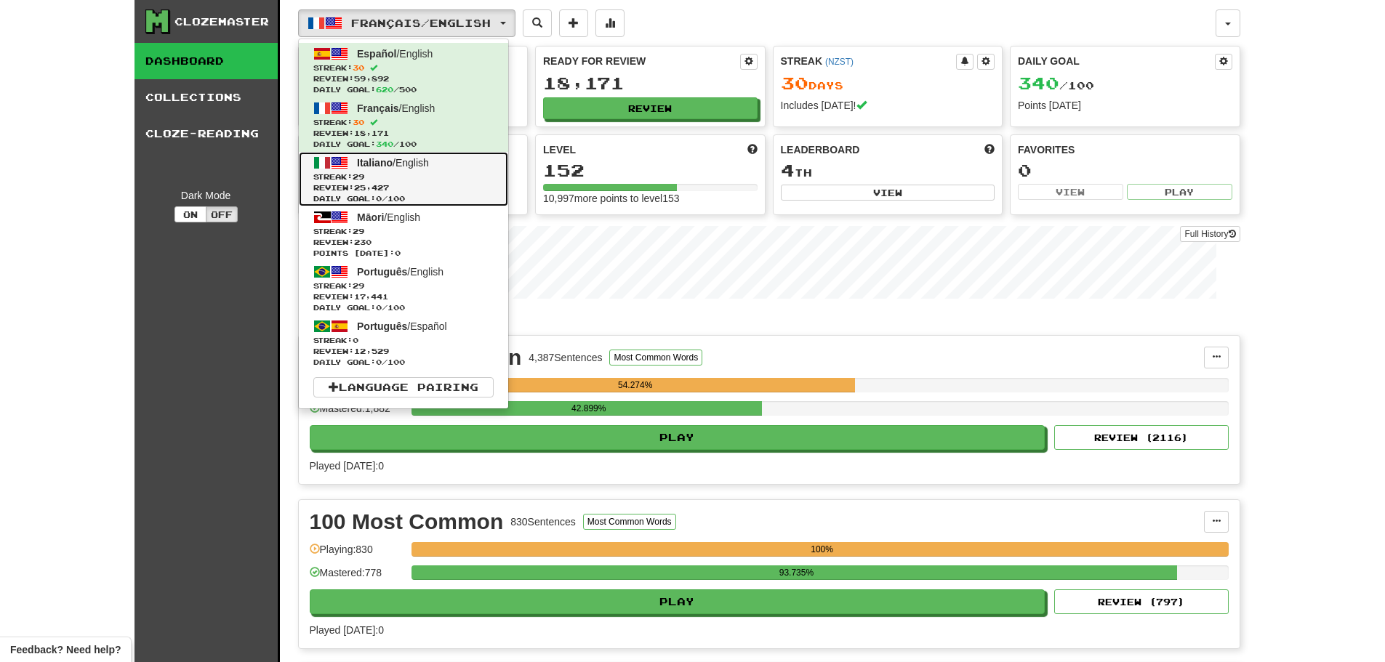
click at [371, 169] on link "Italiano / English Streak: 29 Review: 25,427 Daily Goal: 0 / 100" at bounding box center [403, 179] width 209 height 55
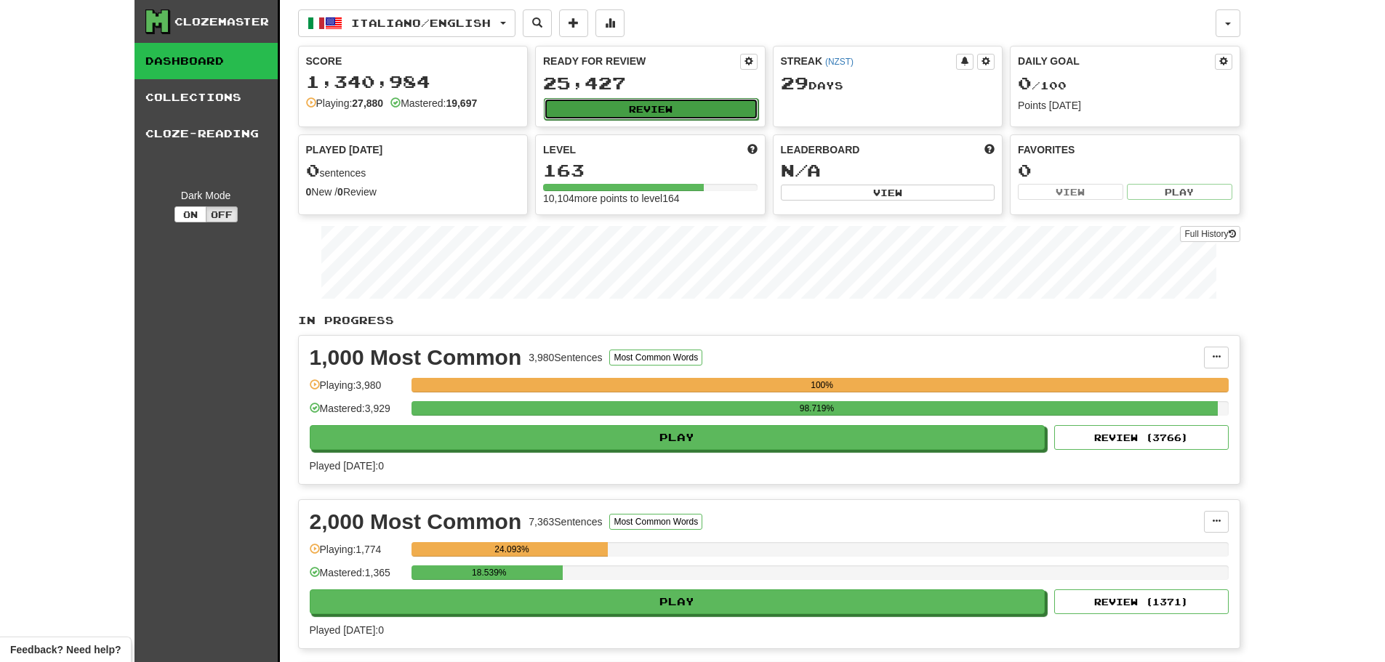
click at [659, 108] on button "Review" at bounding box center [651, 109] width 214 height 22
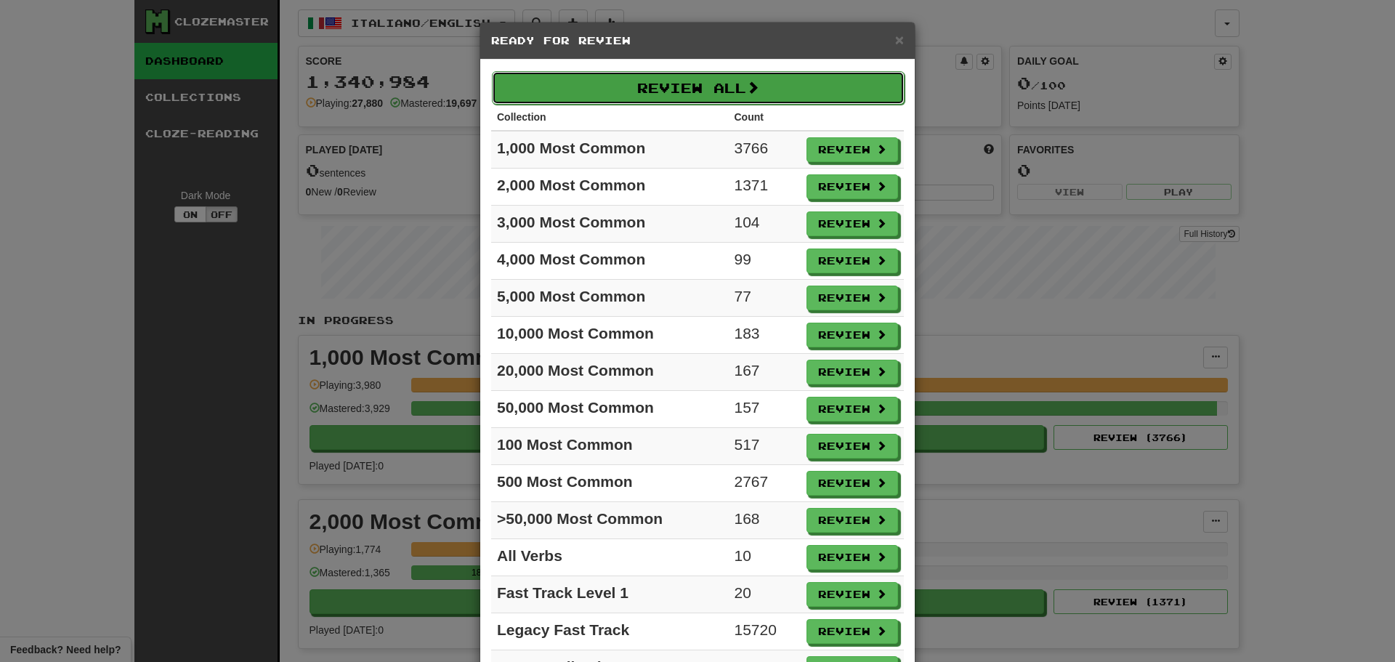
click at [657, 82] on button "Review All" at bounding box center [698, 87] width 413 height 33
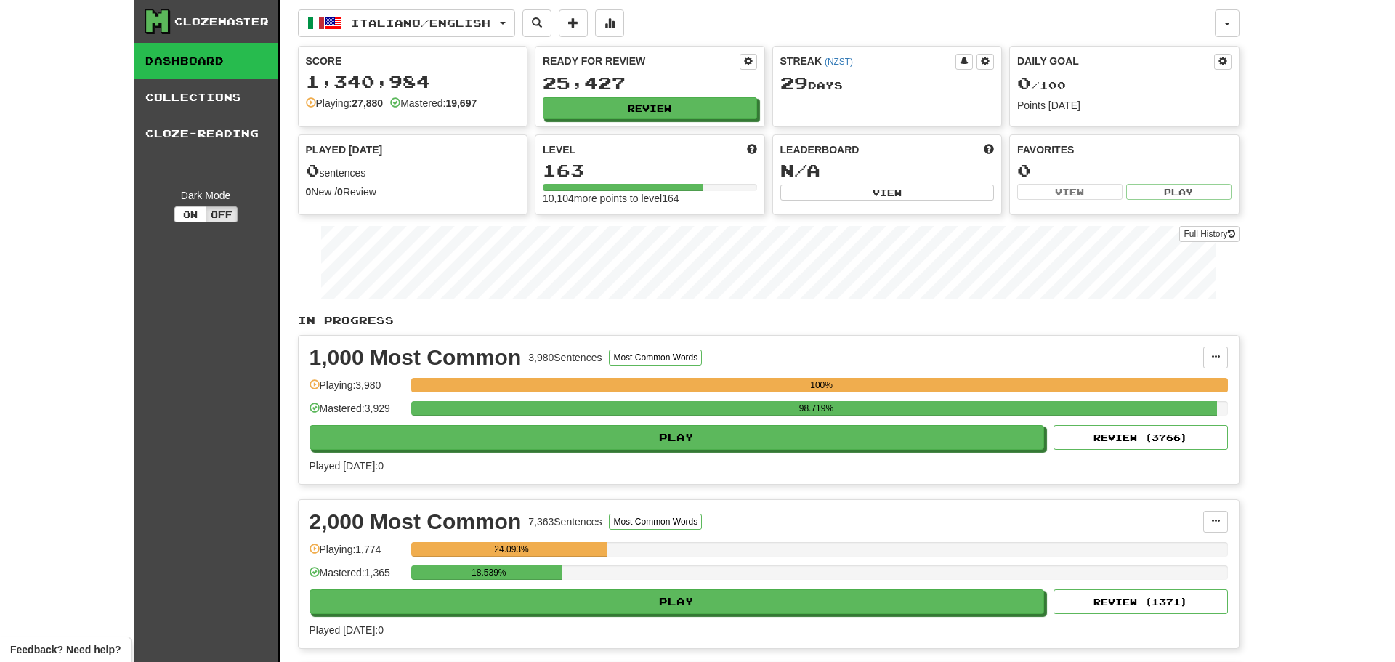
select select "********"
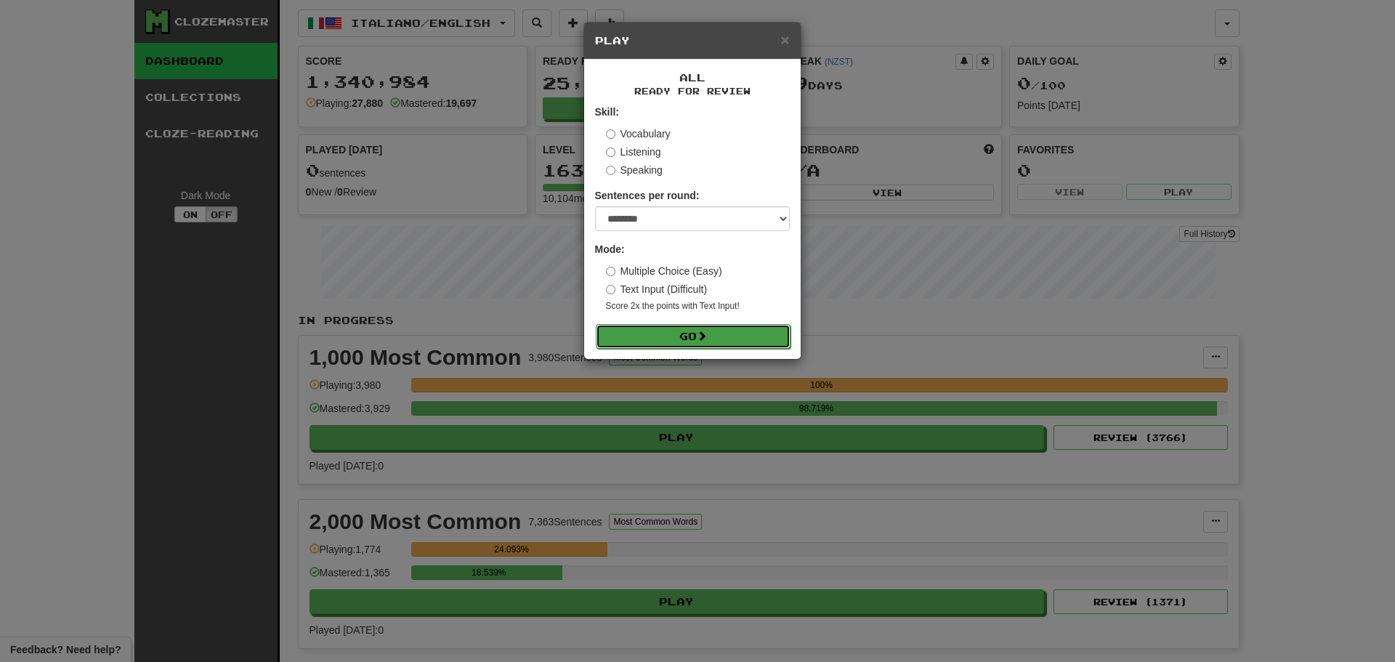
click at [706, 342] on button "Go" at bounding box center [693, 336] width 195 height 25
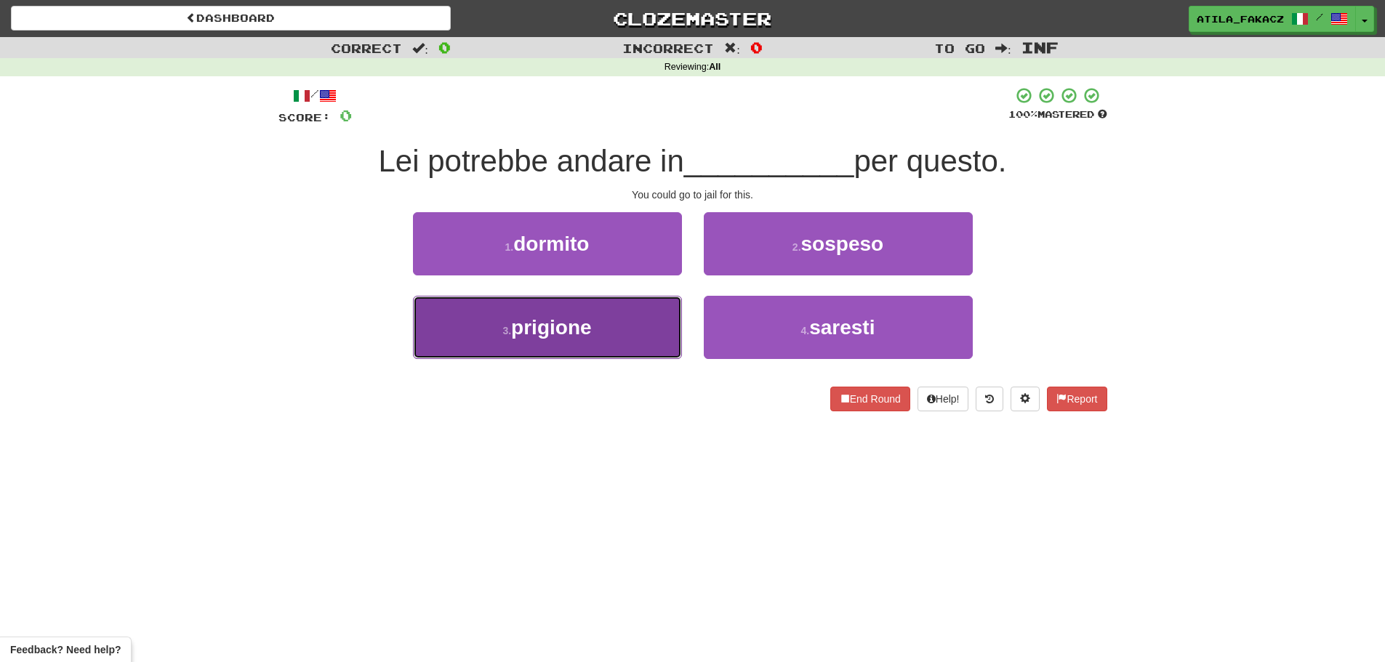
click at [626, 337] on button "3 . prigione" at bounding box center [547, 327] width 269 height 63
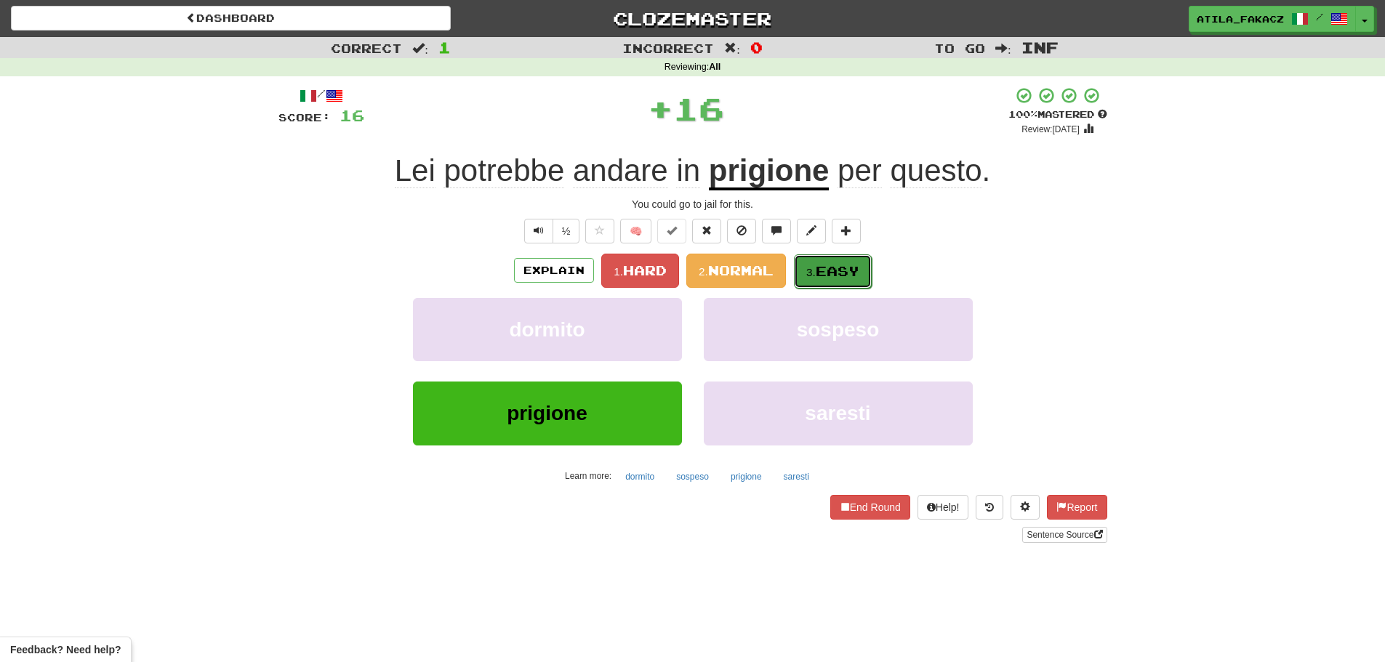
click at [838, 265] on span "Easy" at bounding box center [837, 271] width 44 height 16
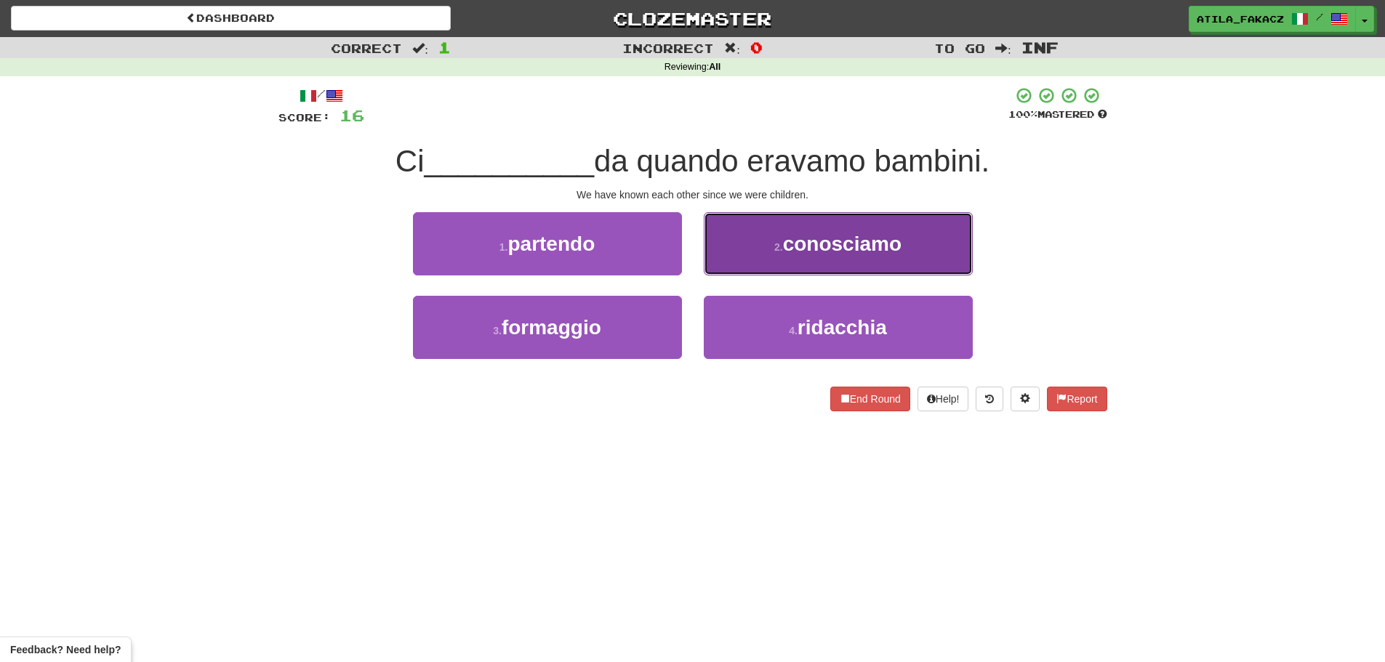
click at [798, 260] on button "2 . conosciamo" at bounding box center [838, 243] width 269 height 63
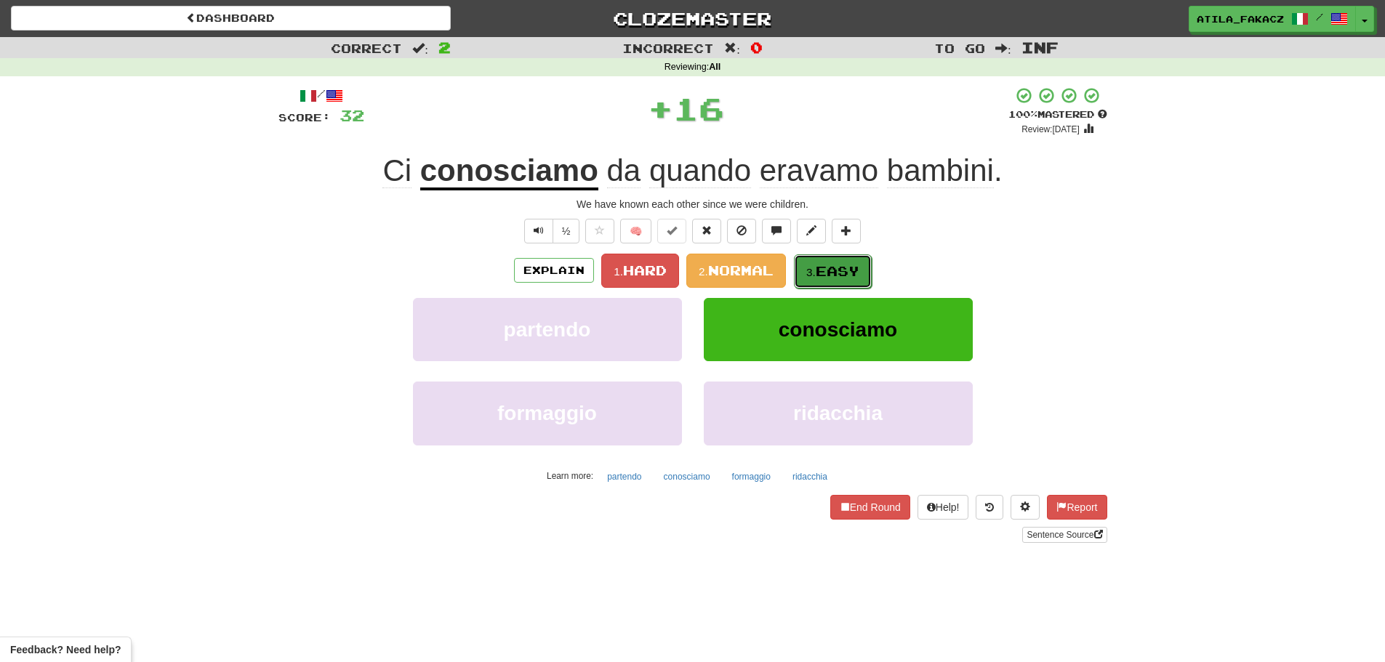
click at [821, 273] on span "Easy" at bounding box center [837, 271] width 44 height 16
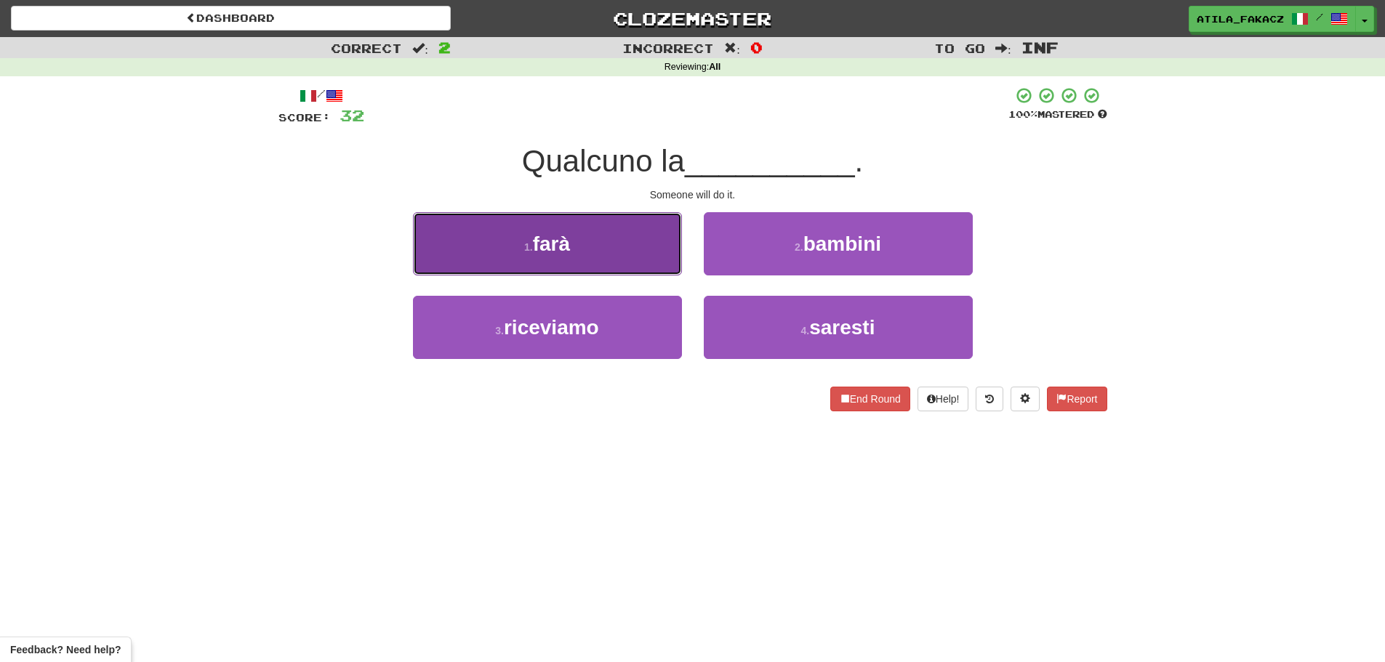
click at [629, 236] on button "1 . farà" at bounding box center [547, 243] width 269 height 63
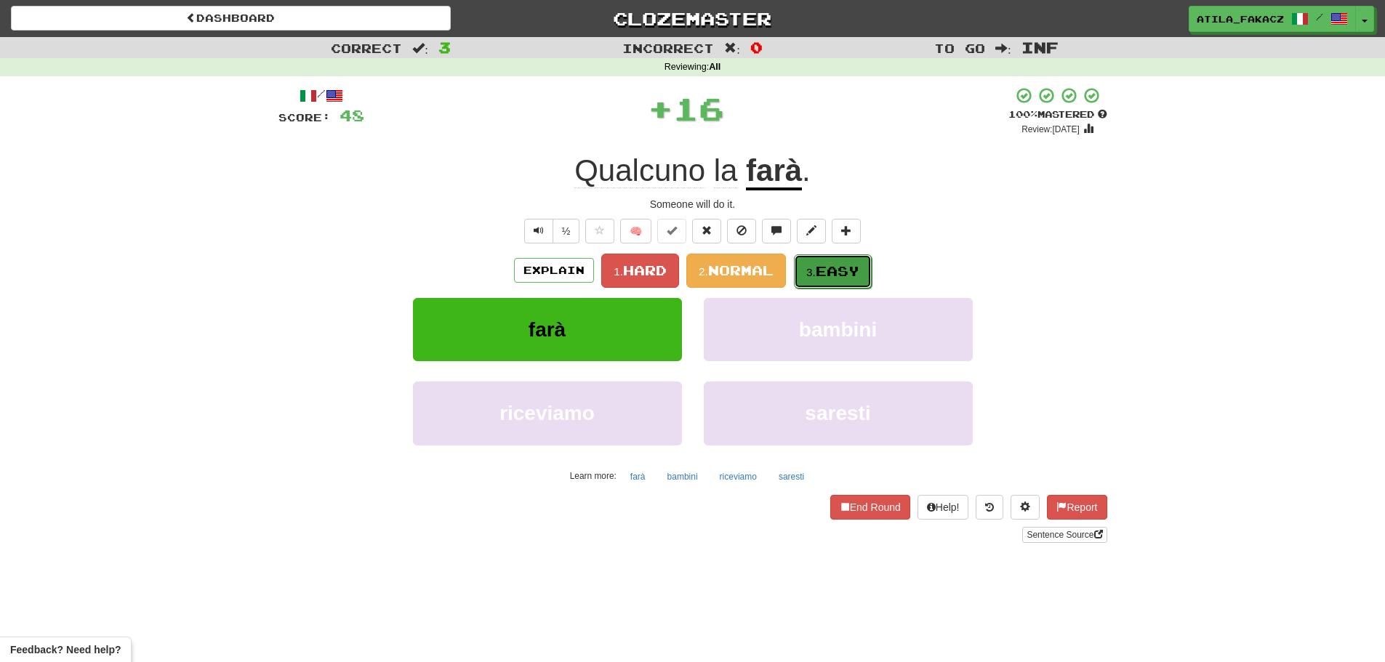
click at [820, 270] on span "Easy" at bounding box center [837, 271] width 44 height 16
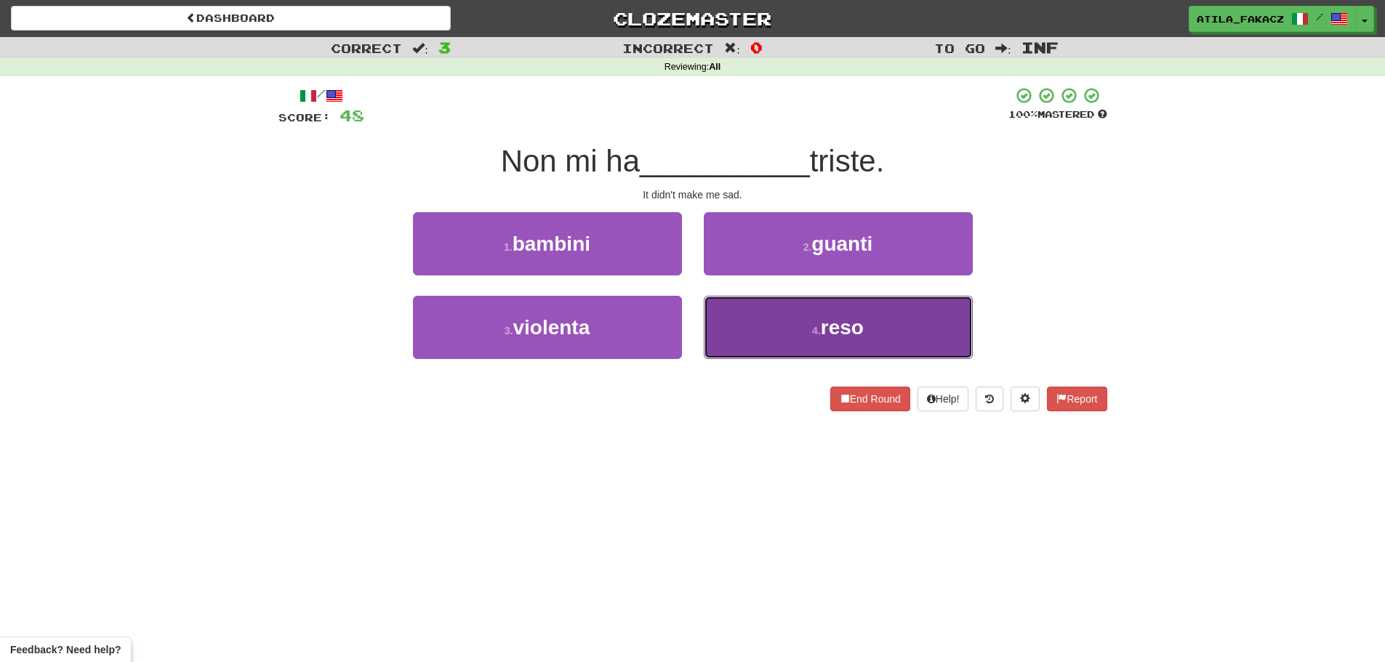
click at [765, 335] on button "4 . reso" at bounding box center [838, 327] width 269 height 63
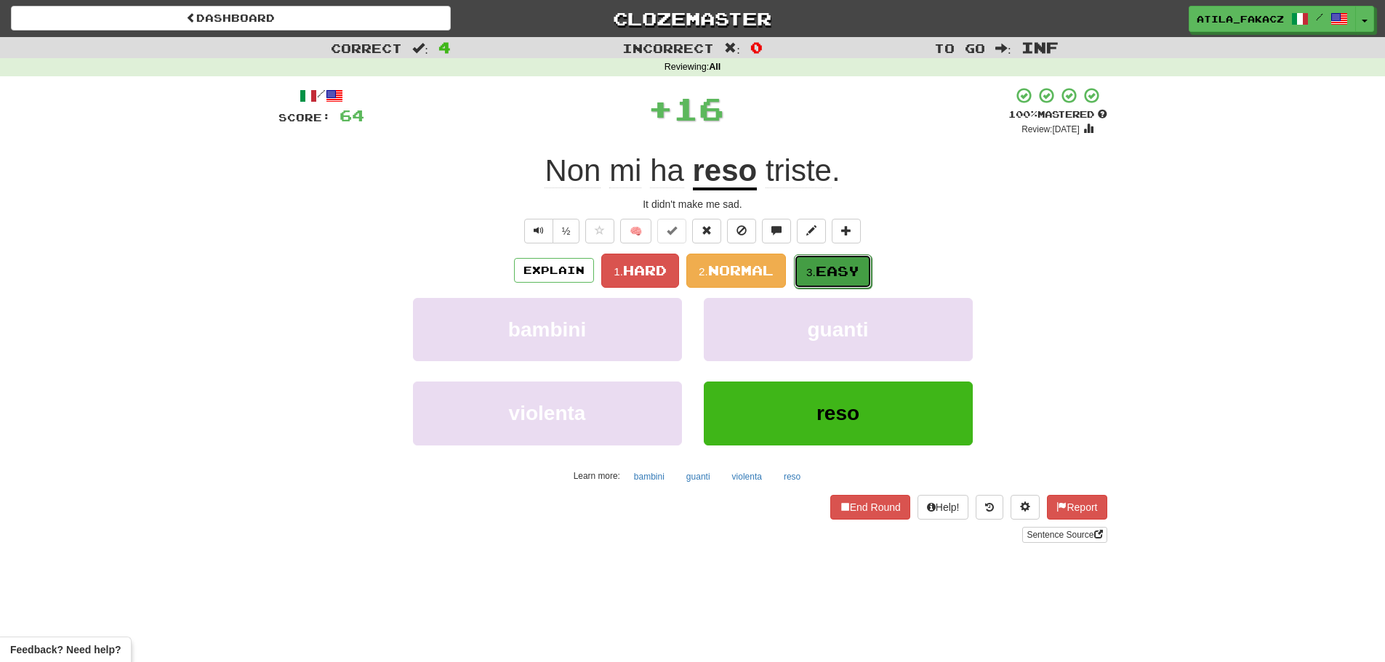
click at [823, 267] on span "Easy" at bounding box center [837, 271] width 44 height 16
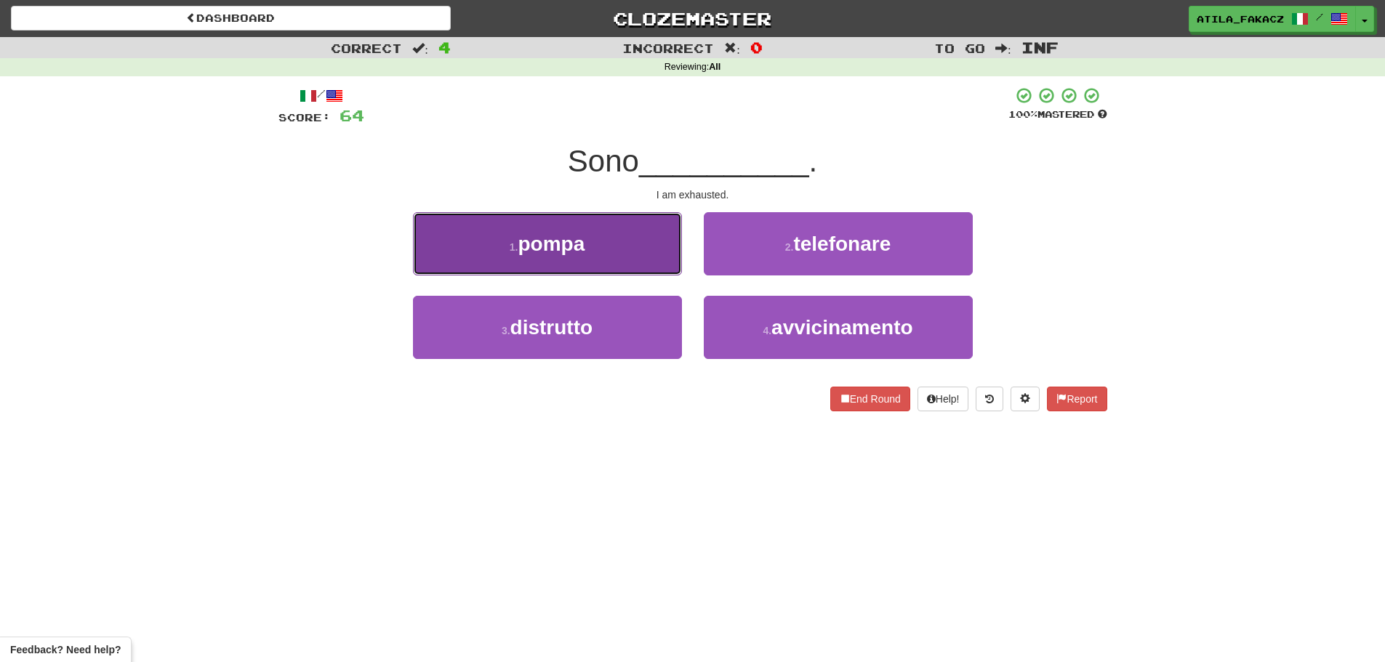
click at [620, 255] on button "1 . pompa" at bounding box center [547, 243] width 269 height 63
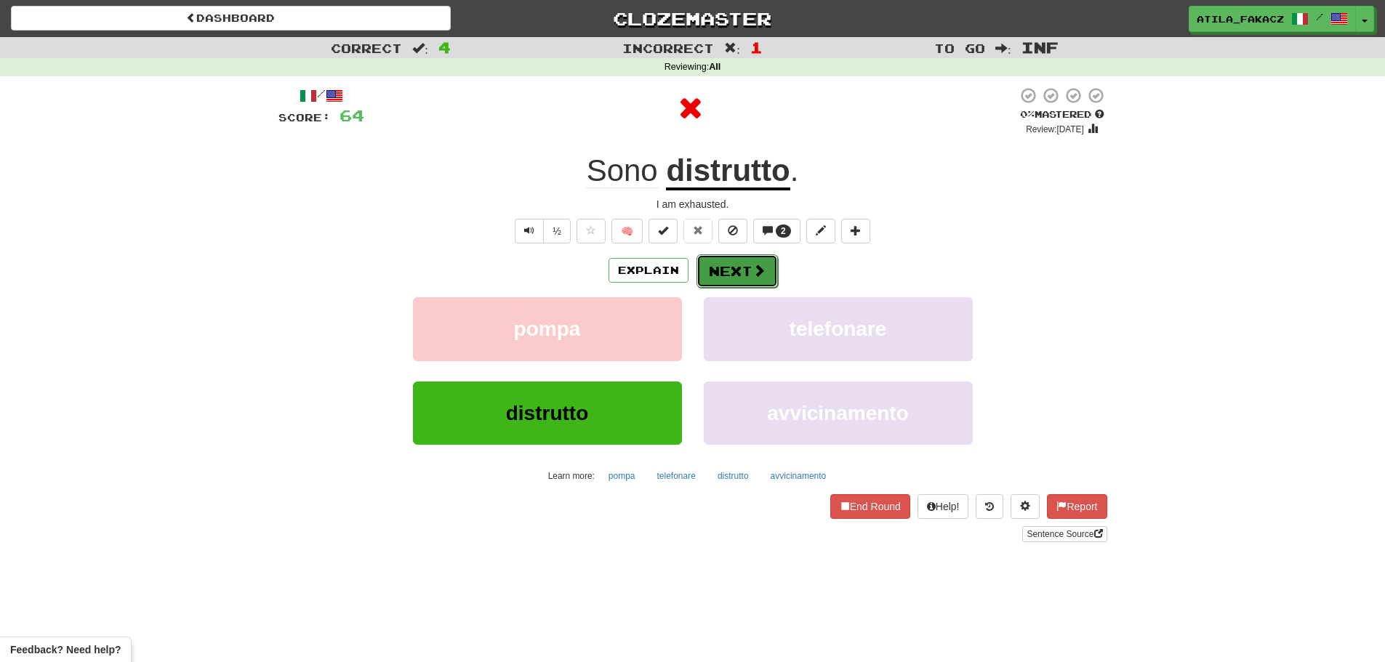
click at [744, 270] on button "Next" at bounding box center [736, 270] width 81 height 33
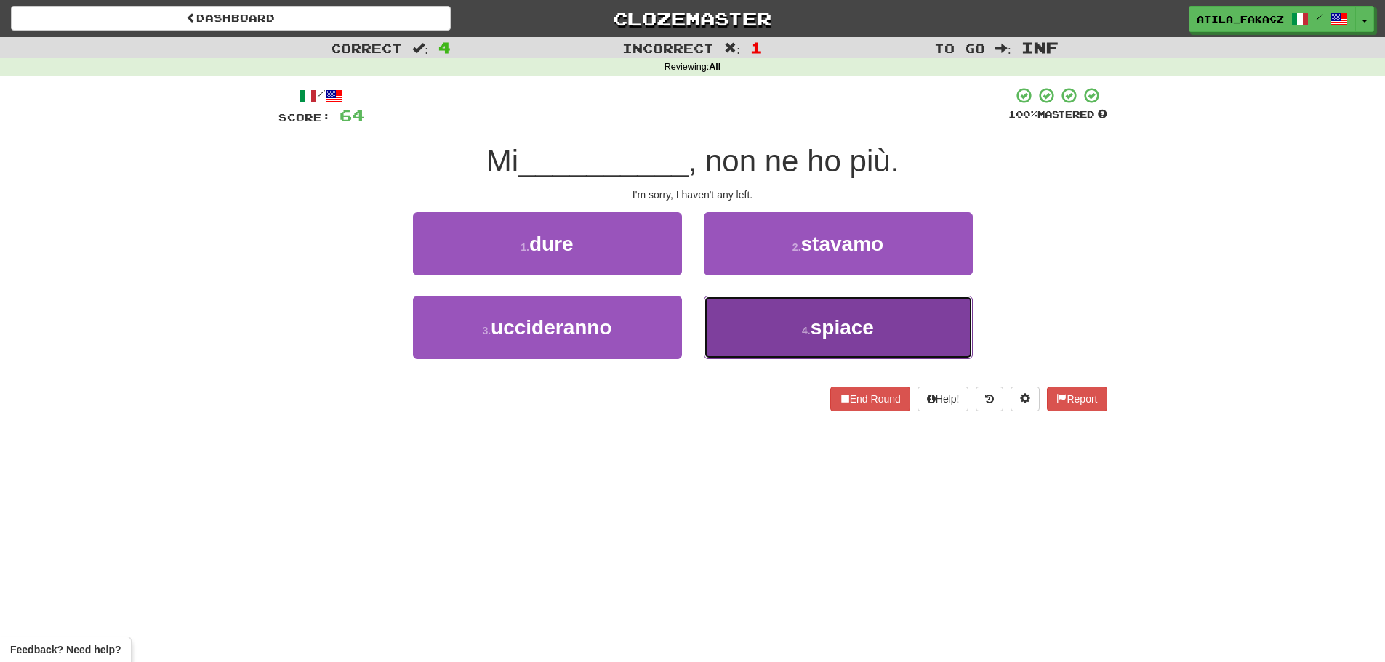
click at [767, 323] on button "4 . spiace" at bounding box center [838, 327] width 269 height 63
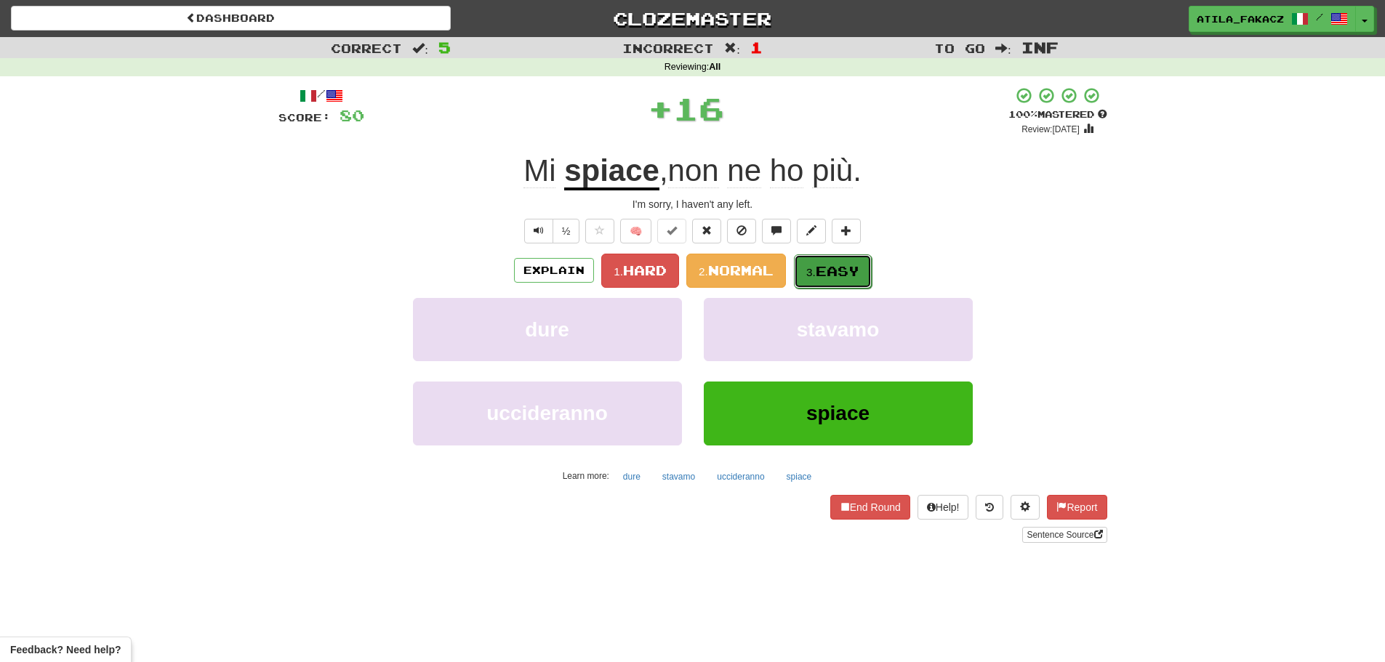
click at [829, 272] on span "Easy" at bounding box center [837, 271] width 44 height 16
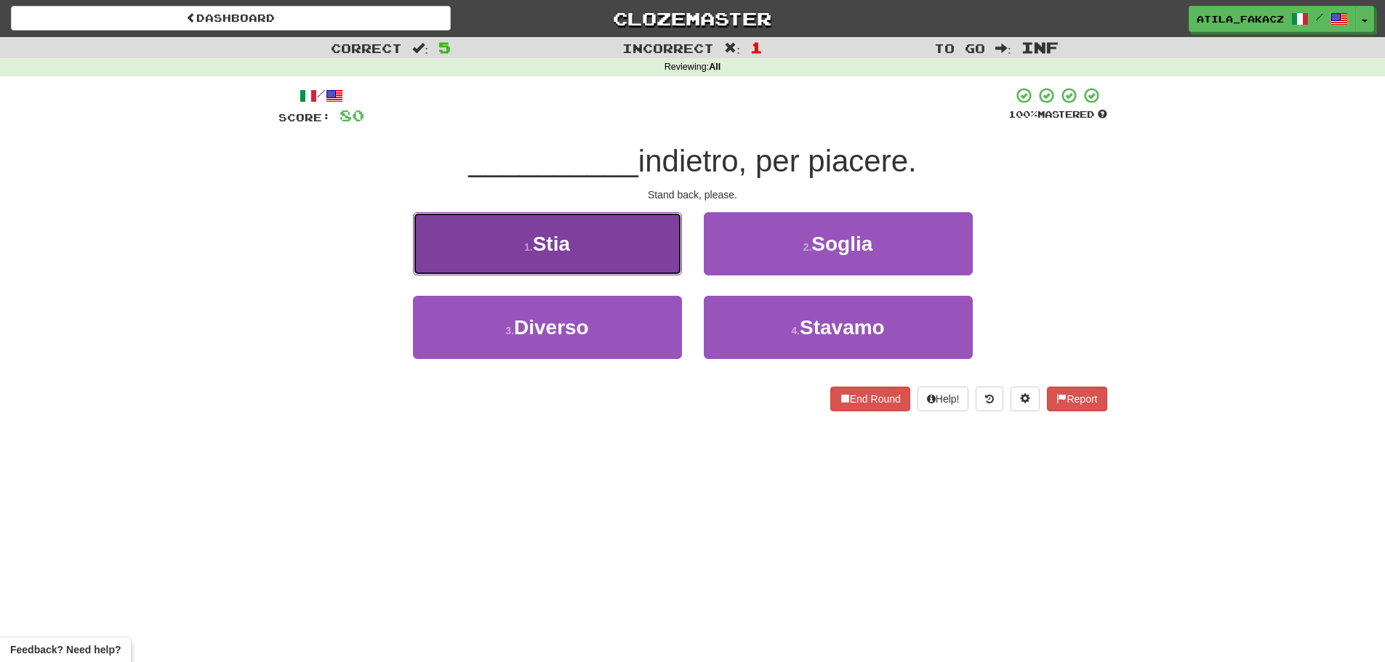
click at [632, 239] on button "1 . Stia" at bounding box center [547, 243] width 269 height 63
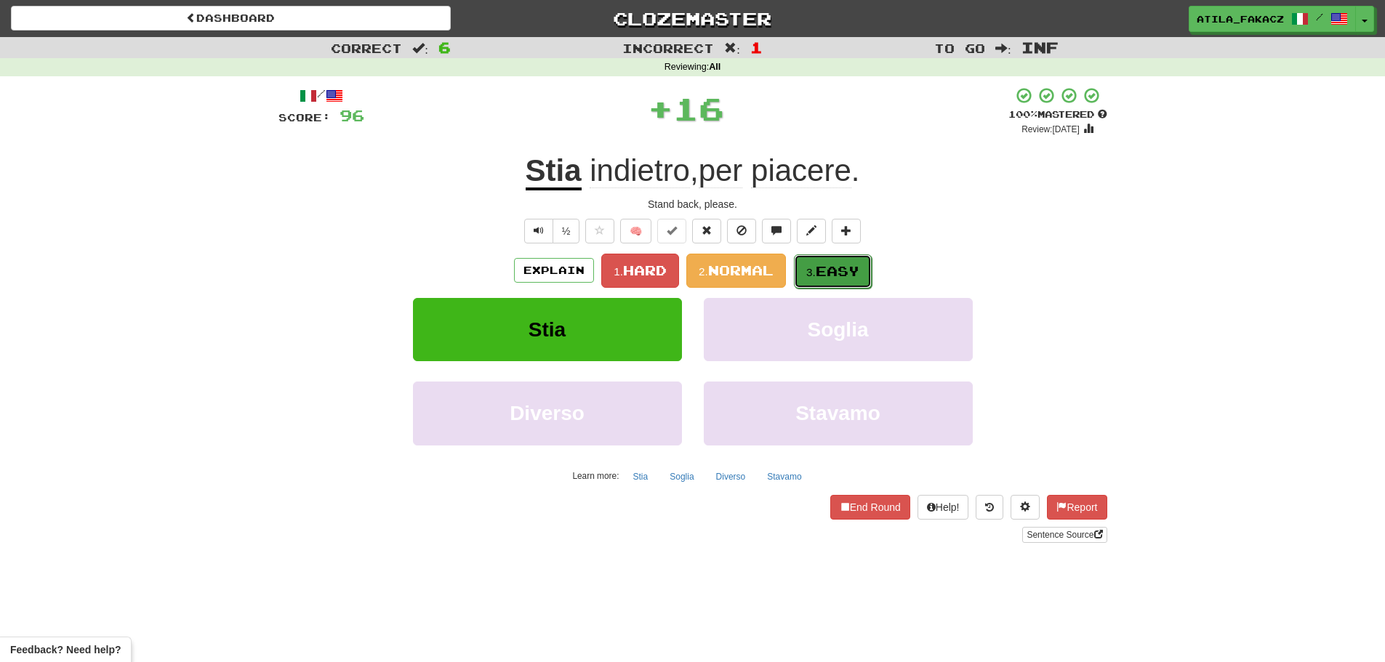
click at [823, 267] on span "Easy" at bounding box center [837, 271] width 44 height 16
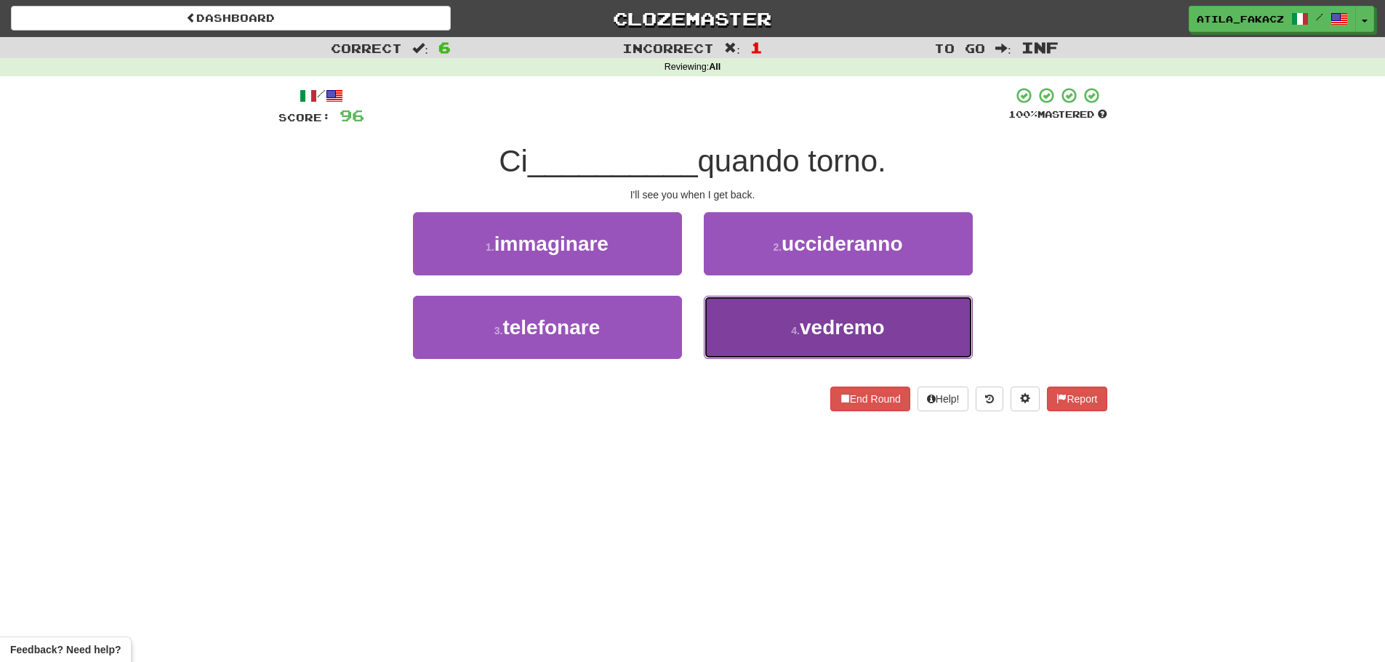
click at [738, 314] on button "4 . vedremo" at bounding box center [838, 327] width 269 height 63
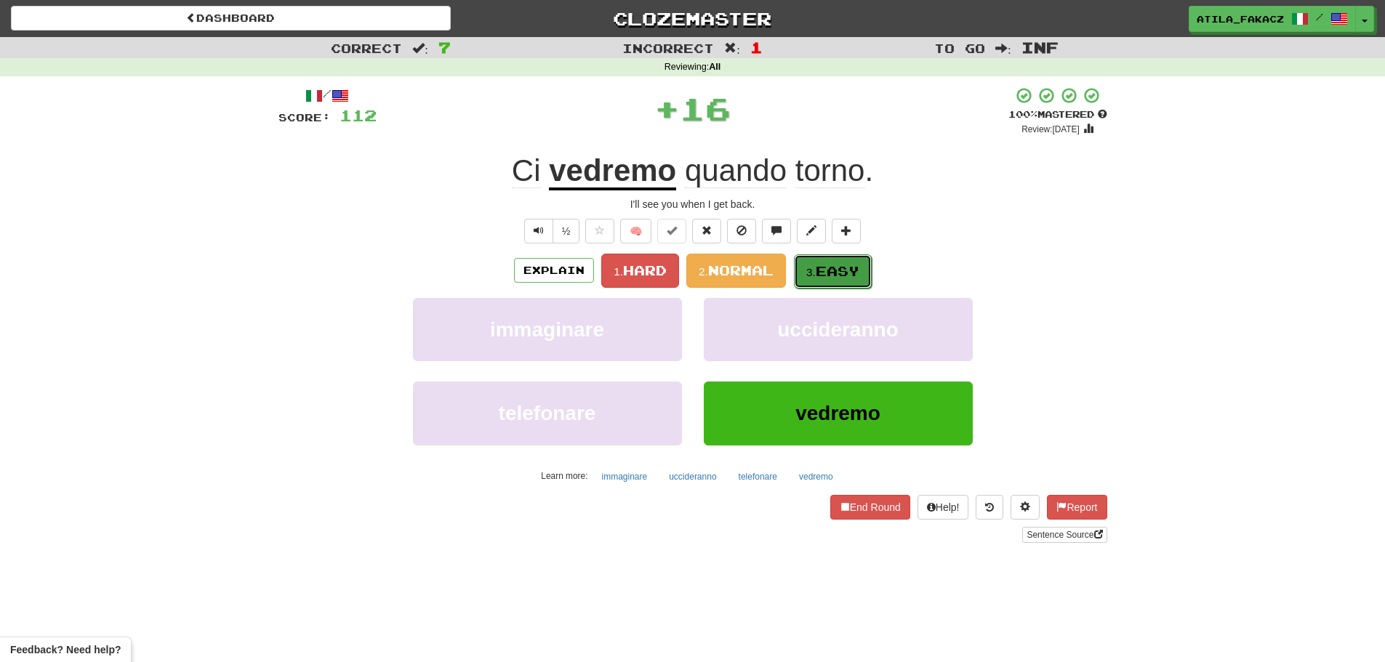
click at [829, 268] on span "Easy" at bounding box center [837, 271] width 44 height 16
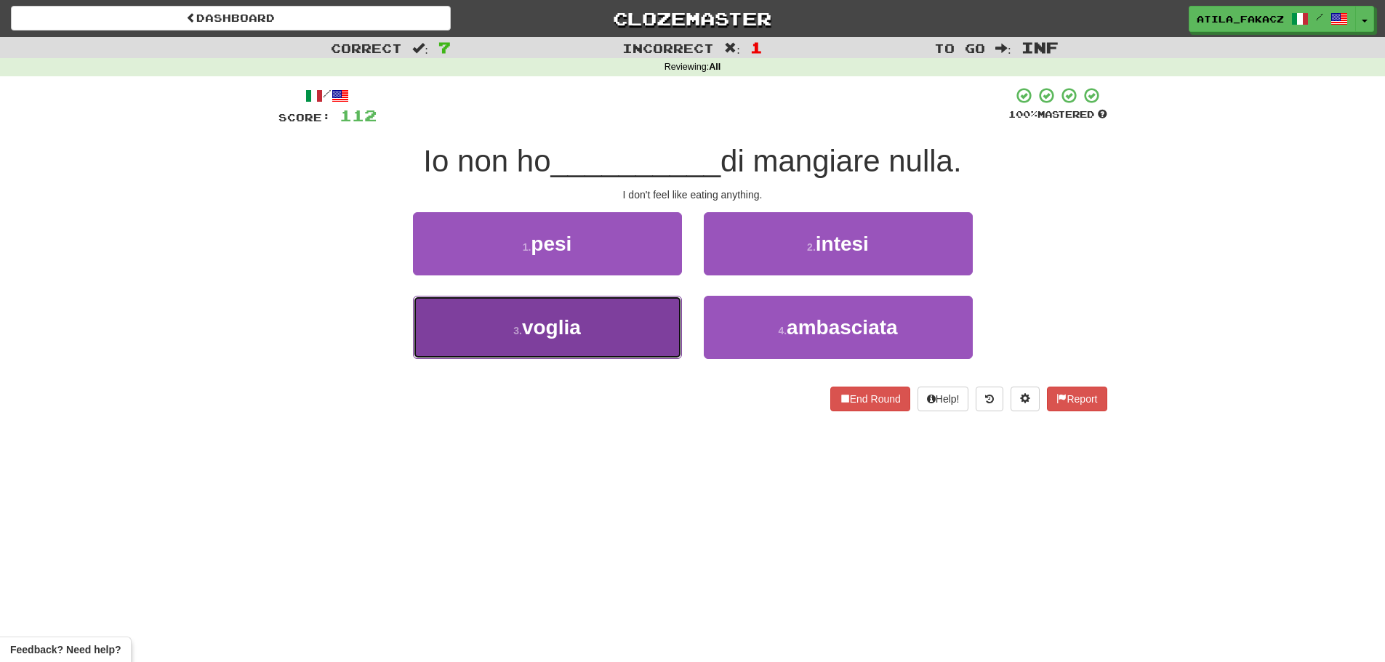
click at [630, 336] on button "3 . voglia" at bounding box center [547, 327] width 269 height 63
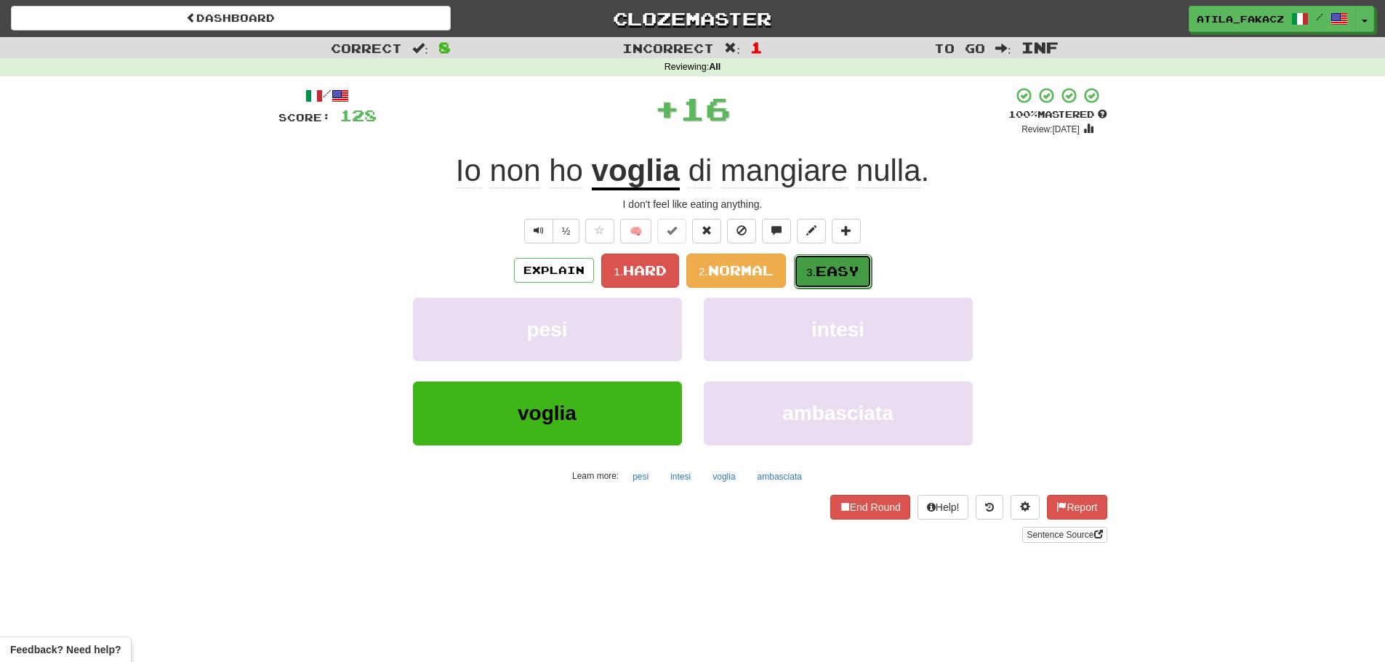
click at [831, 278] on button "3. Easy" at bounding box center [833, 271] width 78 height 34
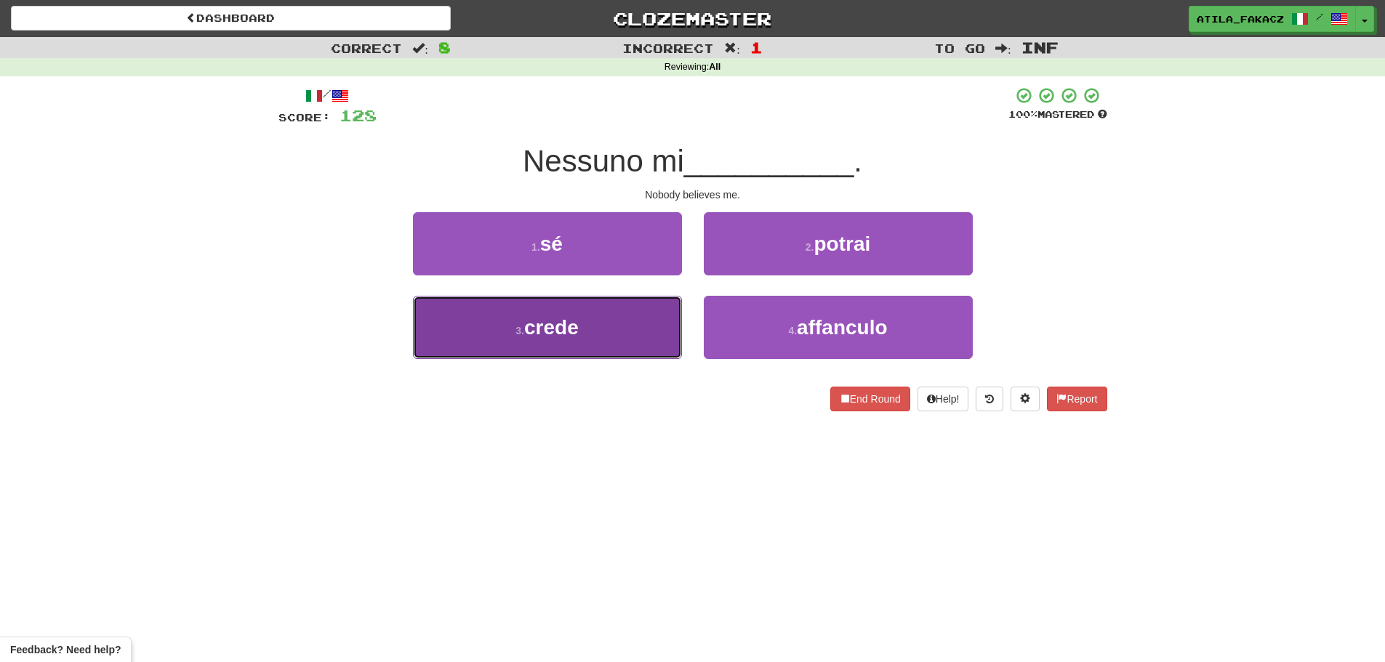
click at [644, 344] on button "3 . crede" at bounding box center [547, 327] width 269 height 63
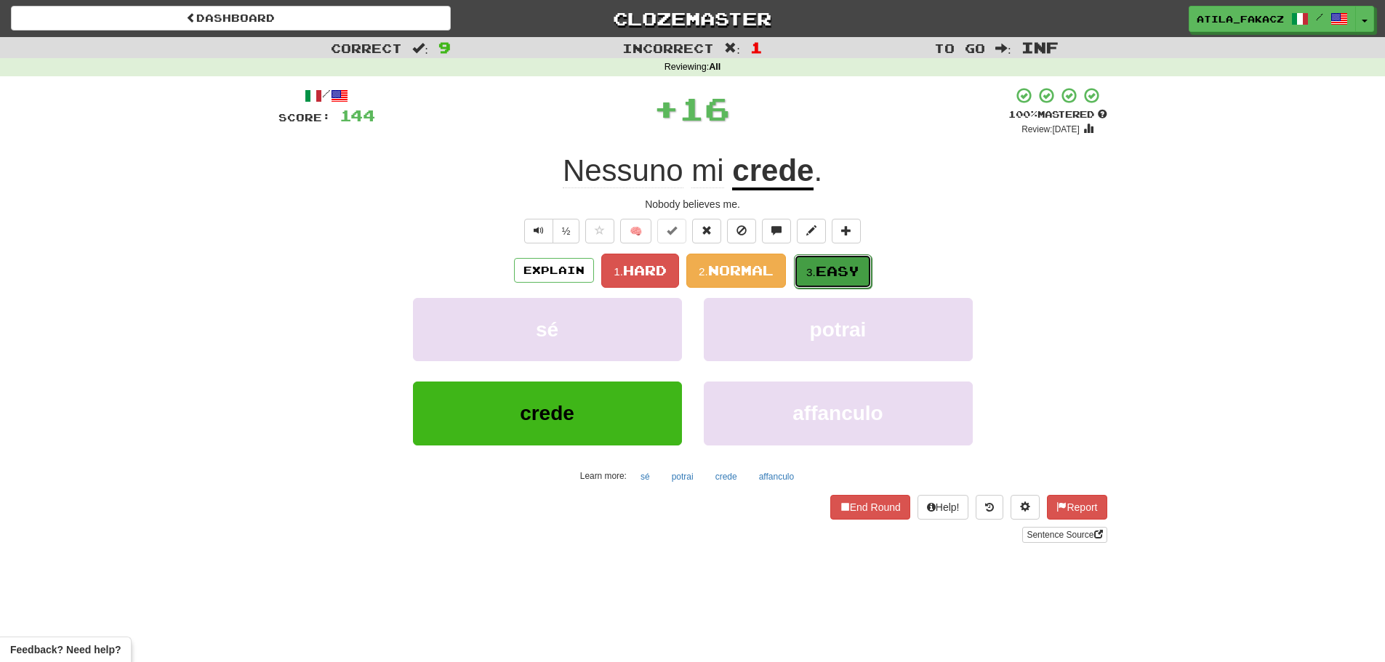
click at [801, 275] on button "3. Easy" at bounding box center [833, 271] width 78 height 34
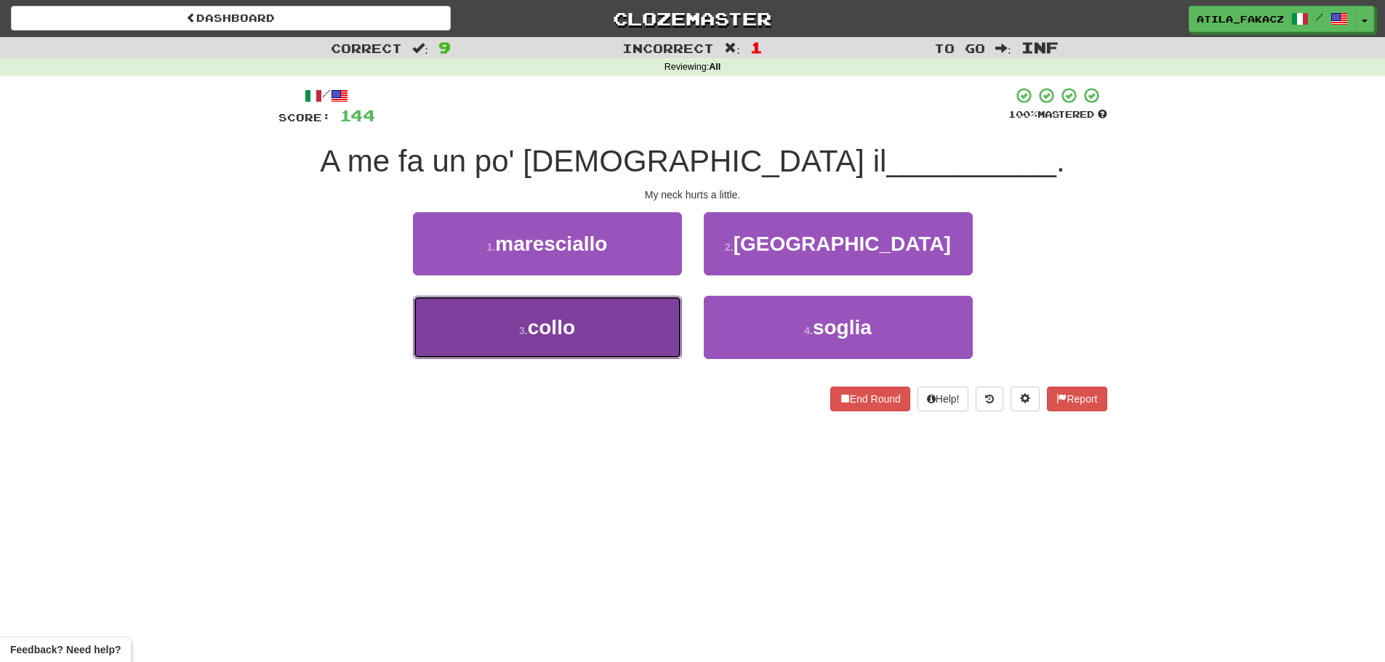
click at [613, 323] on button "3 . collo" at bounding box center [547, 327] width 269 height 63
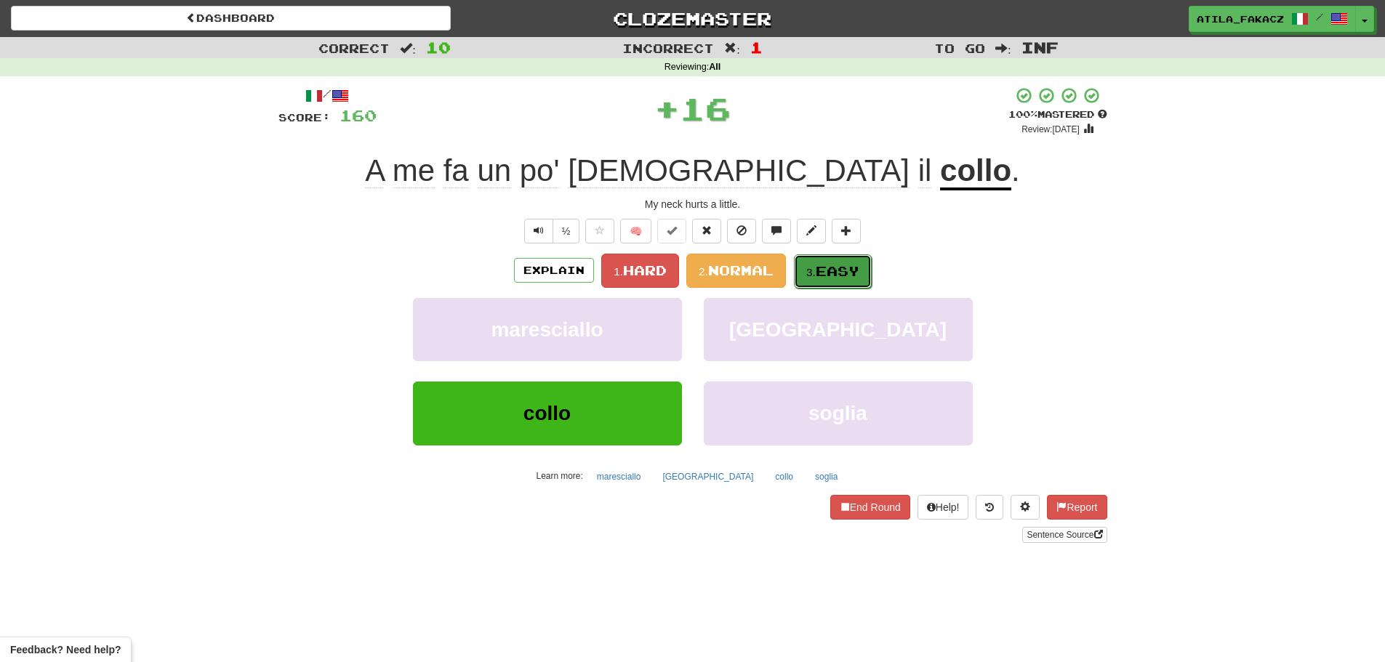
click at [846, 280] on button "3. Easy" at bounding box center [833, 271] width 78 height 34
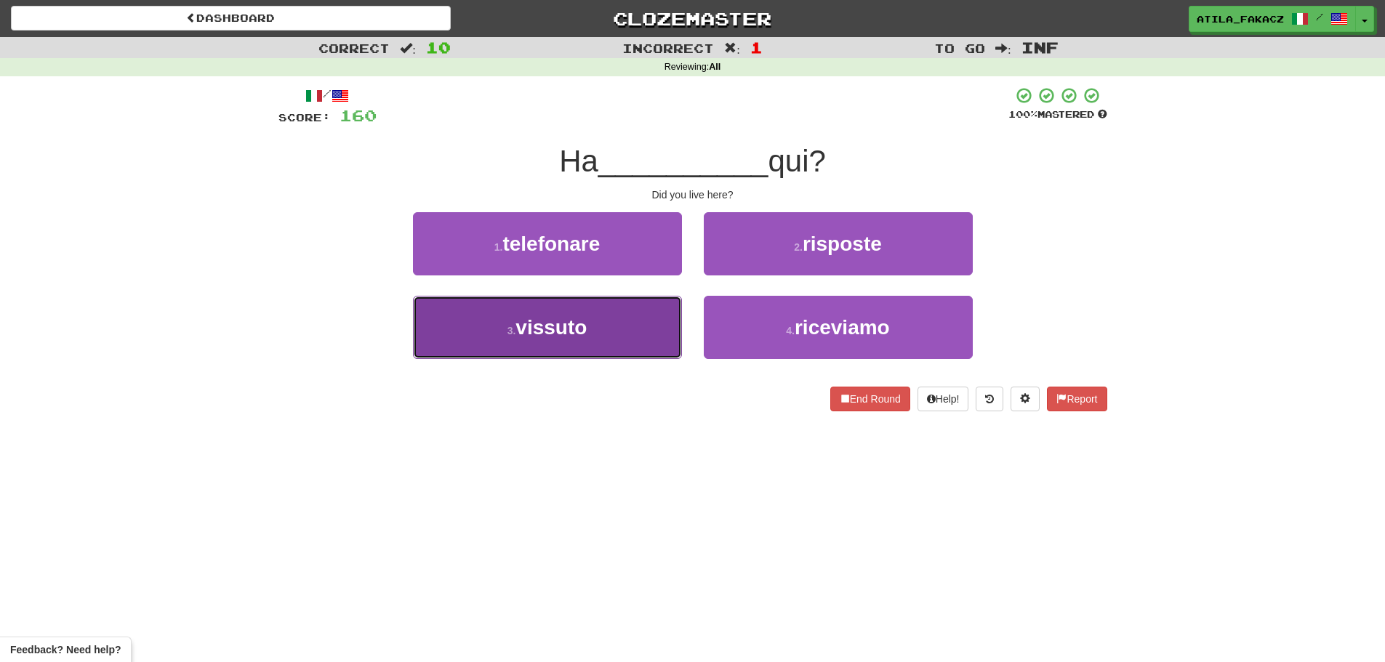
click at [615, 326] on button "3 . vissuto" at bounding box center [547, 327] width 269 height 63
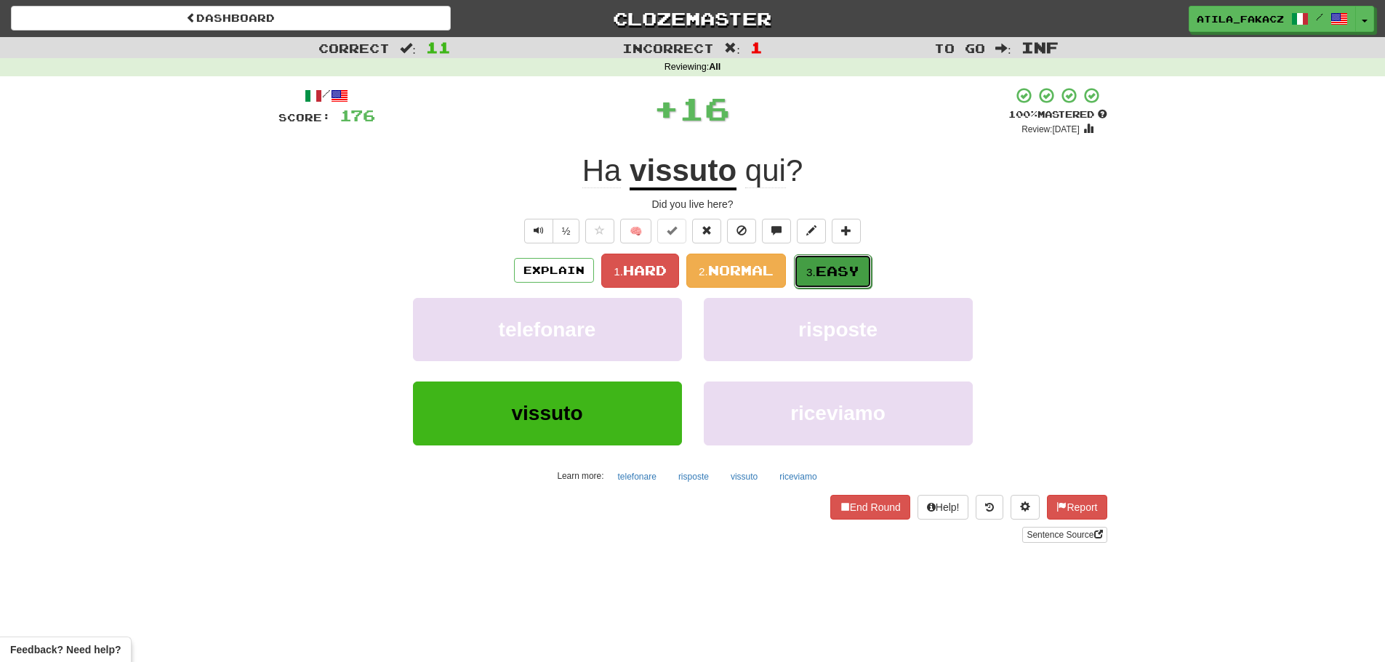
click at [842, 270] on span "Easy" at bounding box center [837, 271] width 44 height 16
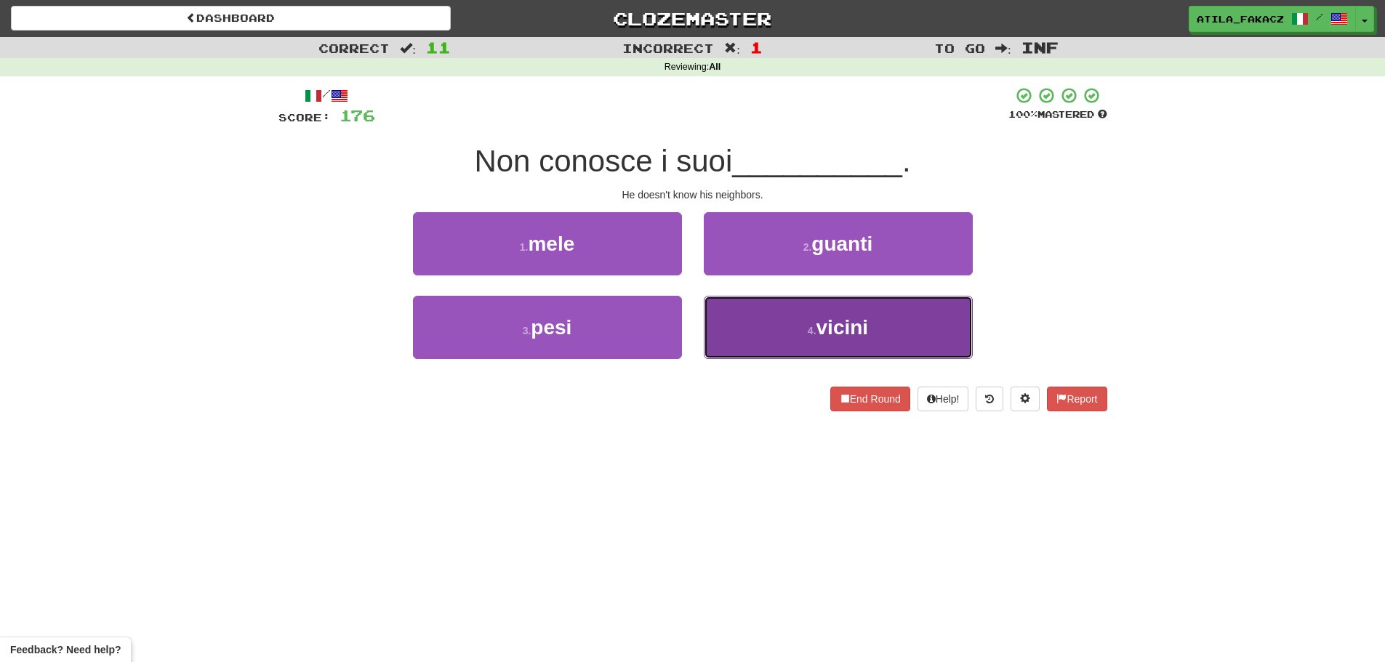
click at [773, 328] on button "4 . vicini" at bounding box center [838, 327] width 269 height 63
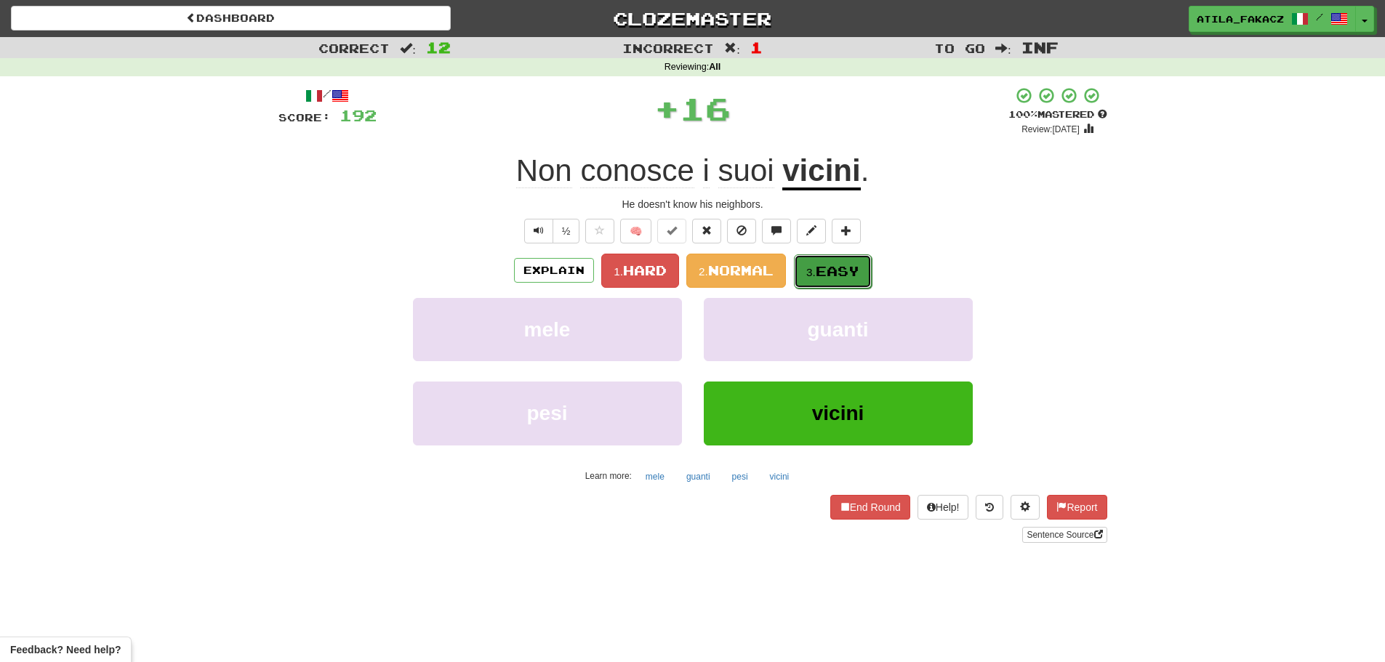
click at [837, 266] on span "Easy" at bounding box center [837, 271] width 44 height 16
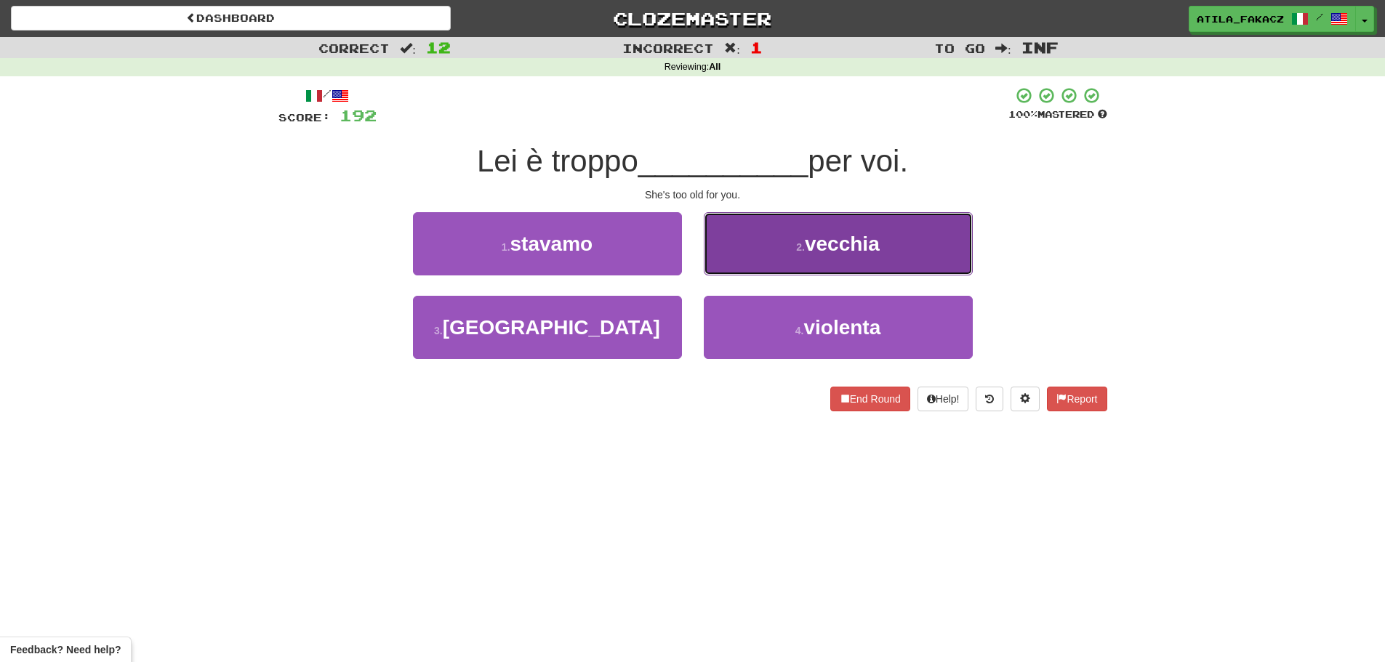
click at [769, 259] on button "2 . vecchia" at bounding box center [838, 243] width 269 height 63
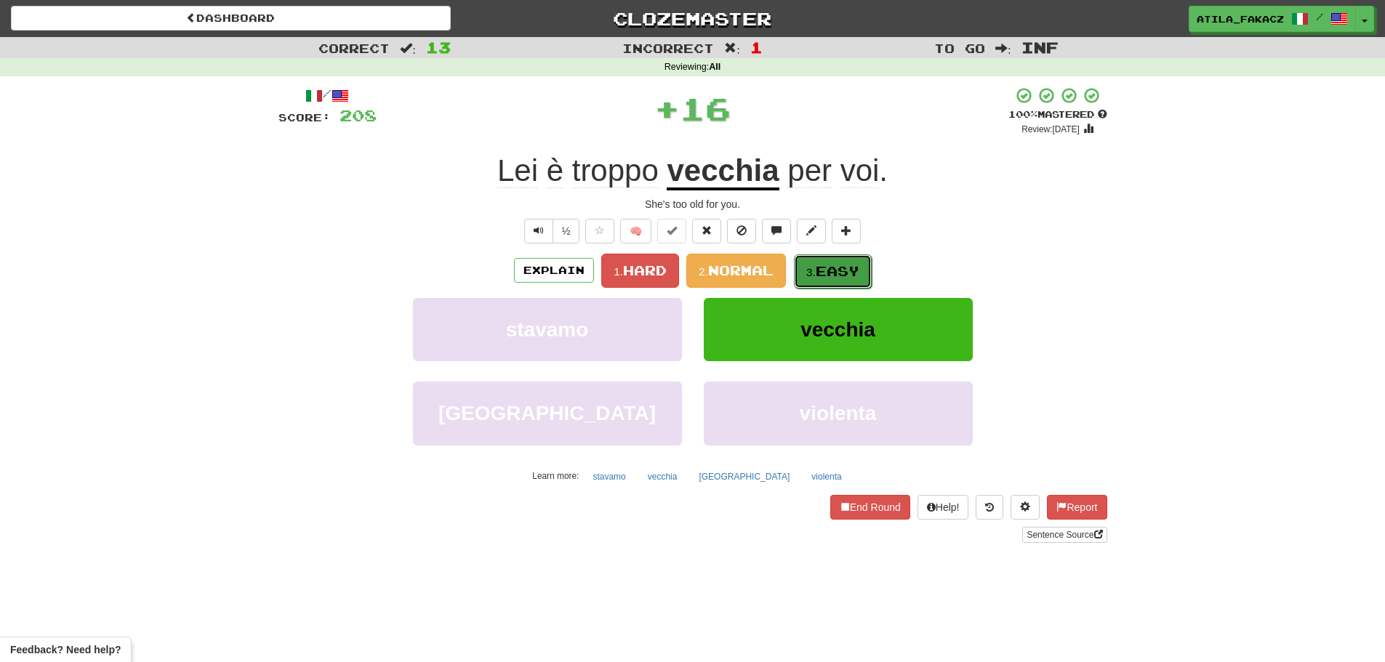
click at [850, 273] on span "Easy" at bounding box center [837, 271] width 44 height 16
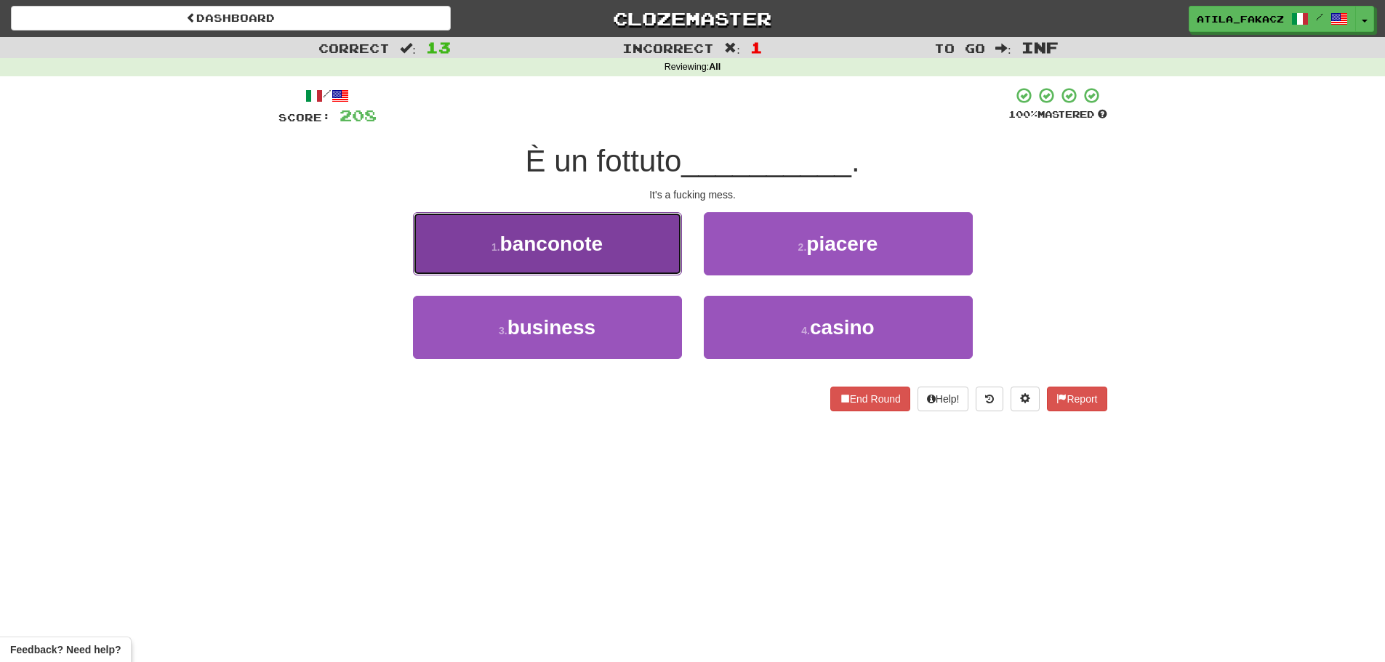
click at [607, 255] on button "1 . banconote" at bounding box center [547, 243] width 269 height 63
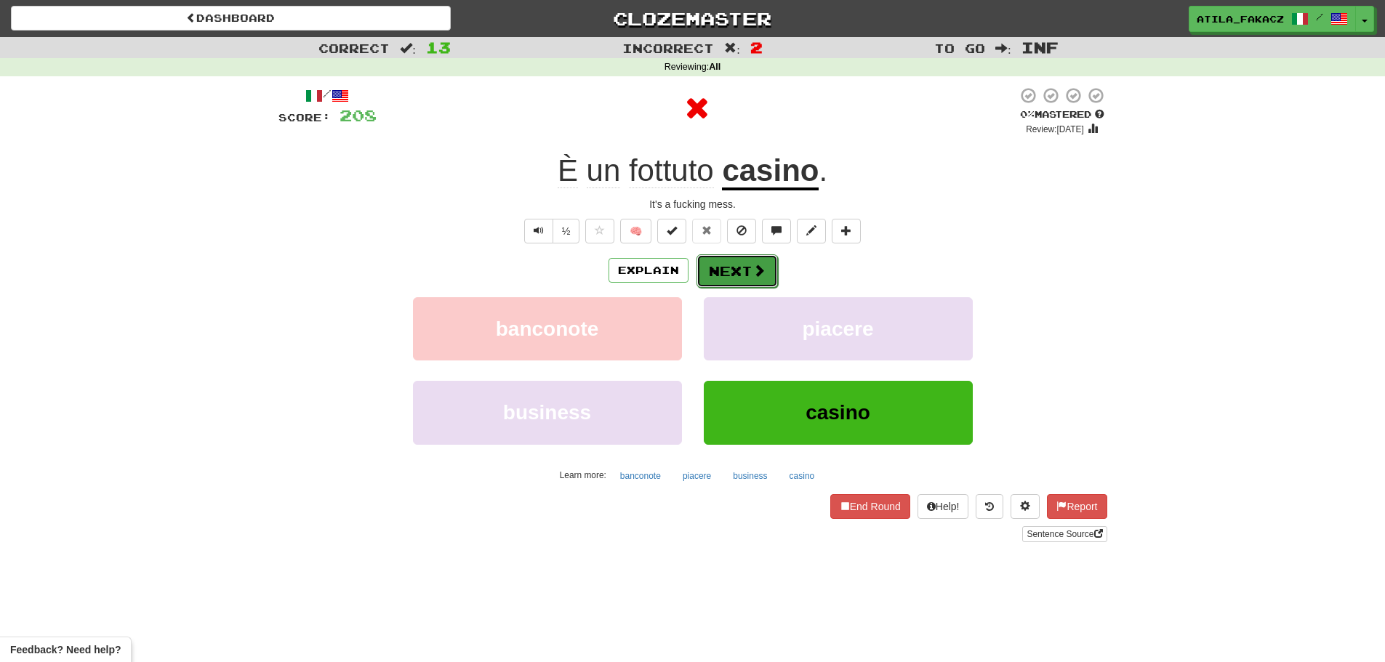
click at [755, 272] on span at bounding box center [758, 270] width 13 height 13
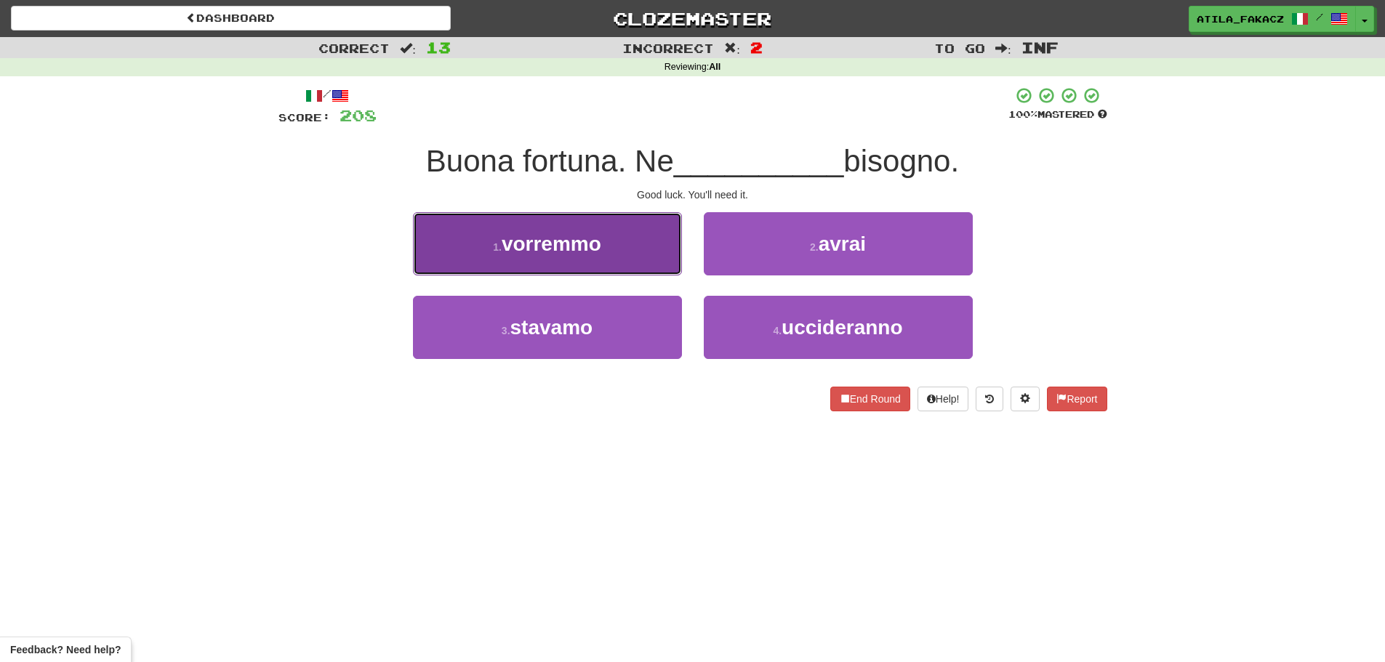
drag, startPoint x: 620, startPoint y: 249, endPoint x: 628, endPoint y: 254, distance: 9.1
click at [628, 254] on button "1 . vorremmo" at bounding box center [547, 243] width 269 height 63
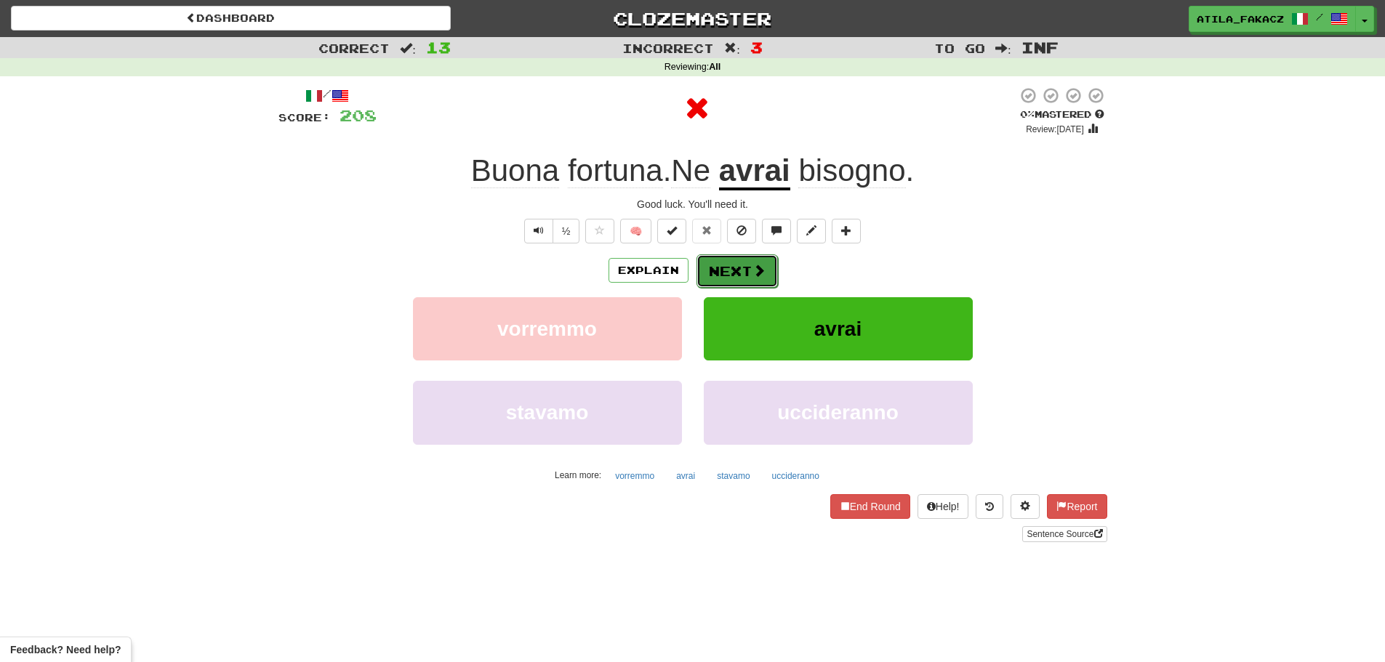
click at [728, 266] on button "Next" at bounding box center [736, 270] width 81 height 33
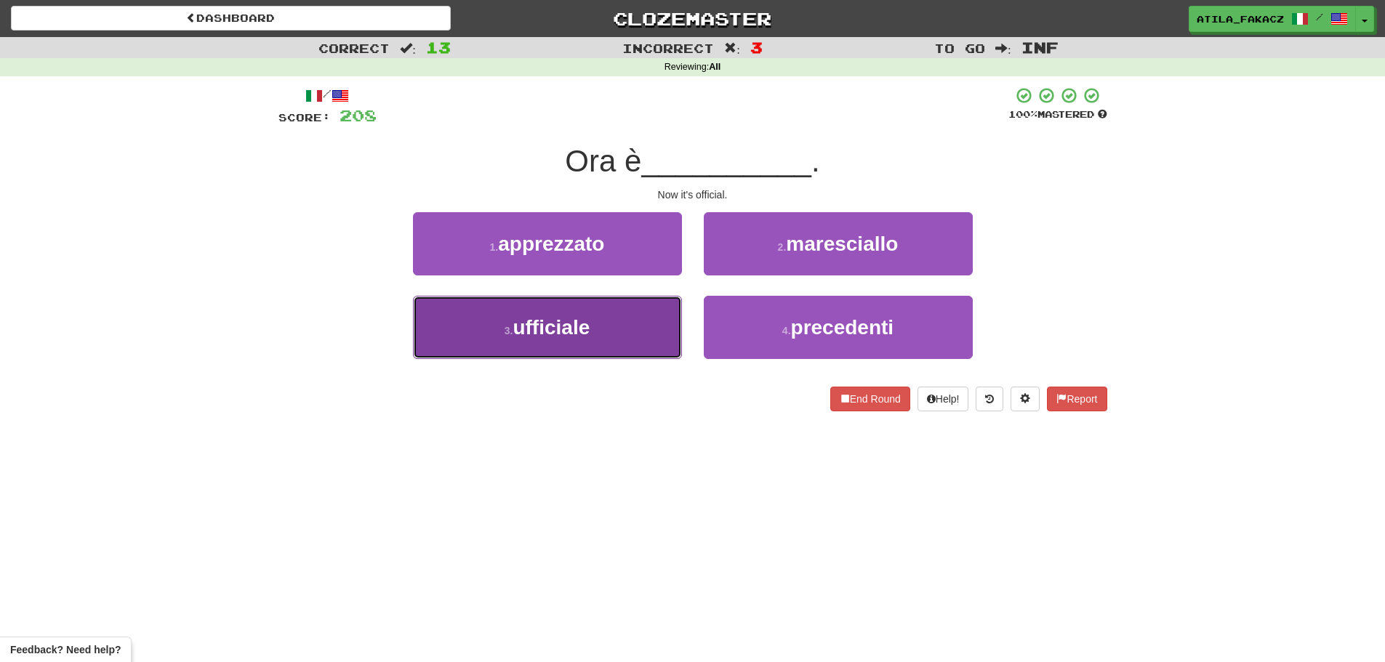
click at [583, 331] on span "ufficiale" at bounding box center [550, 327] width 77 height 23
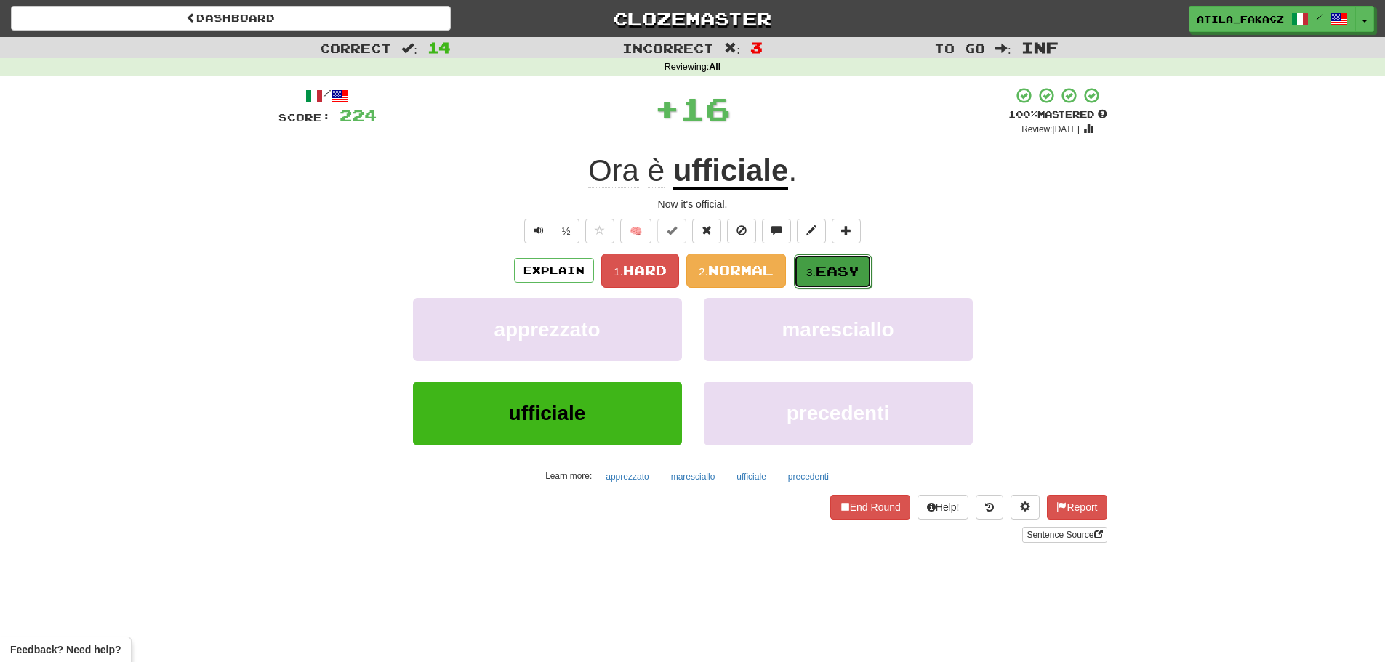
click at [807, 276] on small "3." at bounding box center [810, 272] width 9 height 12
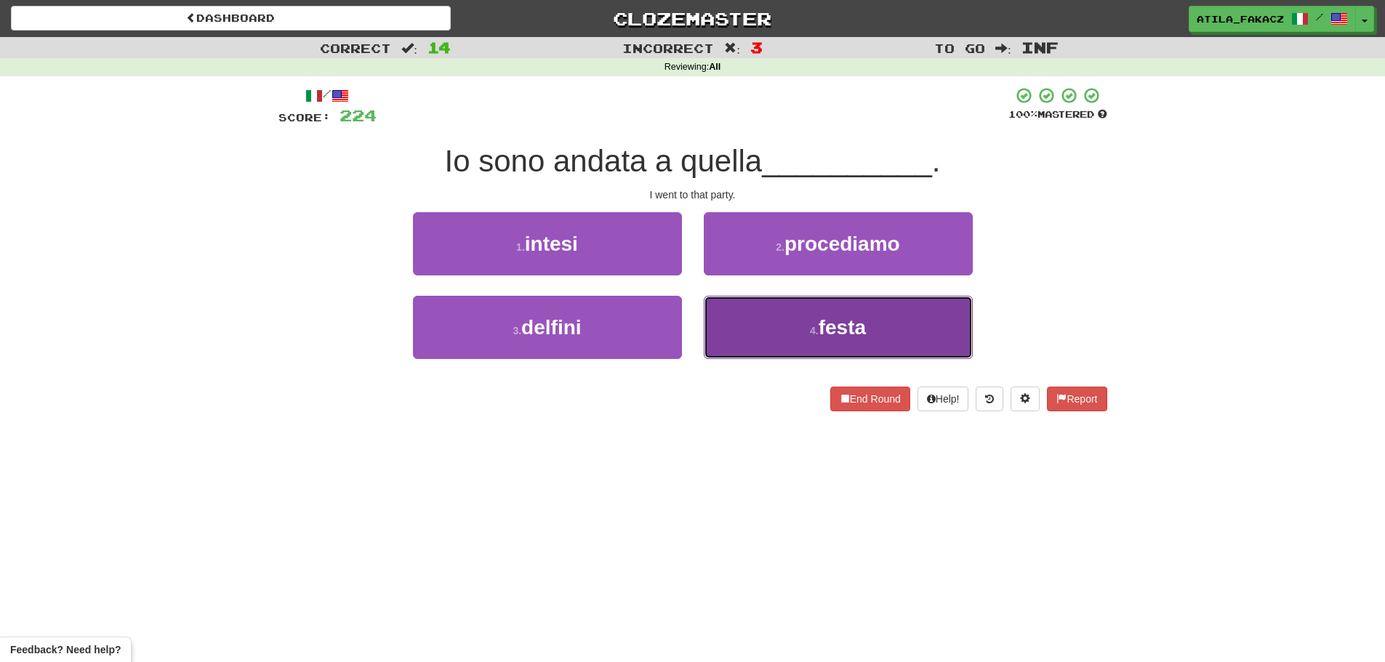
click at [748, 326] on button "4 . festa" at bounding box center [838, 327] width 269 height 63
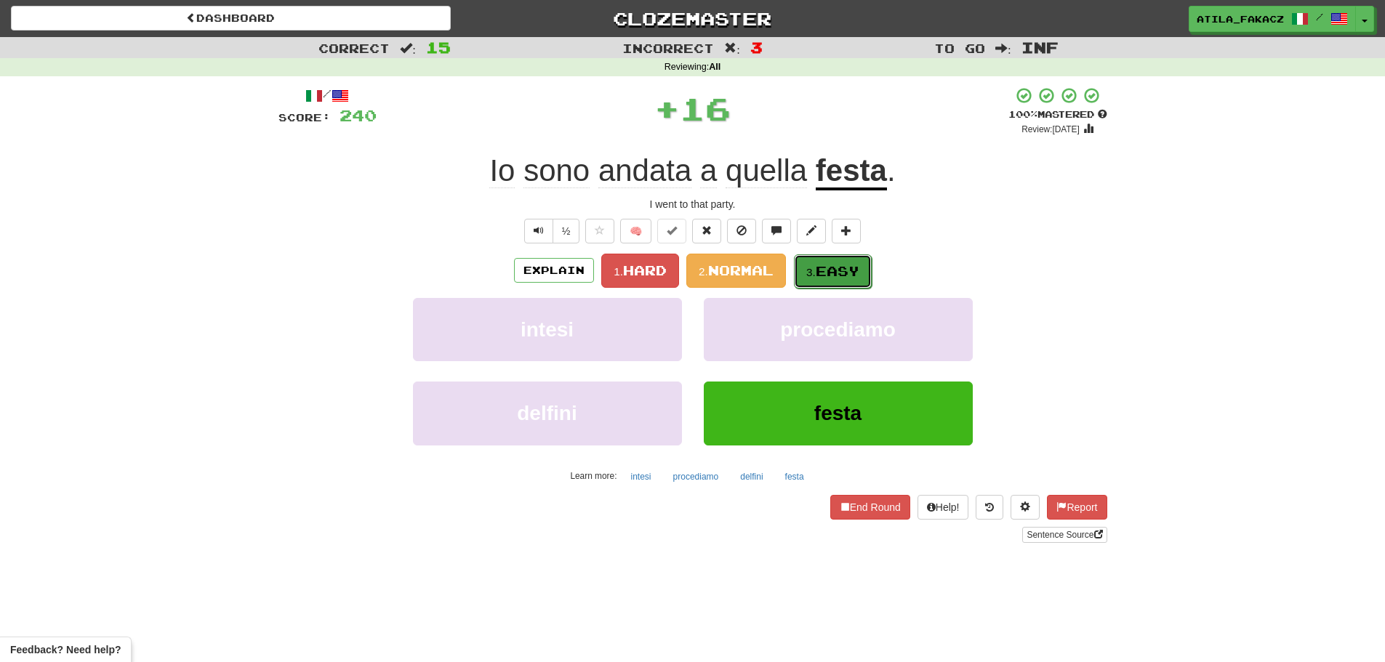
click at [829, 268] on span "Easy" at bounding box center [837, 271] width 44 height 16
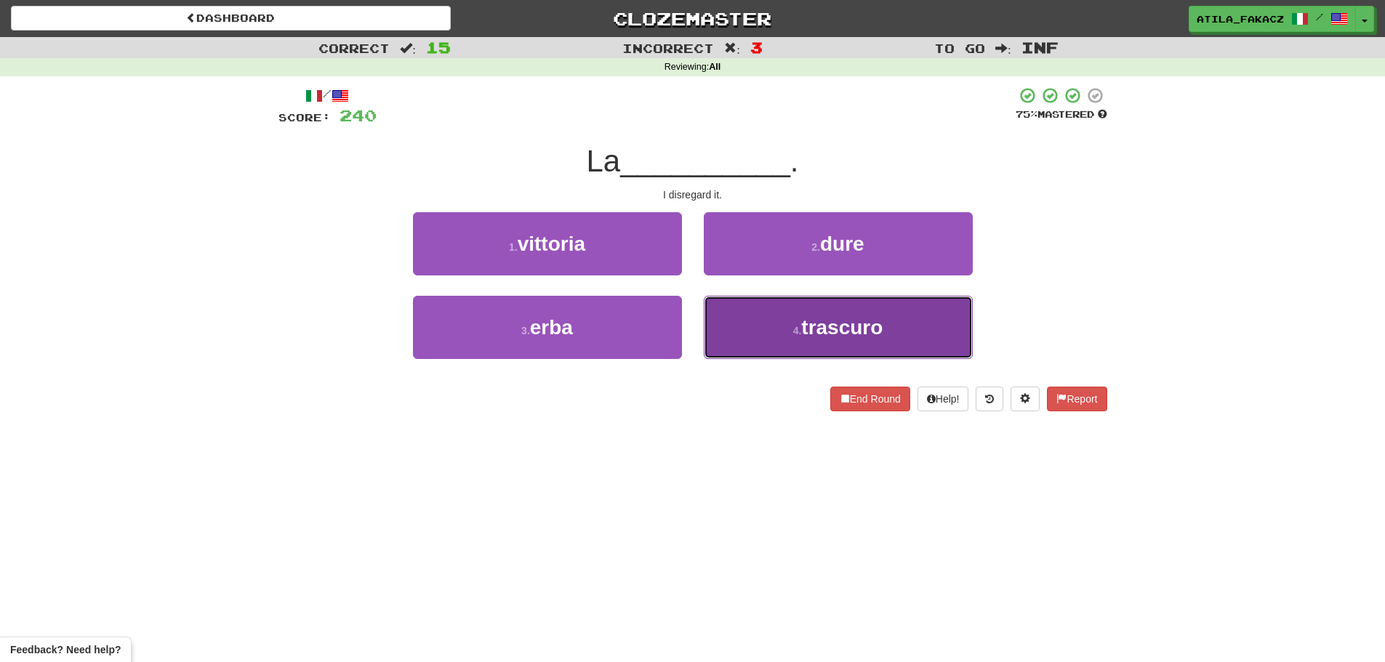
click at [759, 326] on button "4 . trascuro" at bounding box center [838, 327] width 269 height 63
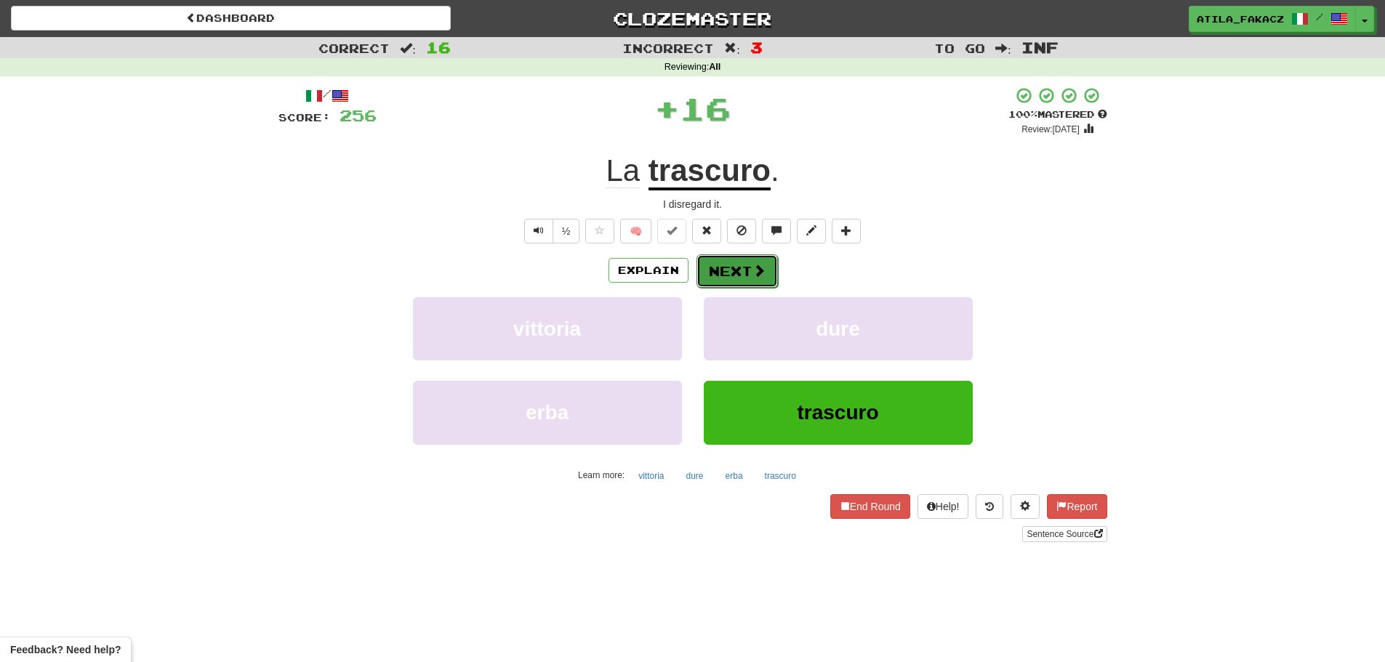
click at [738, 280] on button "Next" at bounding box center [736, 270] width 81 height 33
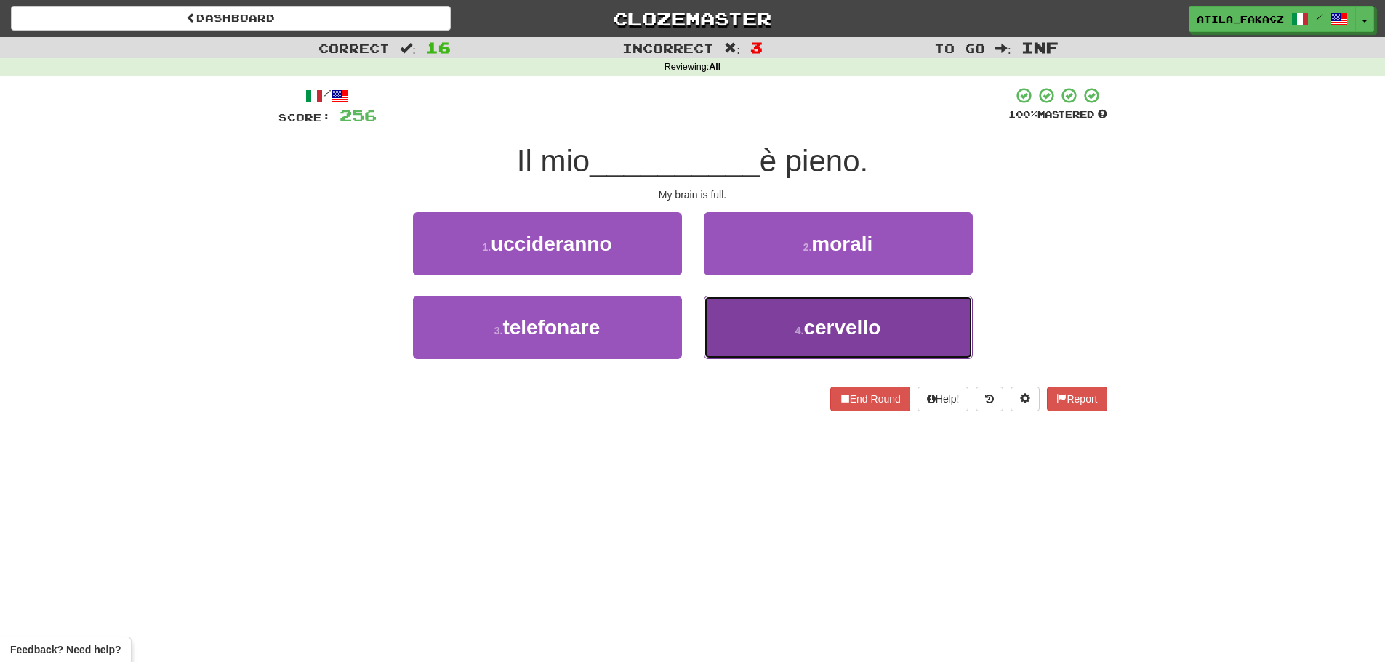
click at [766, 326] on button "4 . cervello" at bounding box center [838, 327] width 269 height 63
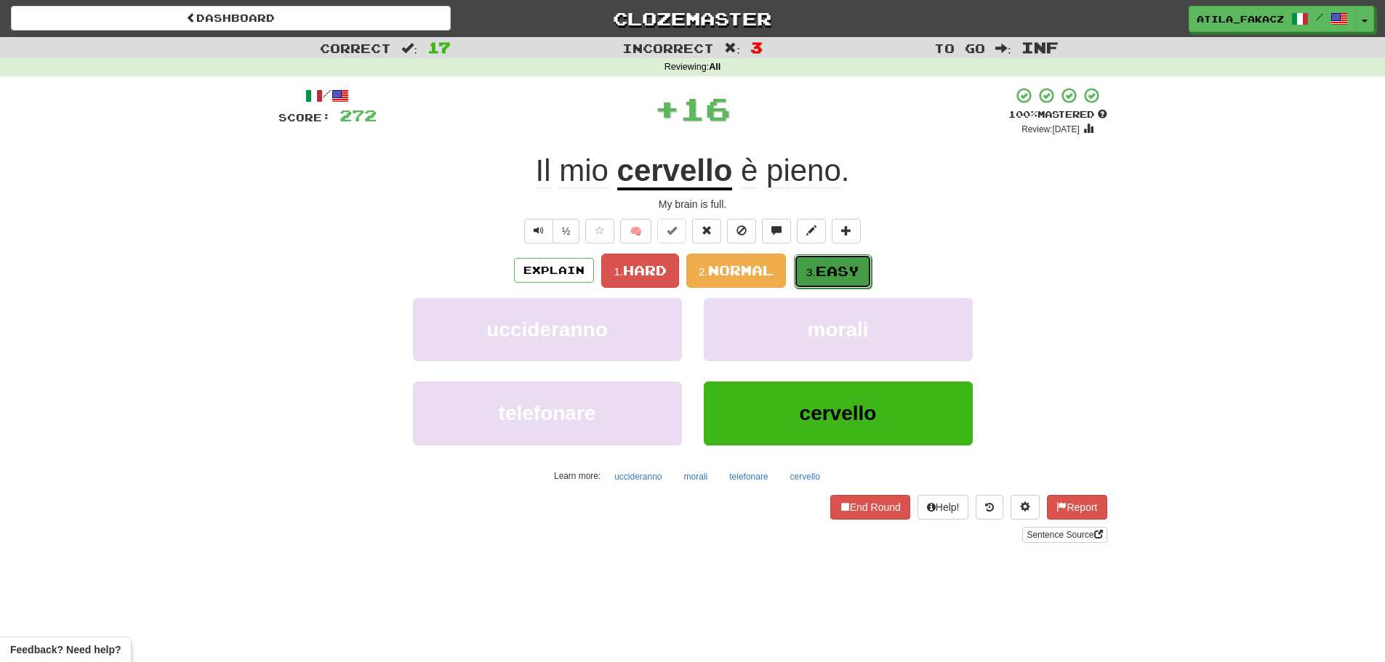
click at [852, 263] on span "Easy" at bounding box center [837, 271] width 44 height 16
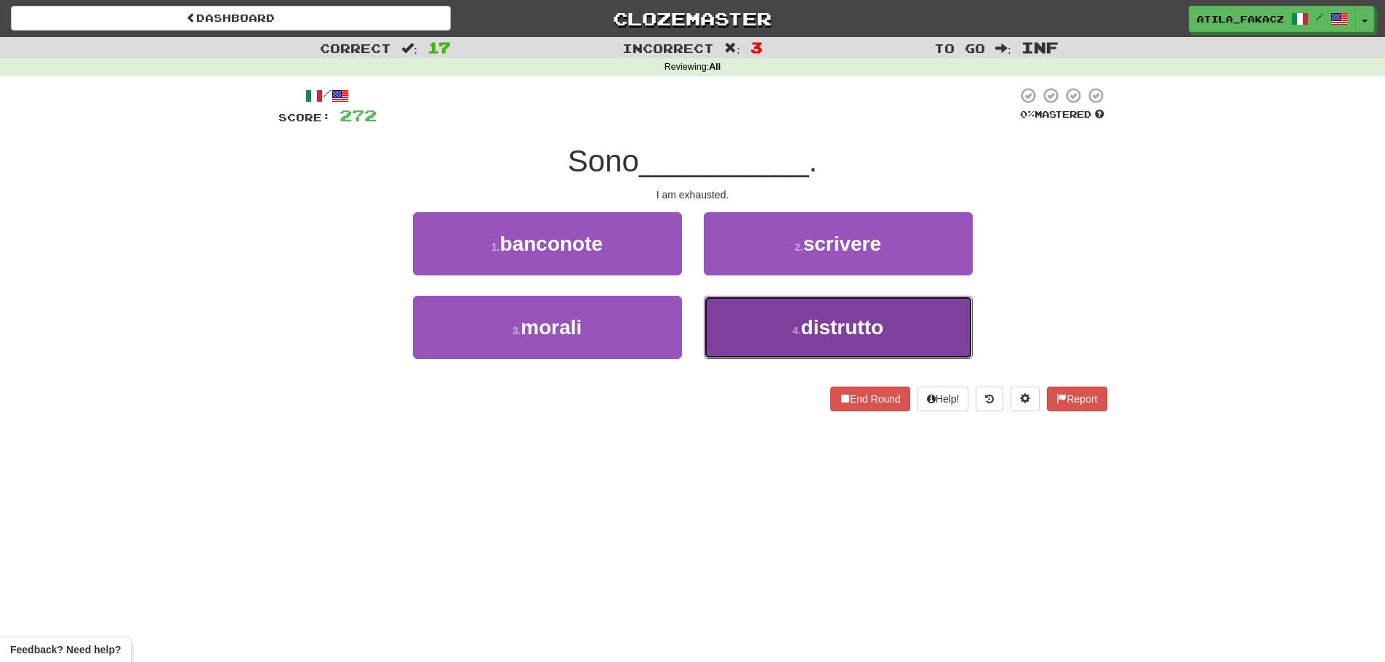
click at [753, 329] on button "4 . distrutto" at bounding box center [838, 327] width 269 height 63
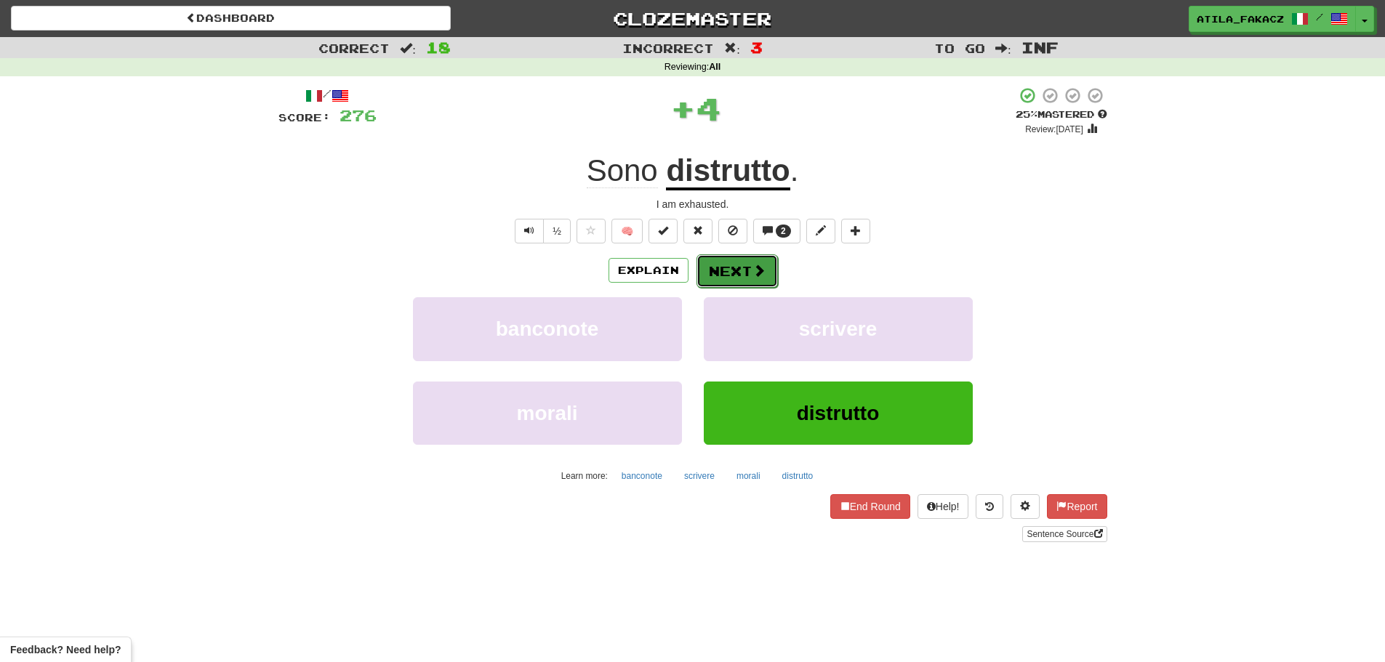
click at [749, 267] on button "Next" at bounding box center [736, 270] width 81 height 33
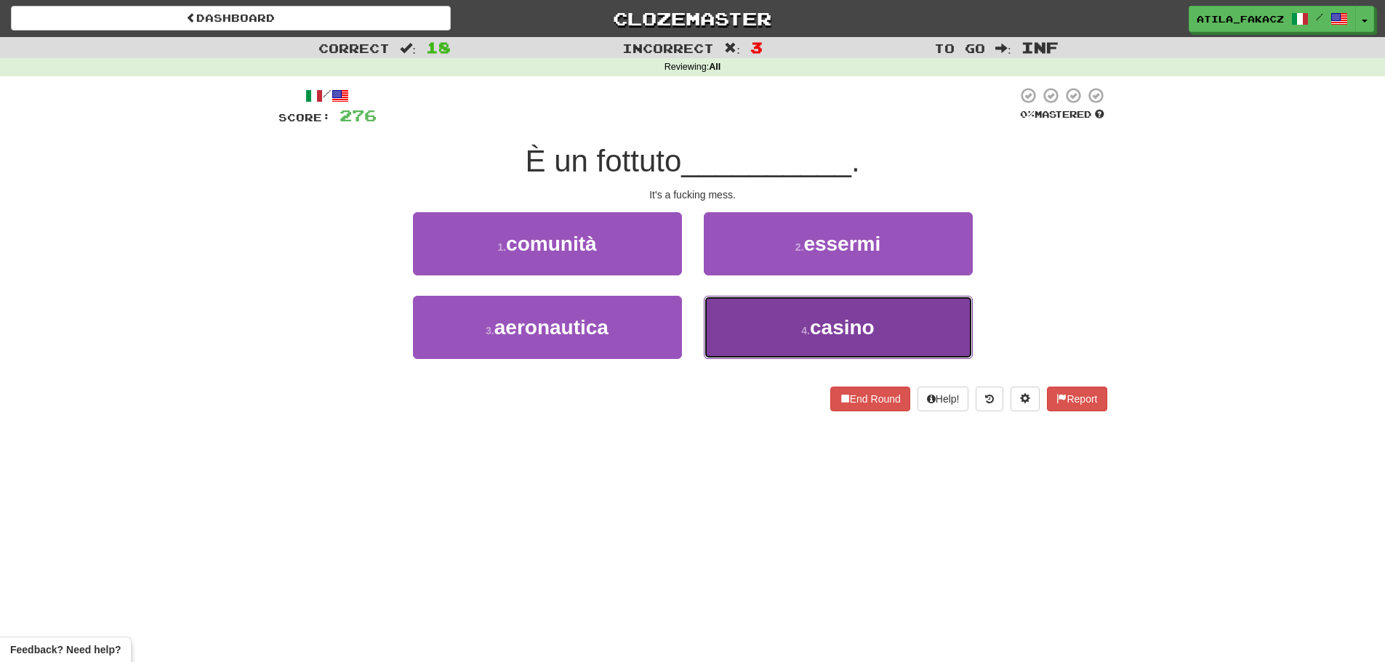
click at [779, 324] on button "4 . casino" at bounding box center [838, 327] width 269 height 63
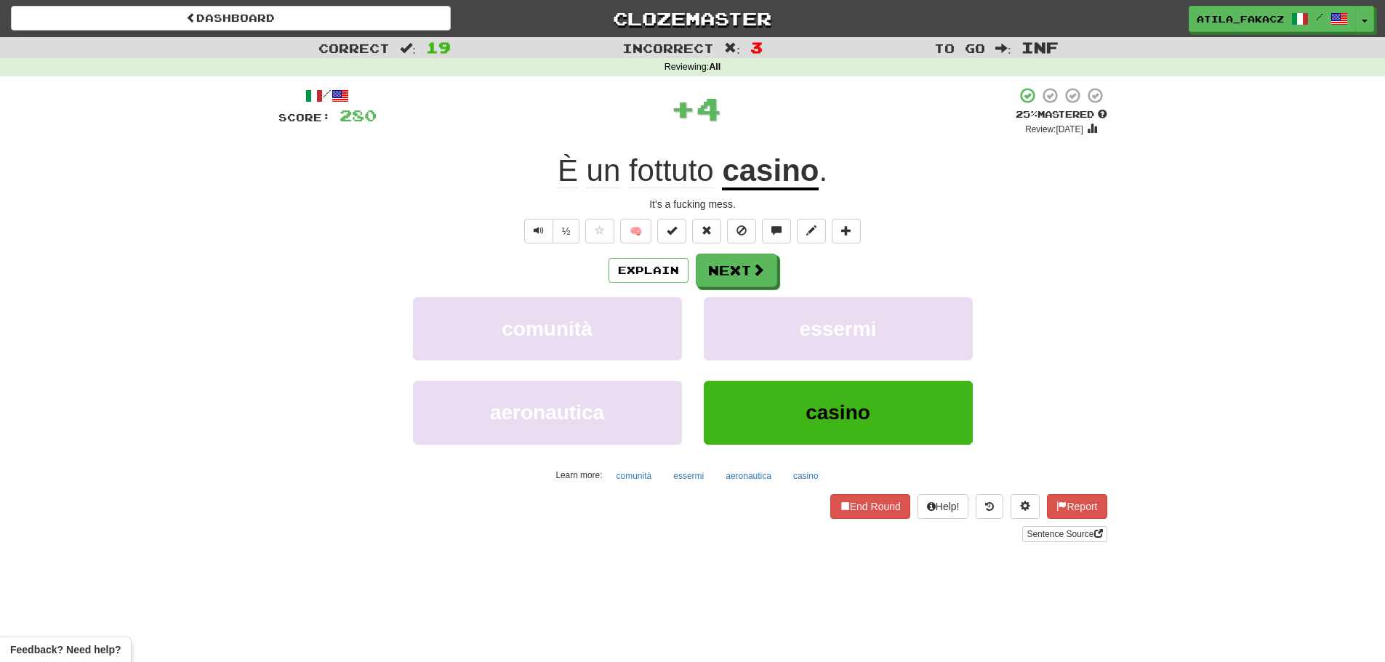
click at [763, 182] on u "casino" at bounding box center [770, 171] width 97 height 37
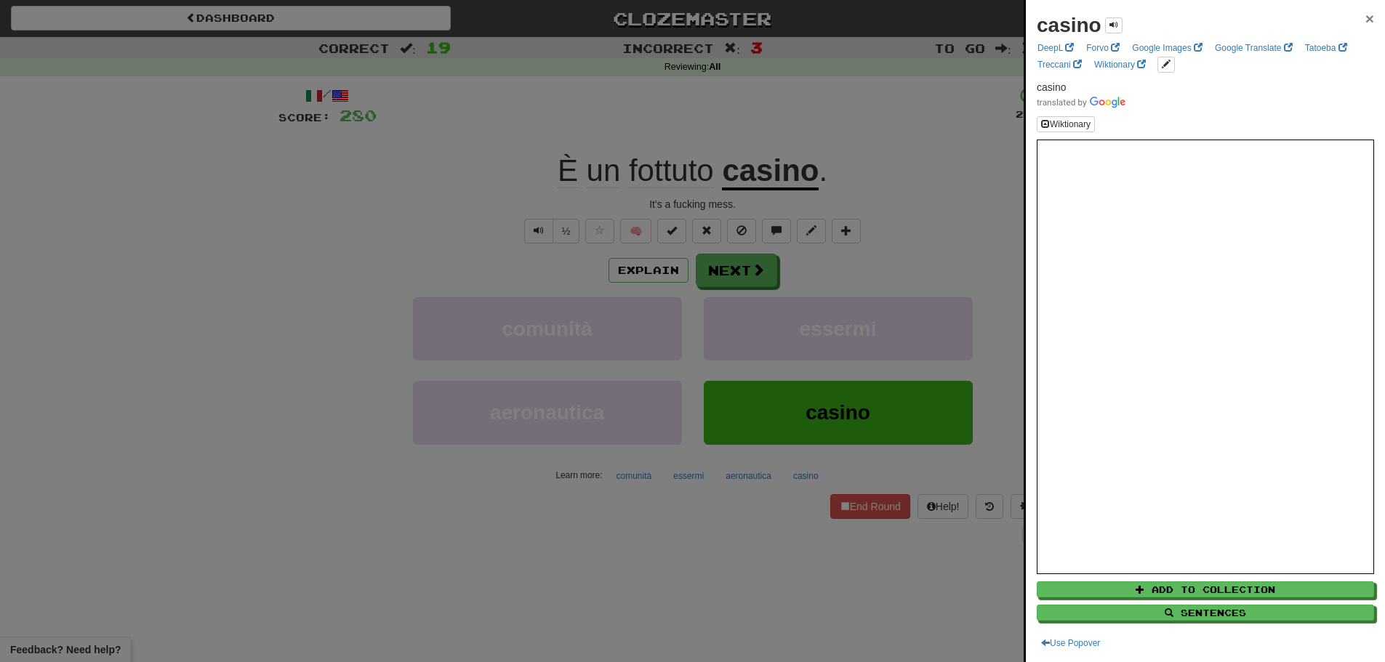
click at [1365, 22] on span "×" at bounding box center [1369, 18] width 9 height 17
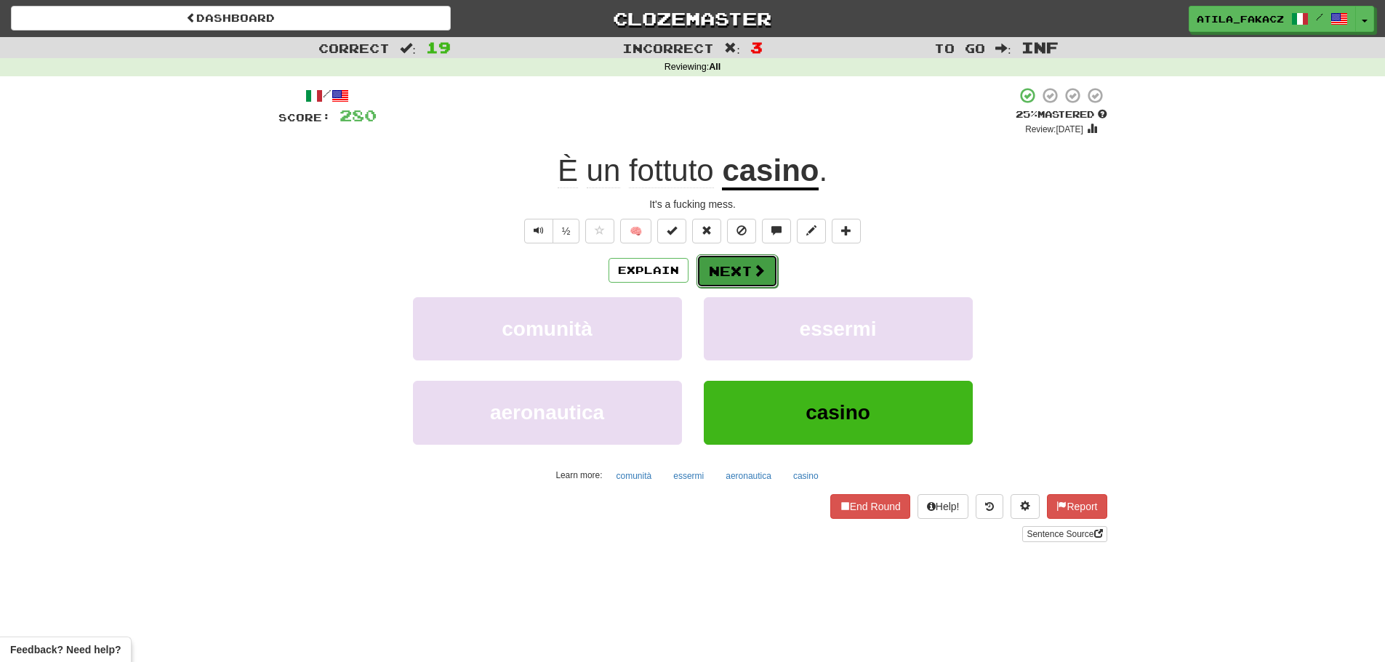
click at [757, 274] on span at bounding box center [758, 270] width 13 height 13
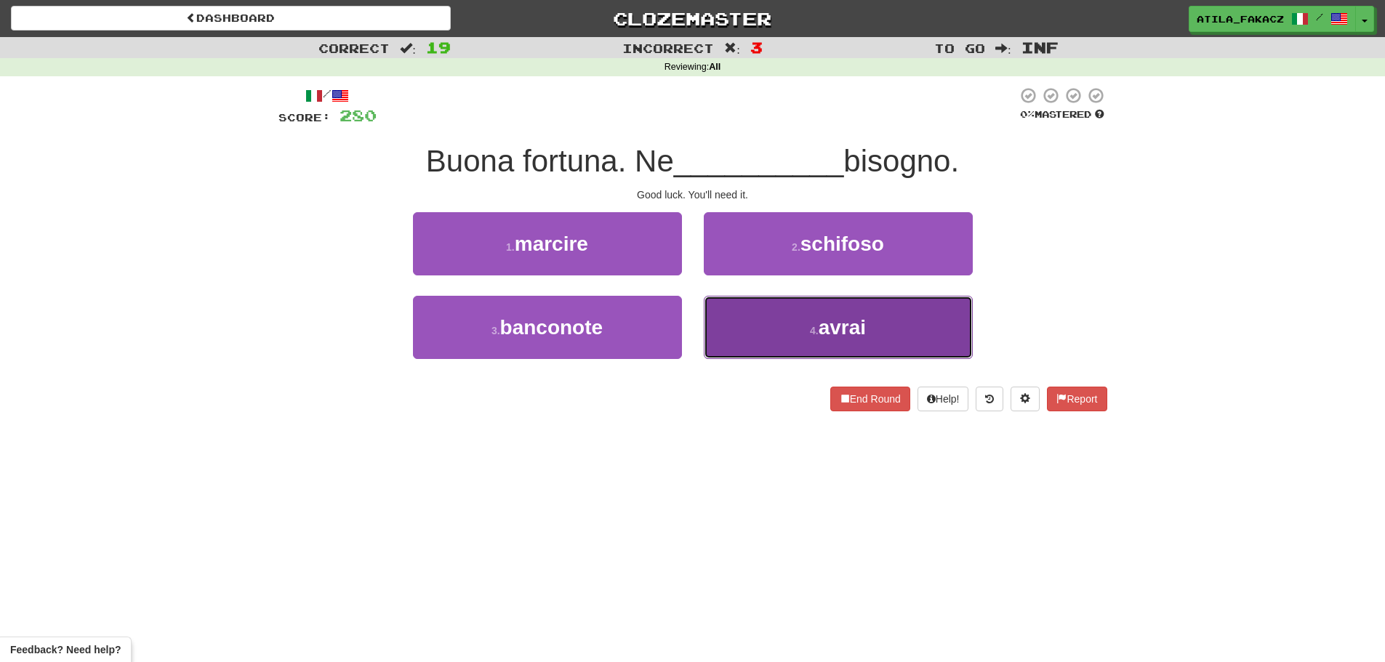
click at [808, 339] on button "4 . avrai" at bounding box center [838, 327] width 269 height 63
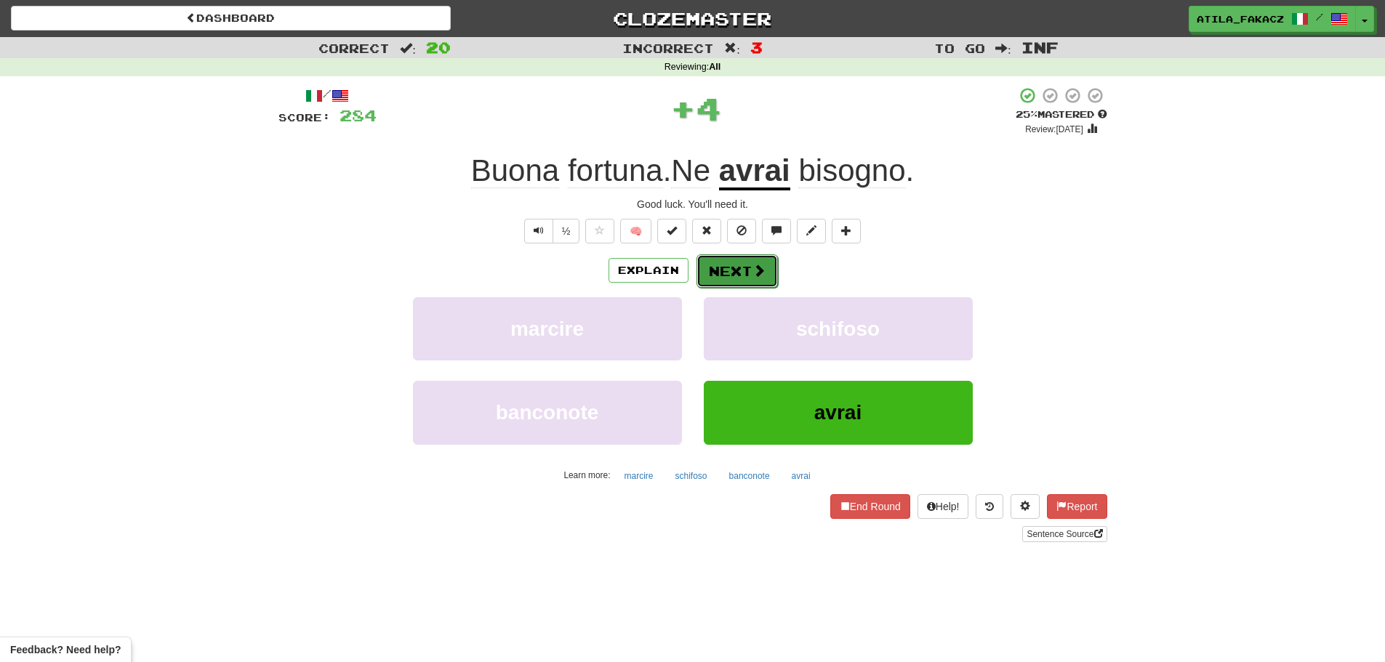
click at [774, 277] on button "Next" at bounding box center [736, 270] width 81 height 33
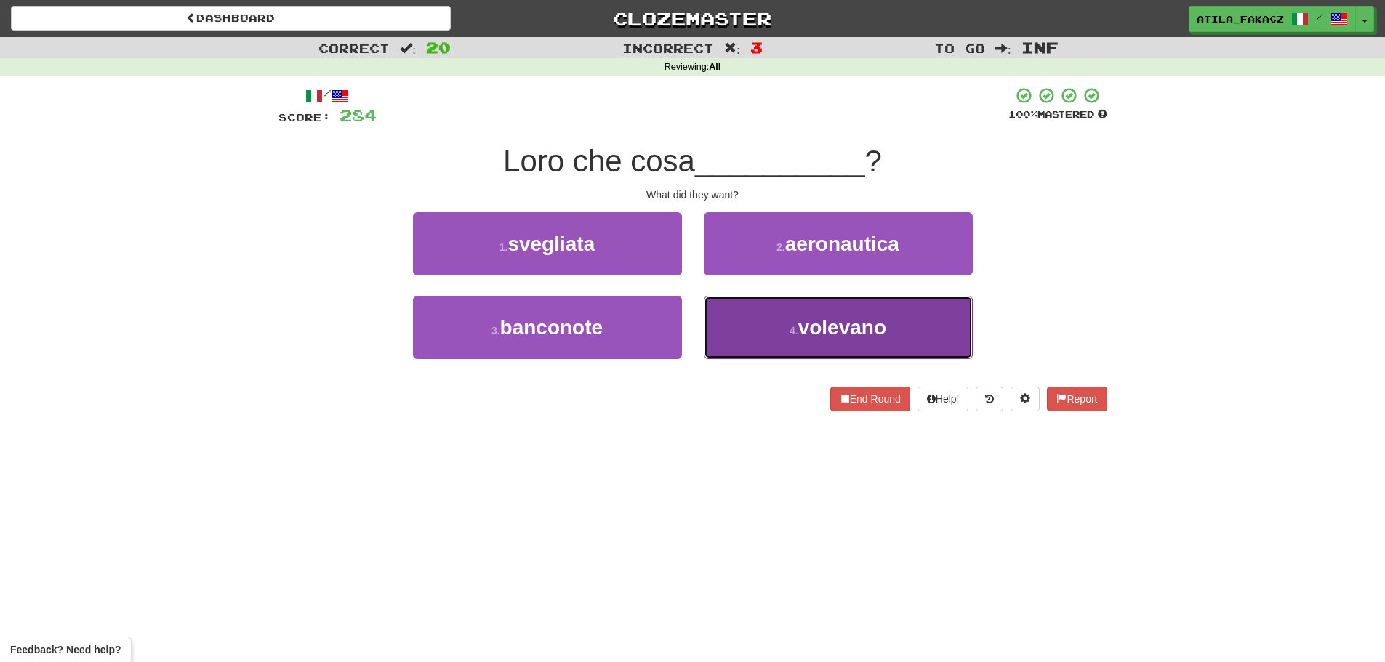
click at [797, 344] on button "4 . volevano" at bounding box center [838, 327] width 269 height 63
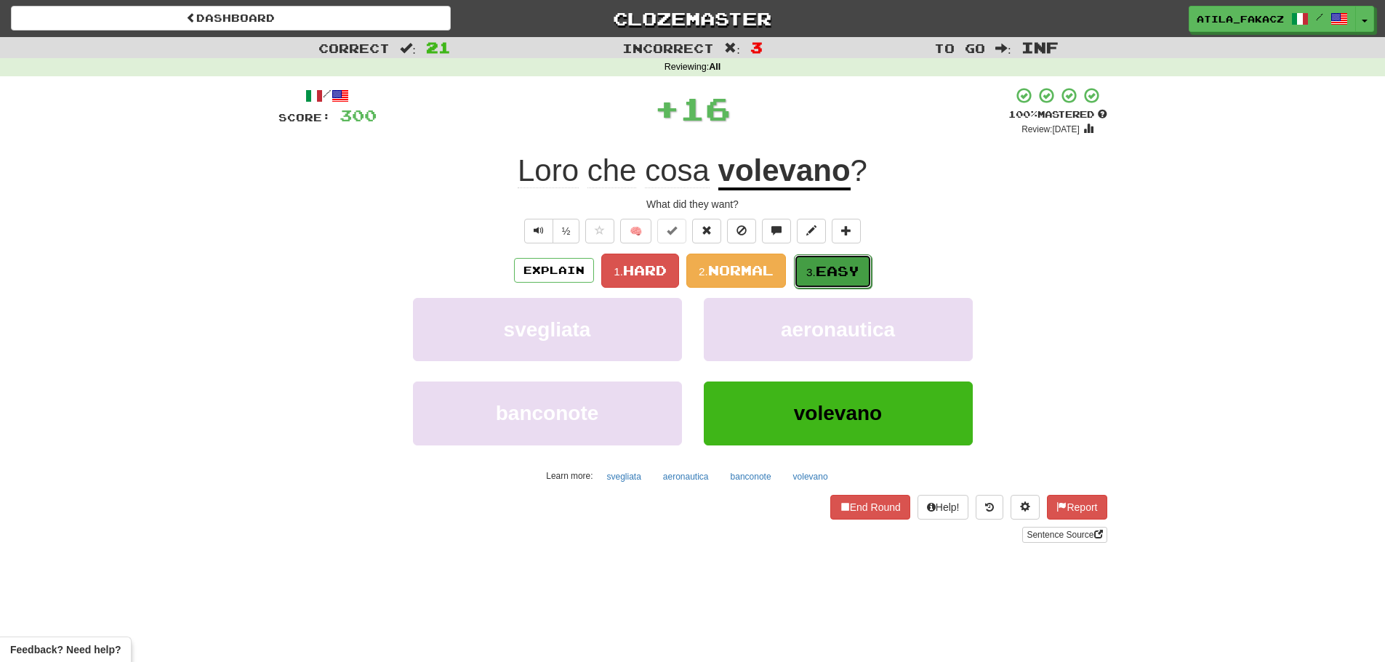
click at [828, 271] on span "Easy" at bounding box center [837, 271] width 44 height 16
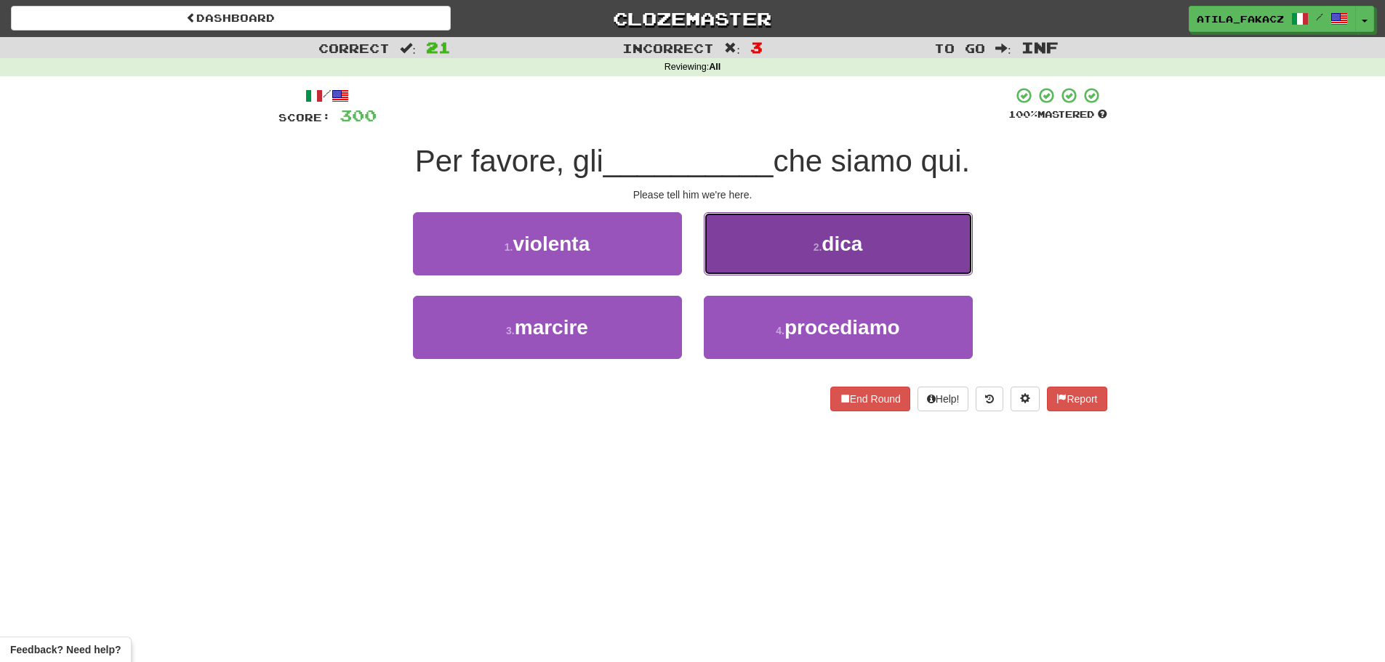
click at [782, 254] on button "2 . dica" at bounding box center [838, 243] width 269 height 63
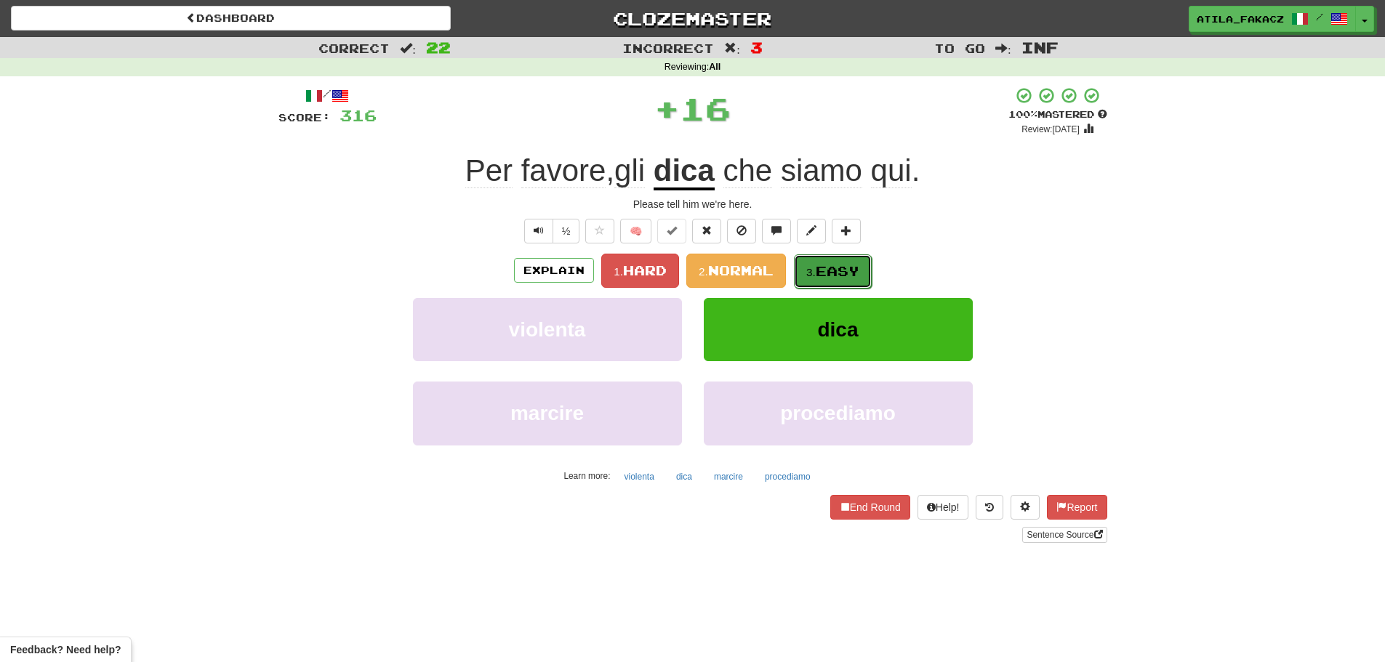
click at [849, 271] on span "Easy" at bounding box center [837, 271] width 44 height 16
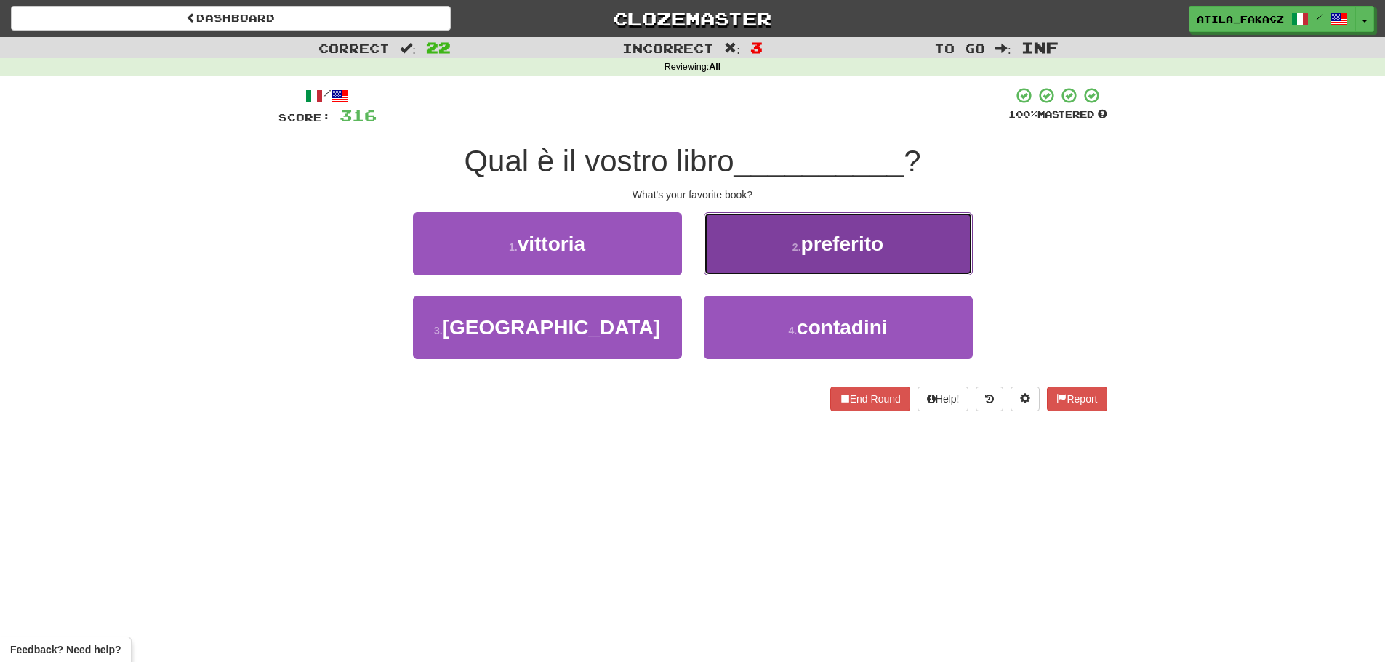
click at [778, 243] on button "2 . preferito" at bounding box center [838, 243] width 269 height 63
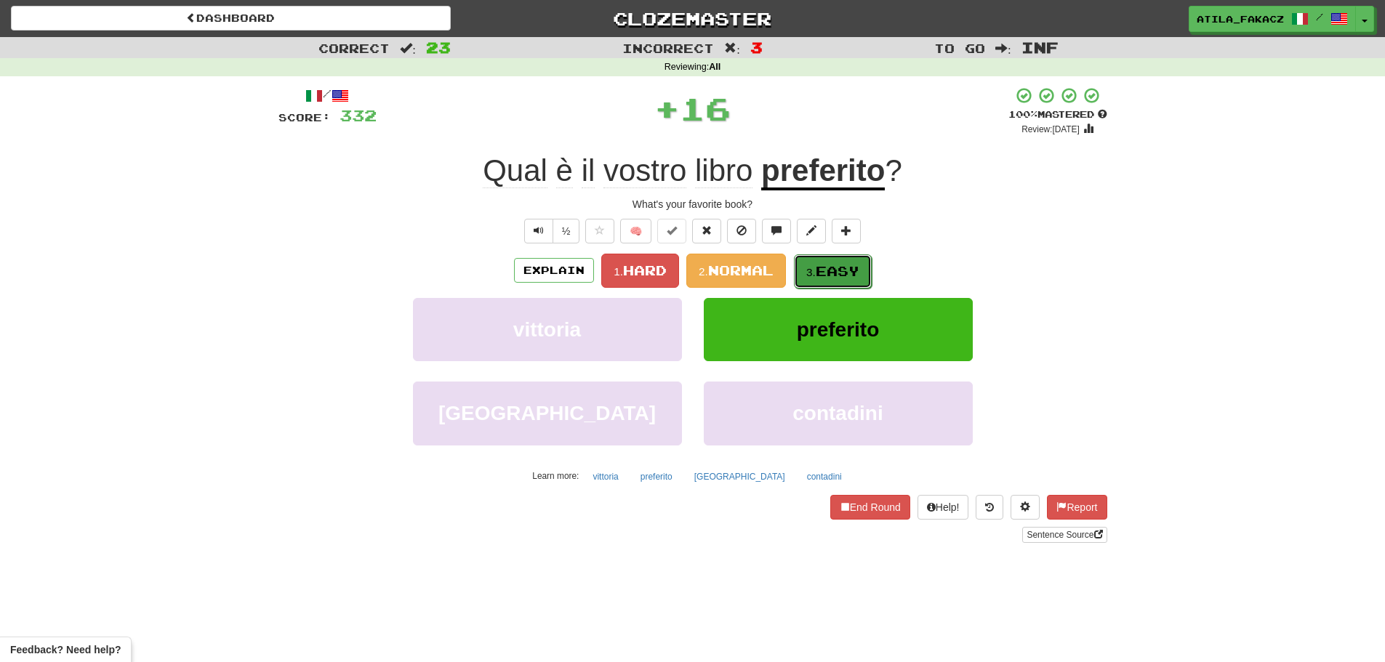
click at [828, 264] on span "Easy" at bounding box center [837, 271] width 44 height 16
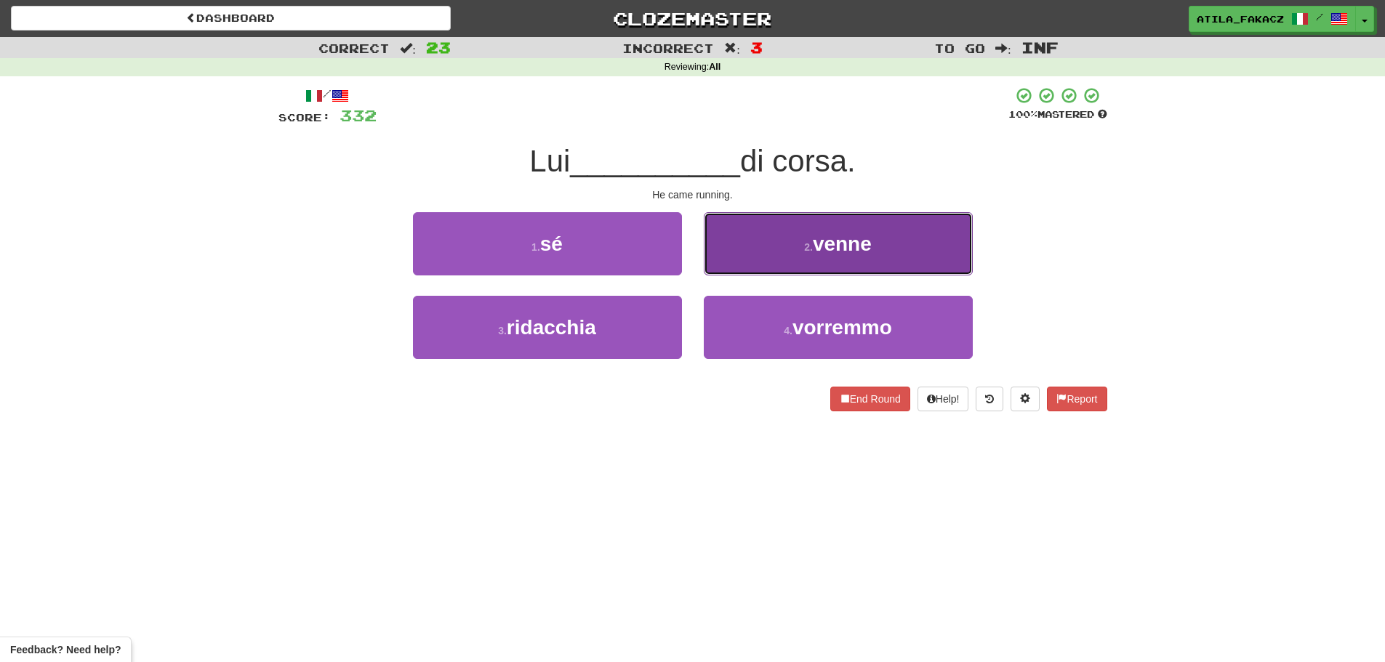
click at [769, 251] on button "2 . venne" at bounding box center [838, 243] width 269 height 63
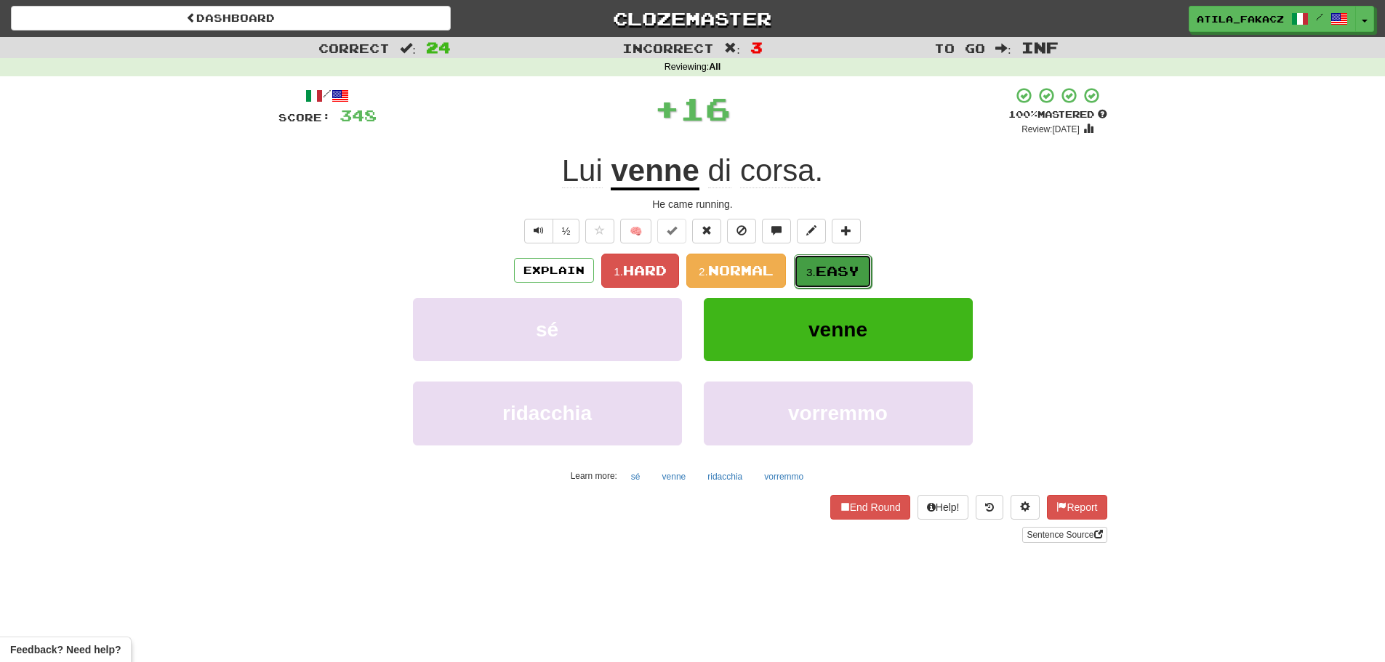
click at [823, 273] on span "Easy" at bounding box center [837, 271] width 44 height 16
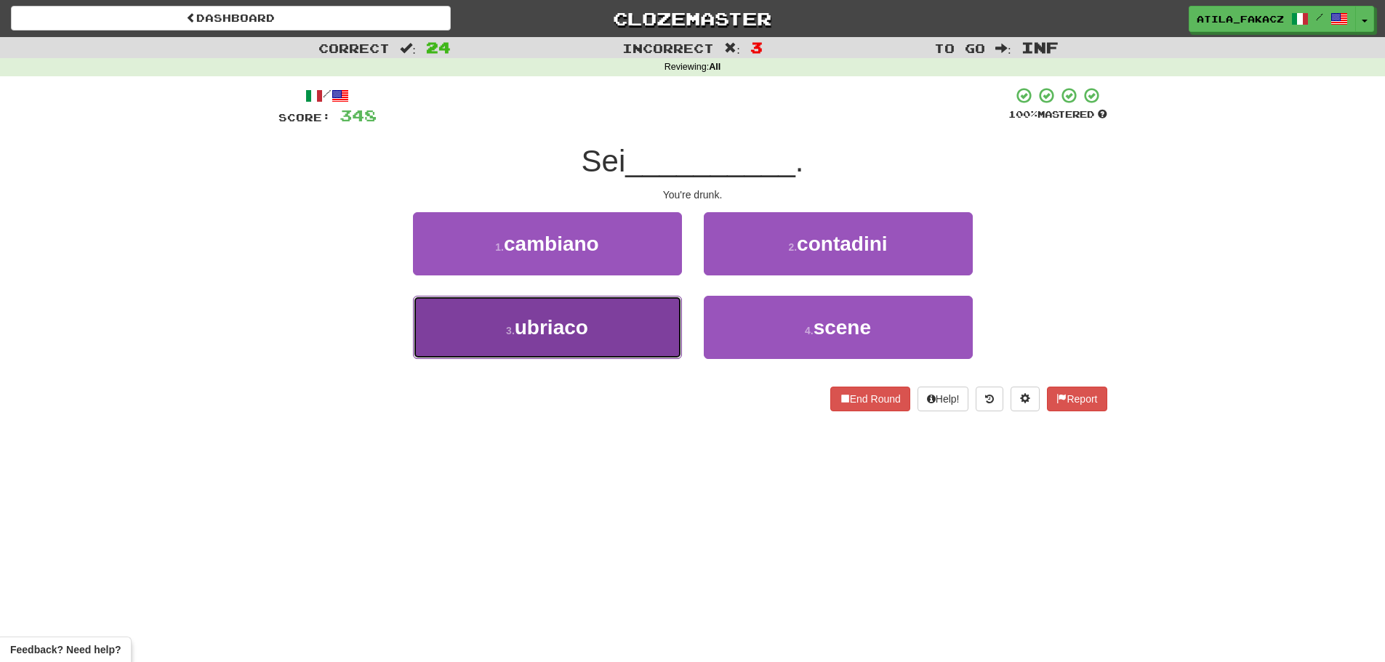
click at [625, 344] on button "3 . ubriaco" at bounding box center [547, 327] width 269 height 63
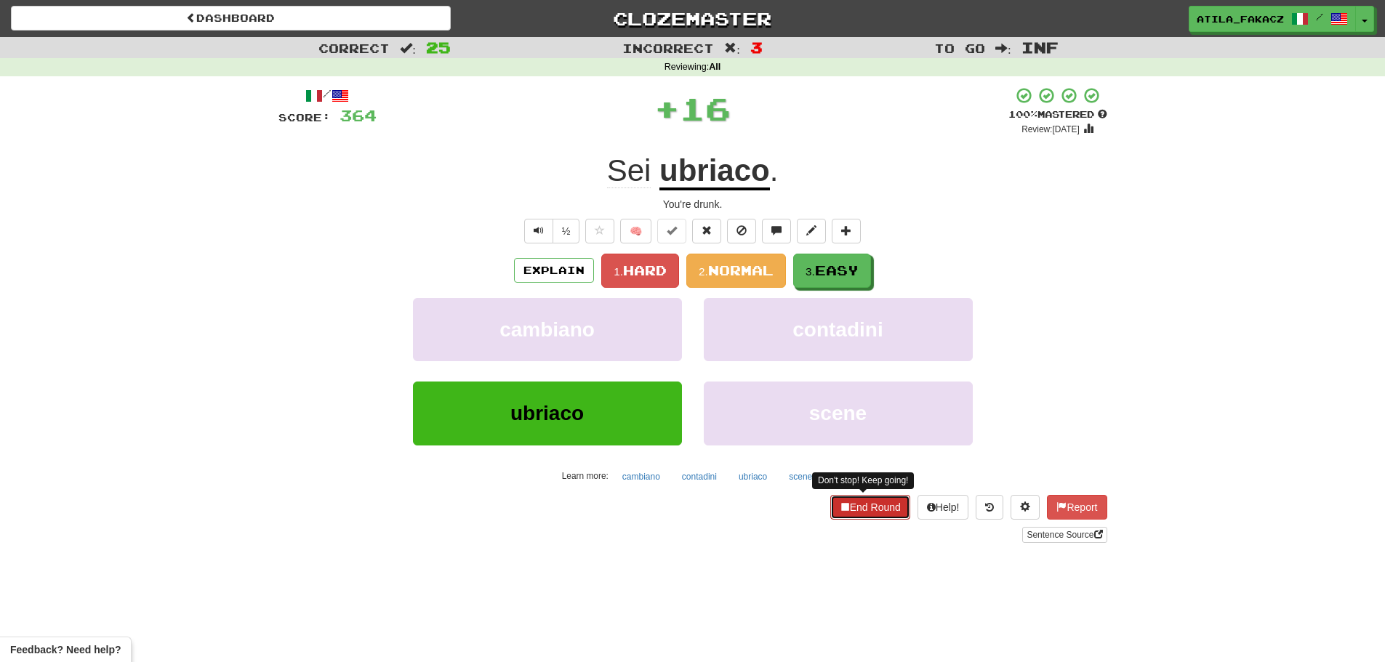
click at [865, 509] on button "End Round" at bounding box center [870, 507] width 80 height 25
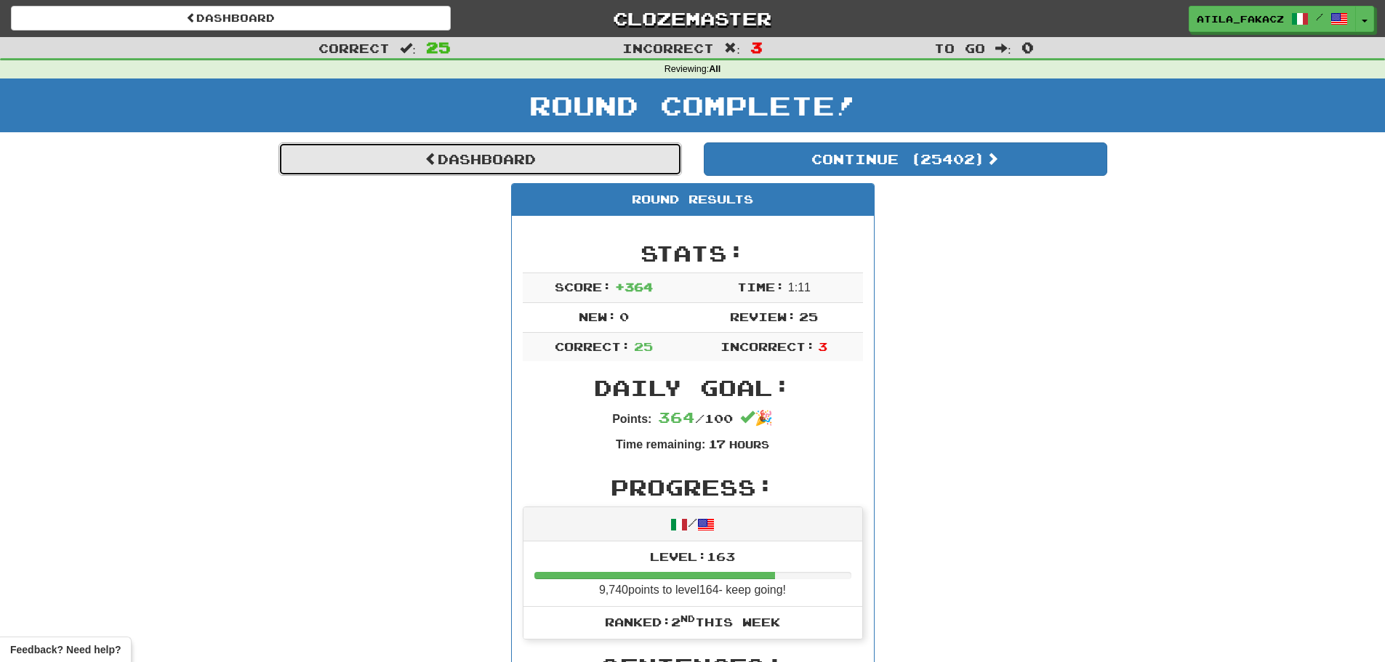
click at [477, 153] on link "Dashboard" at bounding box center [479, 158] width 403 height 33
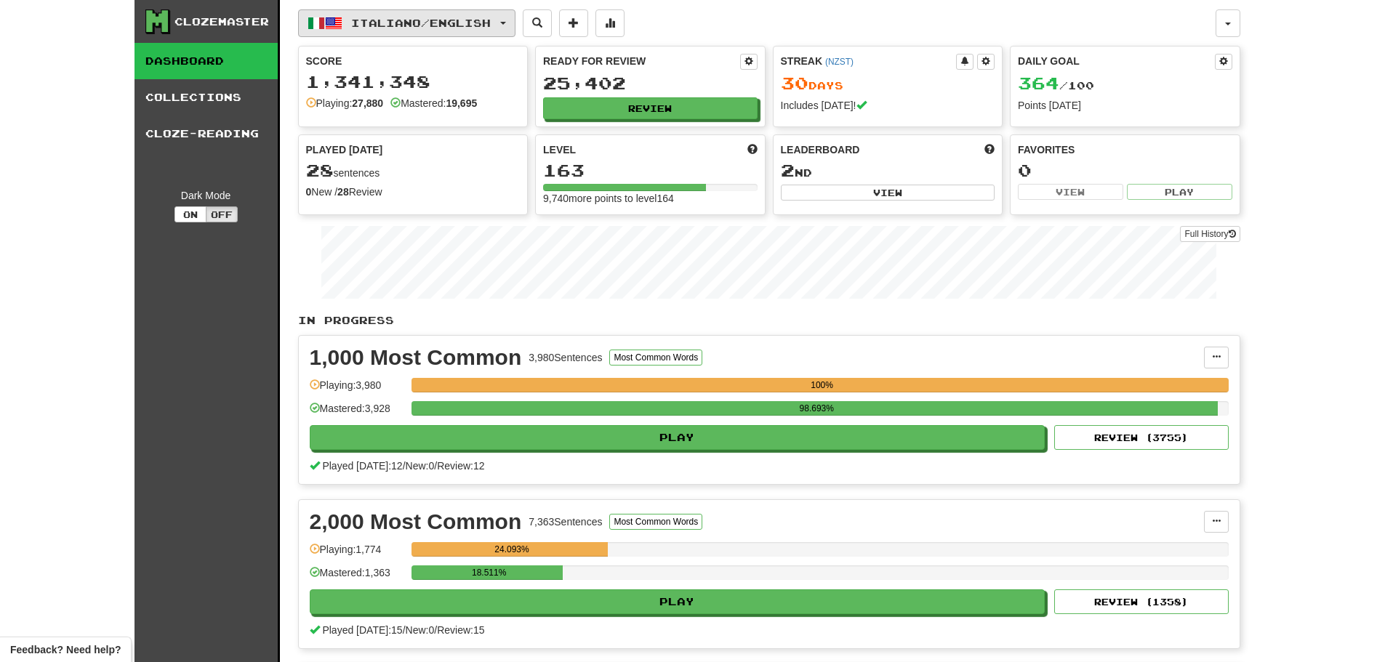
click at [410, 23] on span "Italiano / English" at bounding box center [421, 23] width 140 height 12
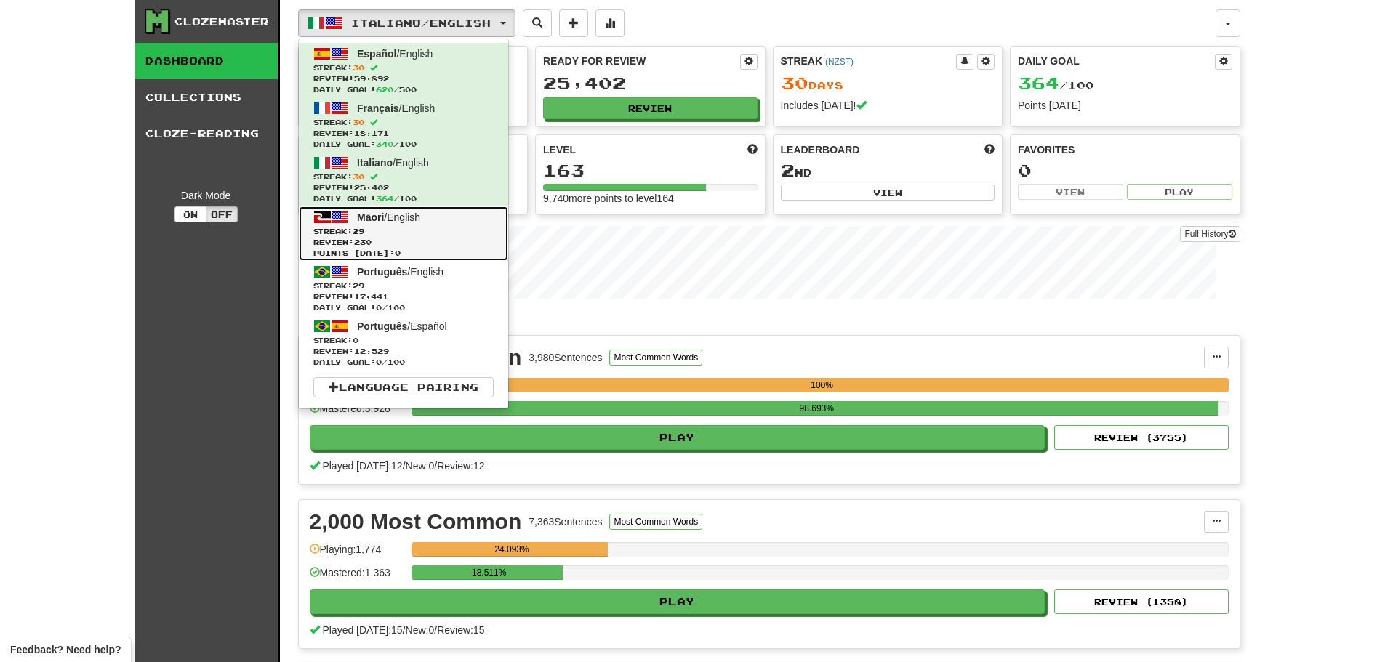
click at [392, 222] on span "Māori / English" at bounding box center [388, 217] width 63 height 12
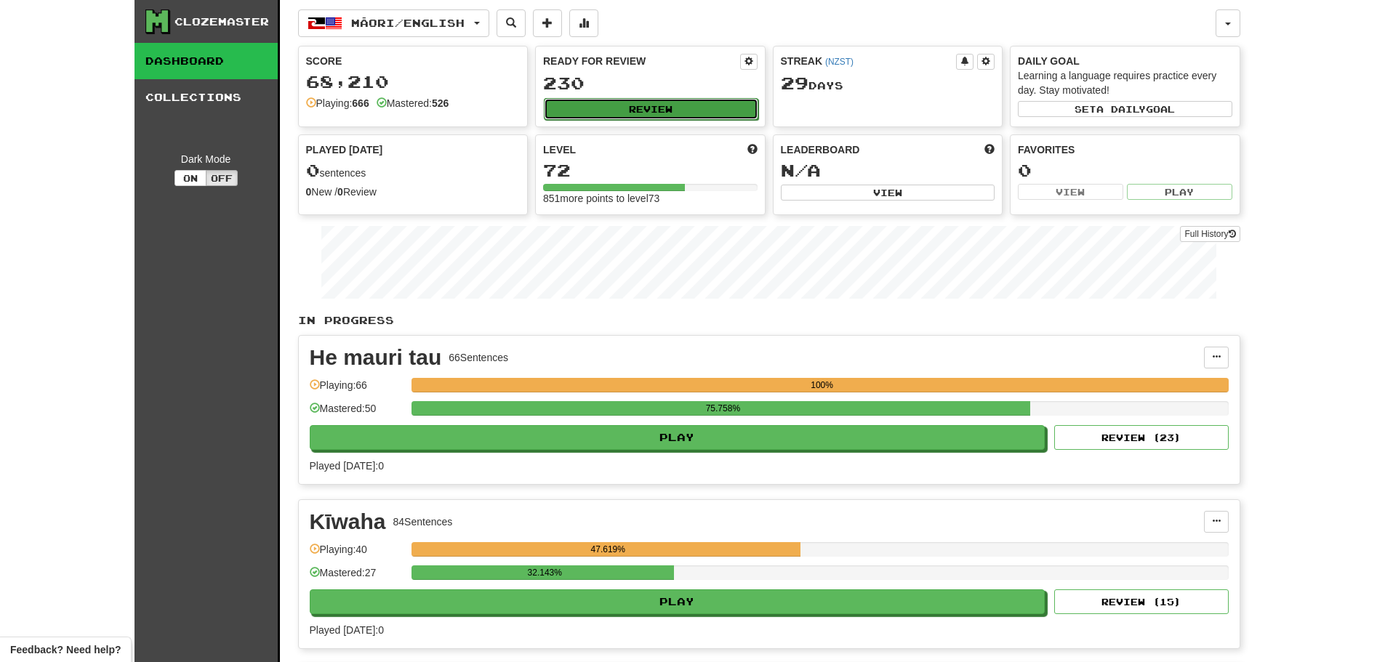
click at [659, 109] on button "Review" at bounding box center [651, 109] width 214 height 22
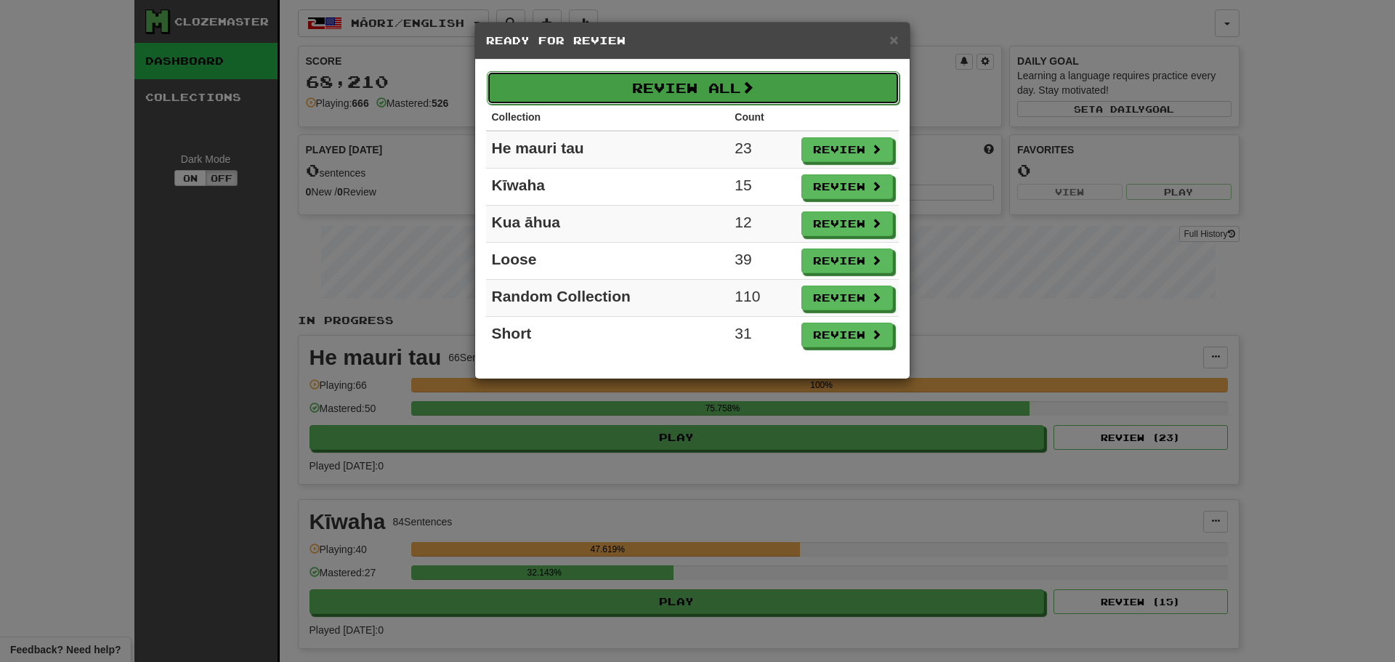
click at [653, 89] on button "Review All" at bounding box center [693, 87] width 413 height 33
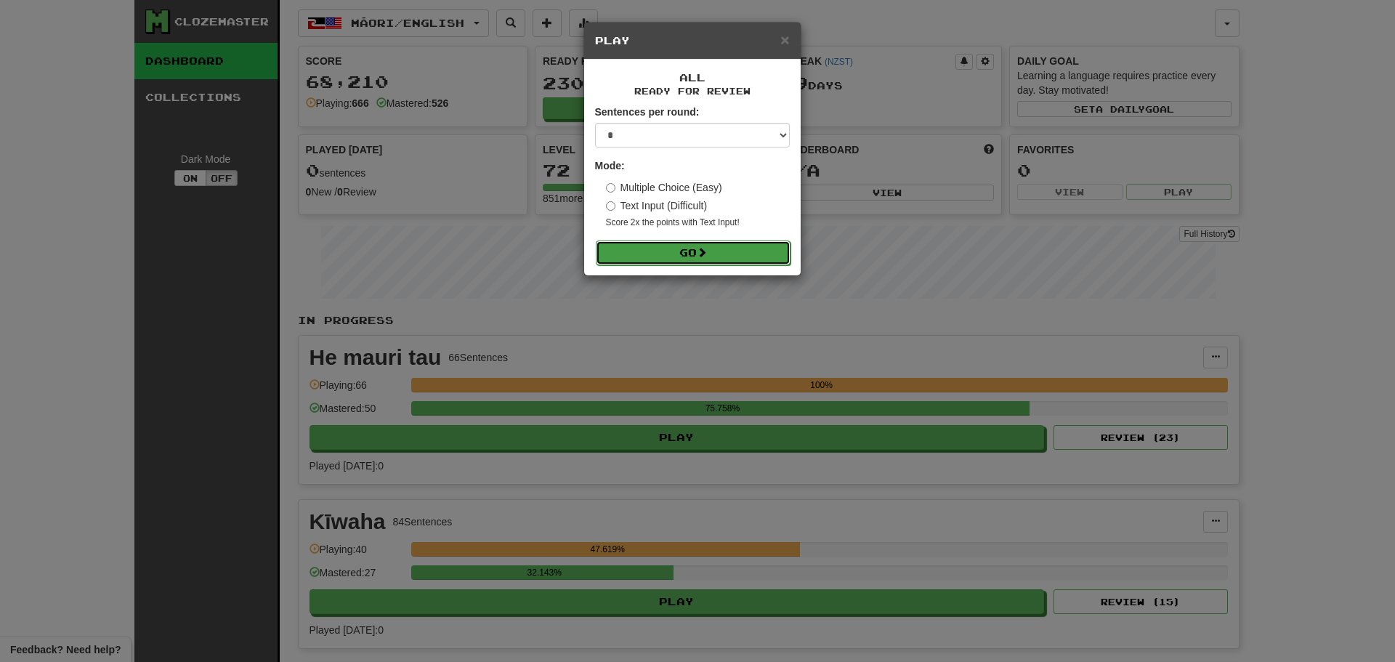
click at [686, 254] on button "Go" at bounding box center [693, 253] width 195 height 25
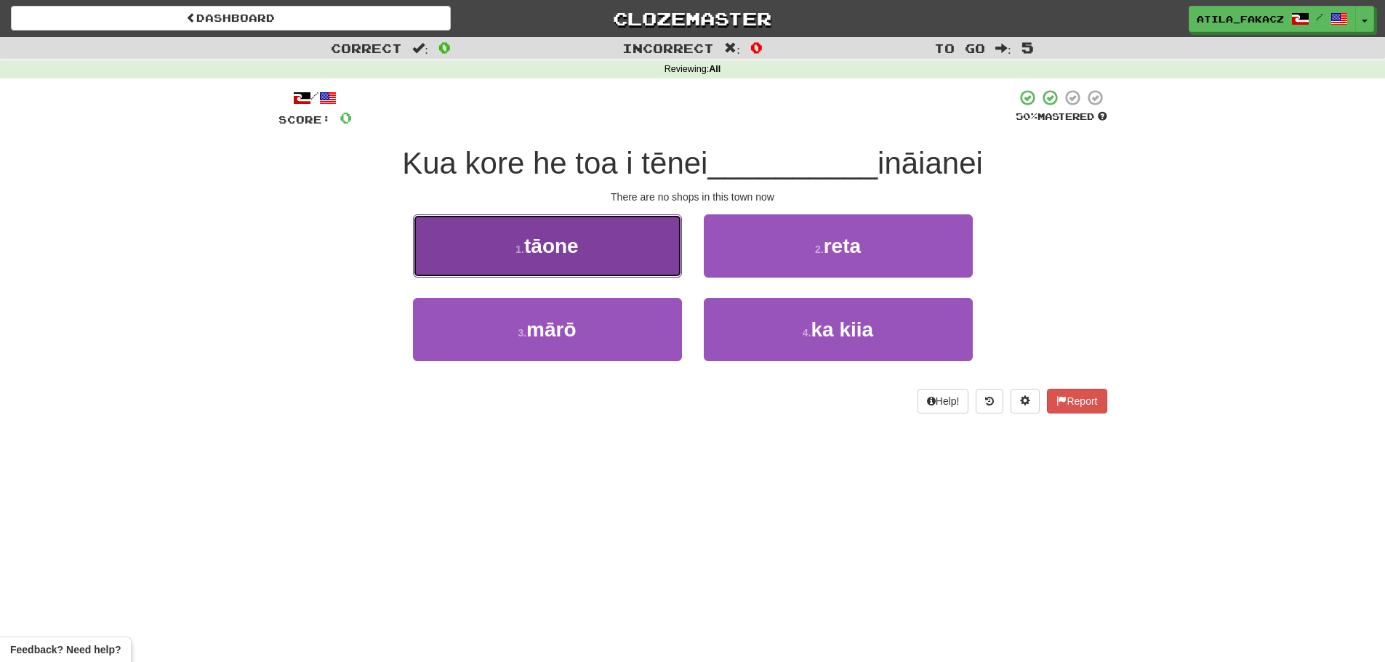
click at [641, 255] on button "1 . tāone" at bounding box center [547, 245] width 269 height 63
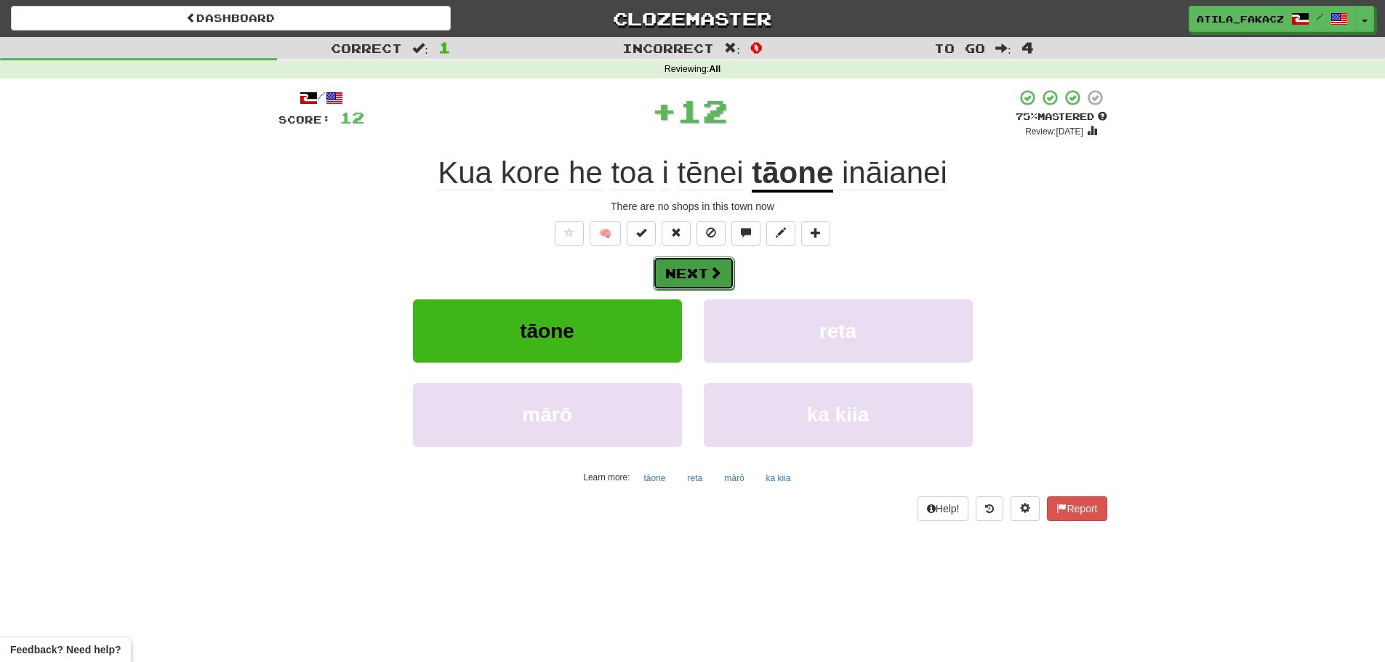
click at [719, 268] on span at bounding box center [715, 272] width 13 height 13
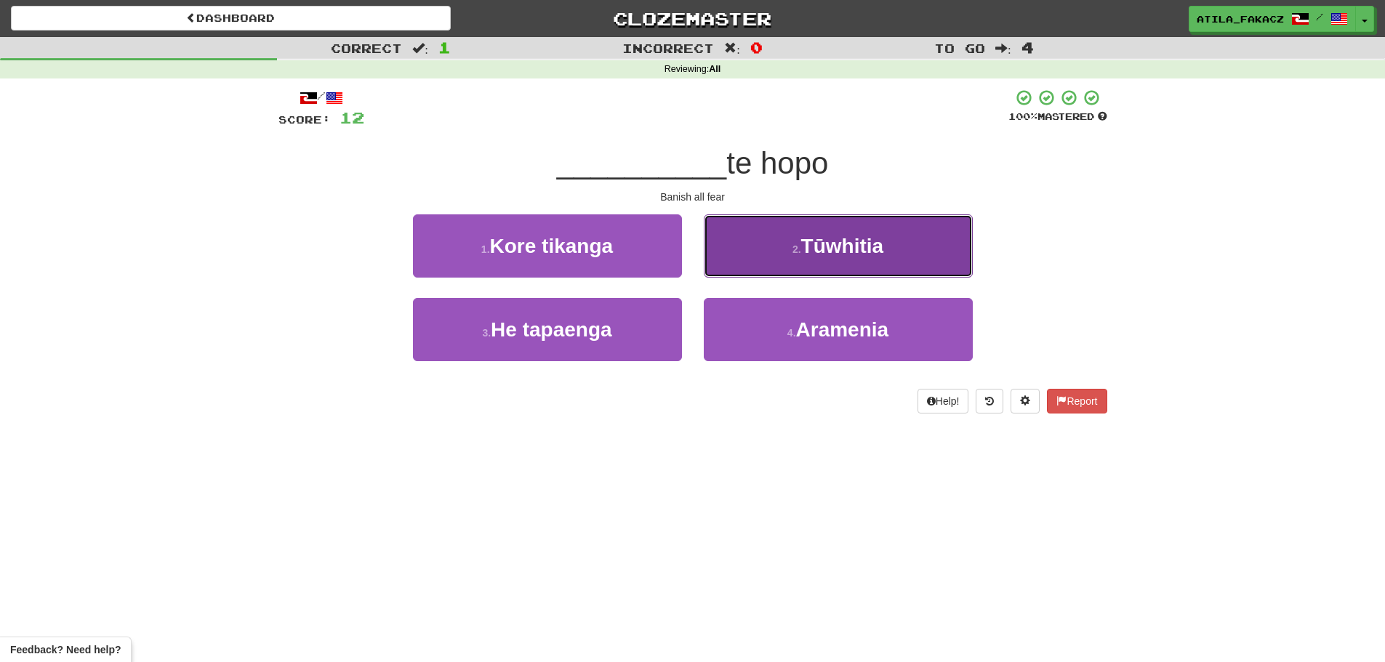
click at [786, 235] on button "2 . Tūwhitia" at bounding box center [838, 245] width 269 height 63
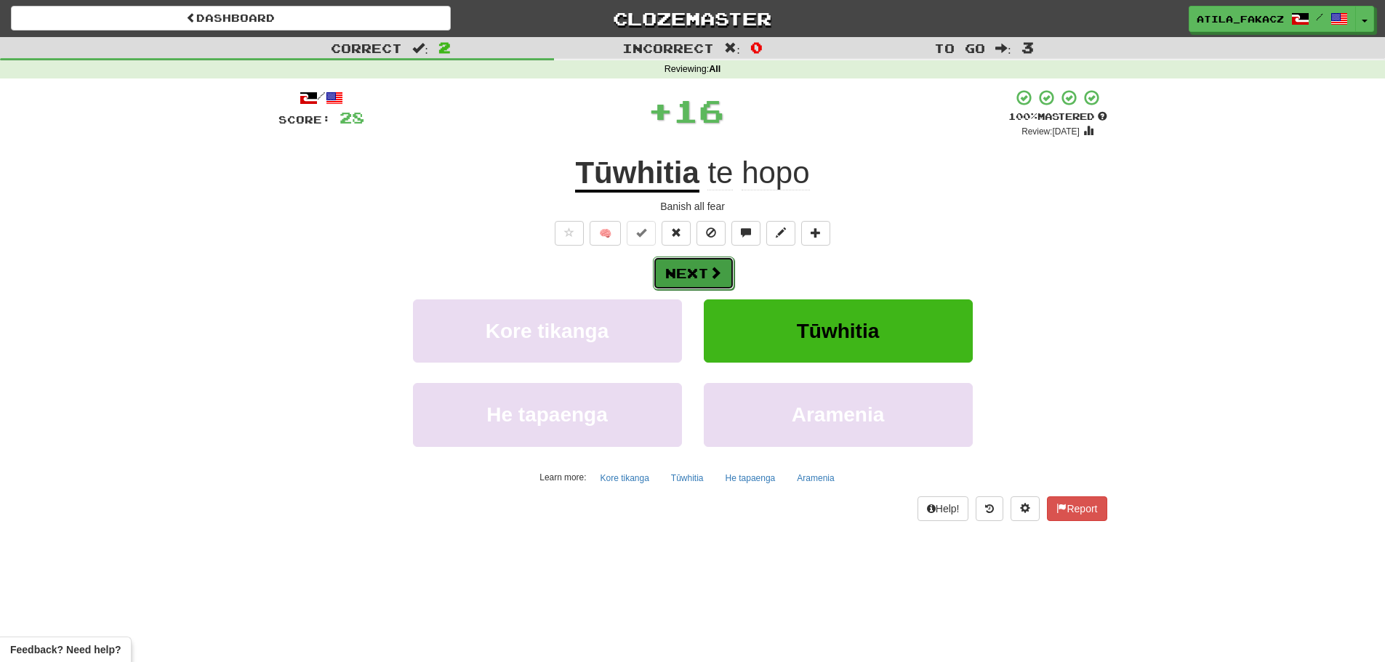
click at [710, 274] on span at bounding box center [715, 272] width 13 height 13
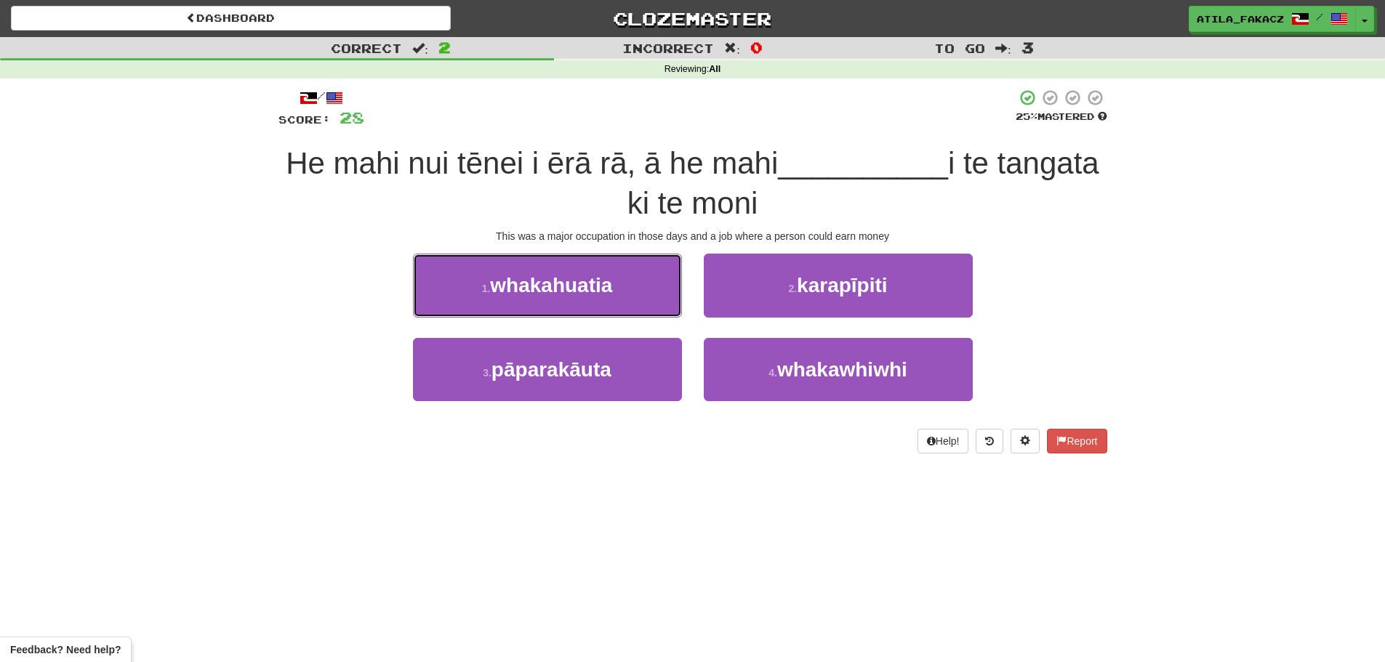
click at [583, 284] on span "whakahuatia" at bounding box center [551, 285] width 122 height 23
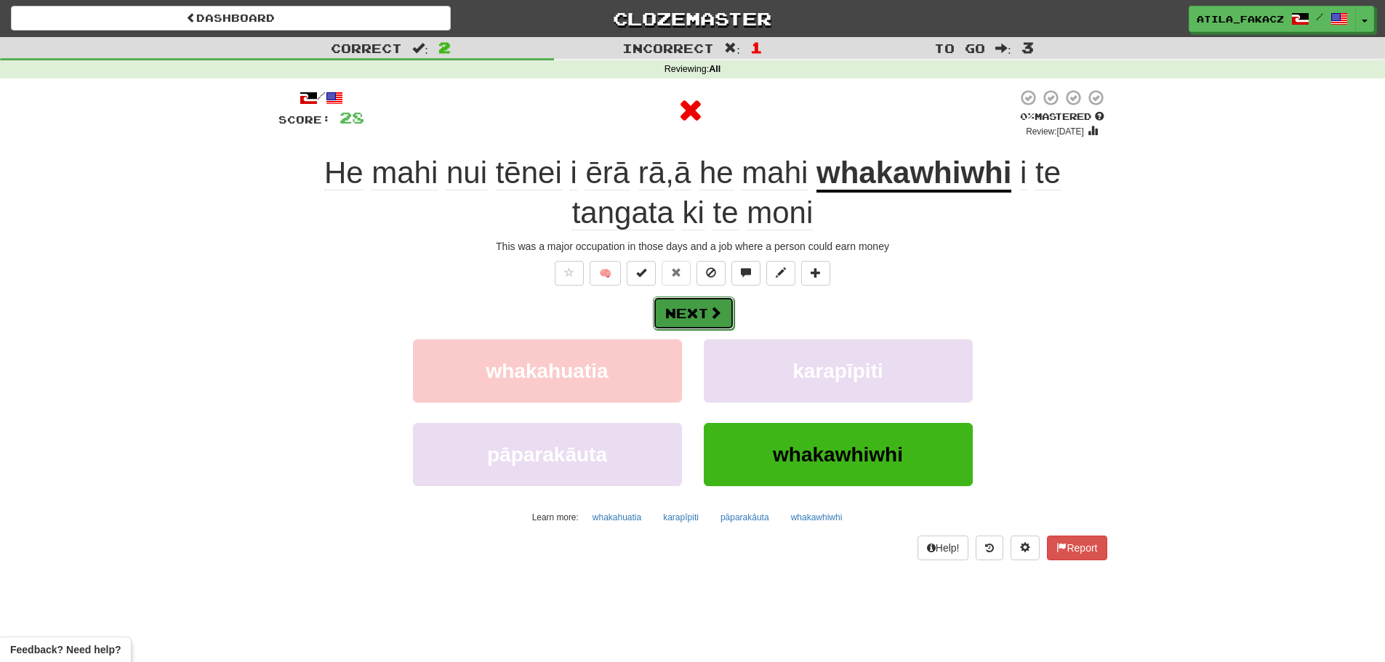
click at [703, 307] on button "Next" at bounding box center [693, 313] width 81 height 33
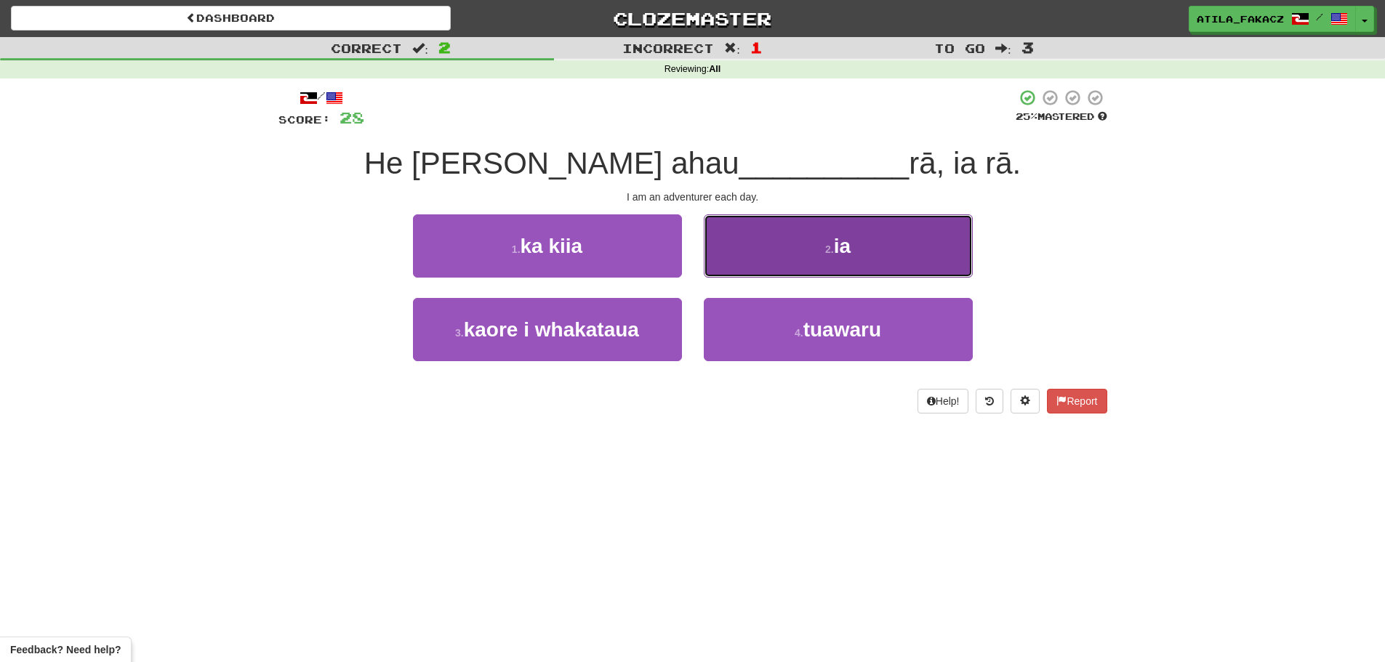
click at [756, 264] on button "2 . ia" at bounding box center [838, 245] width 269 height 63
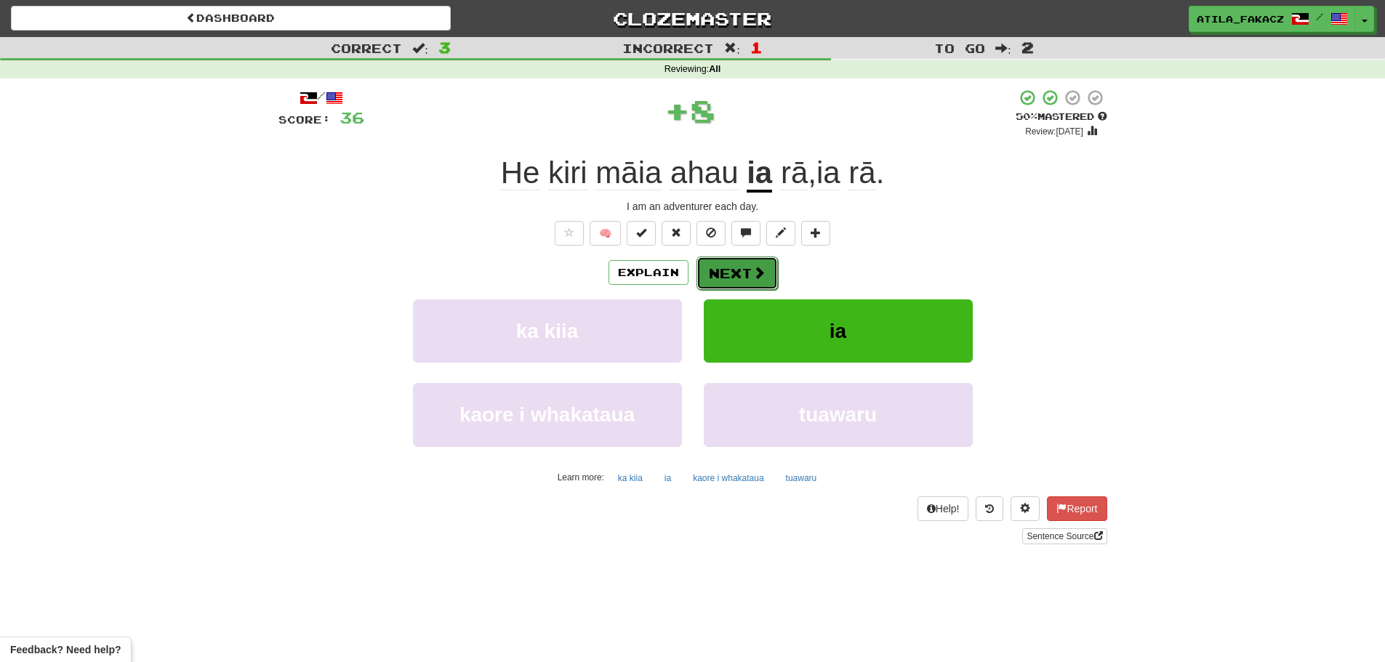
click at [749, 275] on button "Next" at bounding box center [736, 273] width 81 height 33
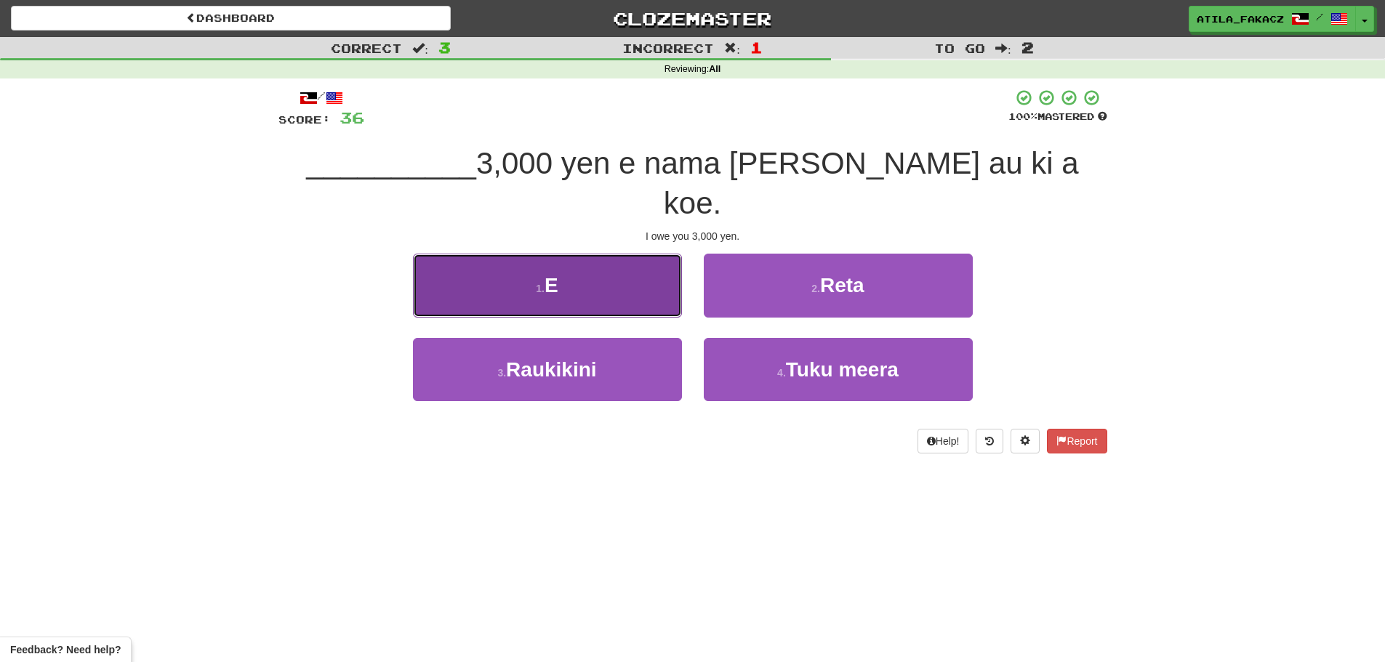
click at [637, 254] on button "1 . E" at bounding box center [547, 285] width 269 height 63
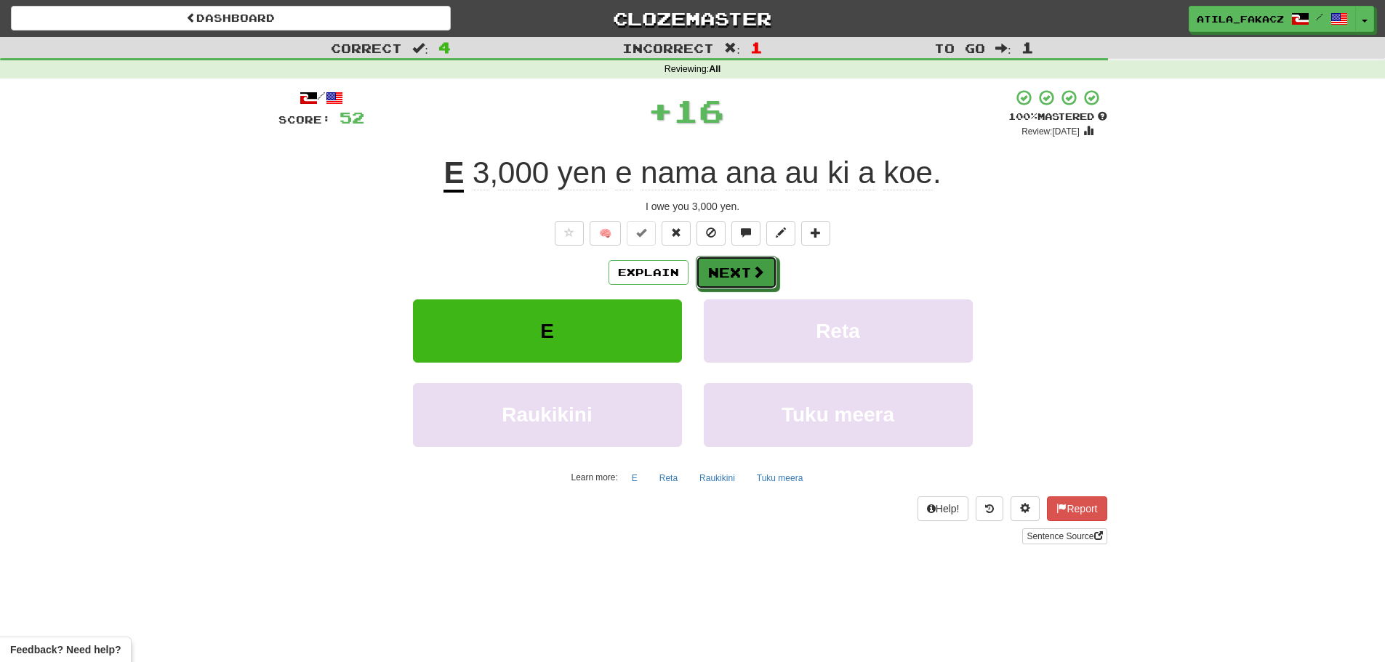
click at [725, 267] on button "Next" at bounding box center [736, 272] width 81 height 33
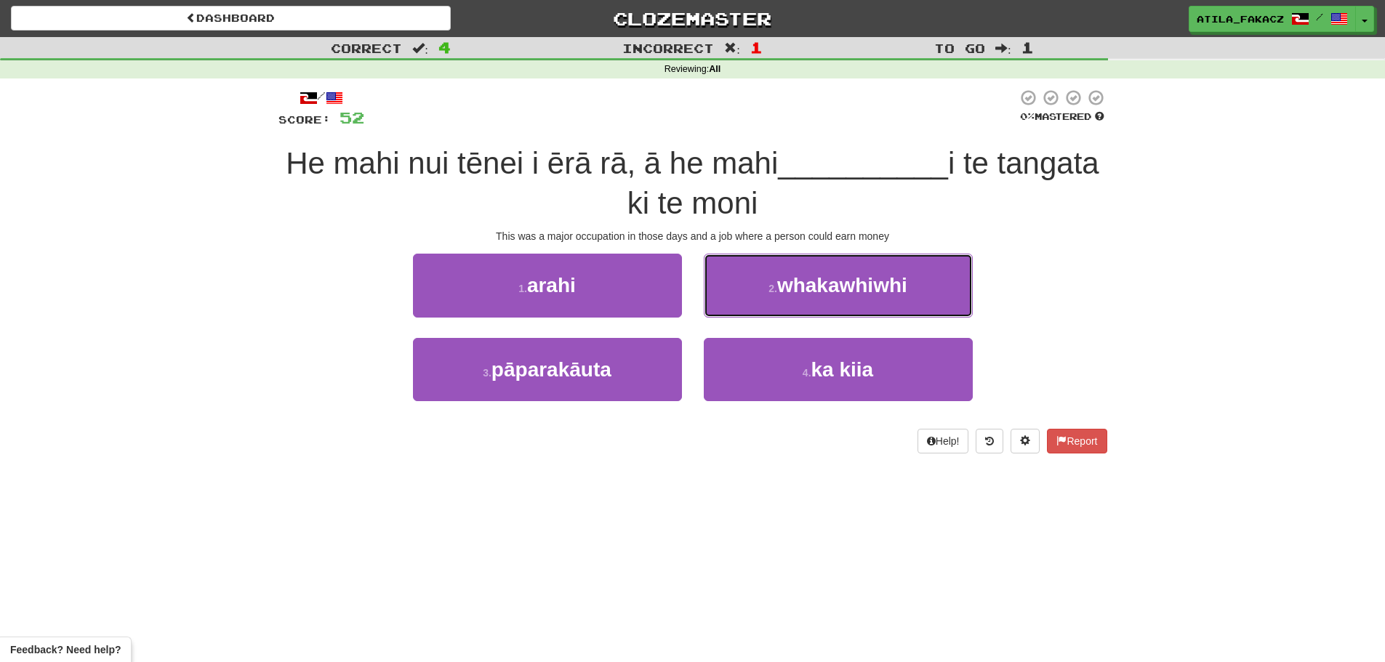
click at [782, 286] on span "whakawhiwhi" at bounding box center [842, 285] width 130 height 23
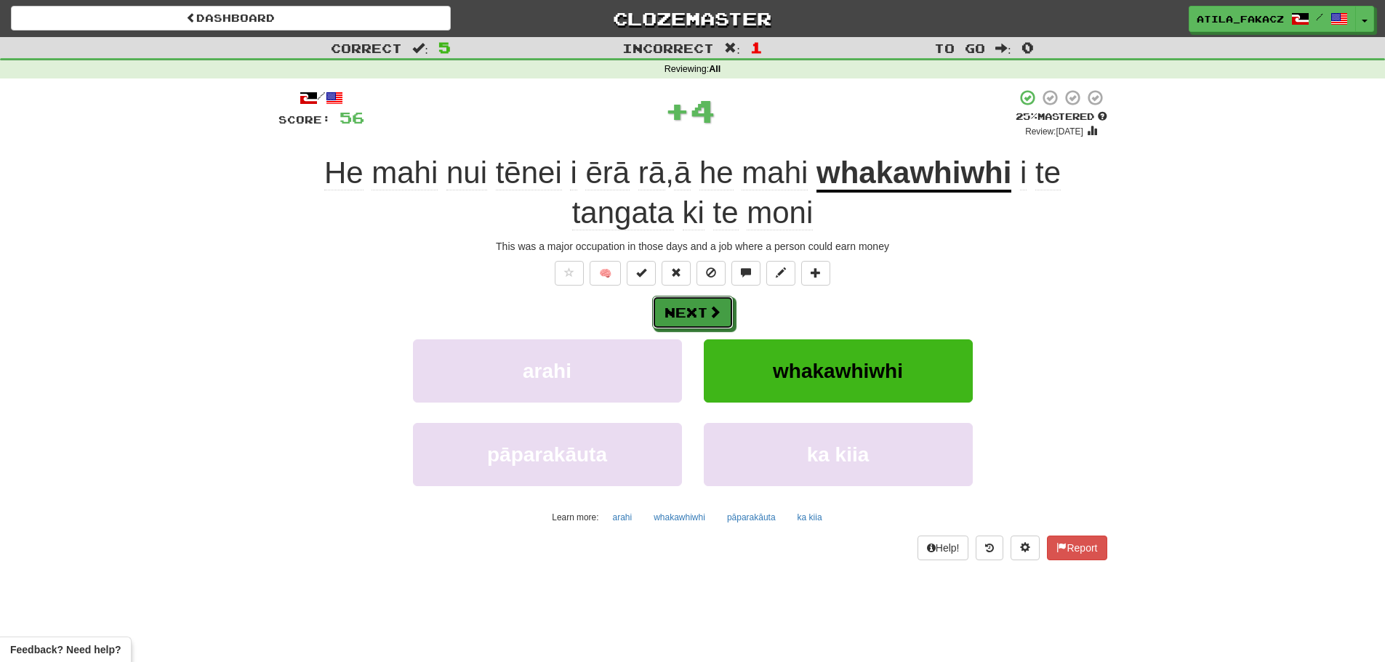
click at [691, 314] on button "Next" at bounding box center [692, 312] width 81 height 33
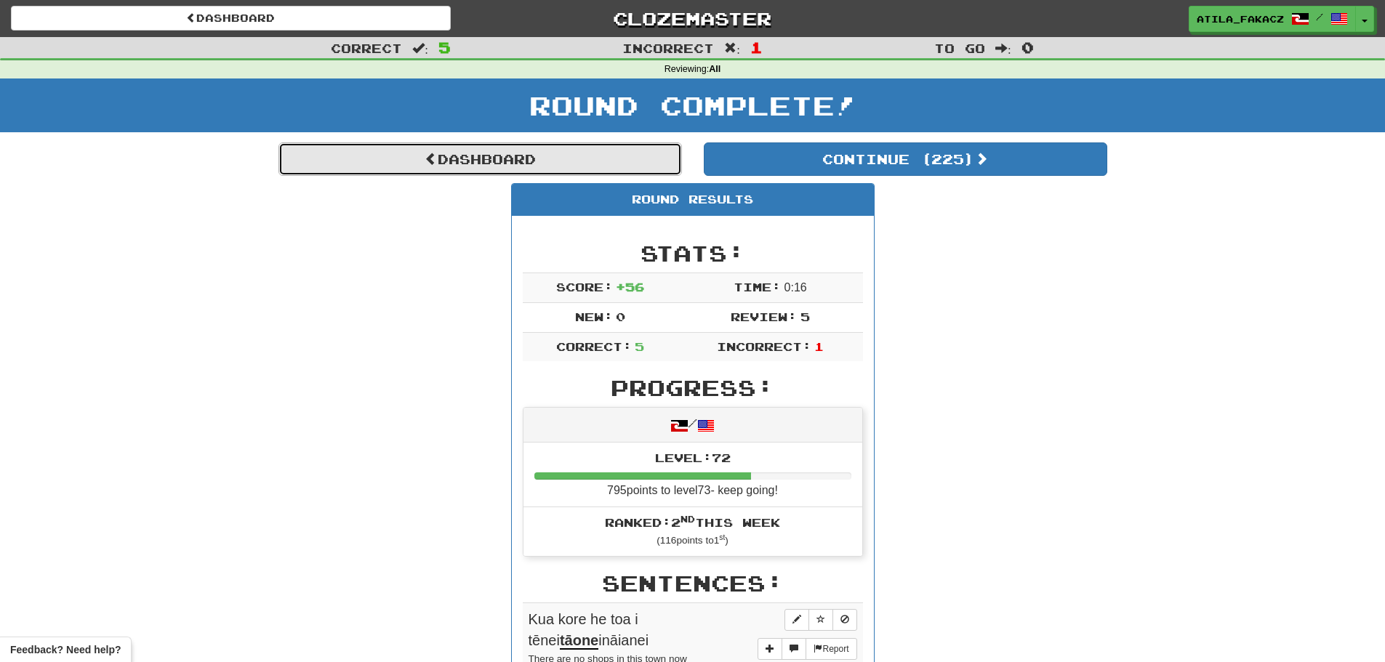
click at [456, 158] on link "Dashboard" at bounding box center [479, 158] width 403 height 33
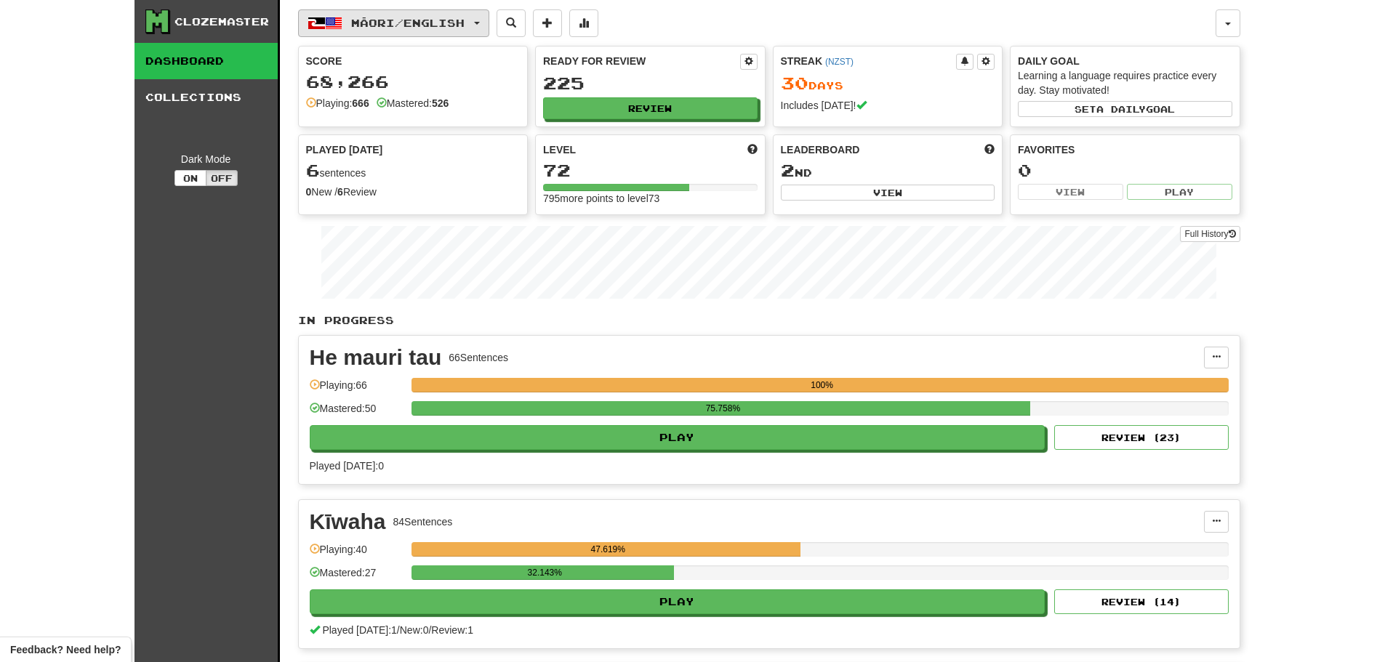
click at [400, 24] on span "Māori / English" at bounding box center [407, 23] width 113 height 12
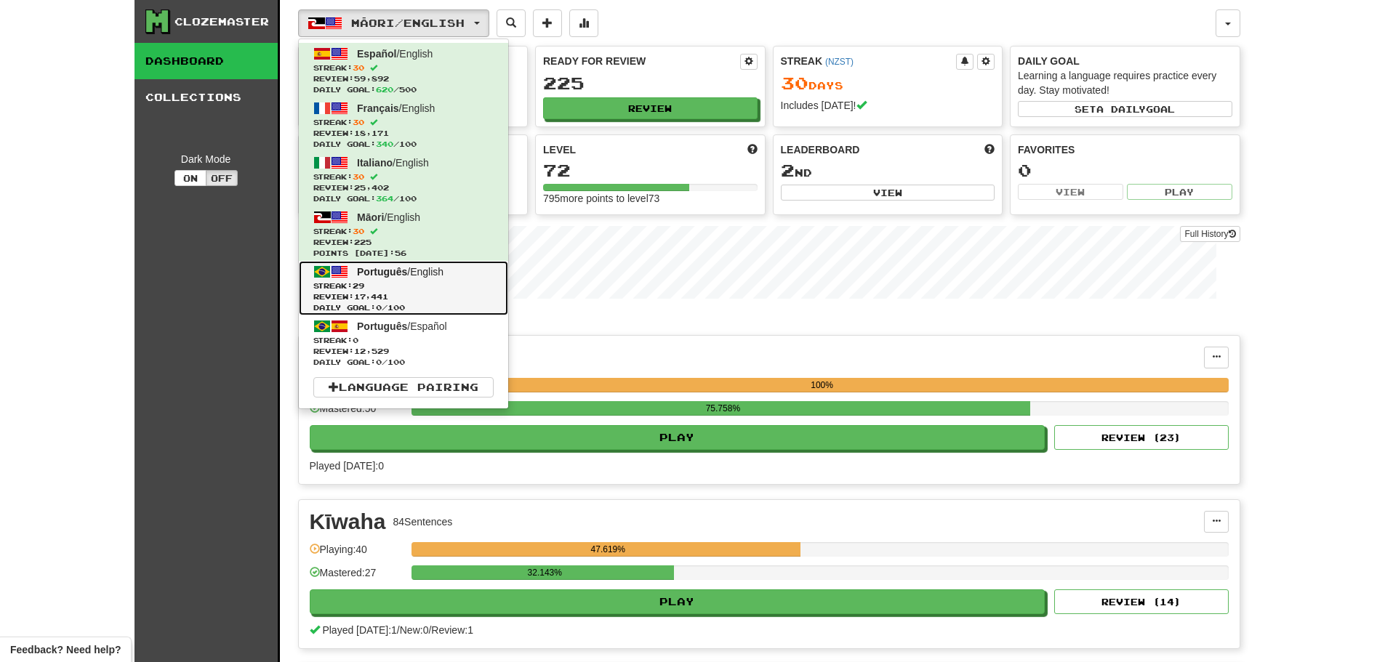
click at [408, 291] on span "Review: 17,441" at bounding box center [403, 296] width 180 height 11
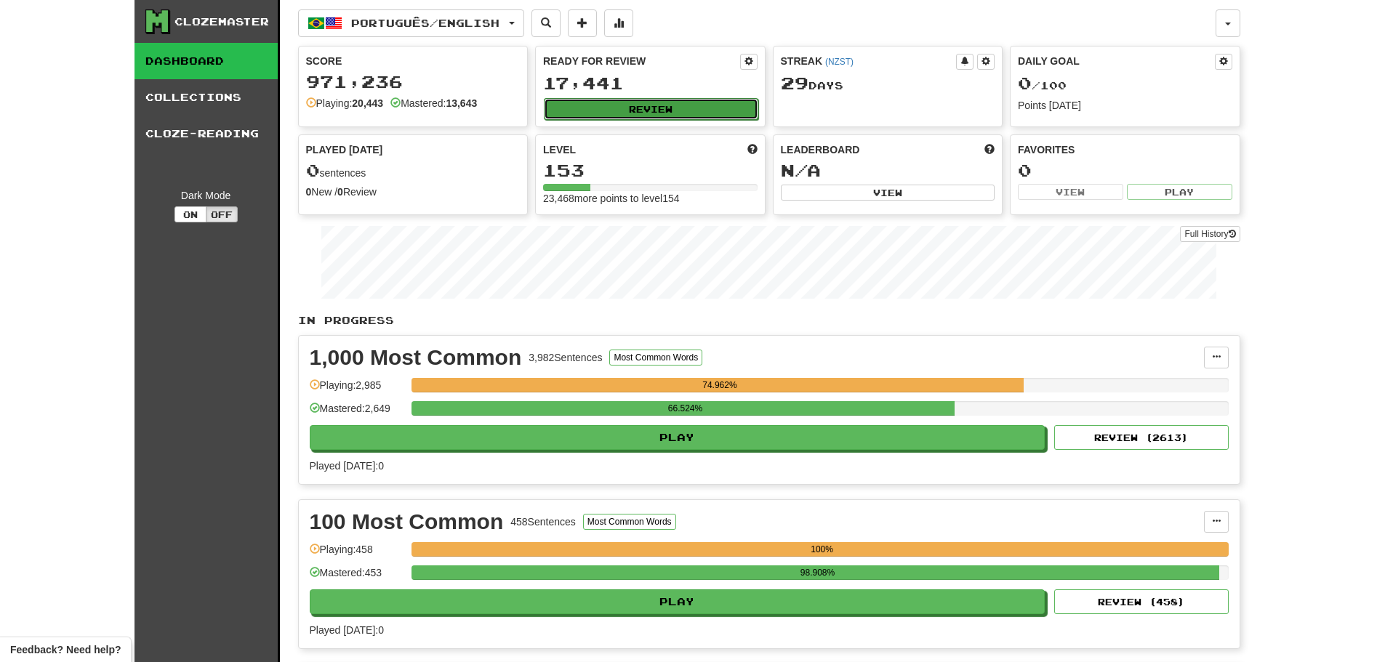
click at [653, 102] on button "Review" at bounding box center [651, 109] width 214 height 22
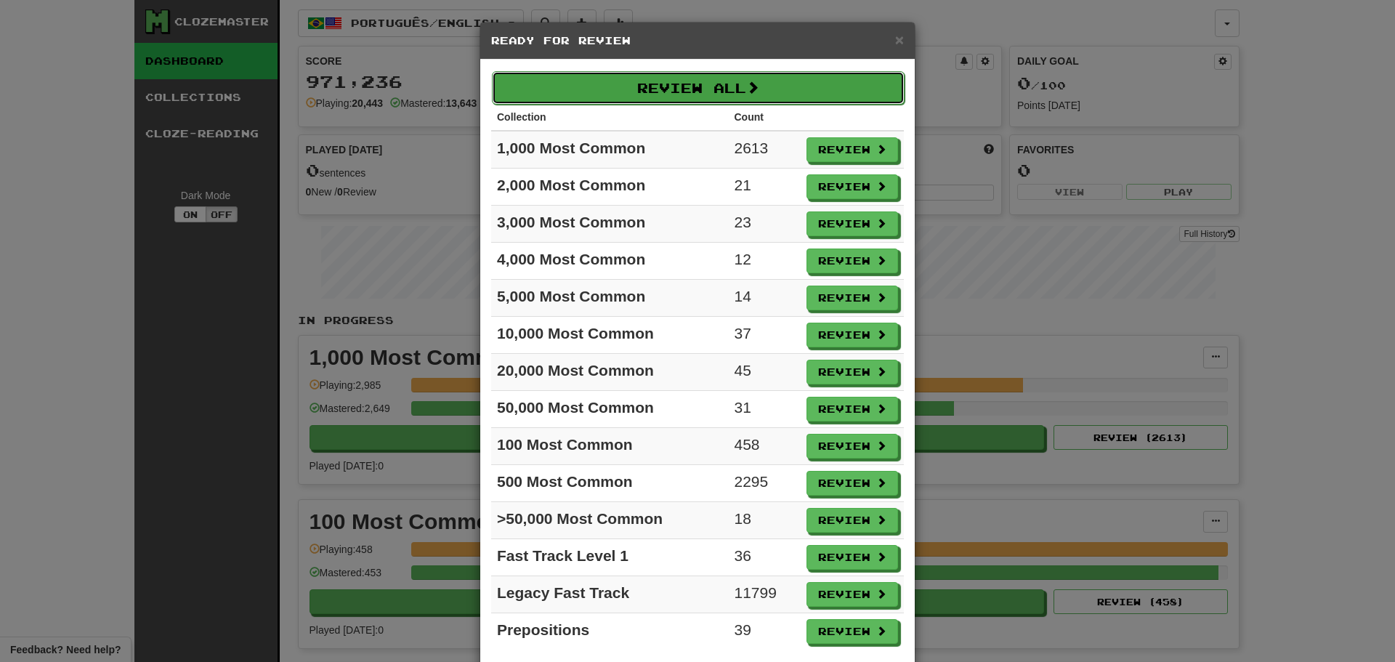
click at [696, 92] on button "Review All" at bounding box center [698, 87] width 413 height 33
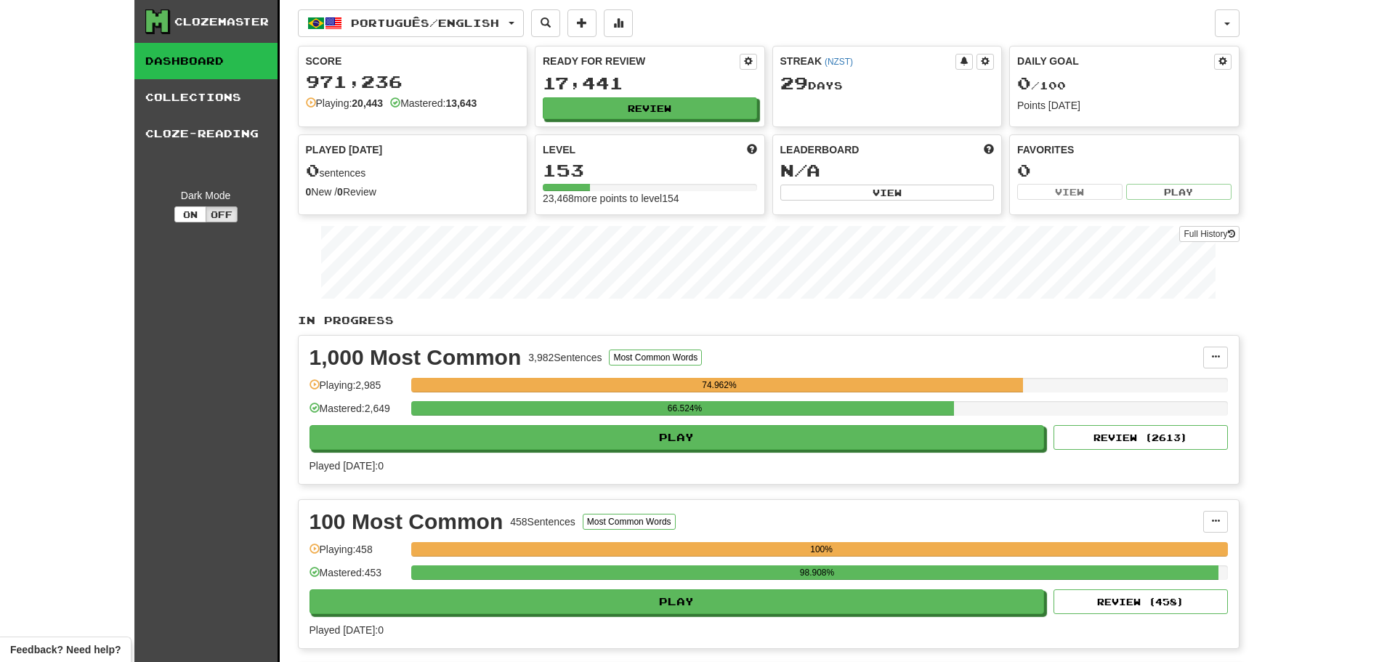
select select "********"
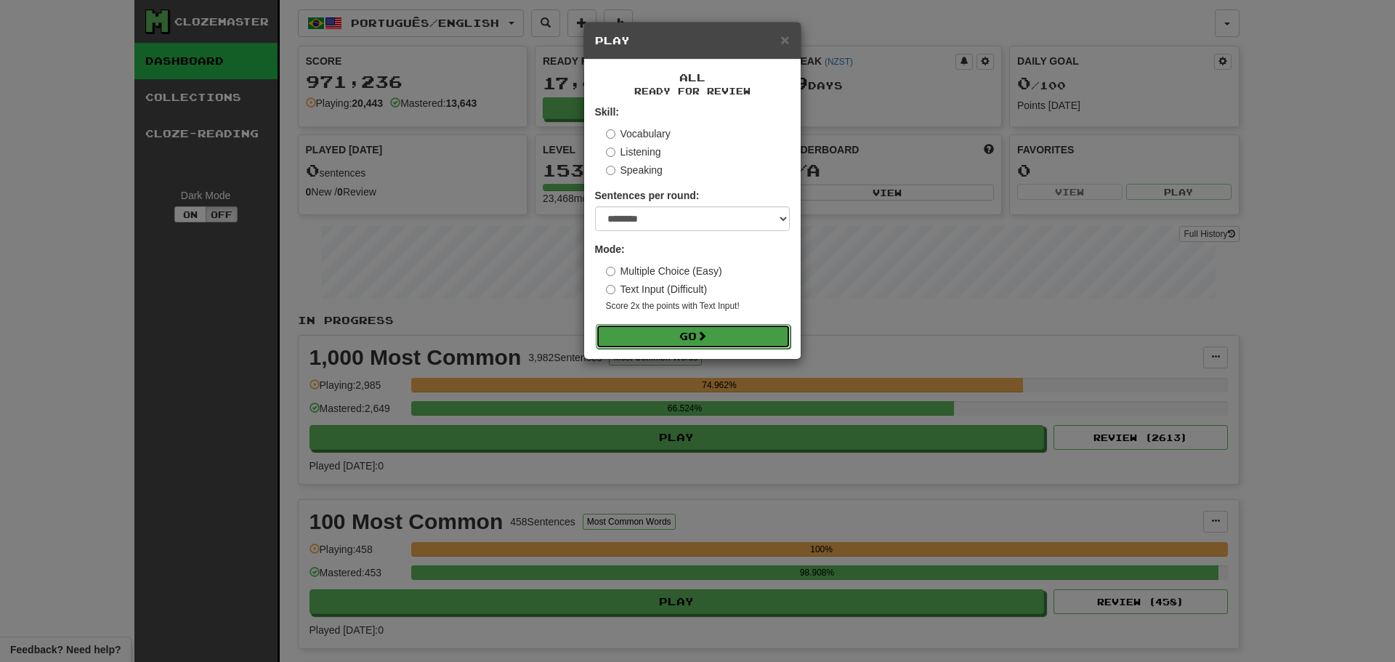
click at [693, 336] on button "Go" at bounding box center [693, 336] width 195 height 25
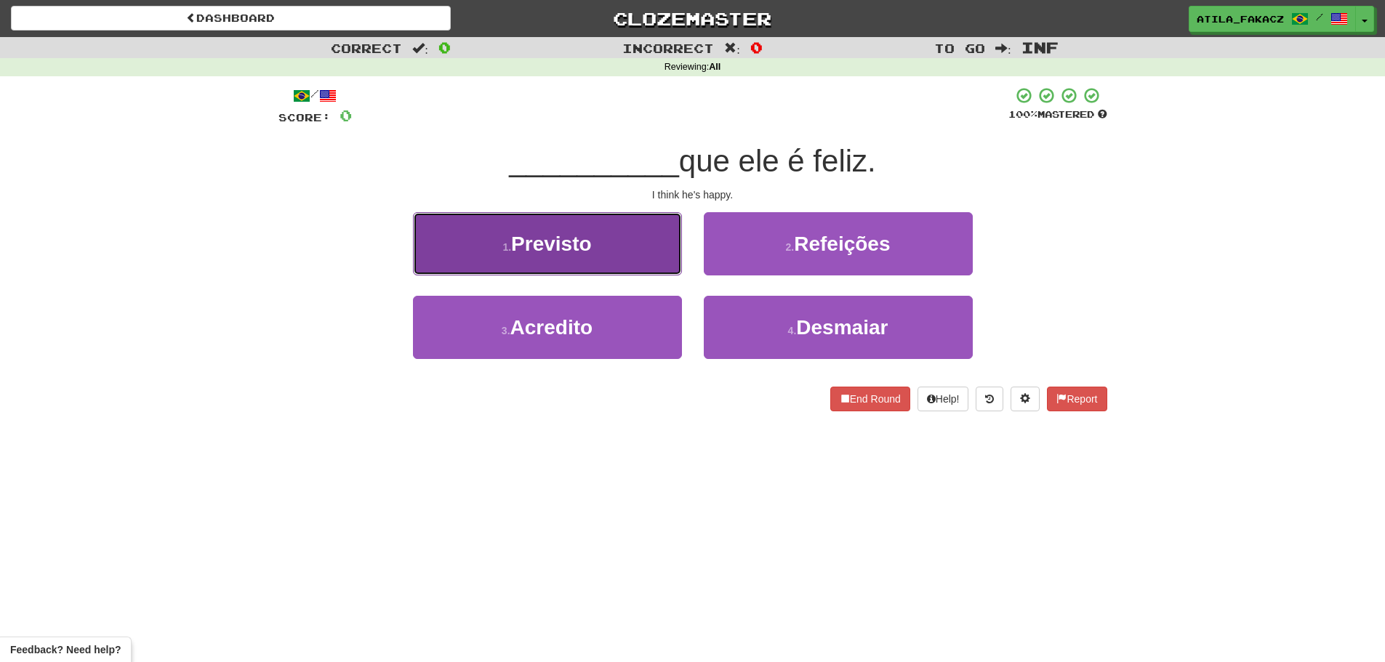
click at [618, 251] on button "1 . [GEOGRAPHIC_DATA]" at bounding box center [547, 243] width 269 height 63
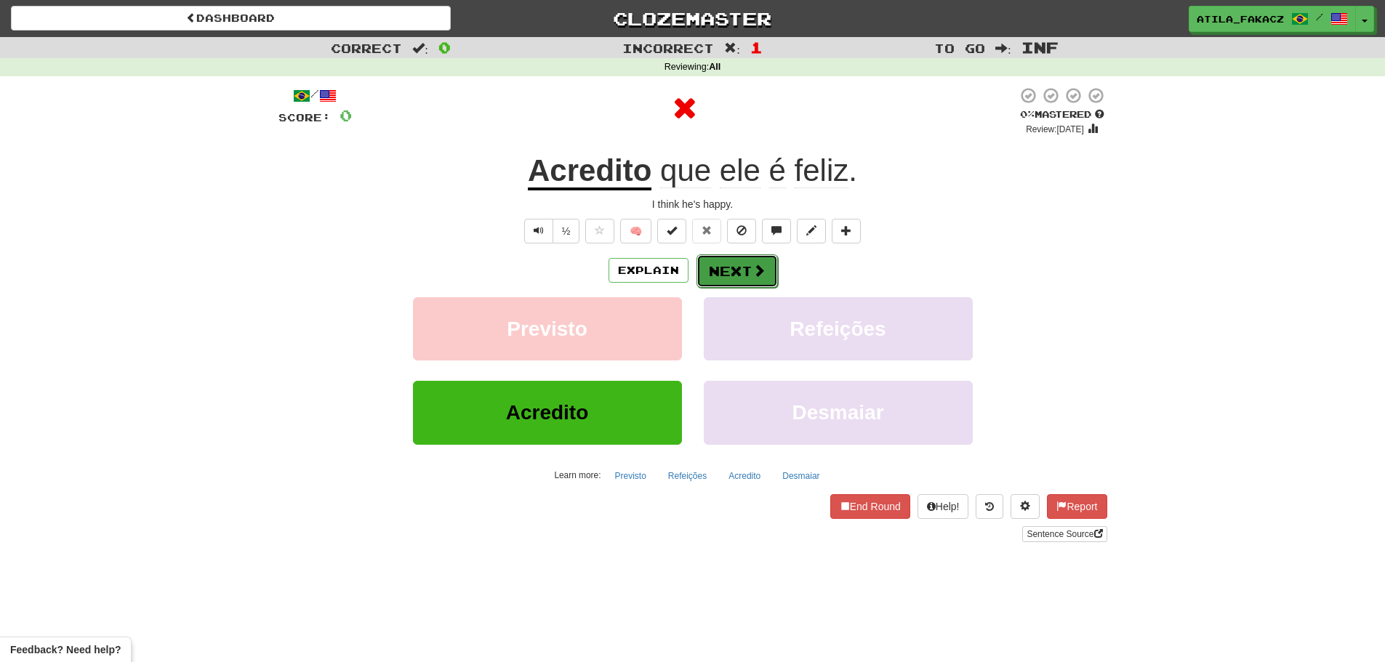
click at [733, 260] on button "Next" at bounding box center [736, 270] width 81 height 33
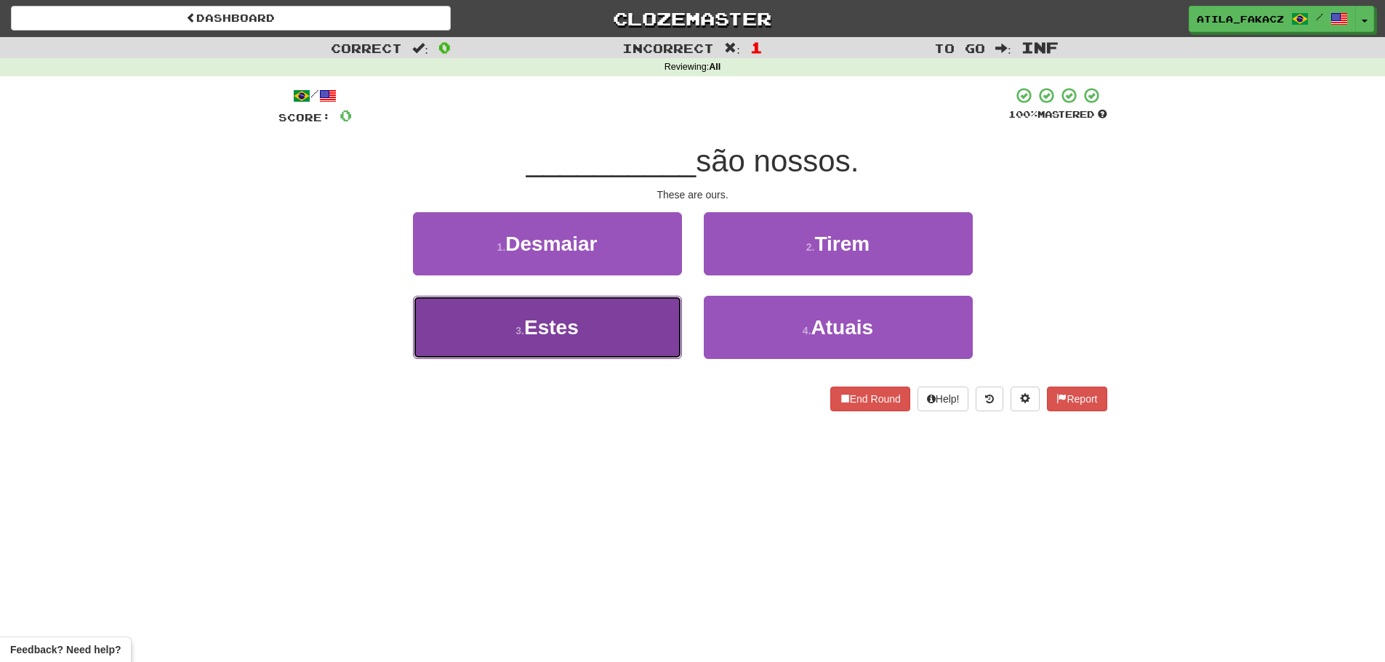
click at [636, 326] on button "3 . Estes" at bounding box center [547, 327] width 269 height 63
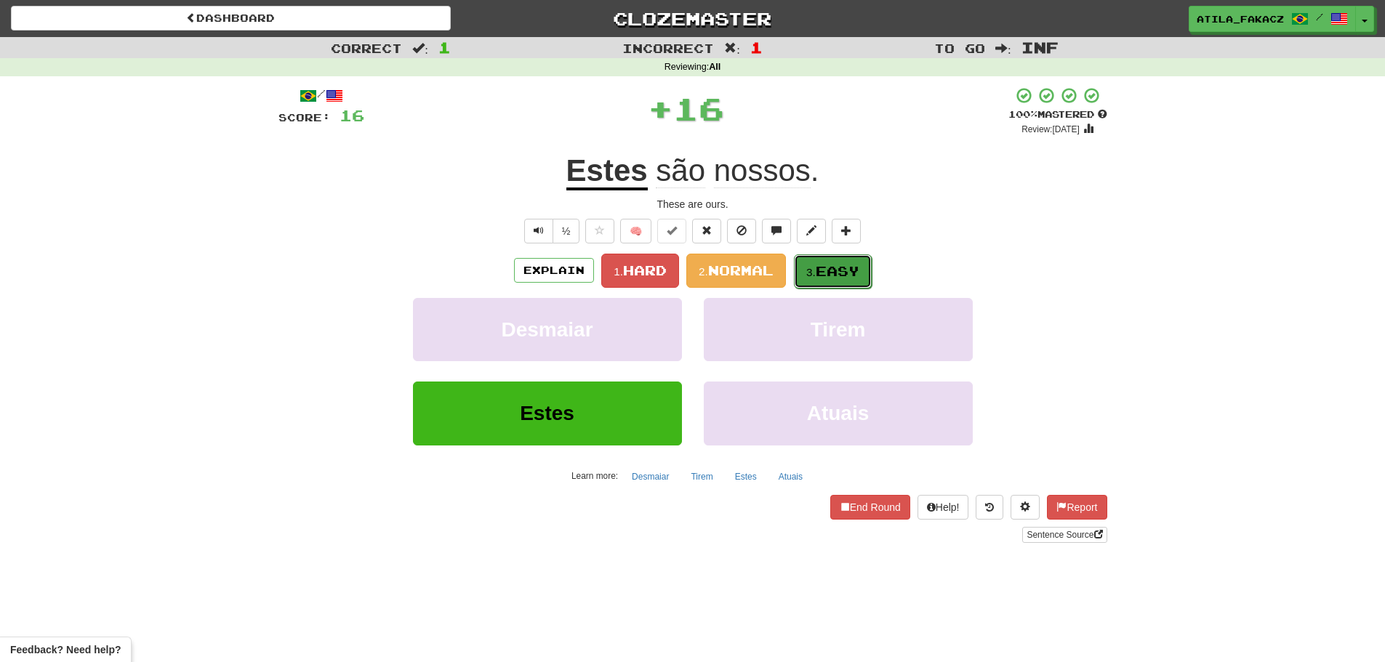
click at [823, 265] on span "Easy" at bounding box center [837, 271] width 44 height 16
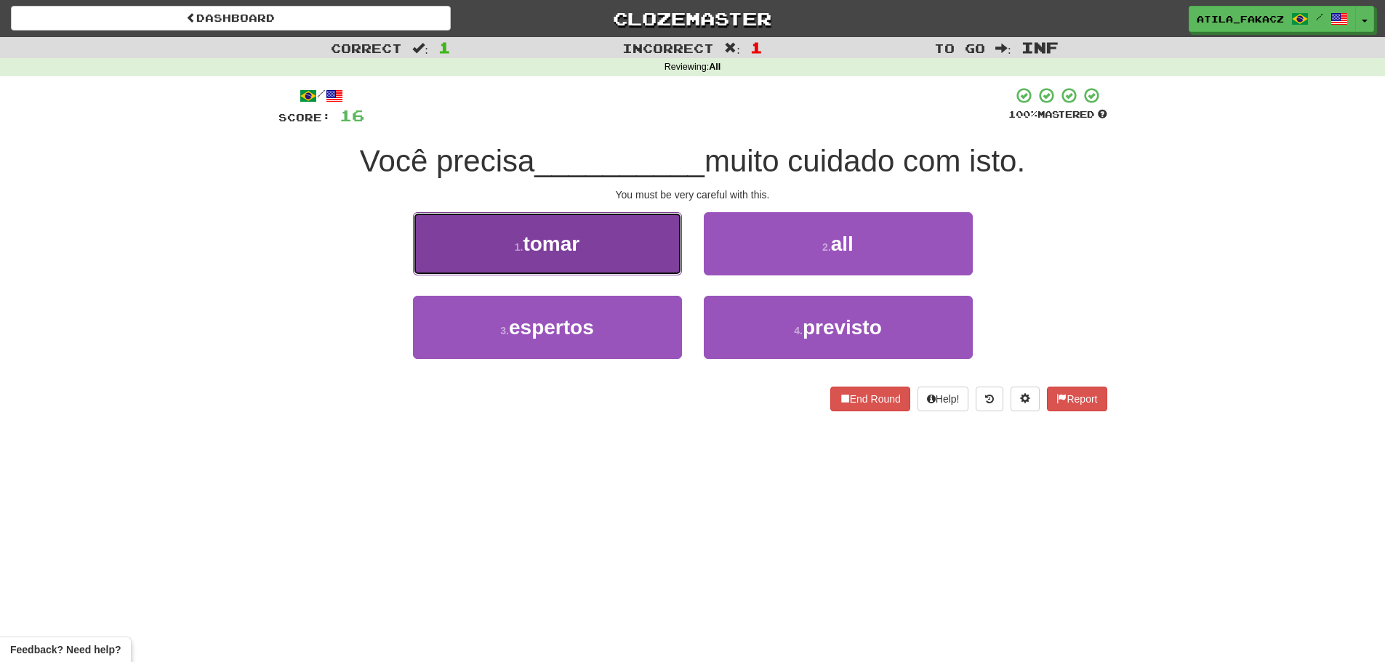
click at [621, 257] on button "1 . tomar" at bounding box center [547, 243] width 269 height 63
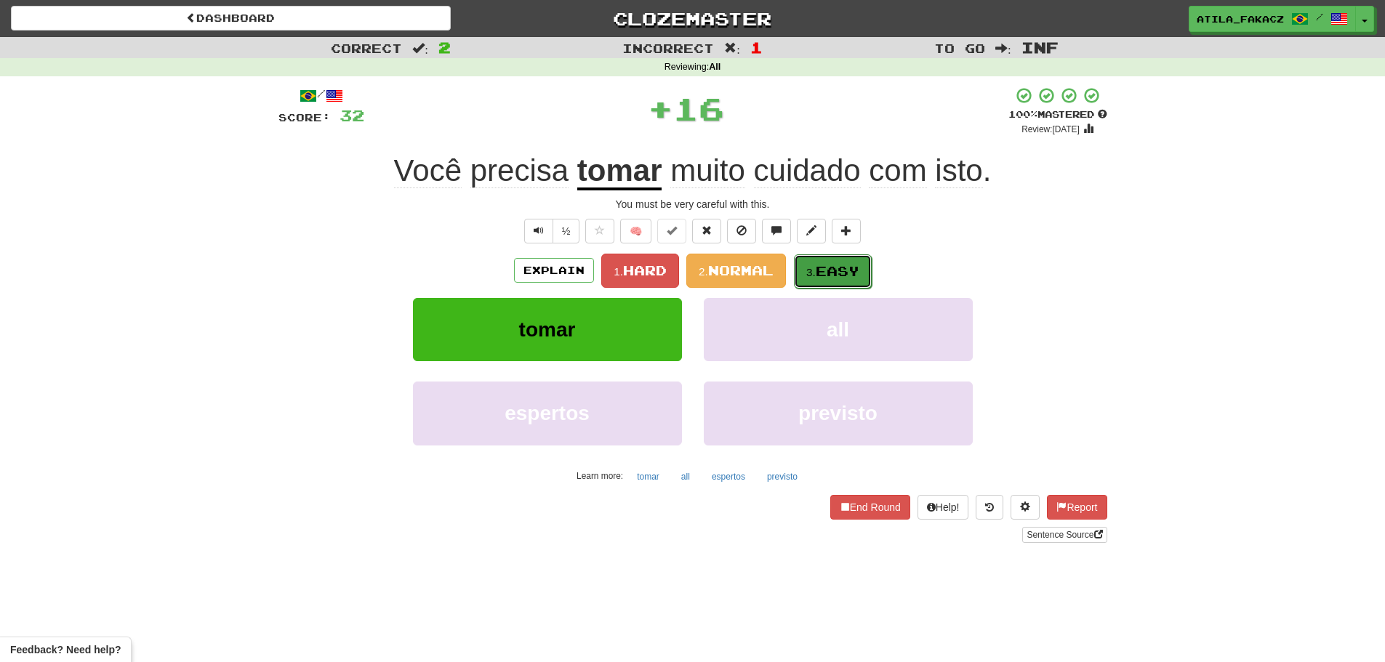
click at [815, 266] on small "3." at bounding box center [810, 272] width 9 height 12
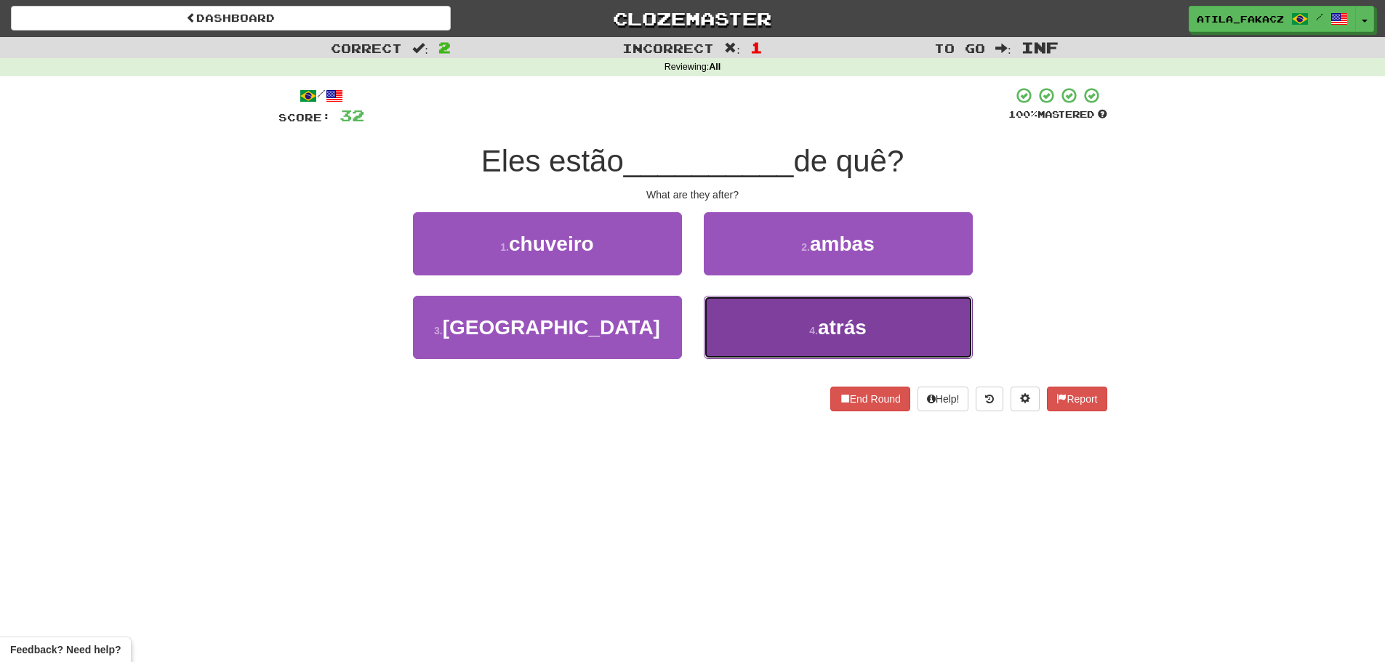
click at [765, 329] on button "4 . atrás" at bounding box center [838, 327] width 269 height 63
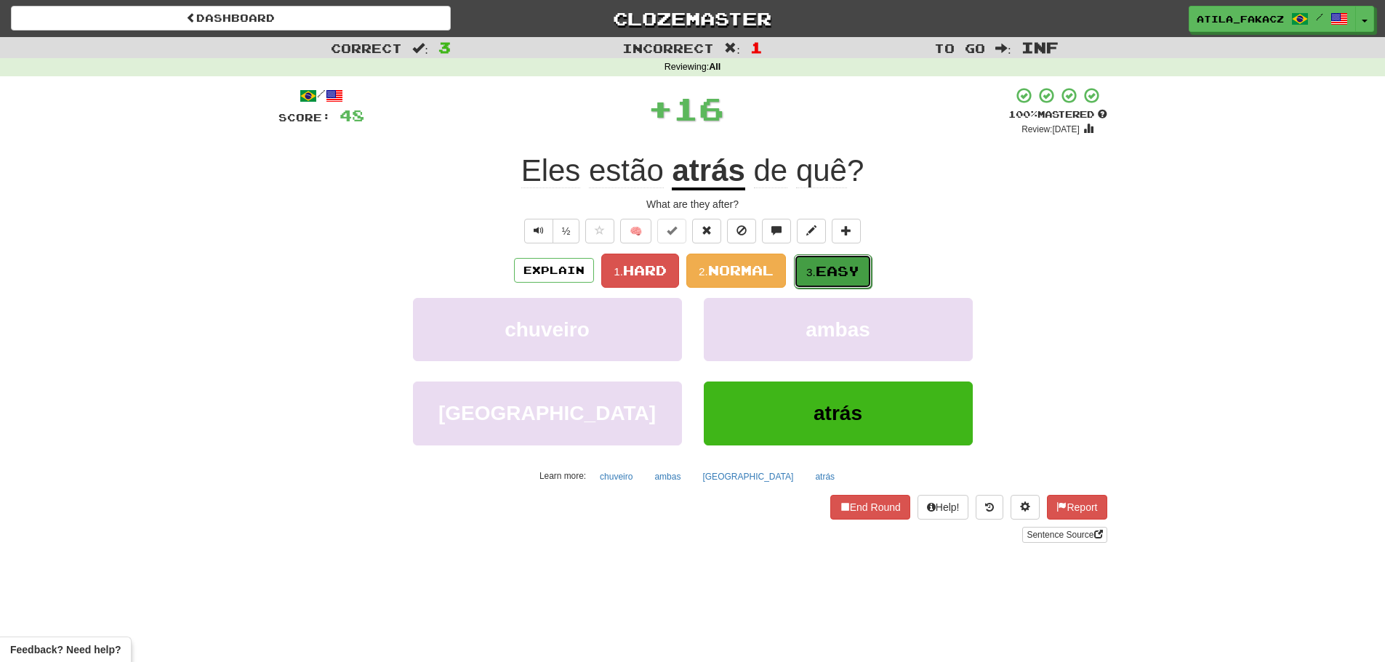
click at [831, 270] on span "Easy" at bounding box center [837, 271] width 44 height 16
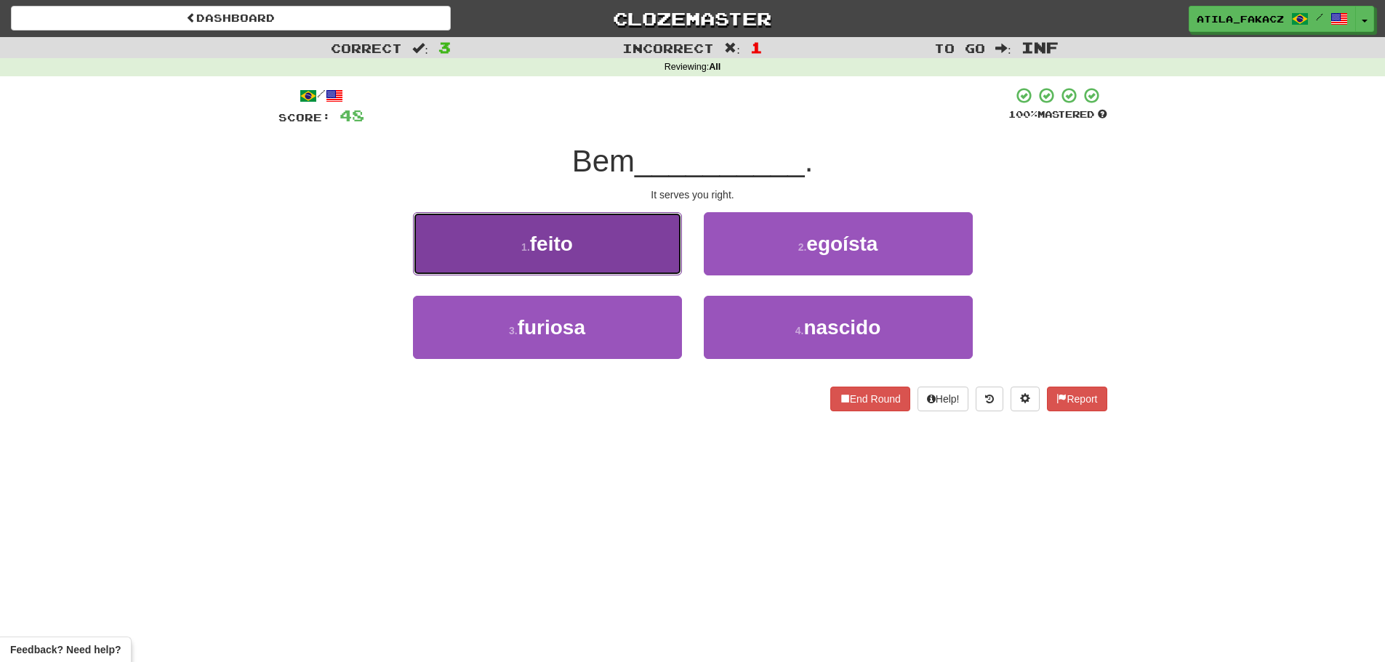
click at [620, 260] on button "1 . feito" at bounding box center [547, 243] width 269 height 63
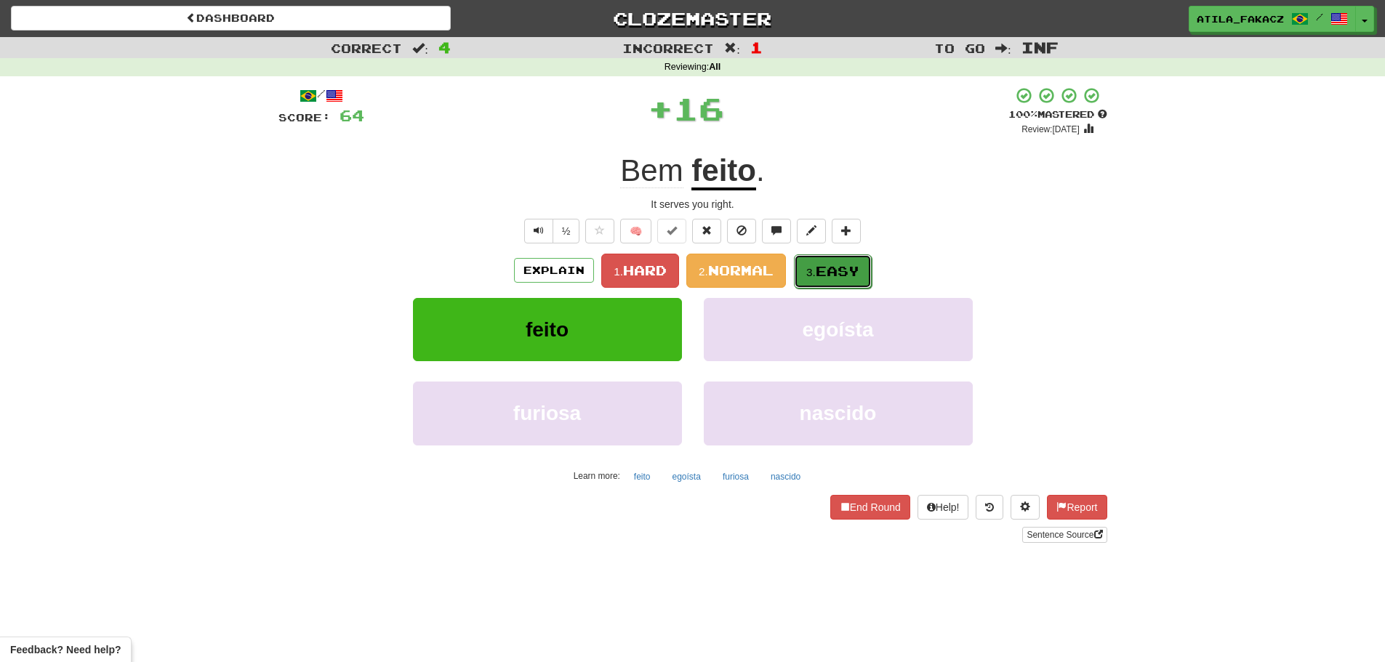
click at [821, 272] on span "Easy" at bounding box center [837, 271] width 44 height 16
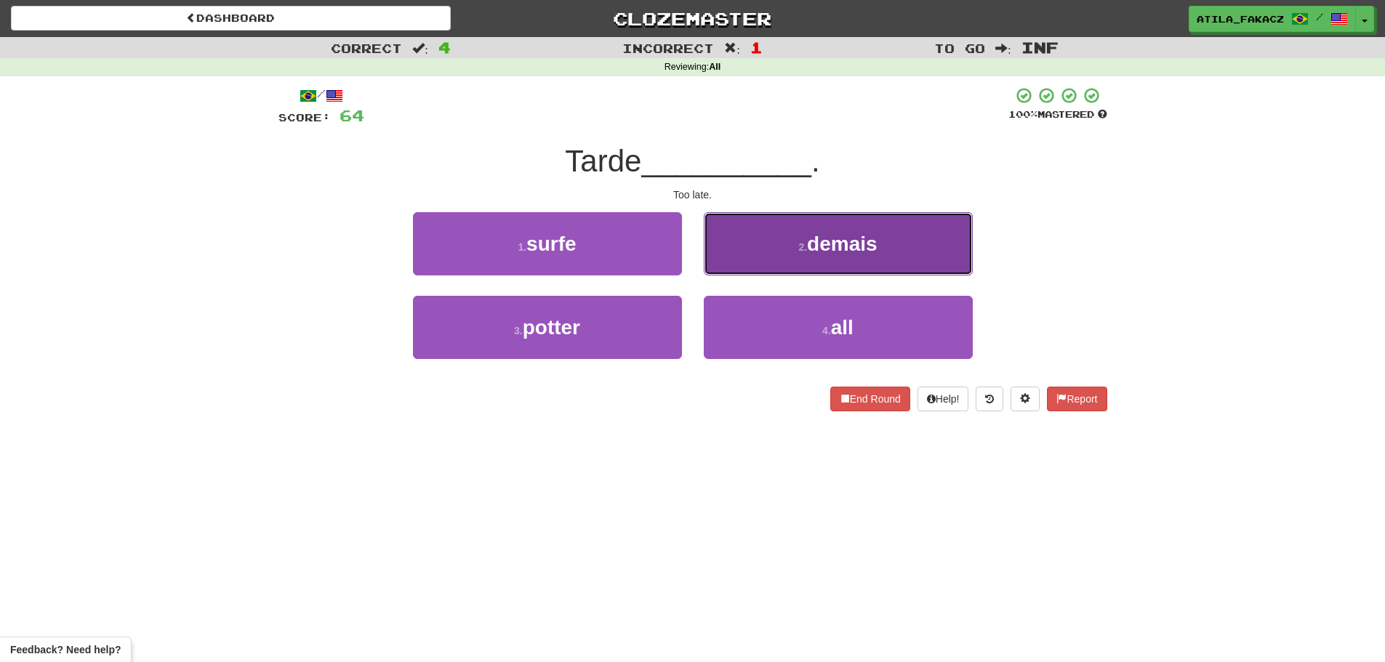
click at [826, 249] on span "demais" at bounding box center [842, 244] width 70 height 23
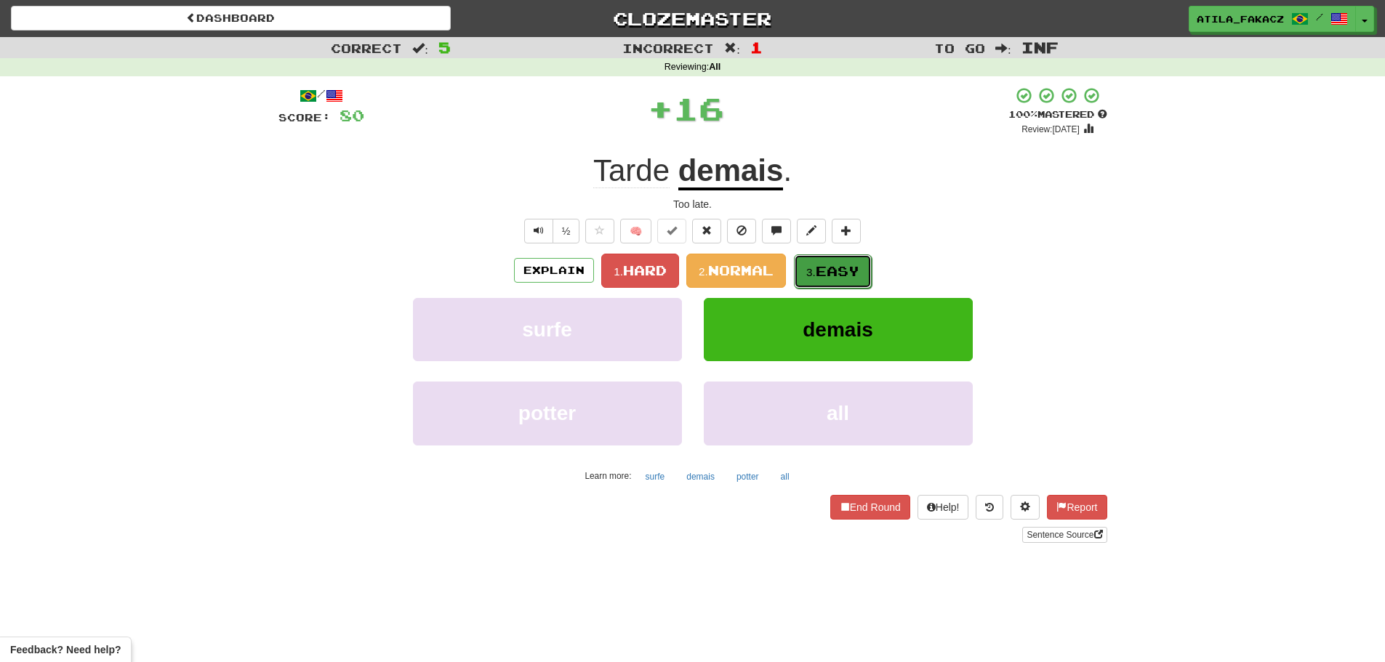
click at [822, 267] on span "Easy" at bounding box center [837, 271] width 44 height 16
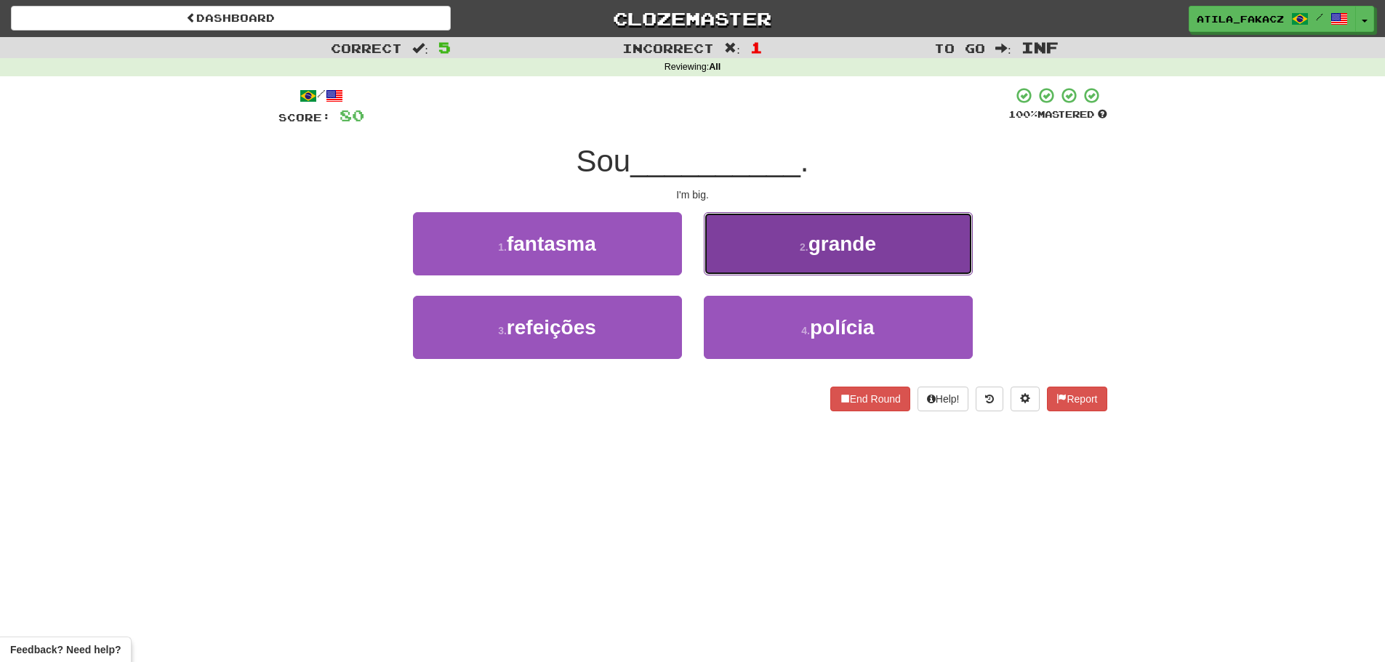
click at [755, 259] on button "2 . grande" at bounding box center [838, 243] width 269 height 63
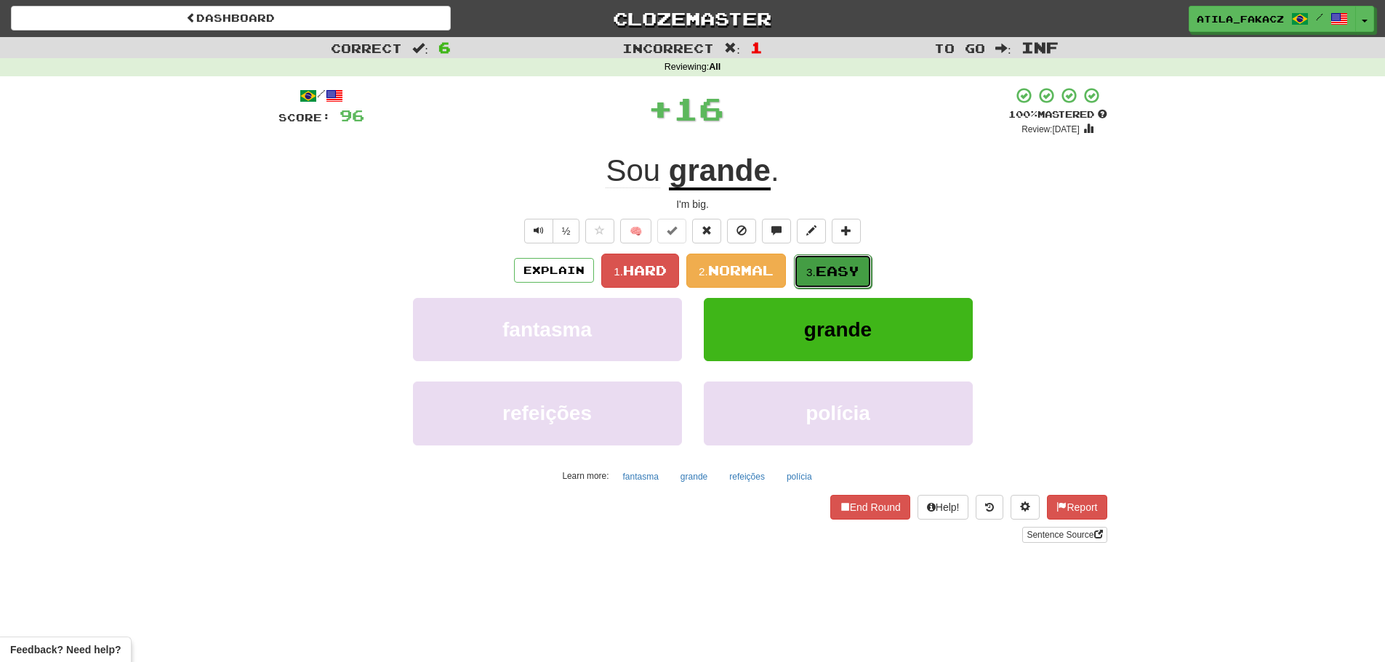
click at [845, 270] on span "Easy" at bounding box center [837, 271] width 44 height 16
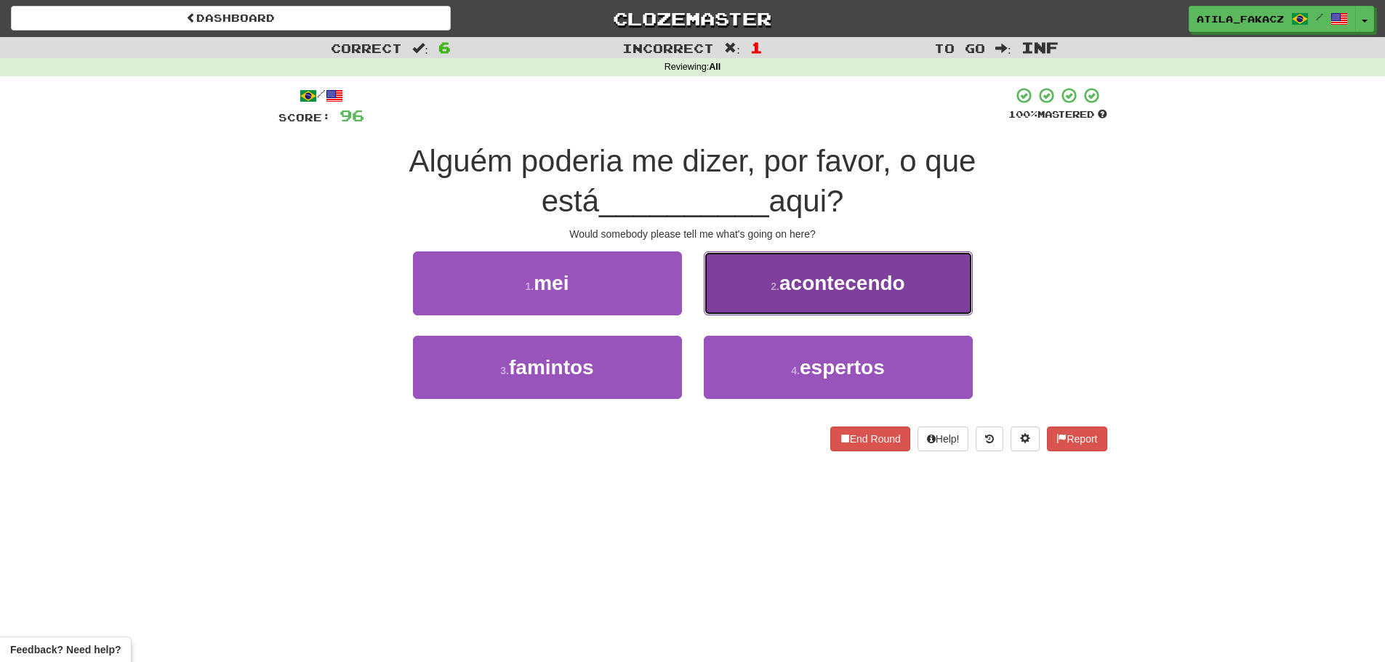
click at [738, 306] on button "2 . acontecendo" at bounding box center [838, 282] width 269 height 63
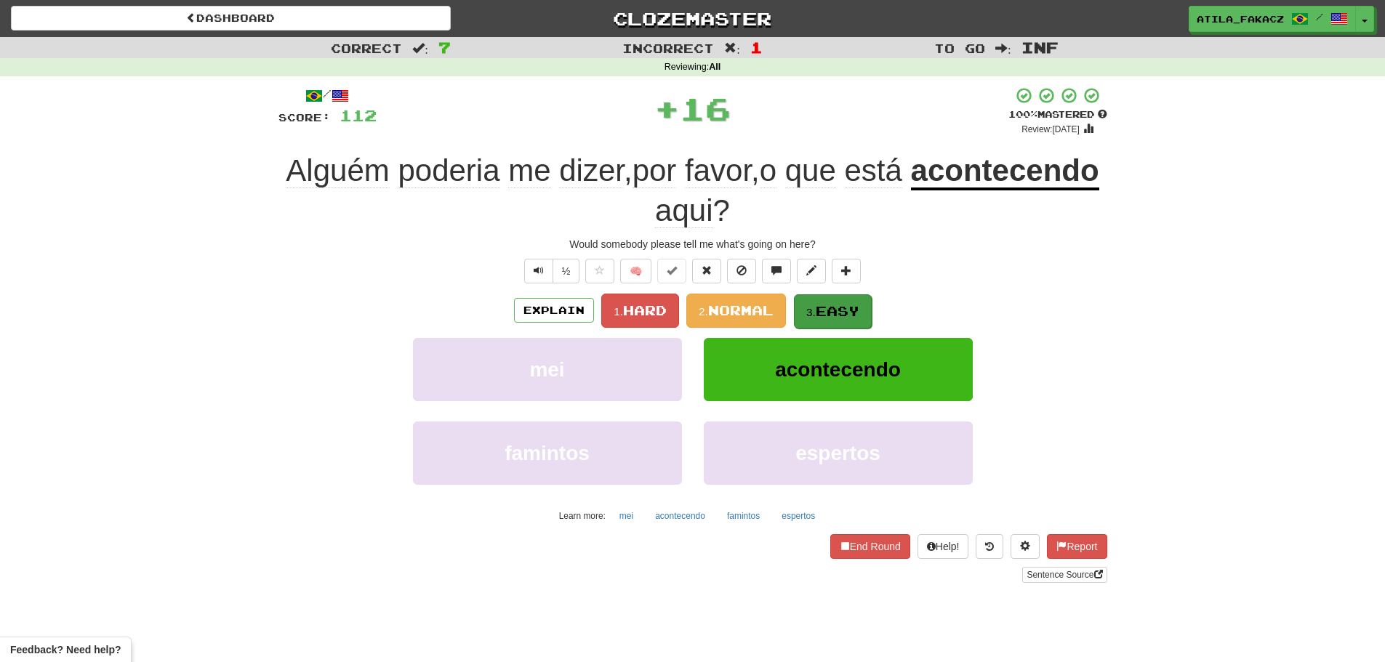
click at [793, 306] on span "1. Hard 2. Normal 3. Easy" at bounding box center [735, 310] width 269 height 12
click at [806, 307] on small "3." at bounding box center [810, 312] width 9 height 12
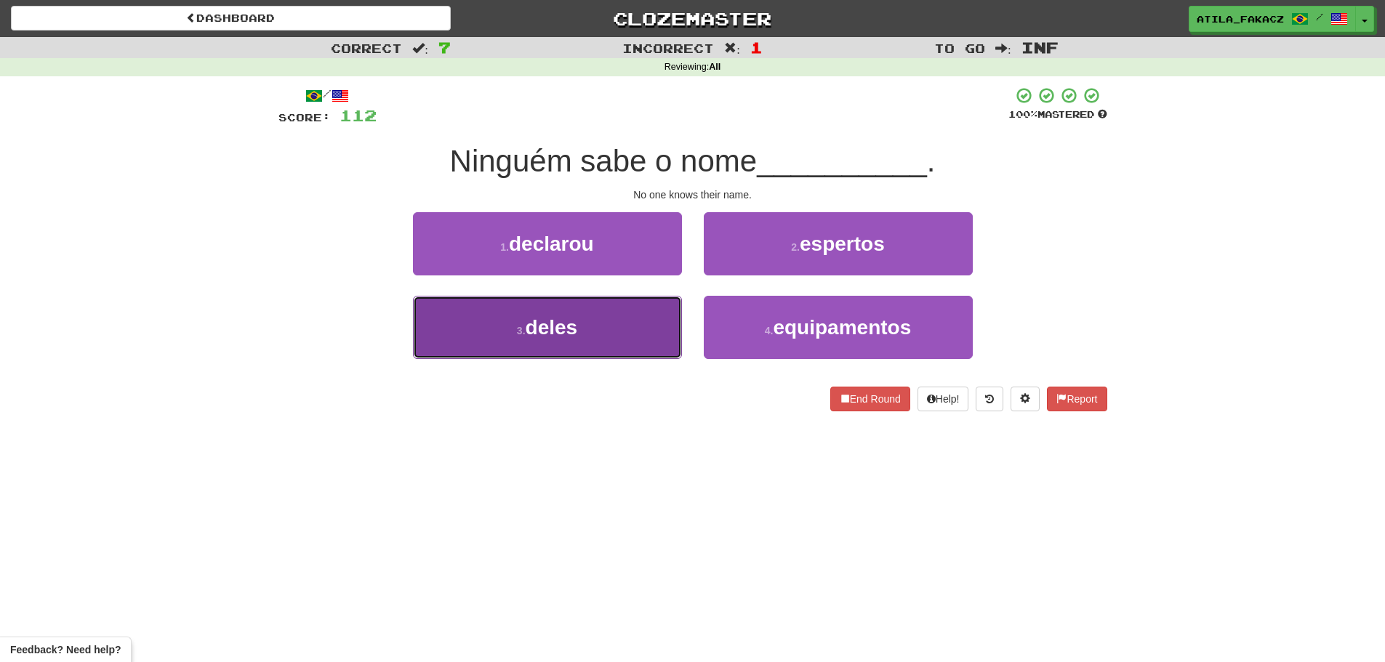
click at [632, 328] on button "3 . deles" at bounding box center [547, 327] width 269 height 63
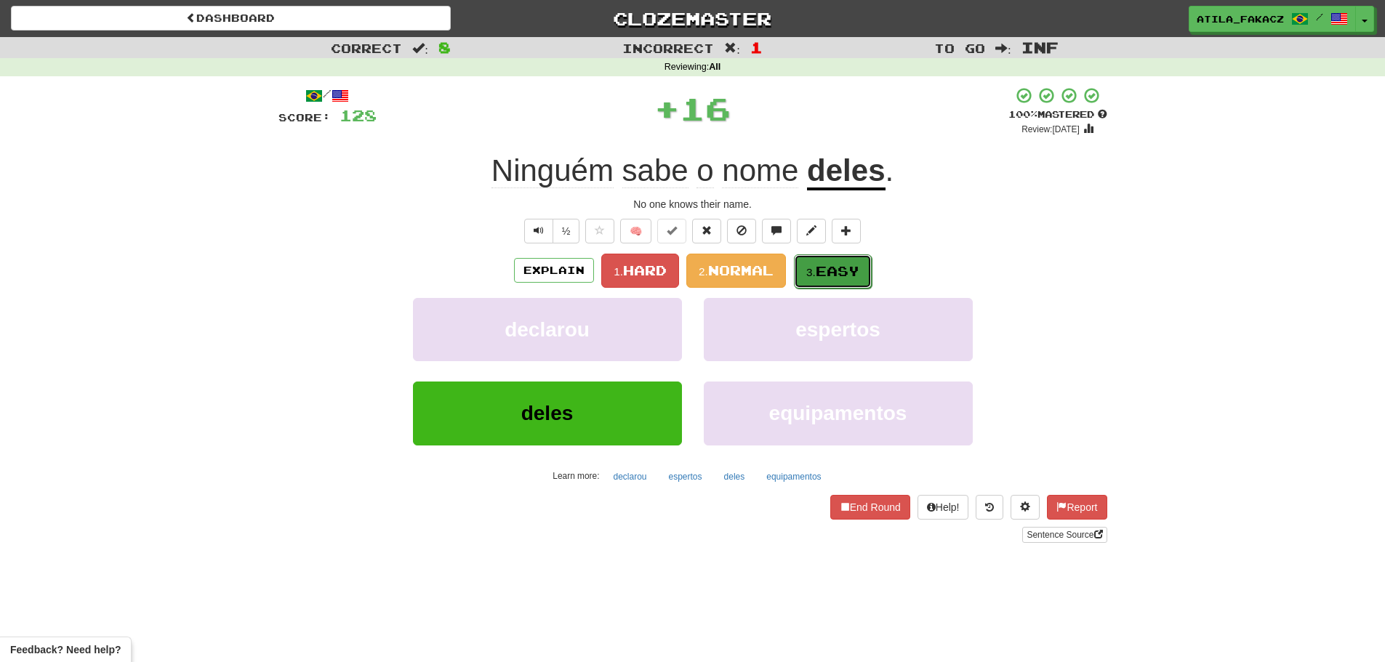
click at [815, 268] on small "3." at bounding box center [810, 272] width 9 height 12
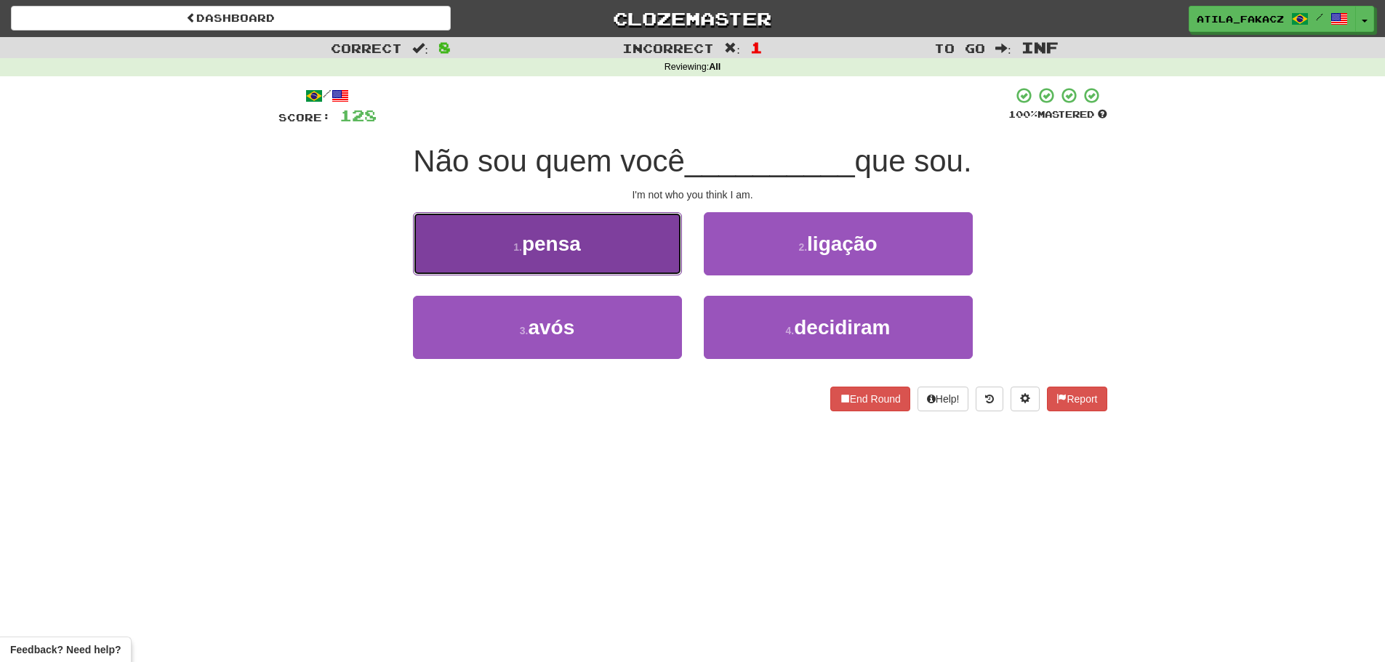
click at [625, 257] on button "1 . pensa" at bounding box center [547, 243] width 269 height 63
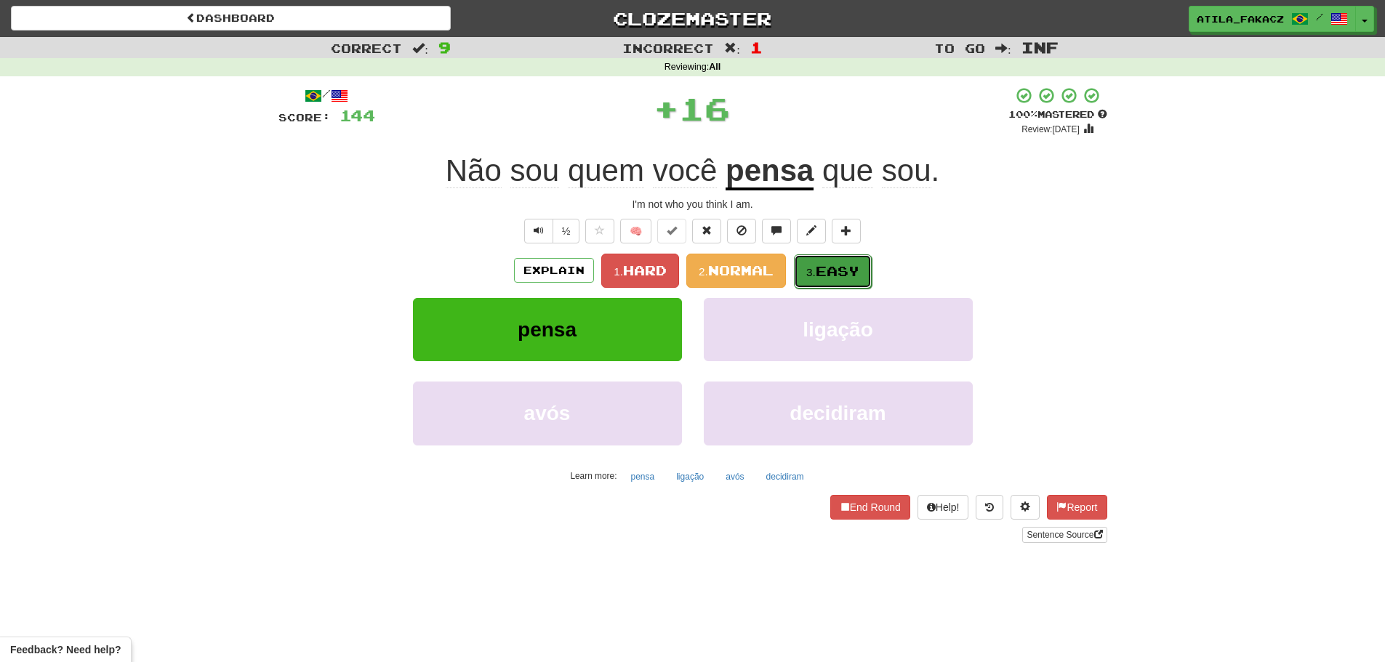
click at [824, 275] on span "Easy" at bounding box center [837, 271] width 44 height 16
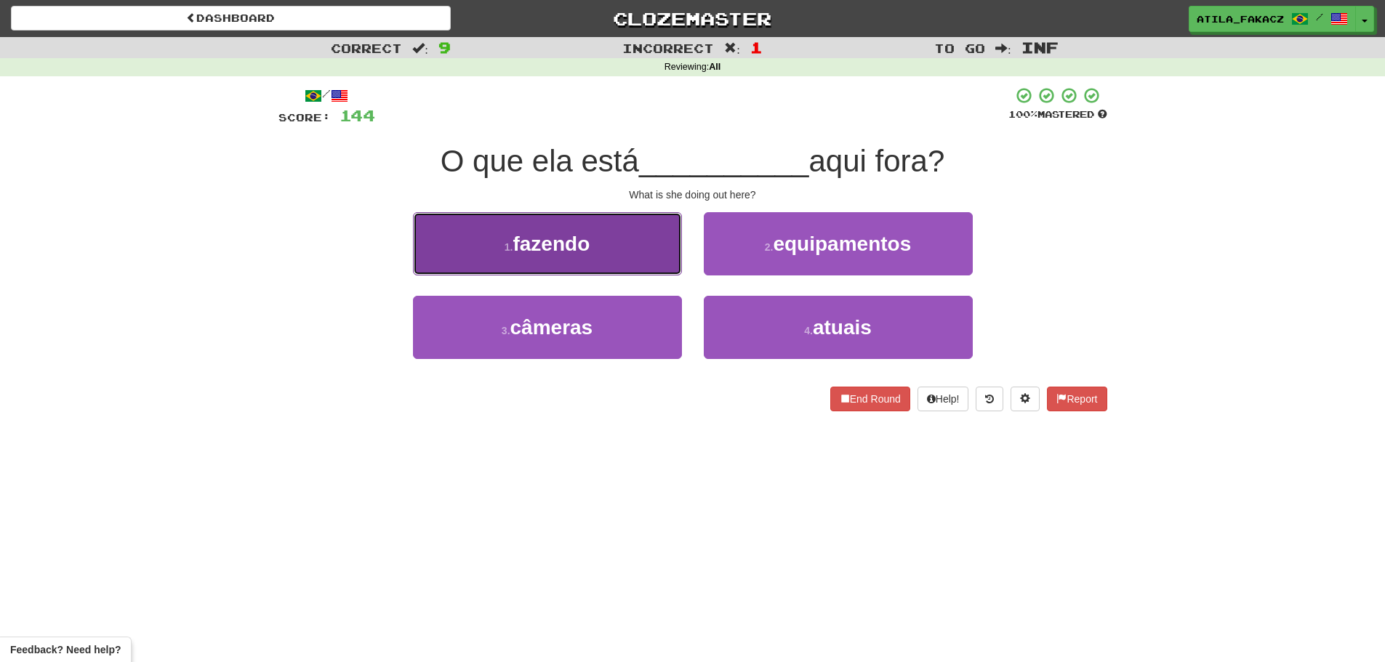
click at [631, 257] on button "1 . fazendo" at bounding box center [547, 243] width 269 height 63
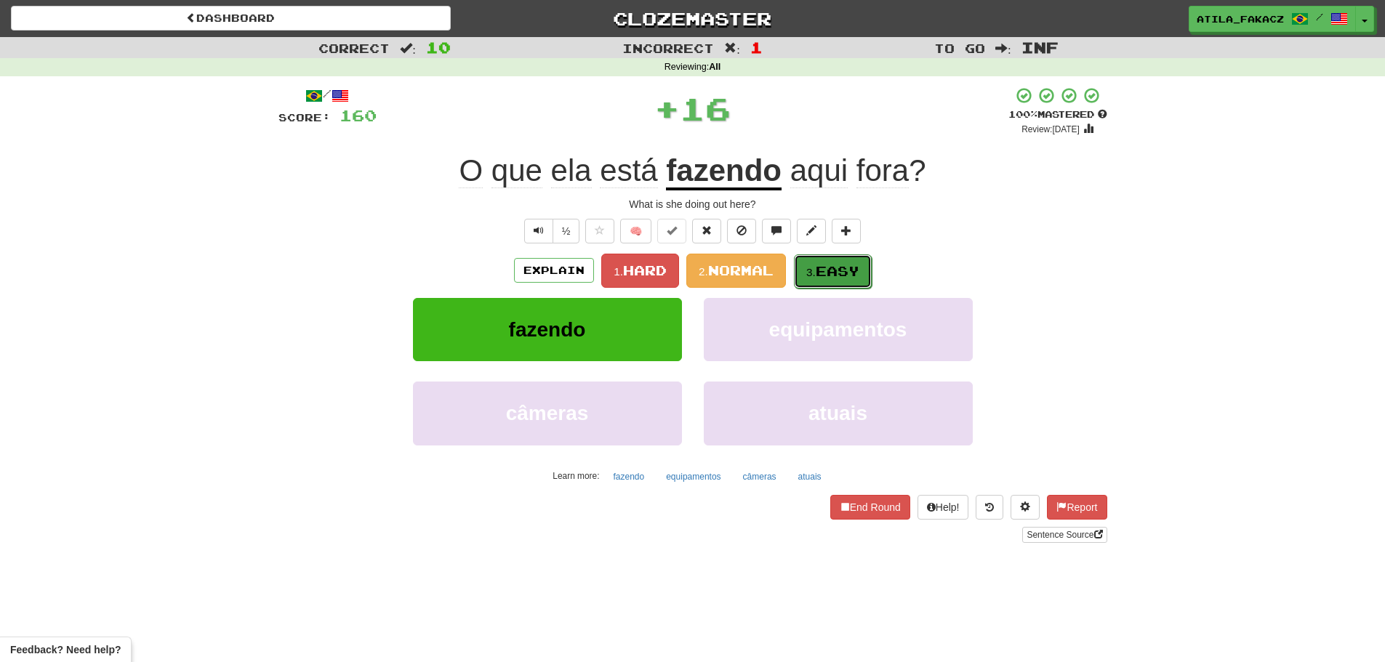
click at [815, 274] on small "3." at bounding box center [810, 272] width 9 height 12
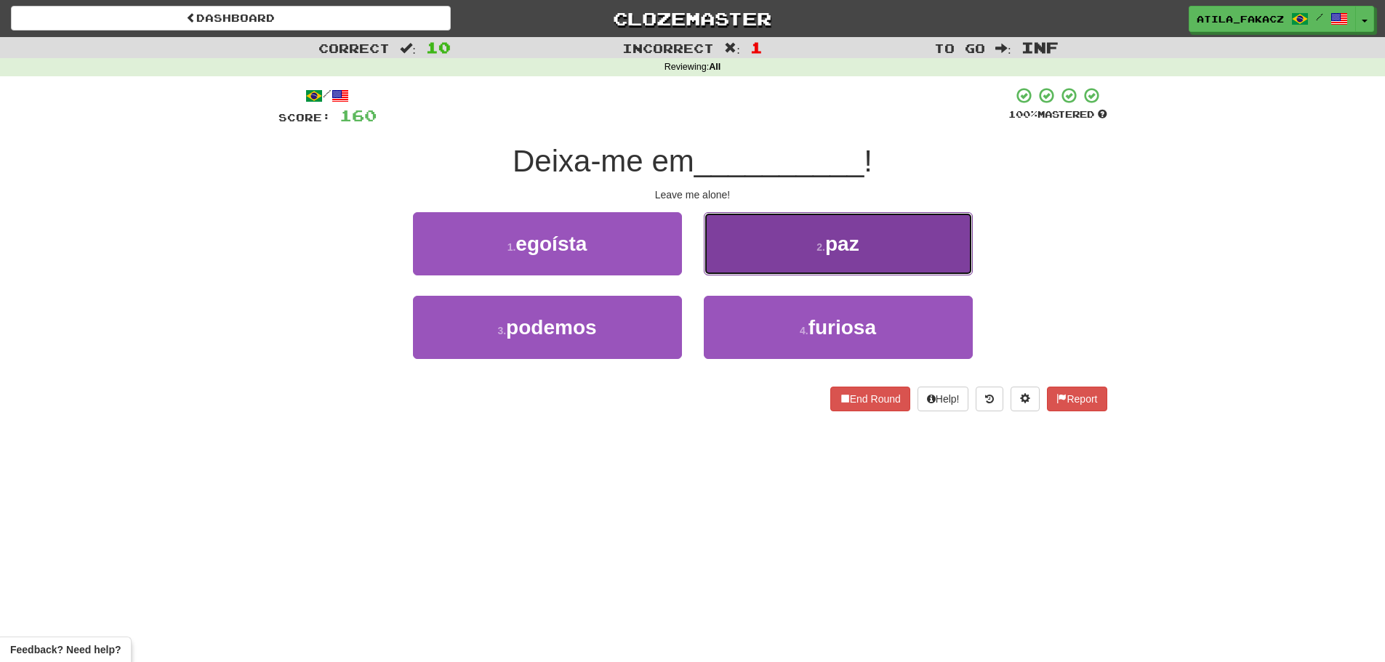
click at [753, 261] on button "2 . paz" at bounding box center [838, 243] width 269 height 63
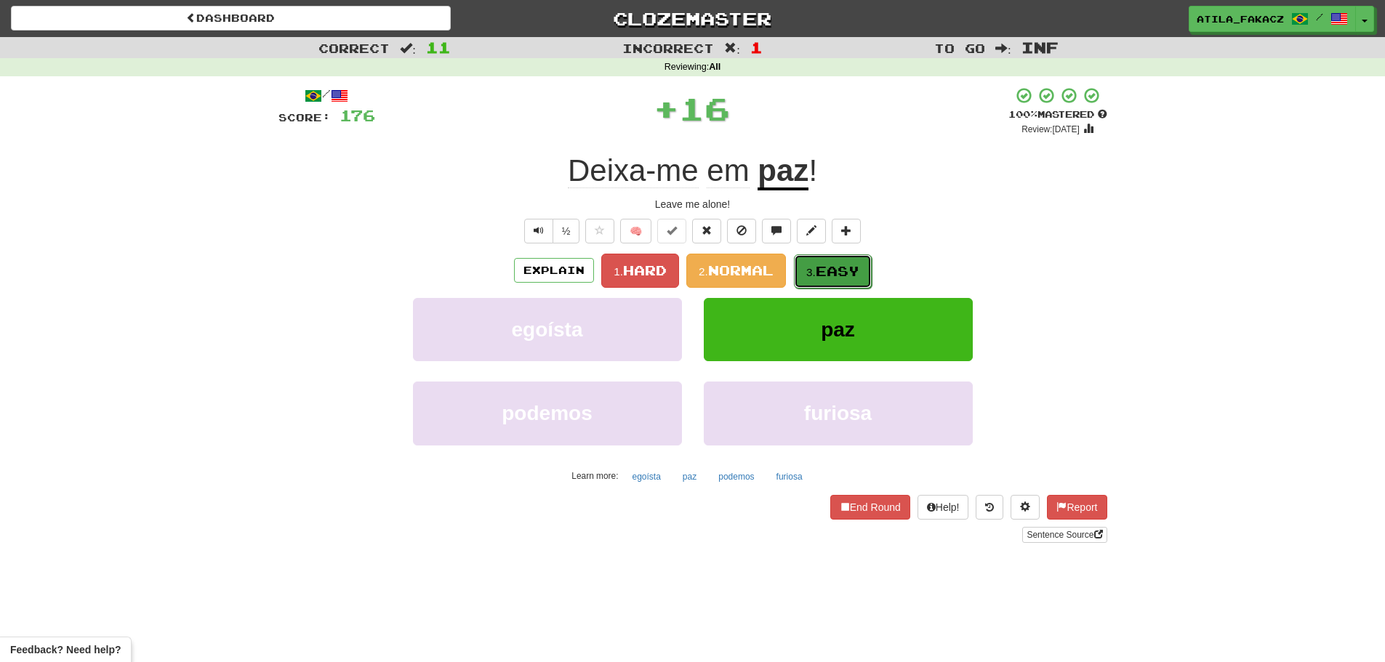
click at [837, 272] on span "Easy" at bounding box center [837, 271] width 44 height 16
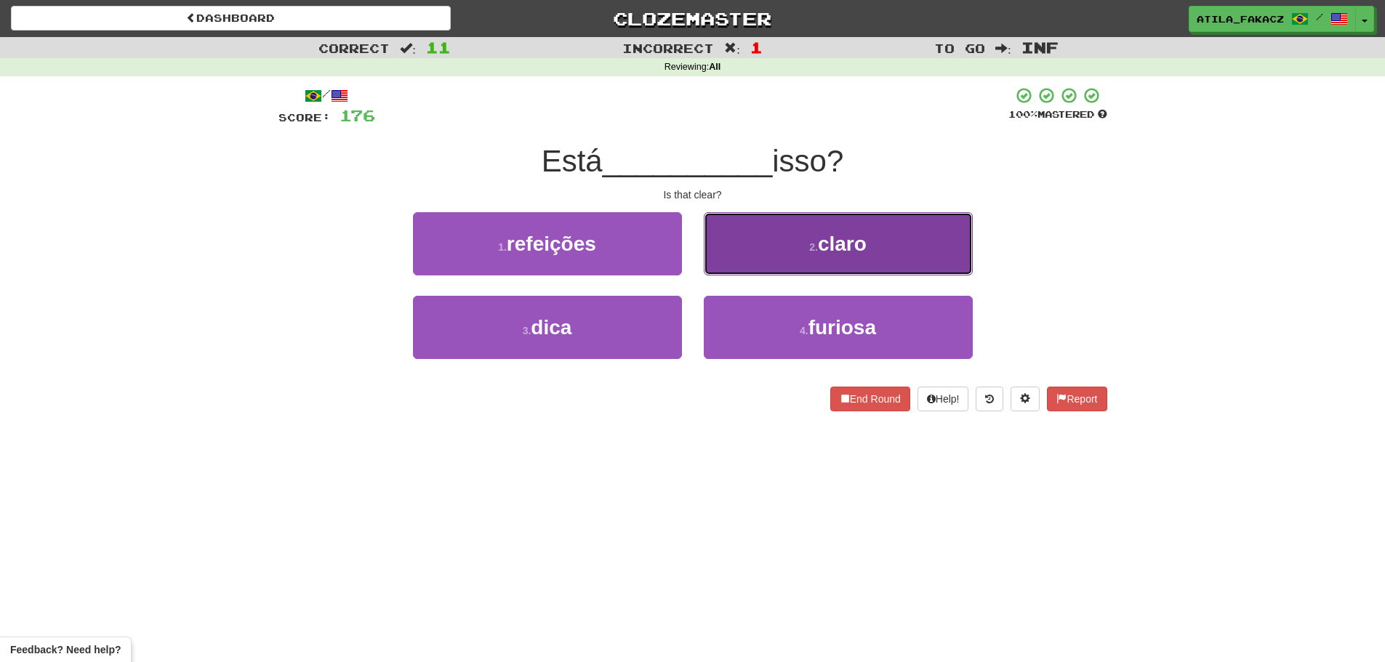
click at [812, 275] on button "2 . claro" at bounding box center [838, 243] width 269 height 63
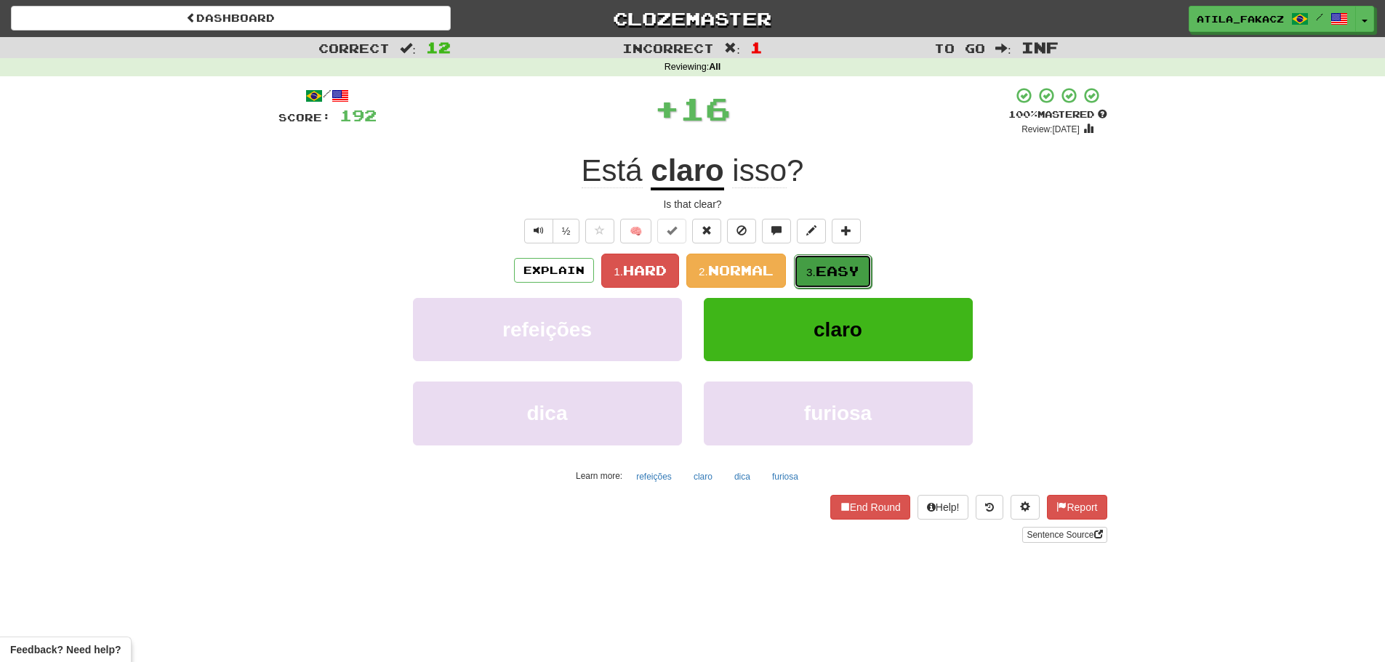
click at [814, 265] on button "3. Easy" at bounding box center [833, 271] width 78 height 34
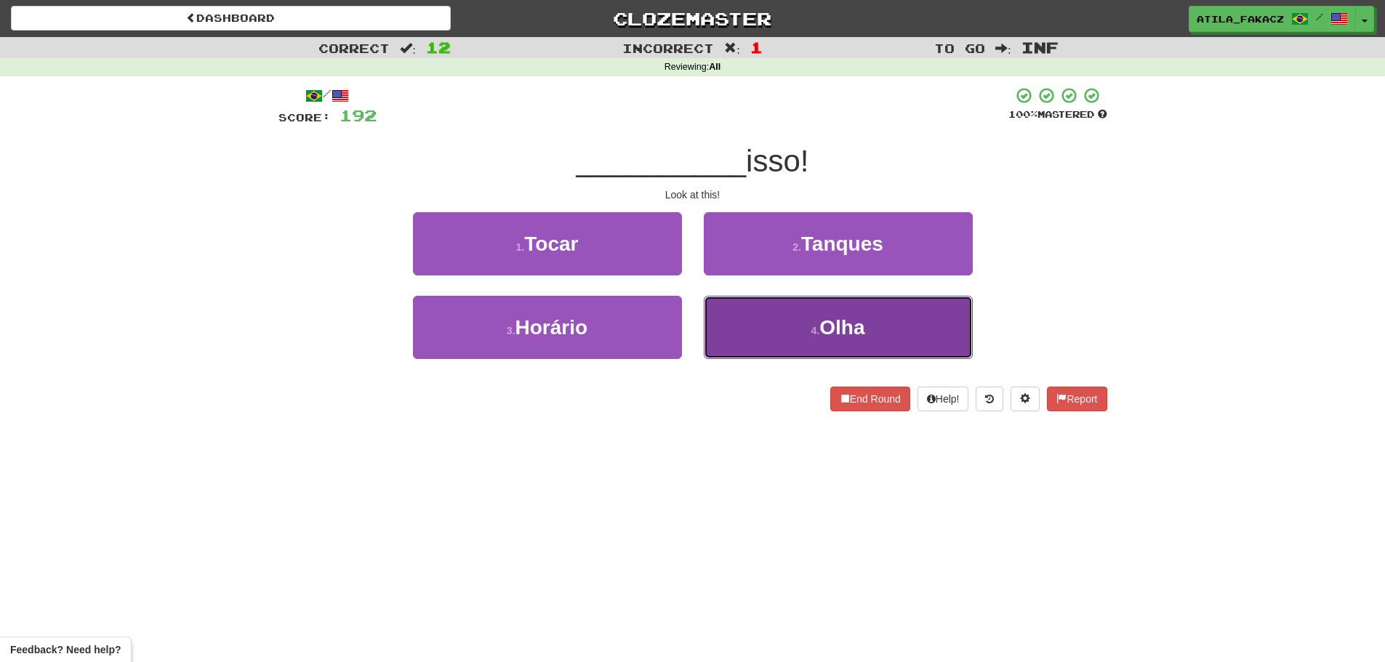
click at [811, 299] on button "4 . Olha" at bounding box center [838, 327] width 269 height 63
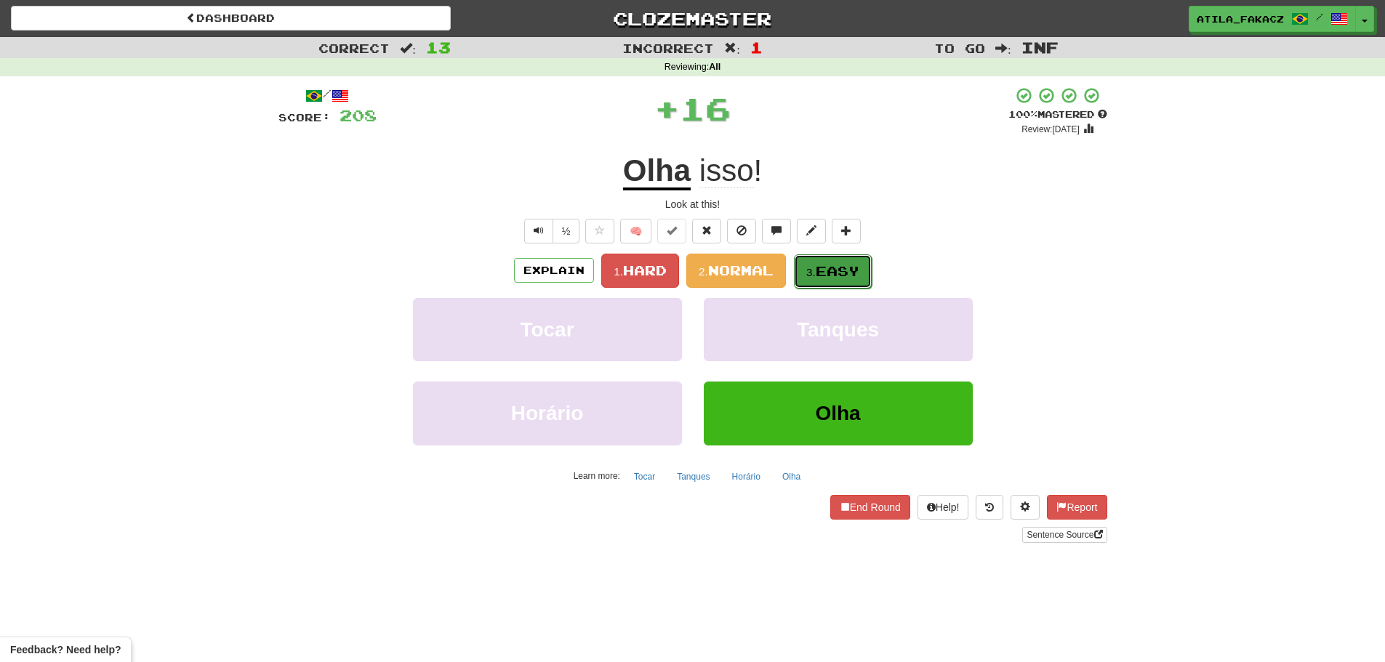
click at [824, 269] on span "Easy" at bounding box center [837, 271] width 44 height 16
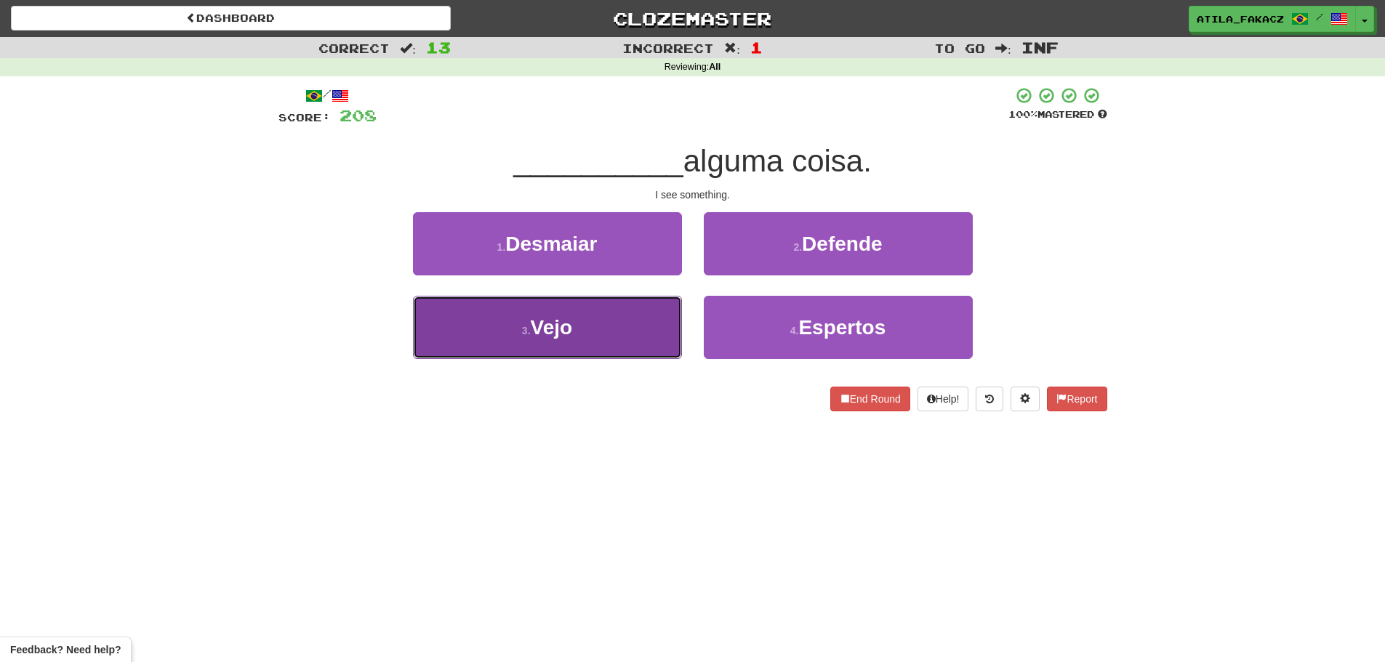
click at [608, 326] on button "3 . Vejo" at bounding box center [547, 327] width 269 height 63
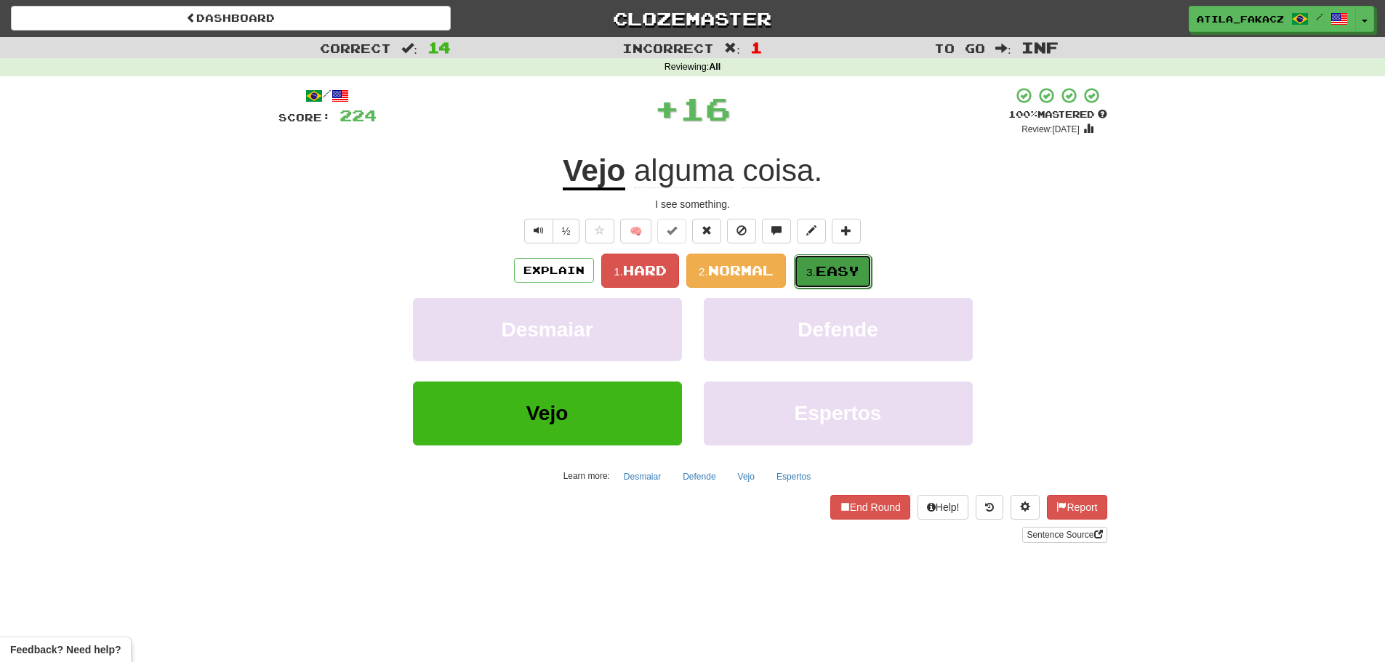
click at [828, 263] on span "Easy" at bounding box center [837, 271] width 44 height 16
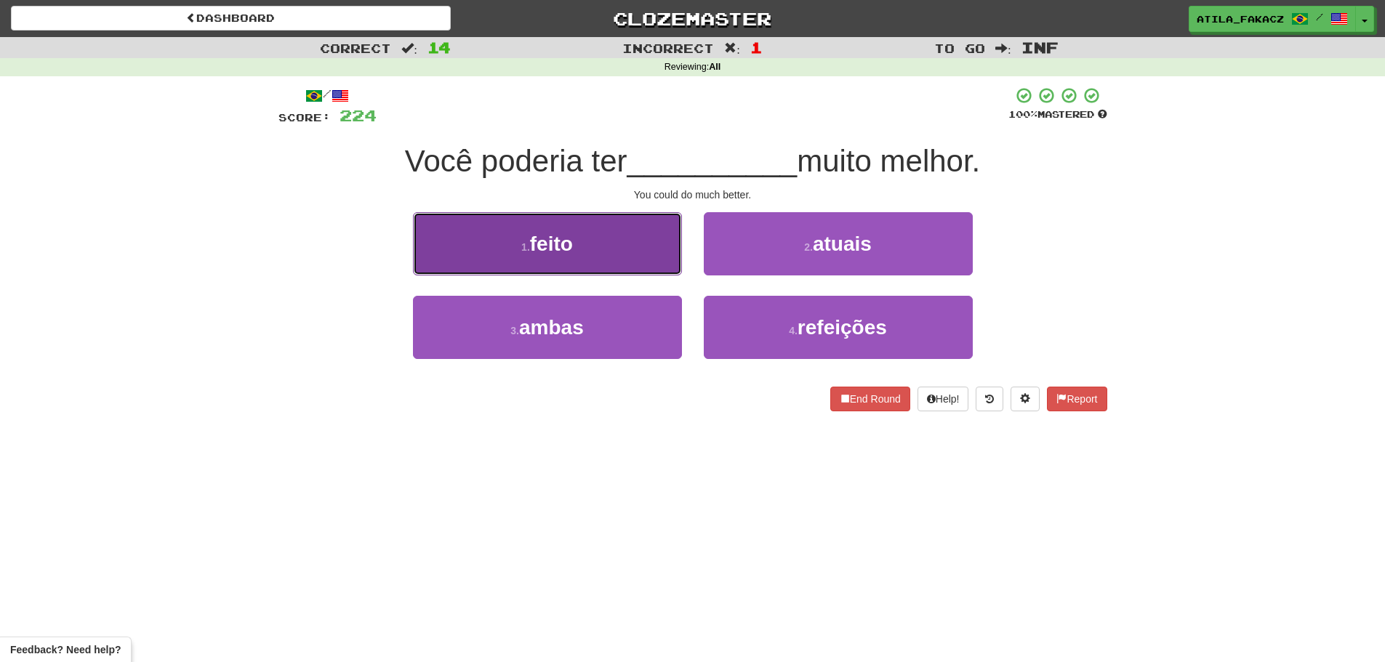
click at [673, 251] on button "1 . feito" at bounding box center [547, 243] width 269 height 63
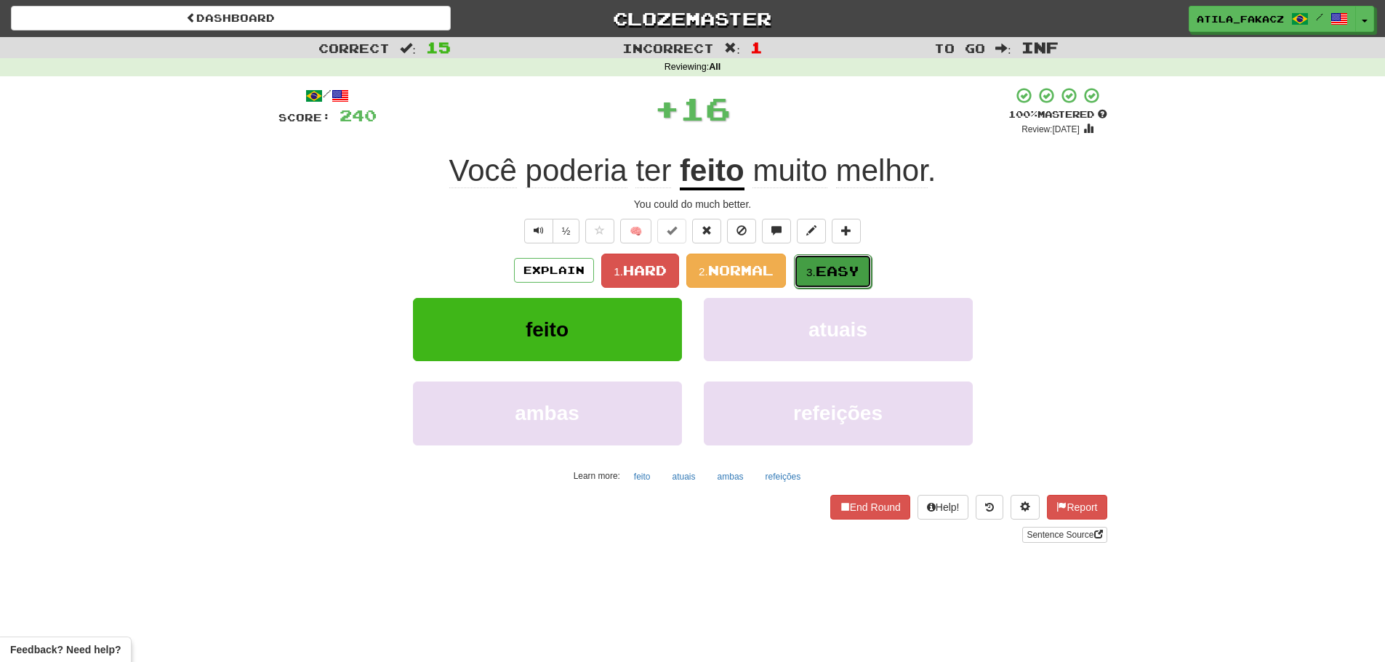
click at [805, 266] on button "3. Easy" at bounding box center [833, 271] width 78 height 34
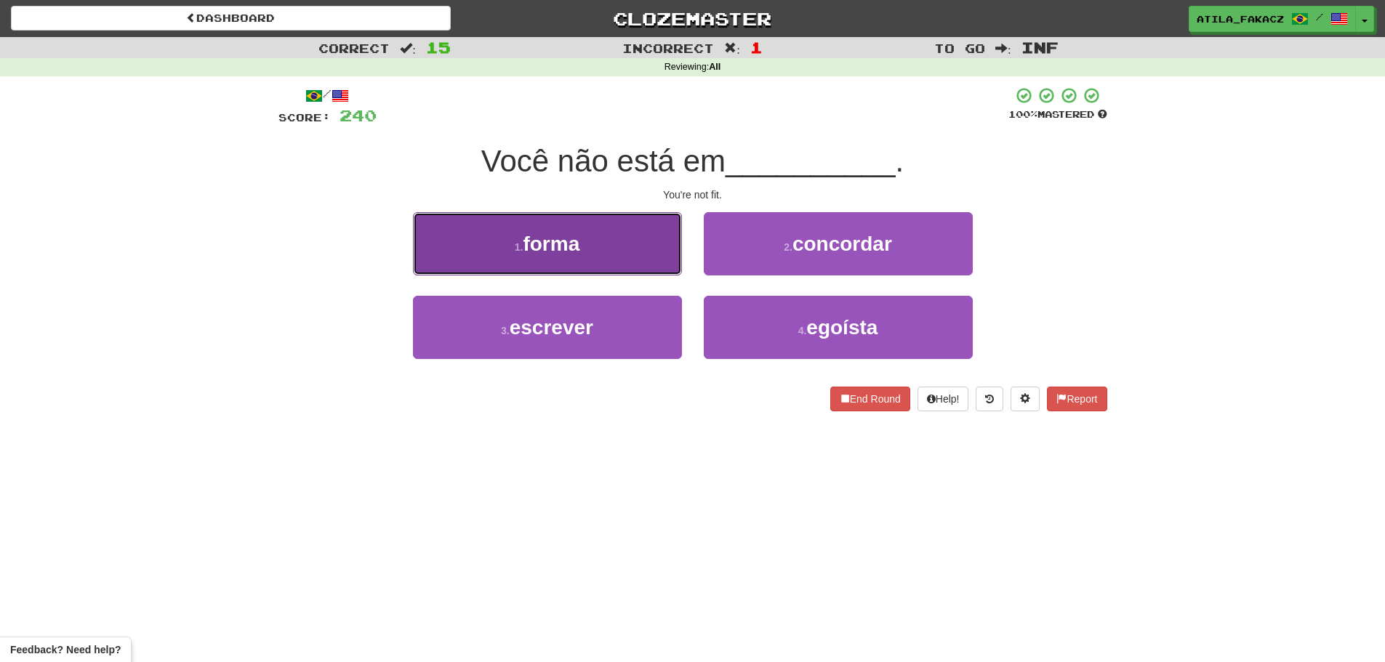
click at [658, 261] on button "1 . forma" at bounding box center [547, 243] width 269 height 63
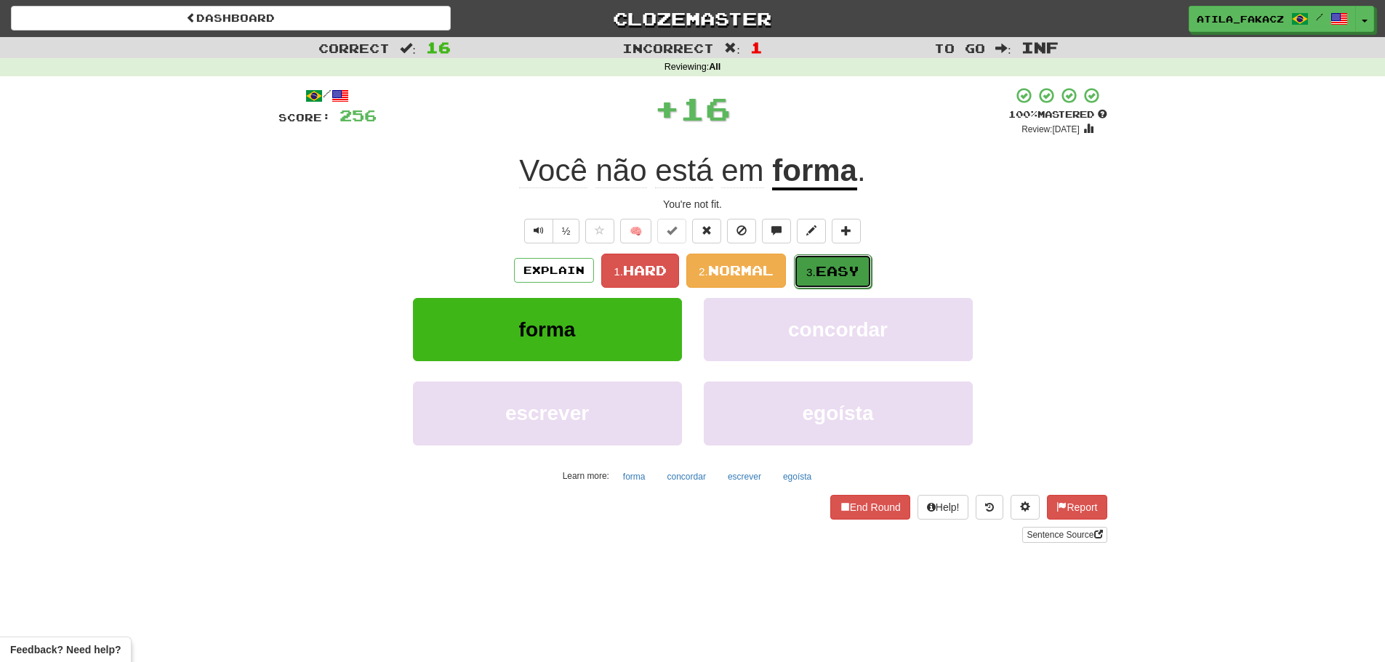
click at [823, 268] on span "Easy" at bounding box center [837, 271] width 44 height 16
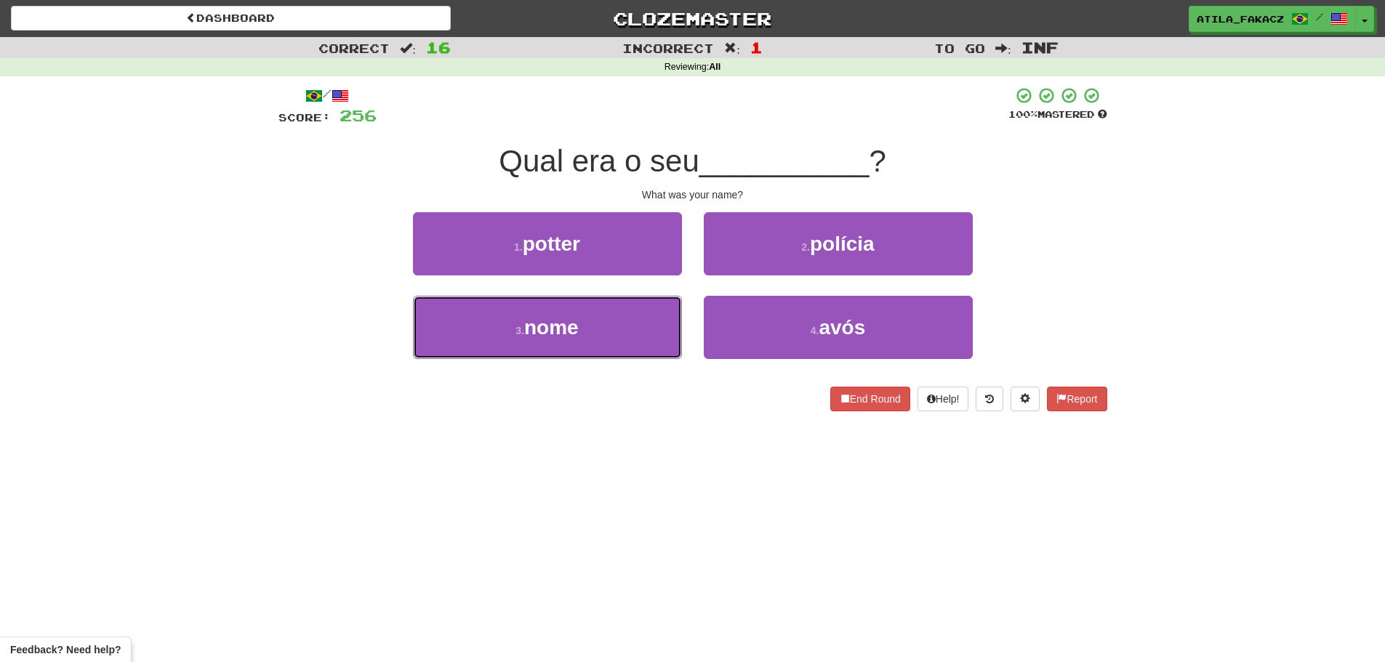
drag, startPoint x: 600, startPoint y: 325, endPoint x: 684, endPoint y: 297, distance: 88.0
click at [603, 325] on button "3 . nome" at bounding box center [547, 327] width 269 height 63
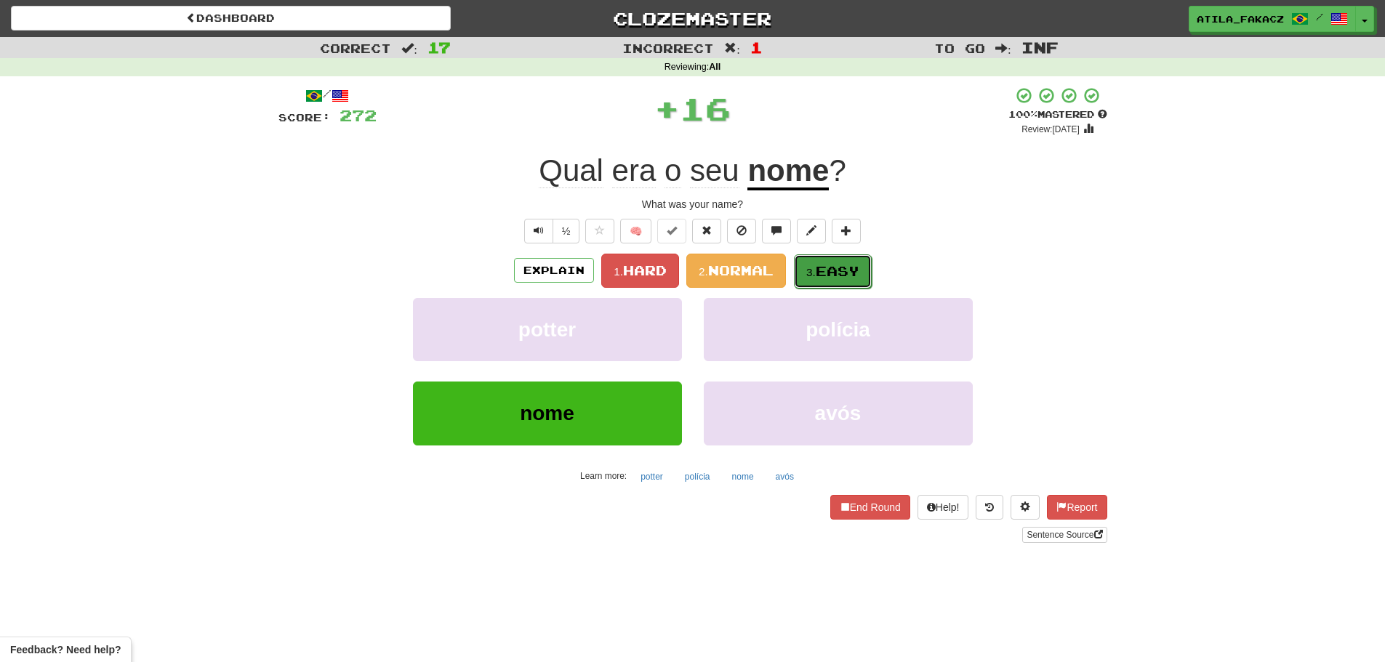
click at [823, 267] on span "Easy" at bounding box center [837, 271] width 44 height 16
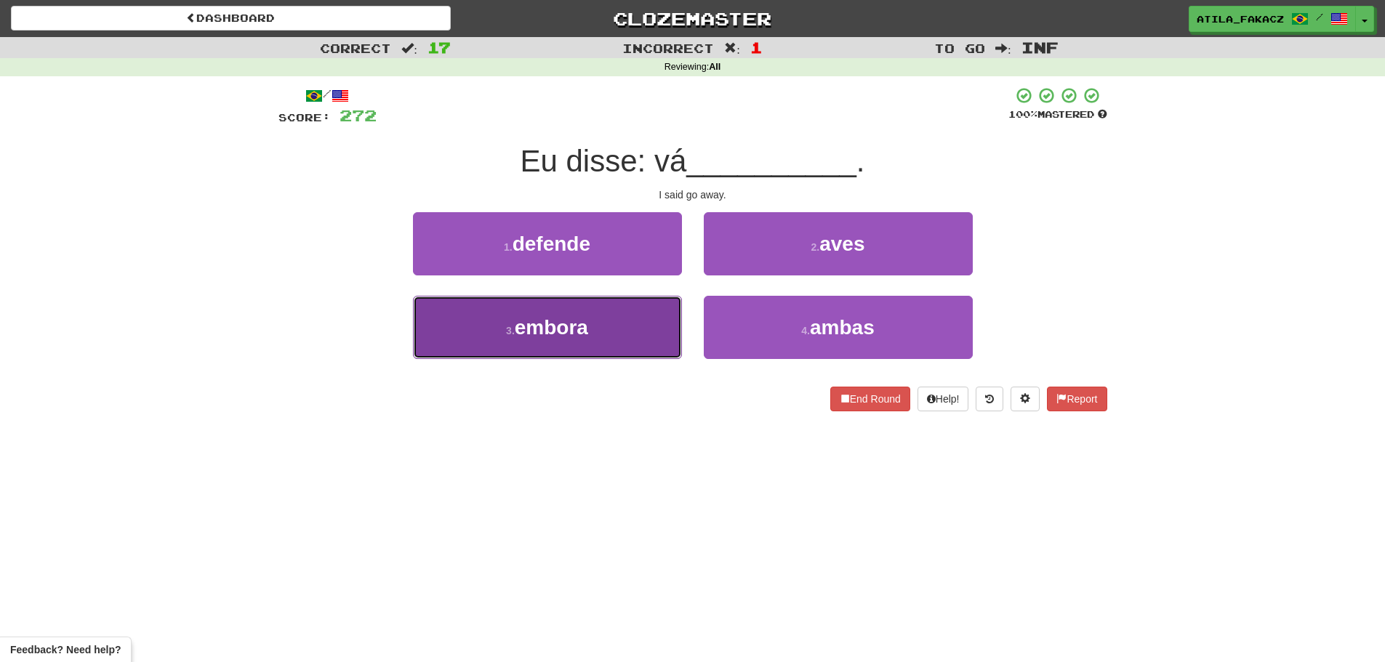
click at [631, 326] on button "3 . embora" at bounding box center [547, 327] width 269 height 63
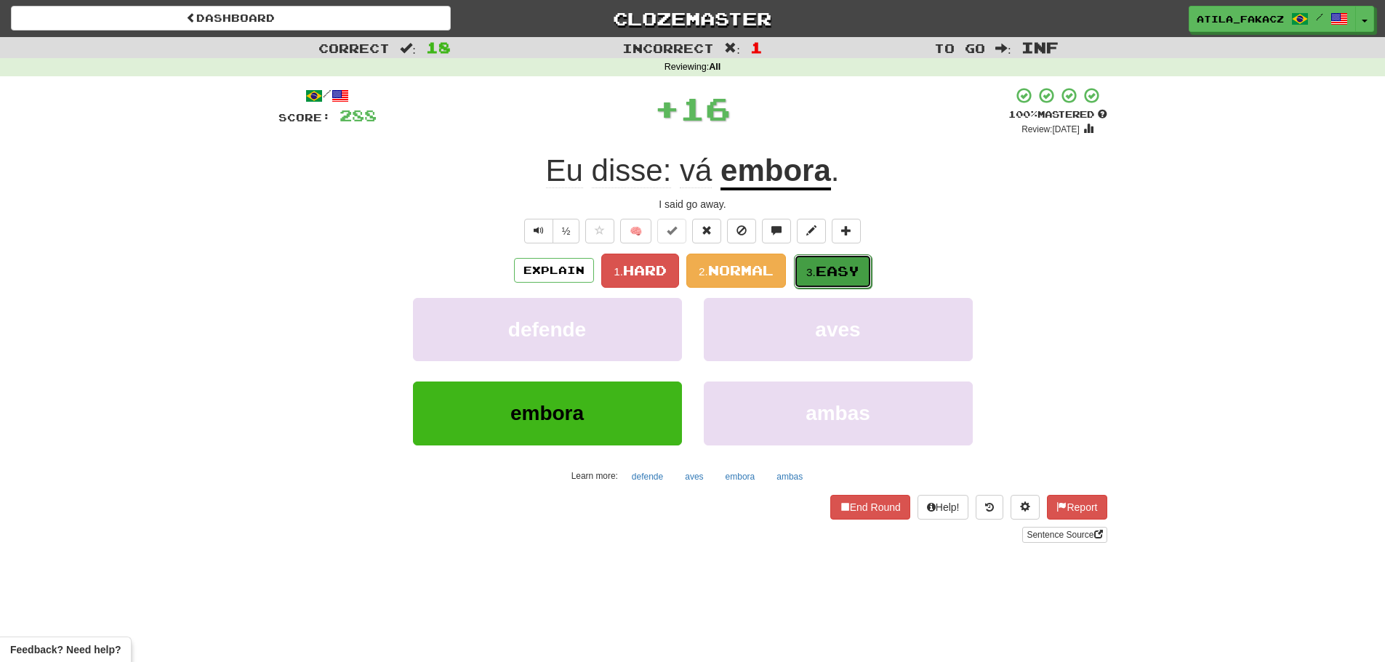
click at [831, 273] on span "Easy" at bounding box center [837, 271] width 44 height 16
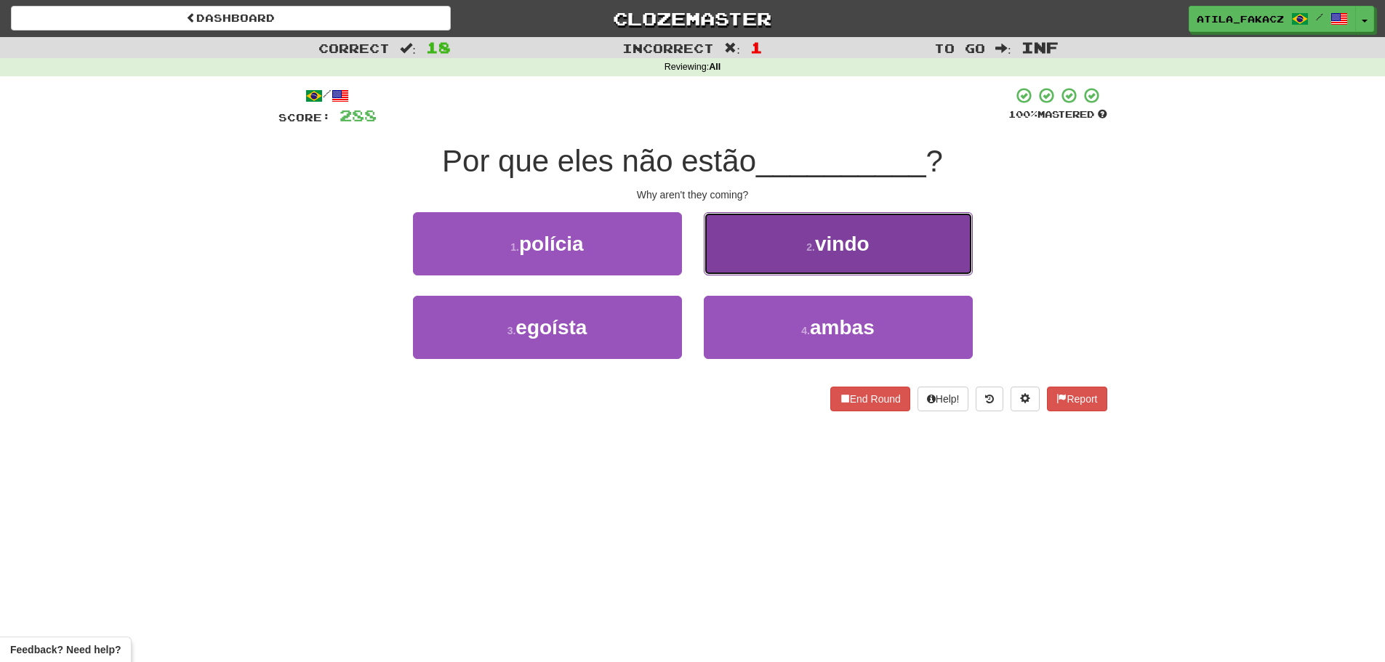
click at [754, 266] on button "2 . vindo" at bounding box center [838, 243] width 269 height 63
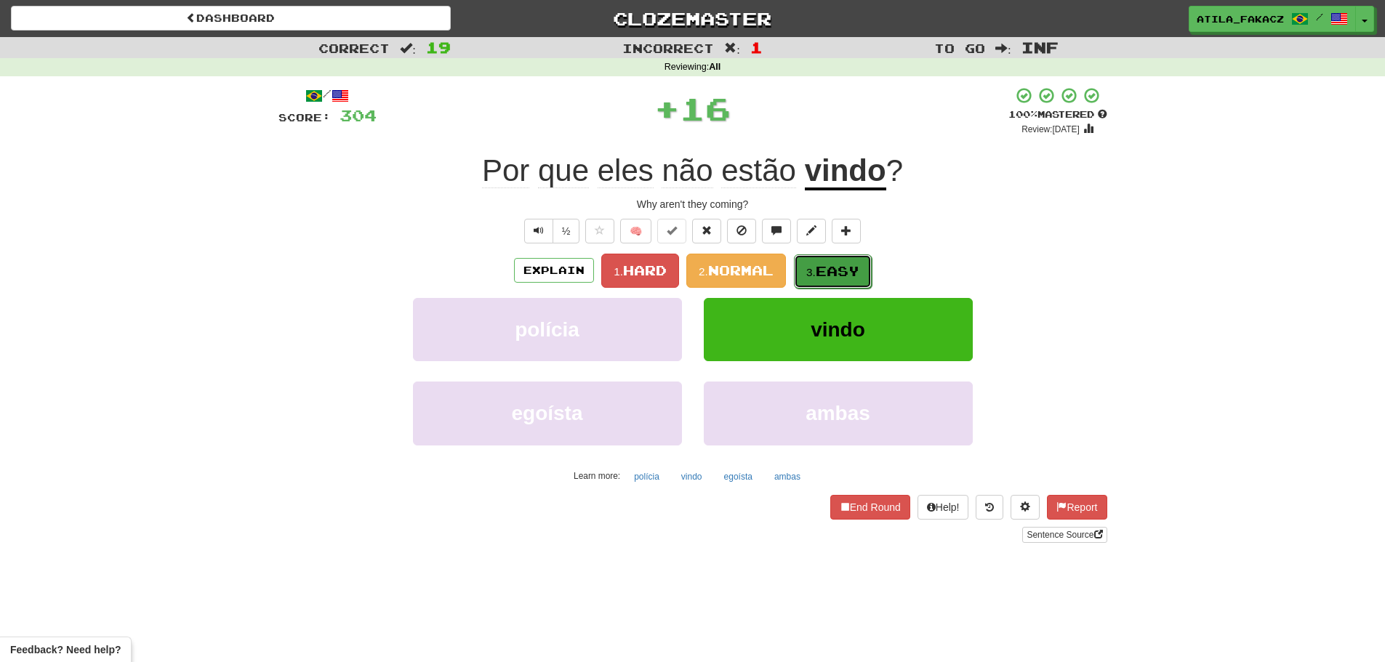
click at [834, 266] on span "Easy" at bounding box center [837, 271] width 44 height 16
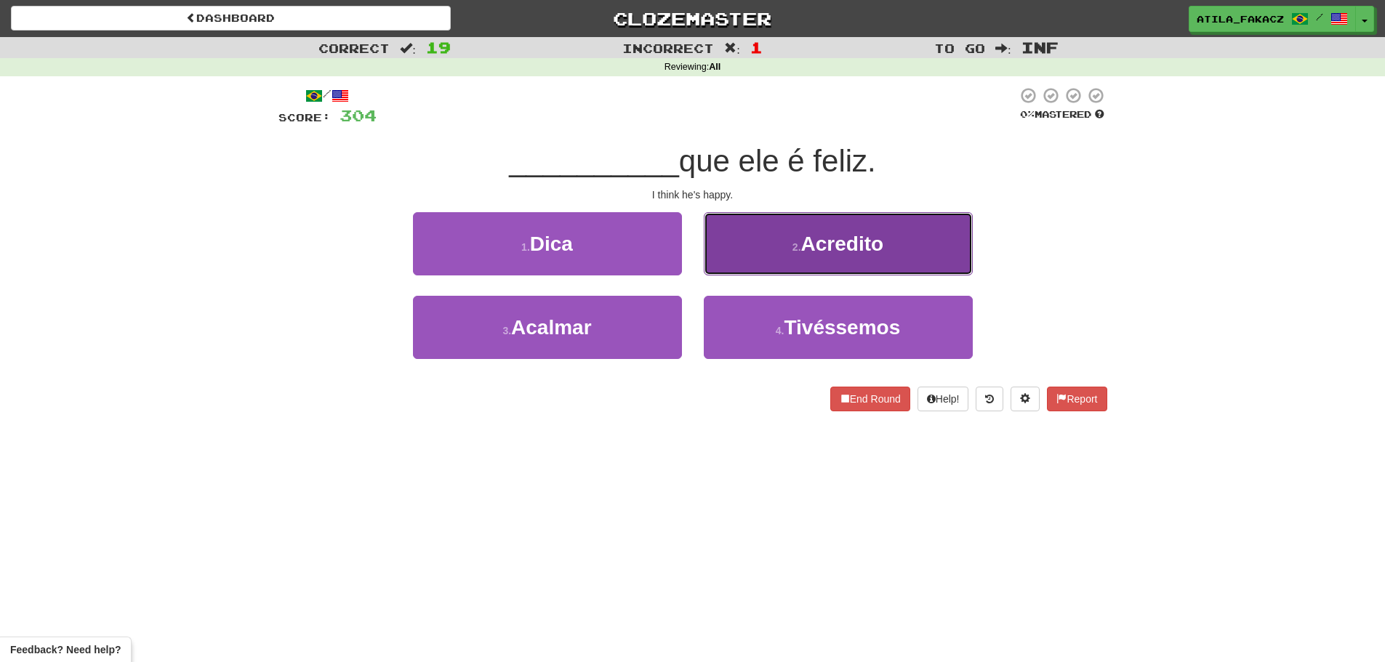
click at [745, 264] on button "2 . Acredito" at bounding box center [838, 243] width 269 height 63
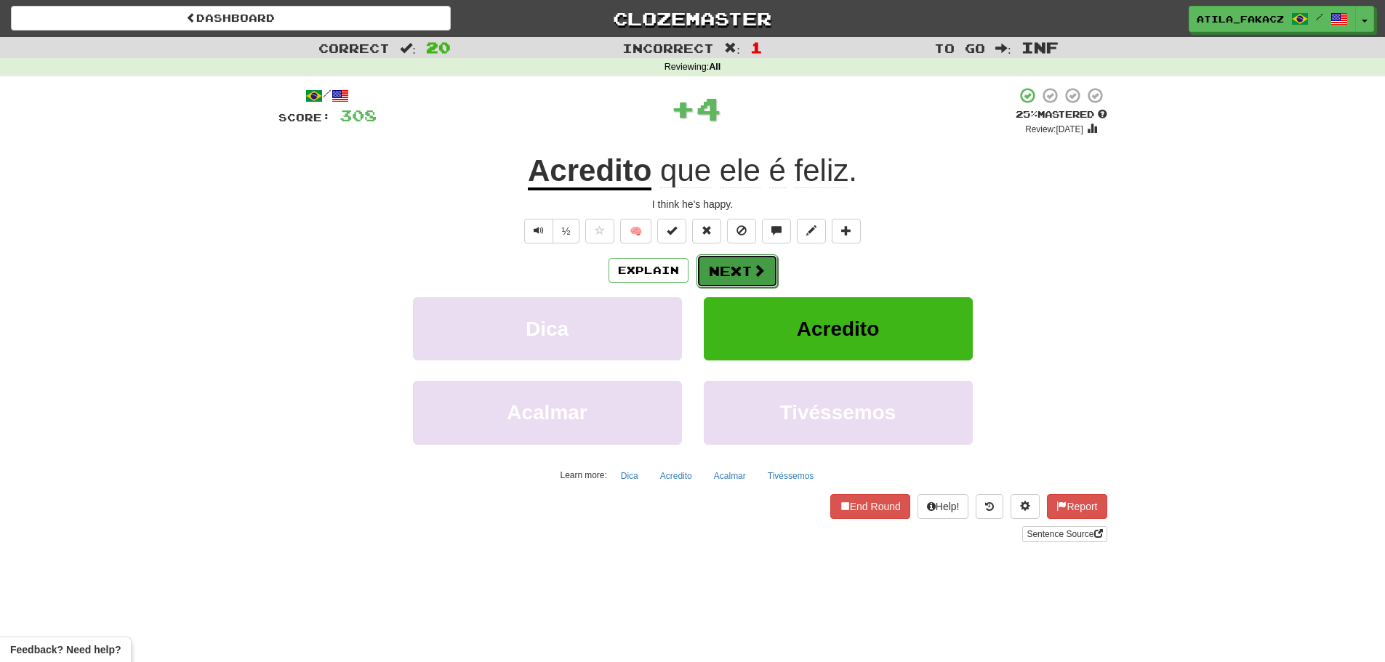
click at [757, 264] on span at bounding box center [758, 270] width 13 height 13
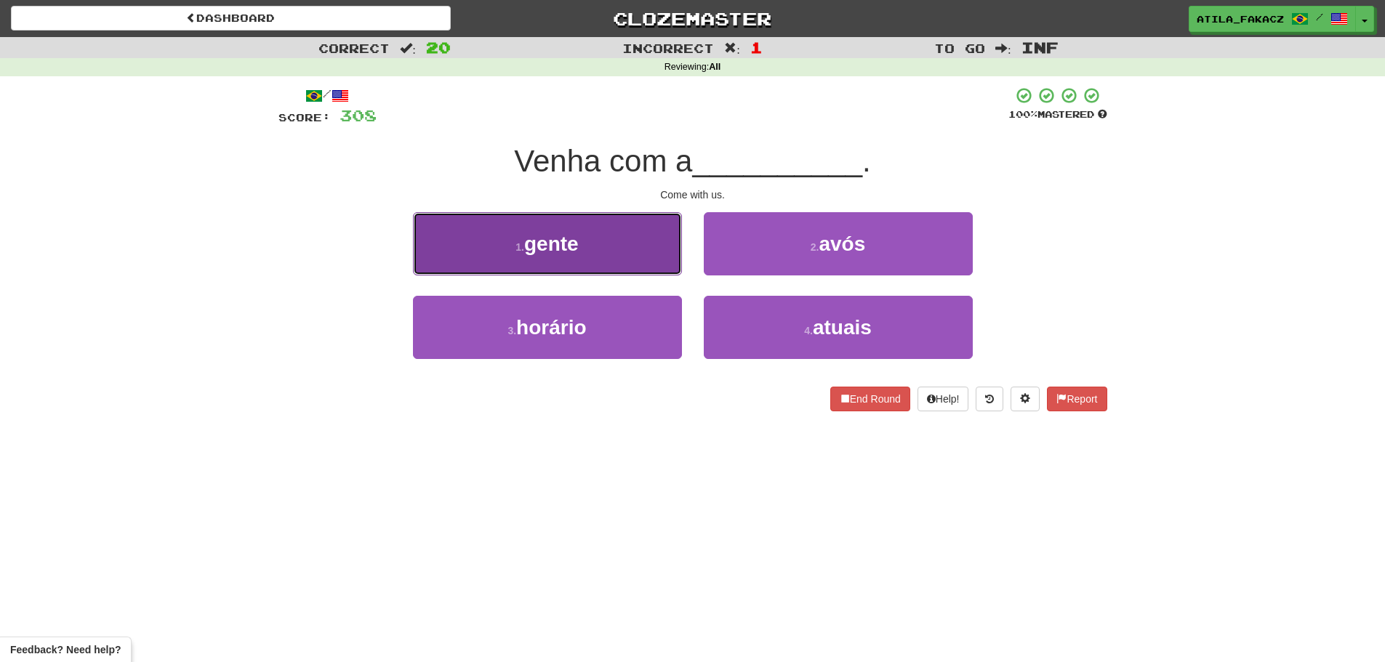
click at [646, 255] on button "1 . gente" at bounding box center [547, 243] width 269 height 63
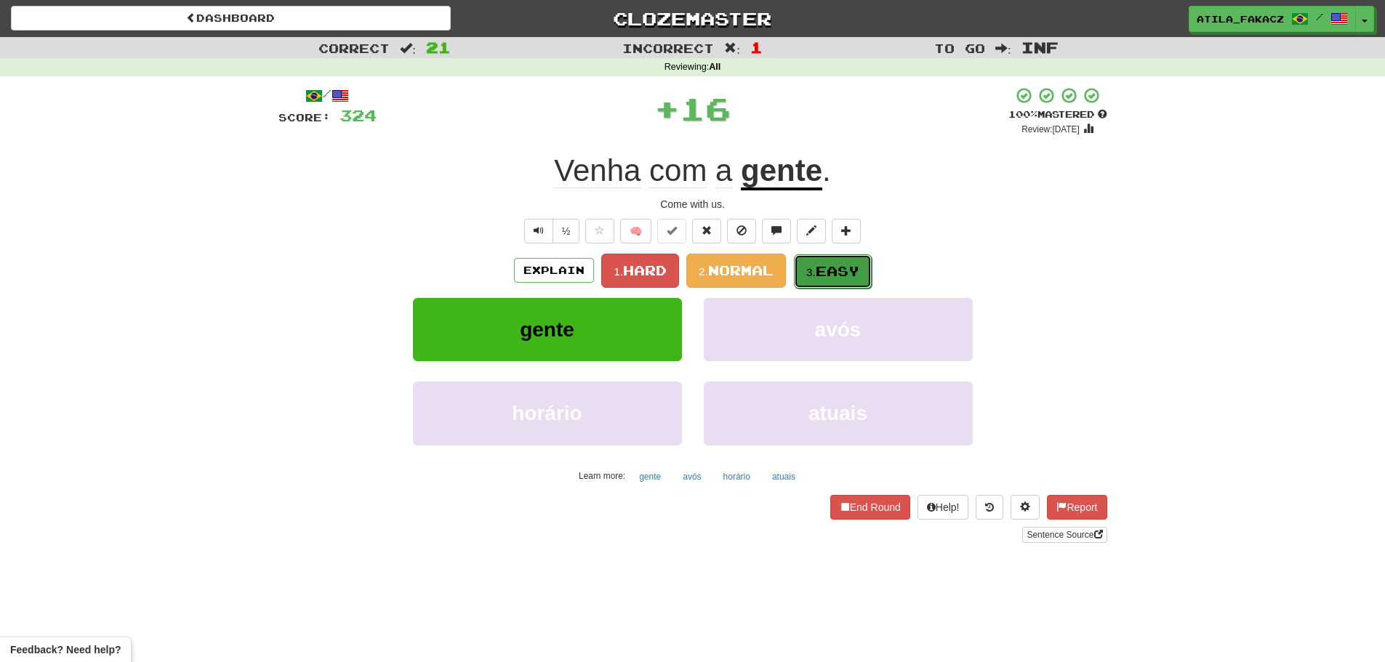
click at [829, 266] on span "Easy" at bounding box center [837, 271] width 44 height 16
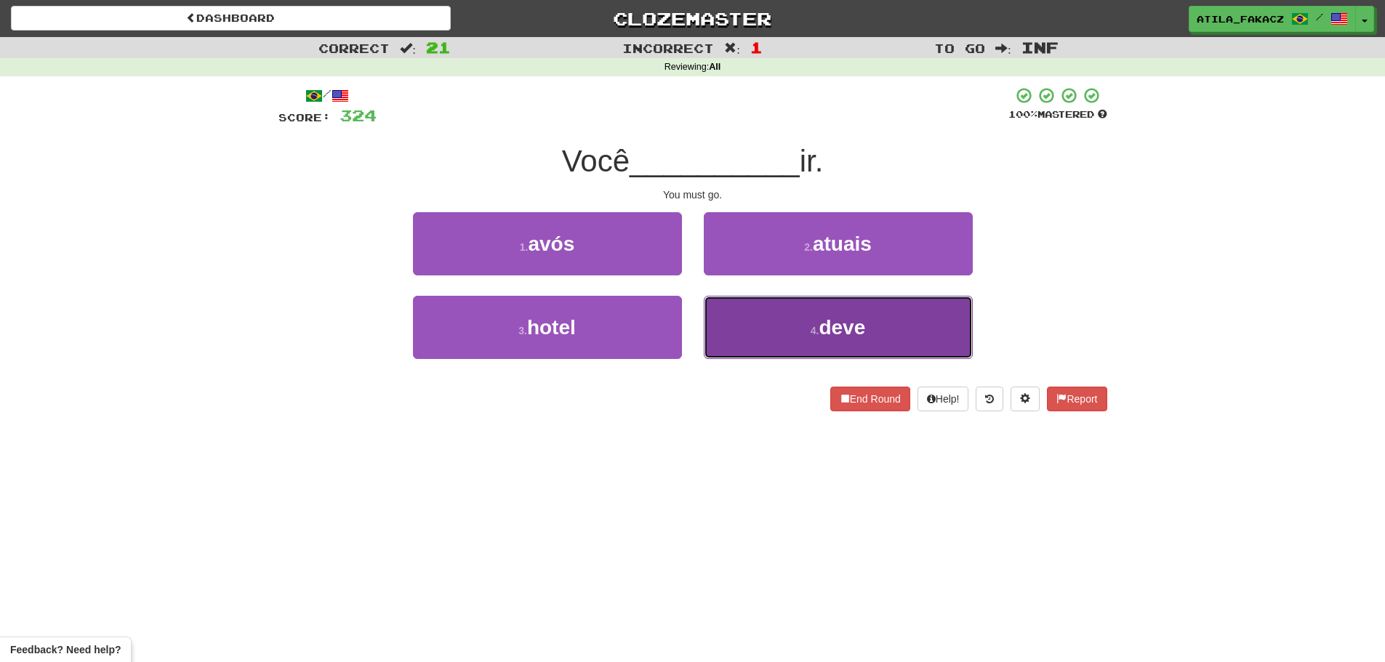
click at [789, 312] on button "4 . deve" at bounding box center [838, 327] width 269 height 63
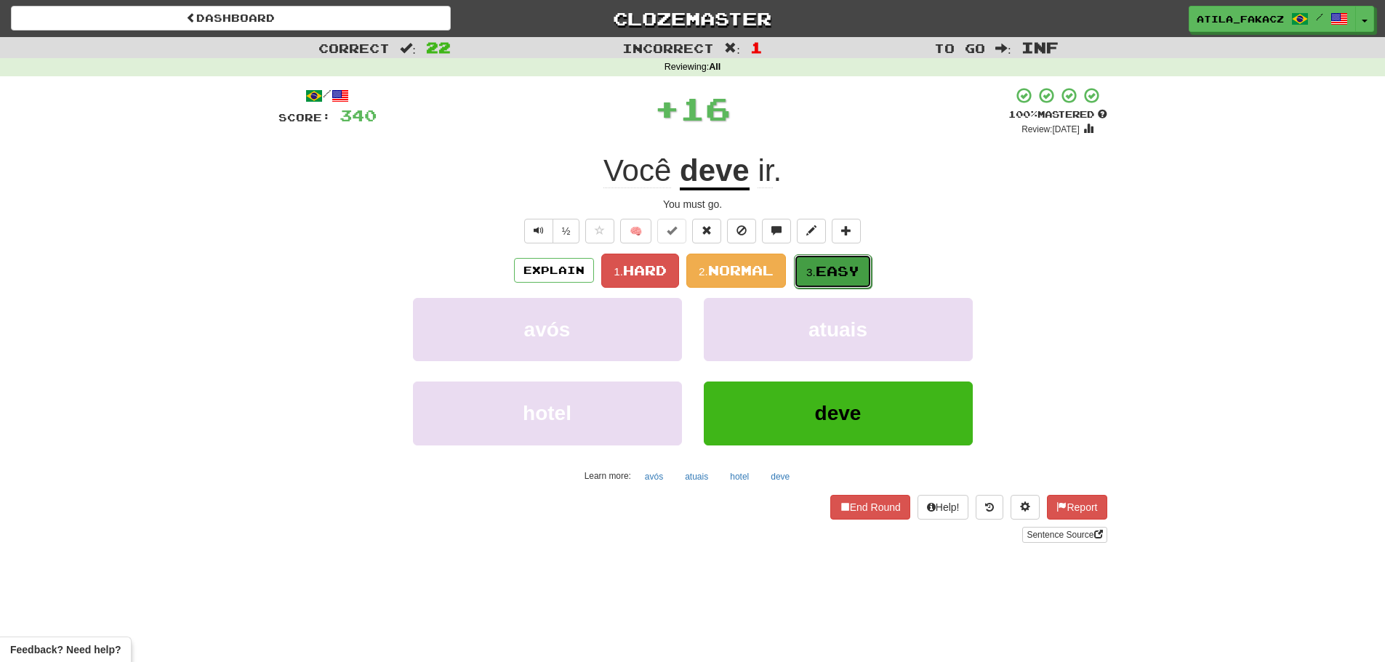
click at [810, 270] on small "3." at bounding box center [810, 272] width 9 height 12
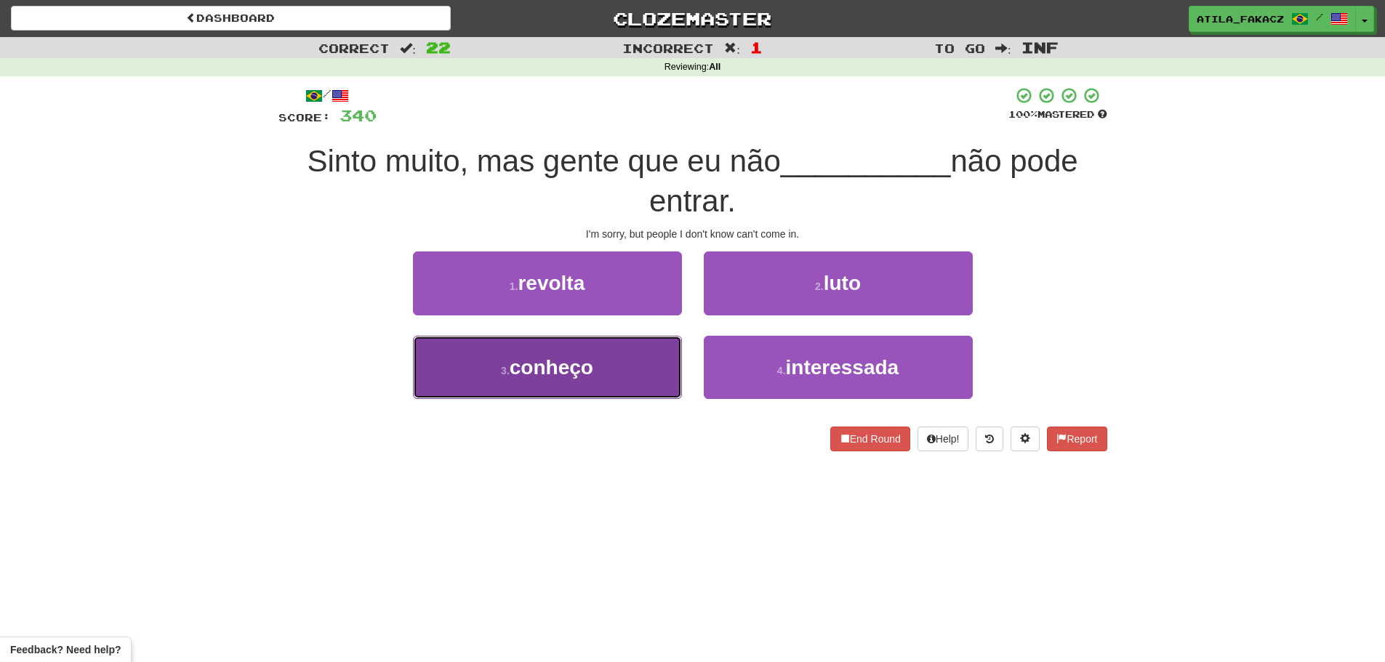
click at [585, 384] on button "3 . conheço" at bounding box center [547, 367] width 269 height 63
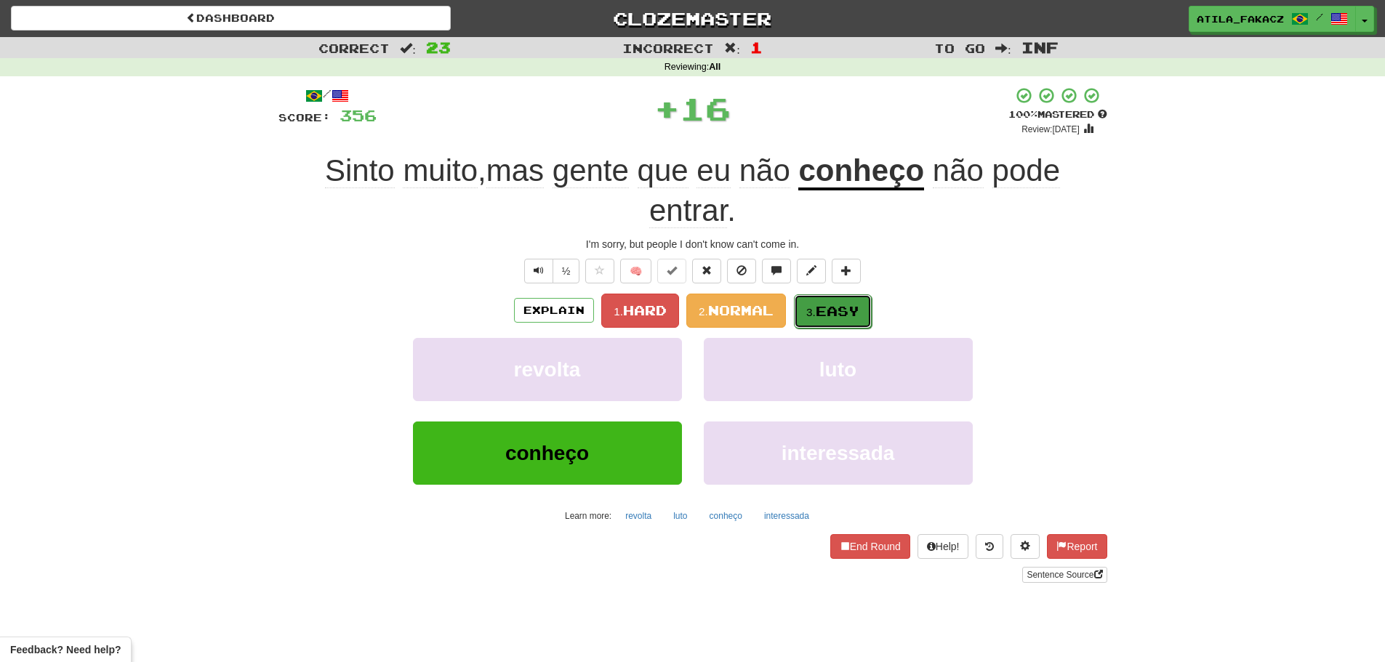
click at [815, 310] on small "3." at bounding box center [810, 312] width 9 height 12
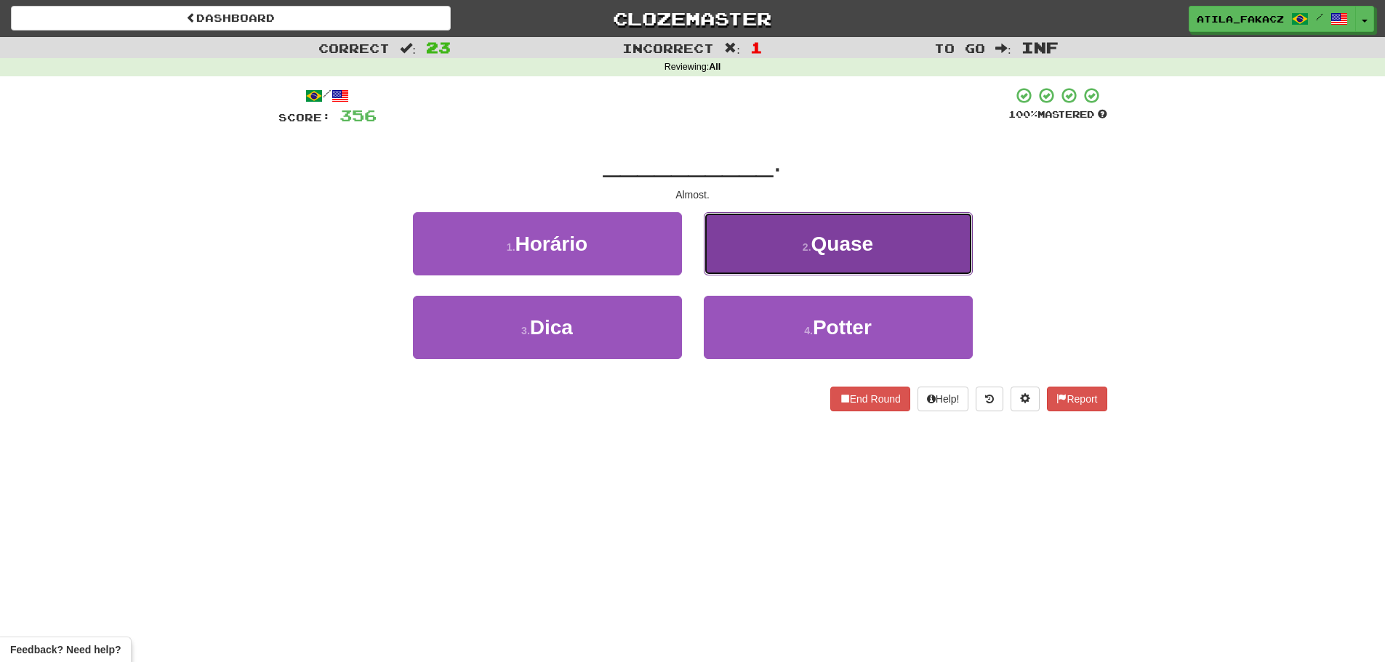
click at [736, 261] on button "2 . Quase" at bounding box center [838, 243] width 269 height 63
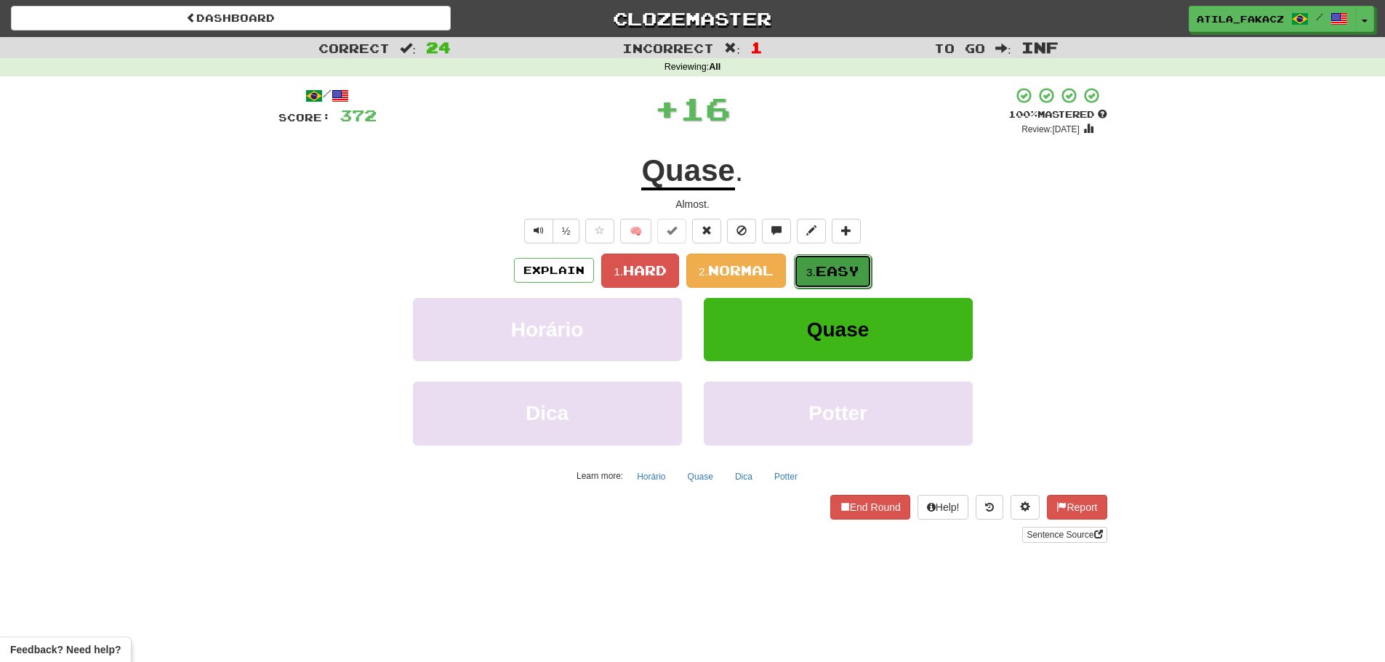
click at [821, 273] on span "Easy" at bounding box center [837, 271] width 44 height 16
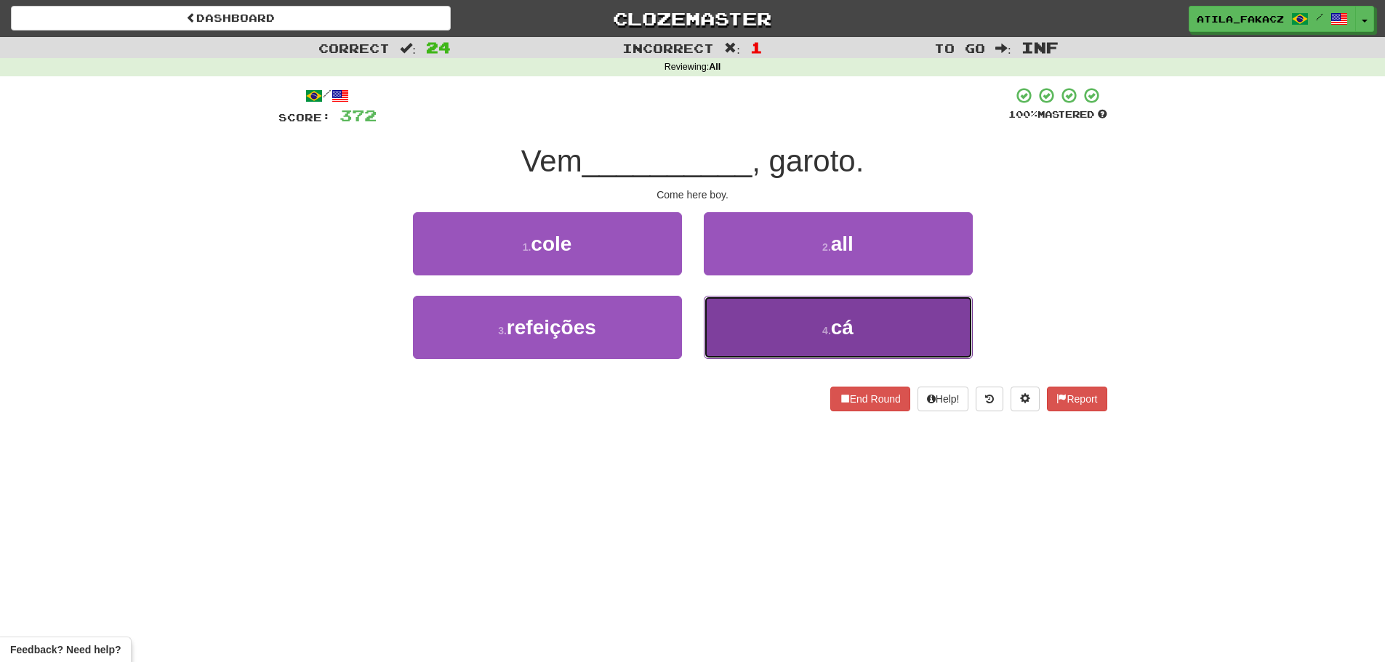
click at [770, 329] on button "4 . cá" at bounding box center [838, 327] width 269 height 63
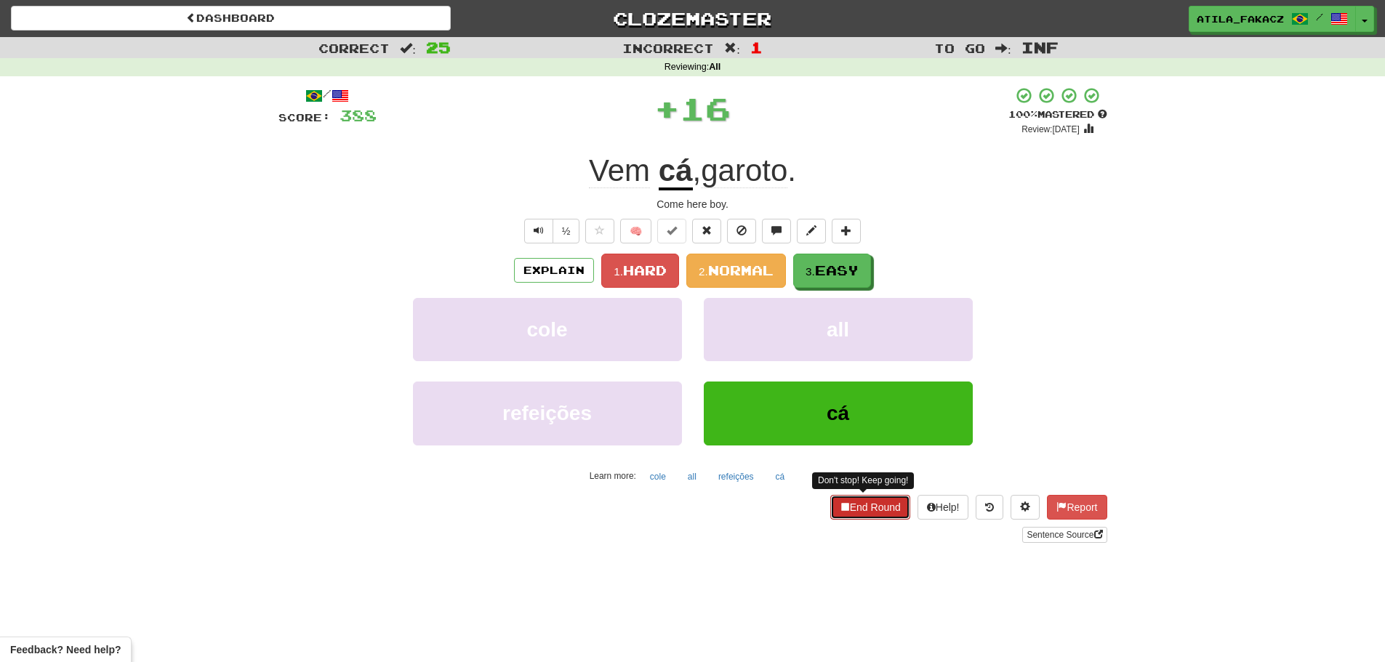
click at [854, 507] on button "End Round" at bounding box center [870, 507] width 80 height 25
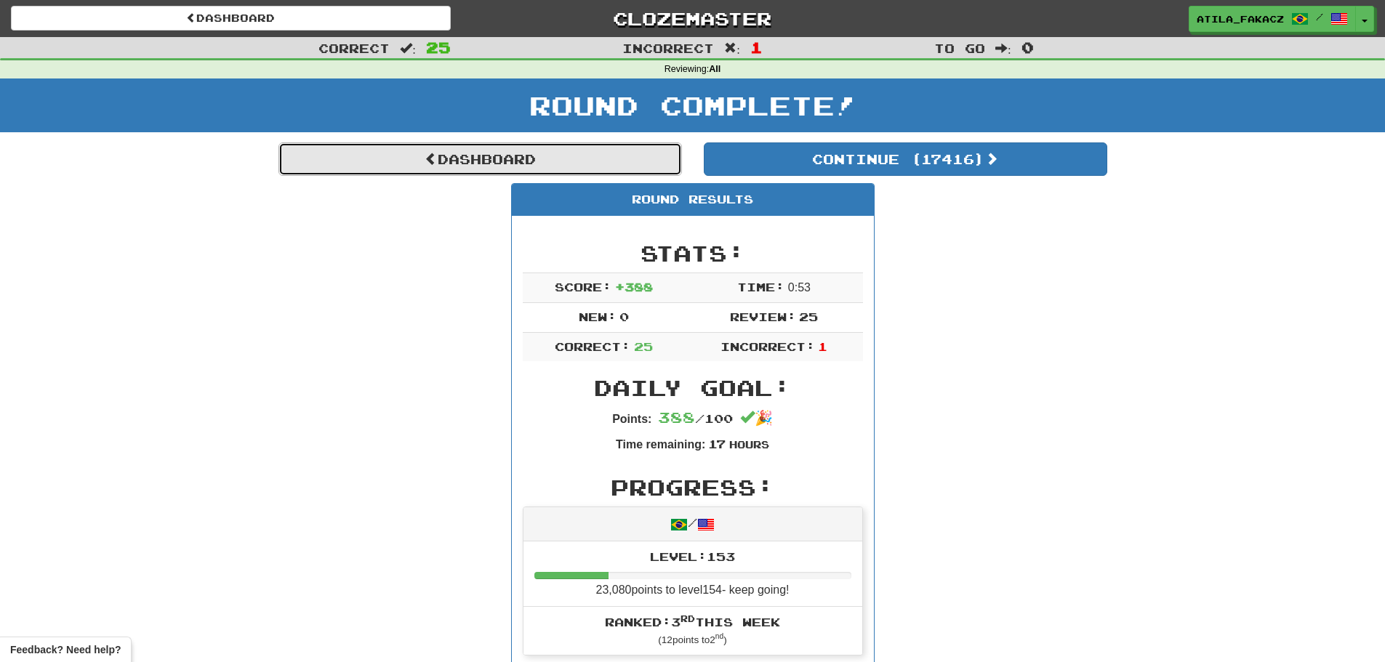
click at [477, 162] on link "Dashboard" at bounding box center [479, 158] width 403 height 33
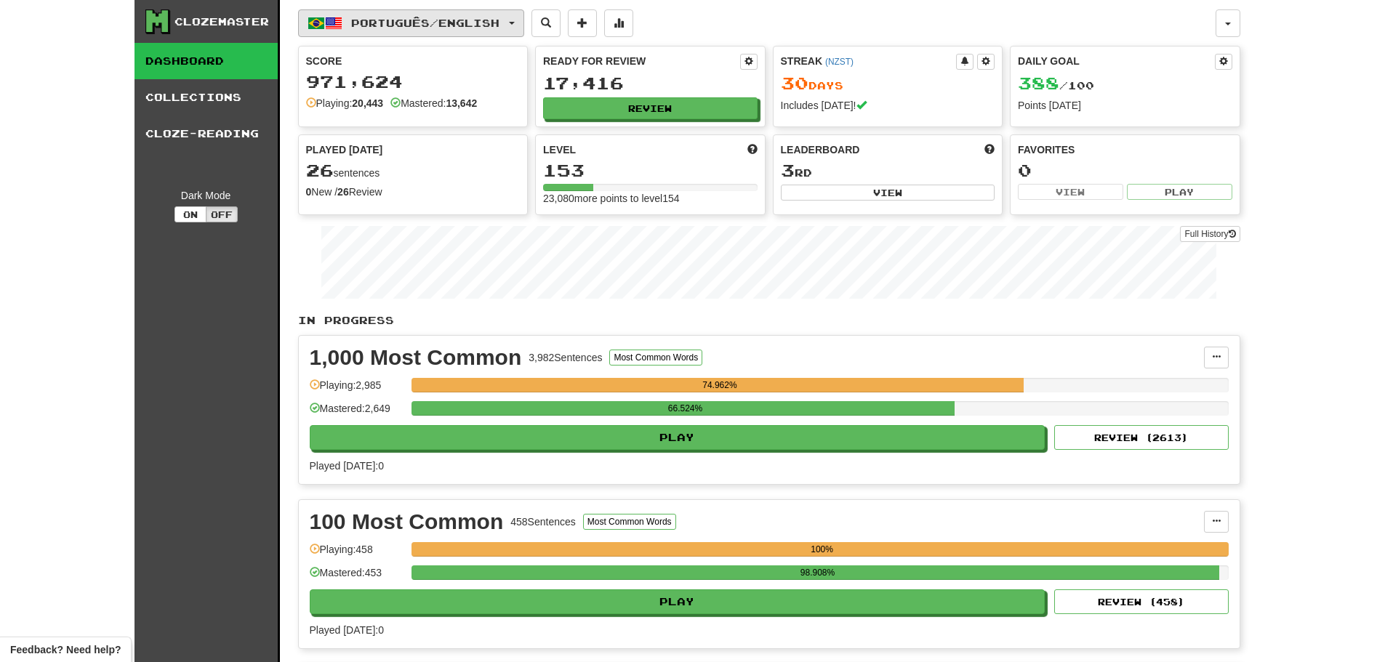
click at [374, 20] on span "Português / English" at bounding box center [425, 23] width 148 height 12
